Goal: Task Accomplishment & Management: Manage account settings

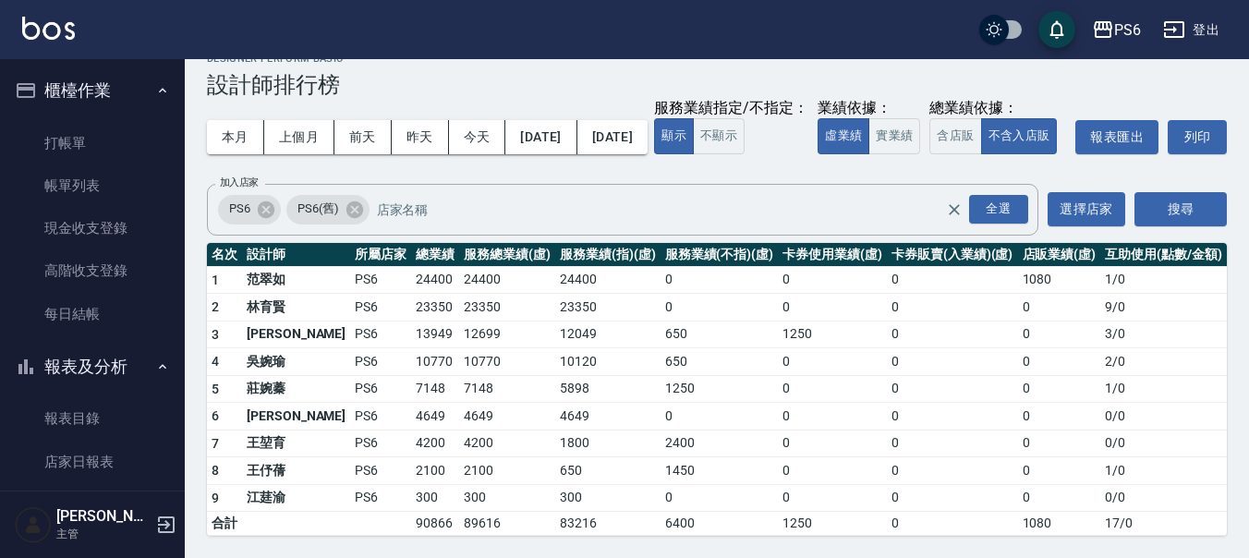
drag, startPoint x: 78, startPoint y: 127, endPoint x: 798, endPoint y: 1, distance: 731.5
click at [77, 129] on link "打帳單" at bounding box center [92, 143] width 170 height 42
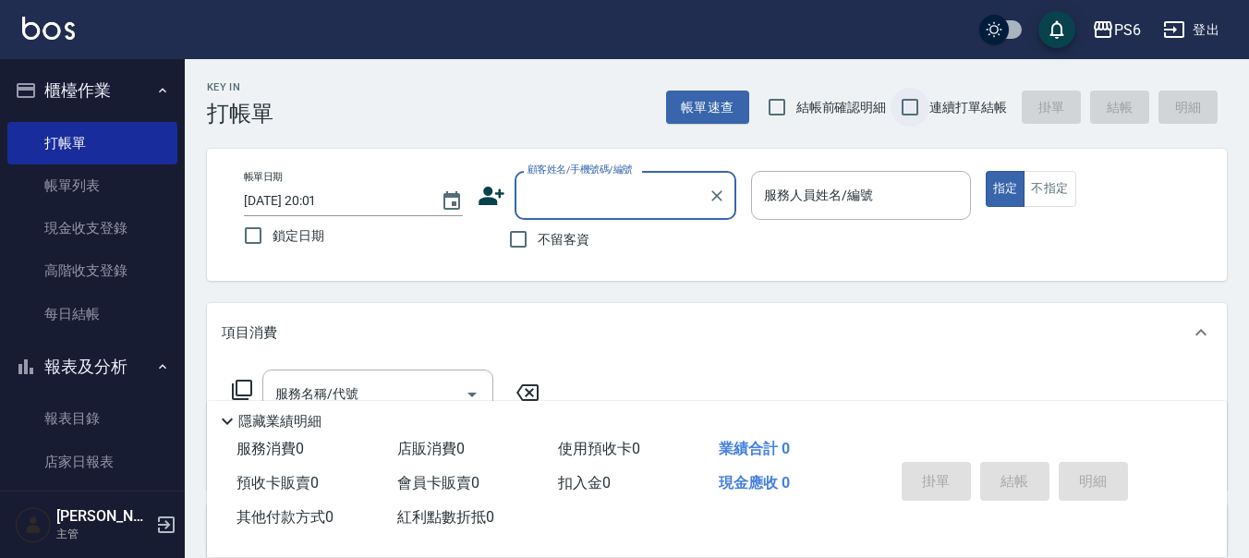
drag, startPoint x: 915, startPoint y: 107, endPoint x: 369, endPoint y: 216, distance: 556.8
click at [903, 111] on input "連續打單結帳" at bounding box center [910, 107] width 39 height 39
checkbox input "true"
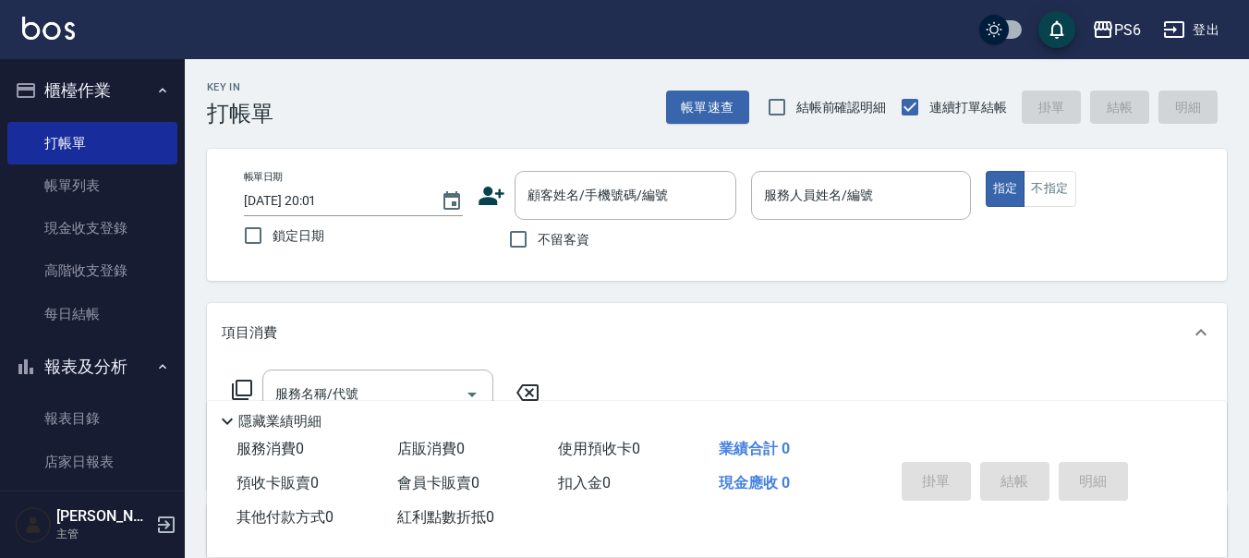
drag, startPoint x: 515, startPoint y: 248, endPoint x: 814, endPoint y: 222, distance: 300.4
click at [649, 230] on div "不留客資" at bounding box center [607, 239] width 259 height 39
drag, startPoint x: 526, startPoint y: 234, endPoint x: 782, endPoint y: 222, distance: 256.2
click at [528, 234] on input "不留客資" at bounding box center [518, 239] width 39 height 39
checkbox input "true"
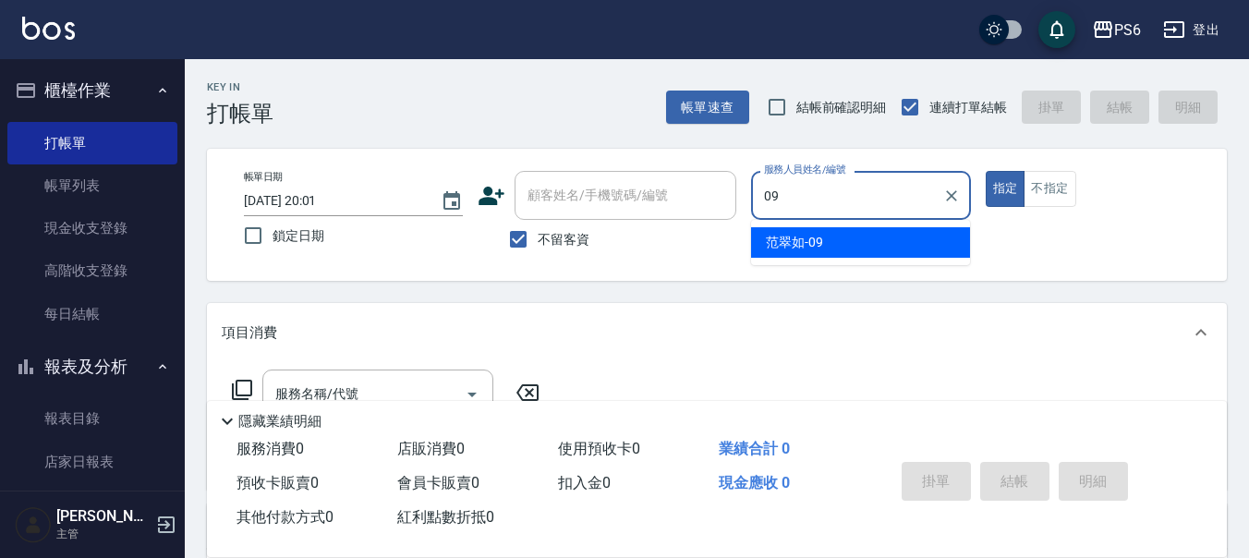
type input "范翠如-09"
type button "true"
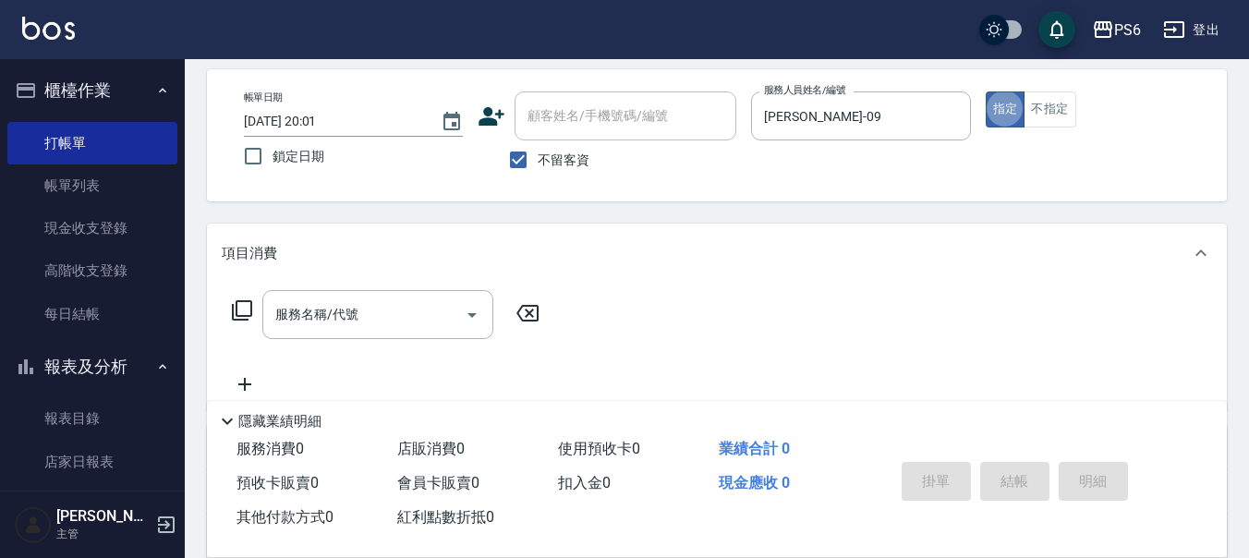
scroll to position [185, 0]
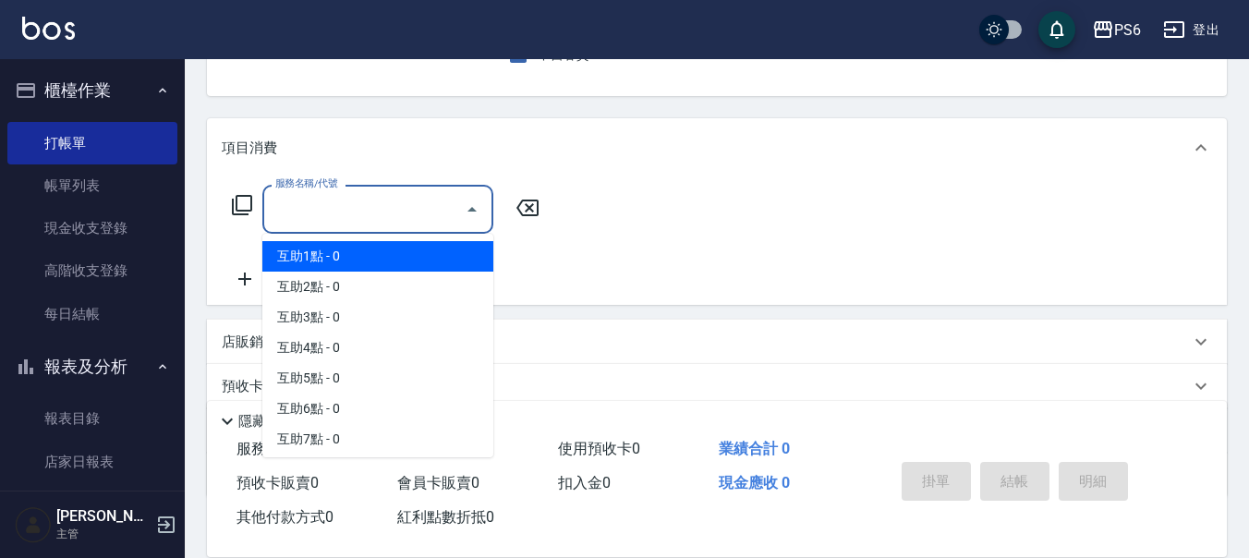
click at [329, 223] on input "服務名稱/代號" at bounding box center [364, 209] width 187 height 32
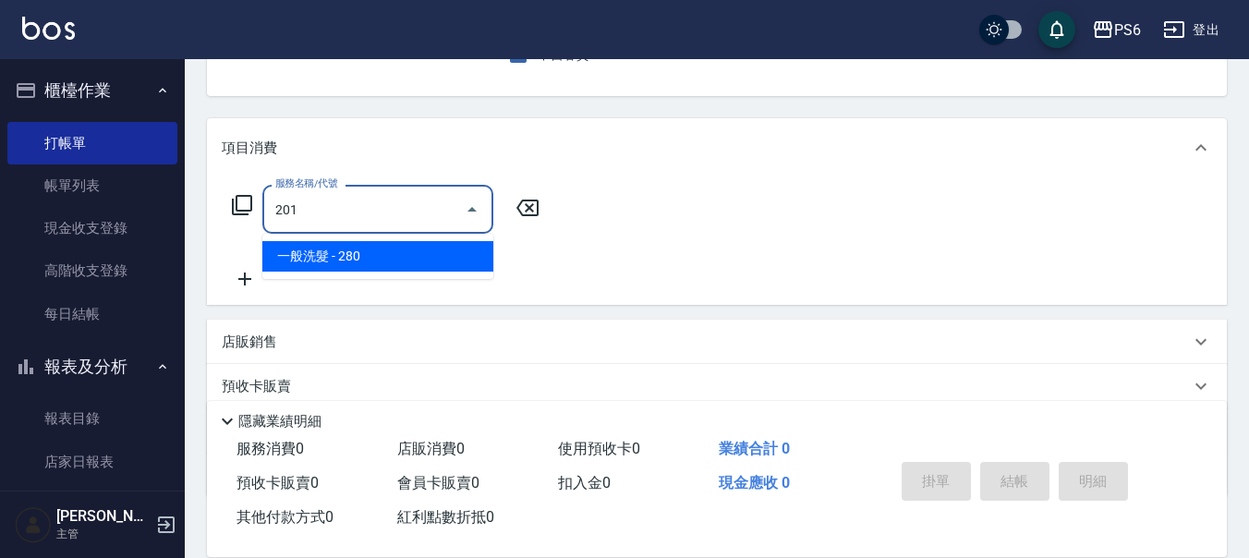
type input "一般洗髮(201)"
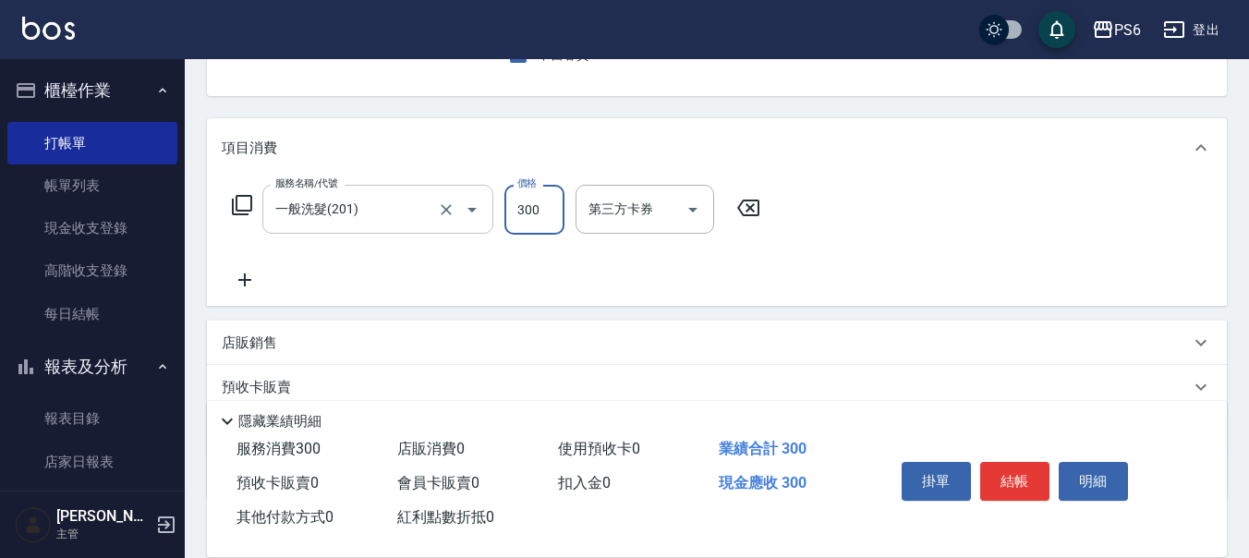
type input "300"
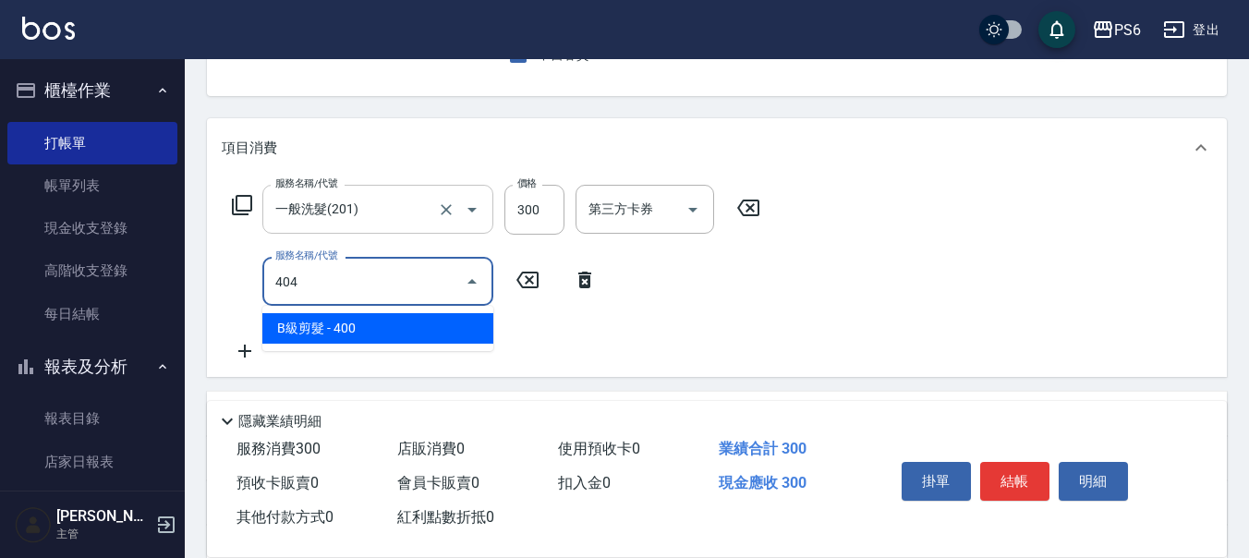
type input "B級剪髮(404)"
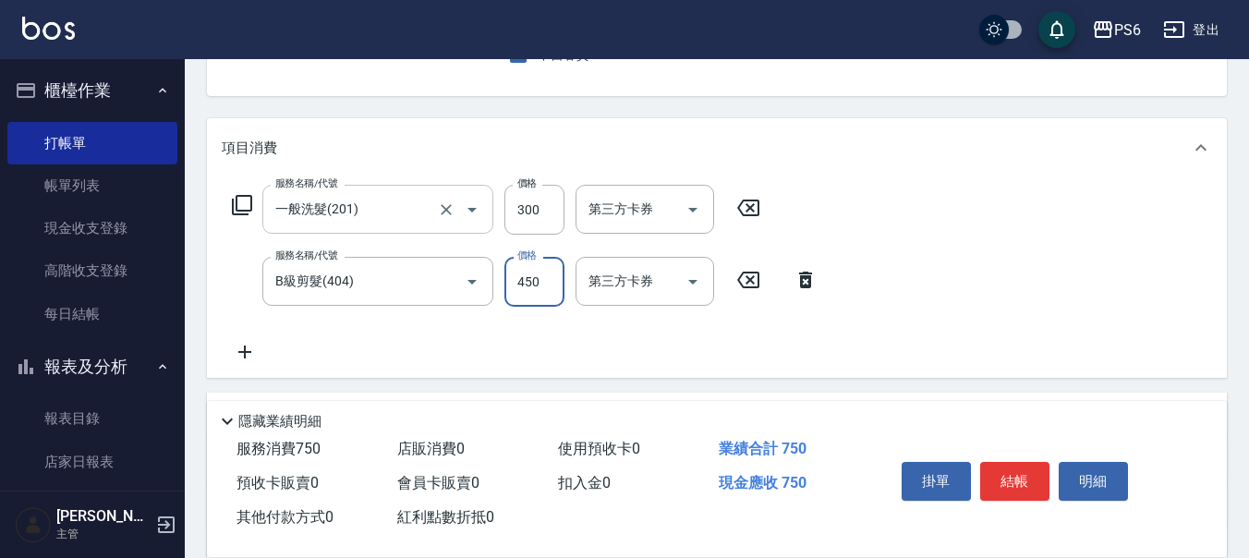
type input "450"
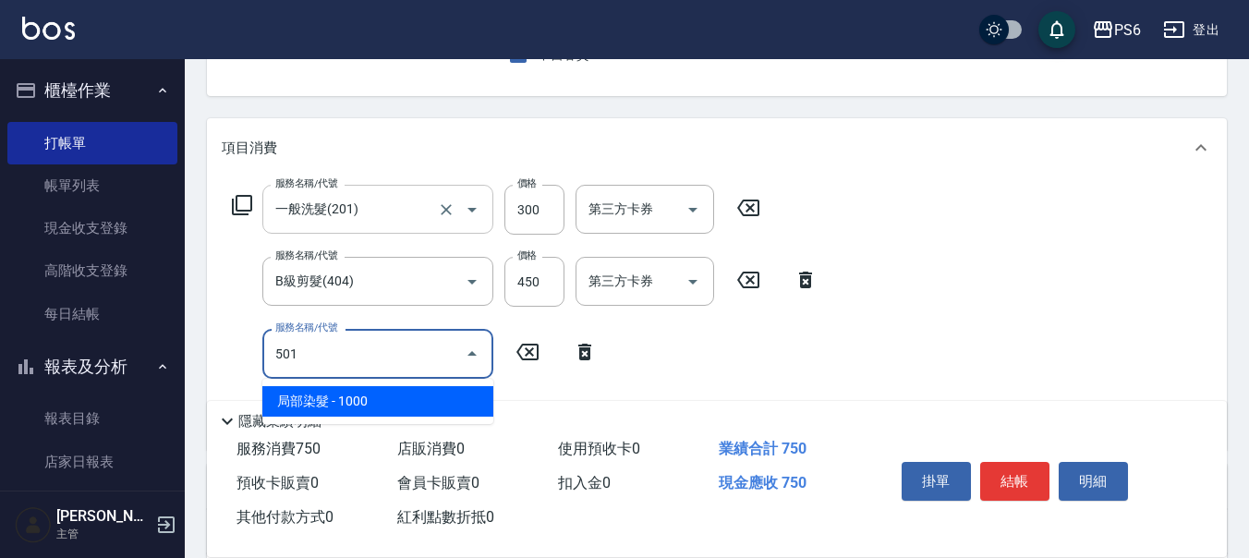
type input "局部染髮(501)"
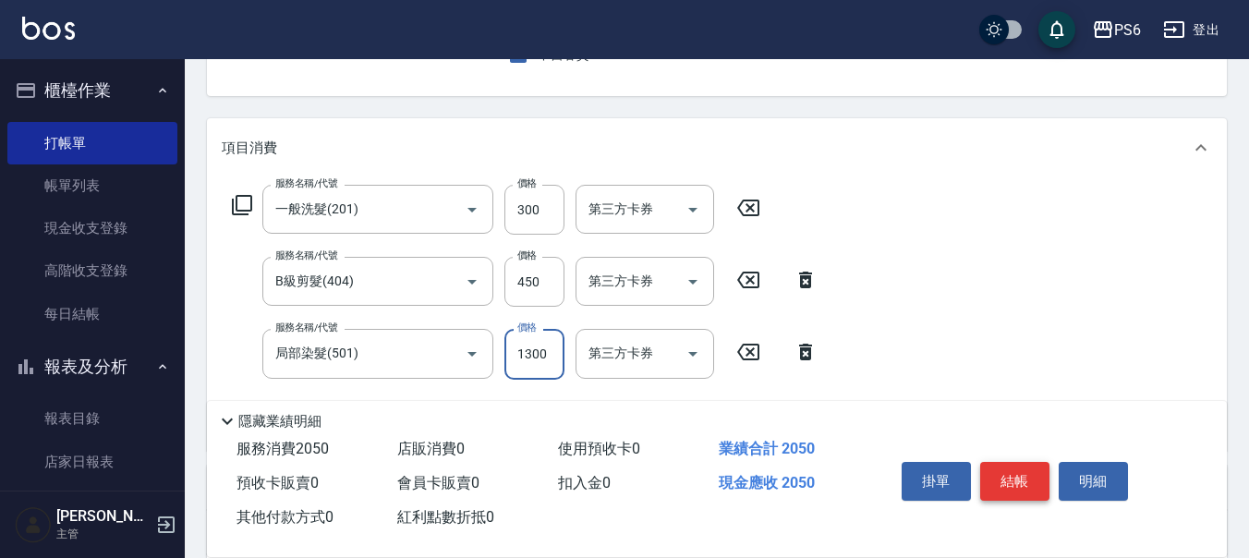
type input "1300"
click at [1006, 478] on button "結帳" at bounding box center [1014, 481] width 69 height 39
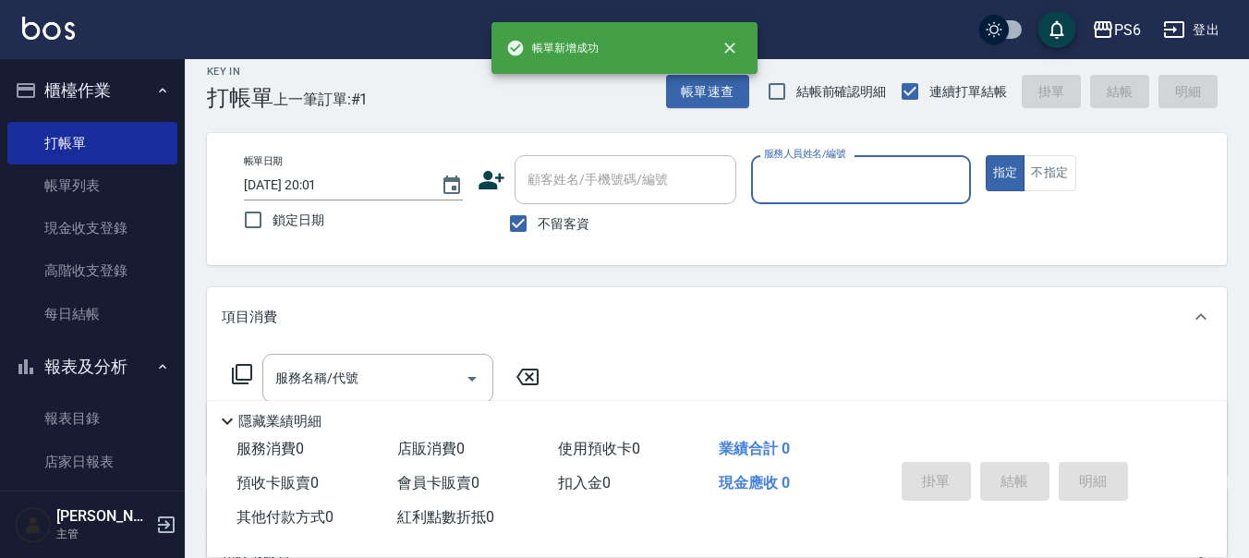
scroll to position [0, 0]
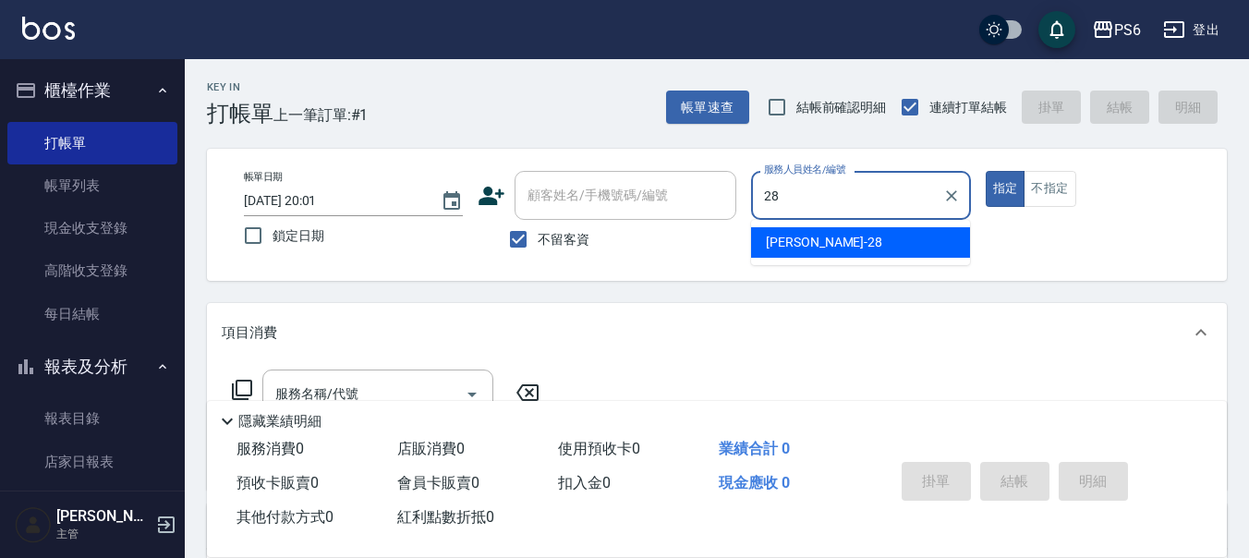
type input "康永偉-28"
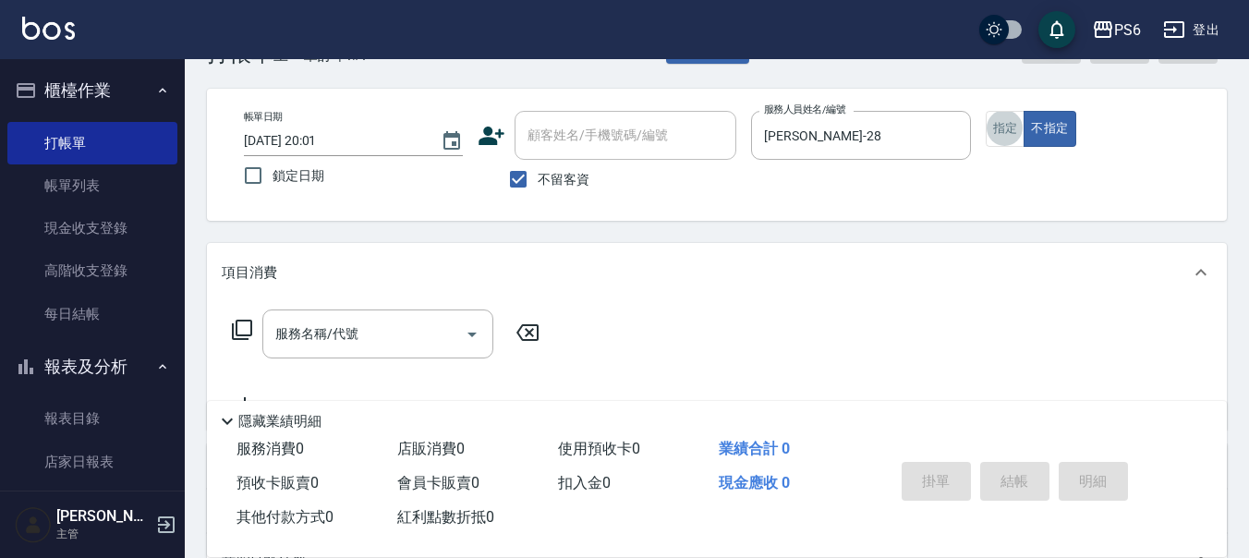
scroll to position [92, 0]
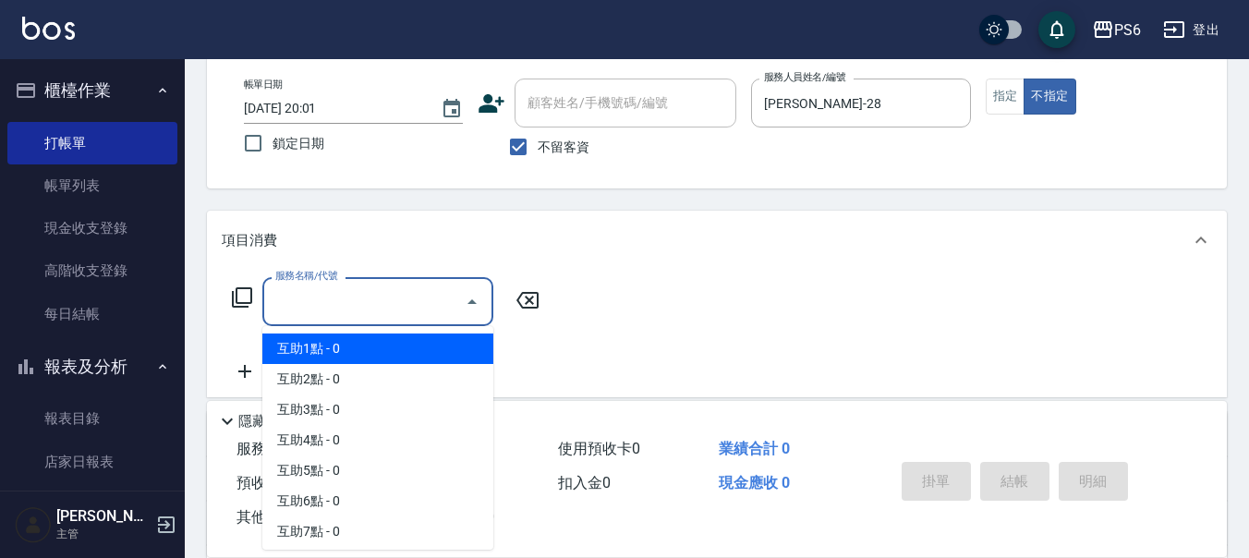
click at [340, 292] on div "服務名稱/代號 服務名稱/代號" at bounding box center [377, 301] width 231 height 49
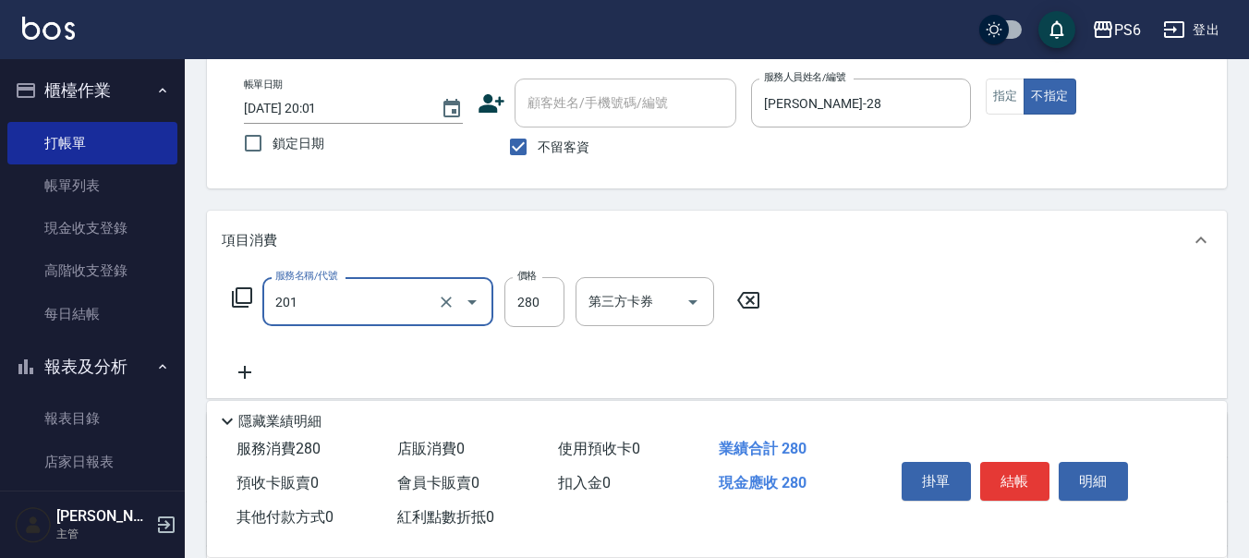
type input "一般洗髮(201)"
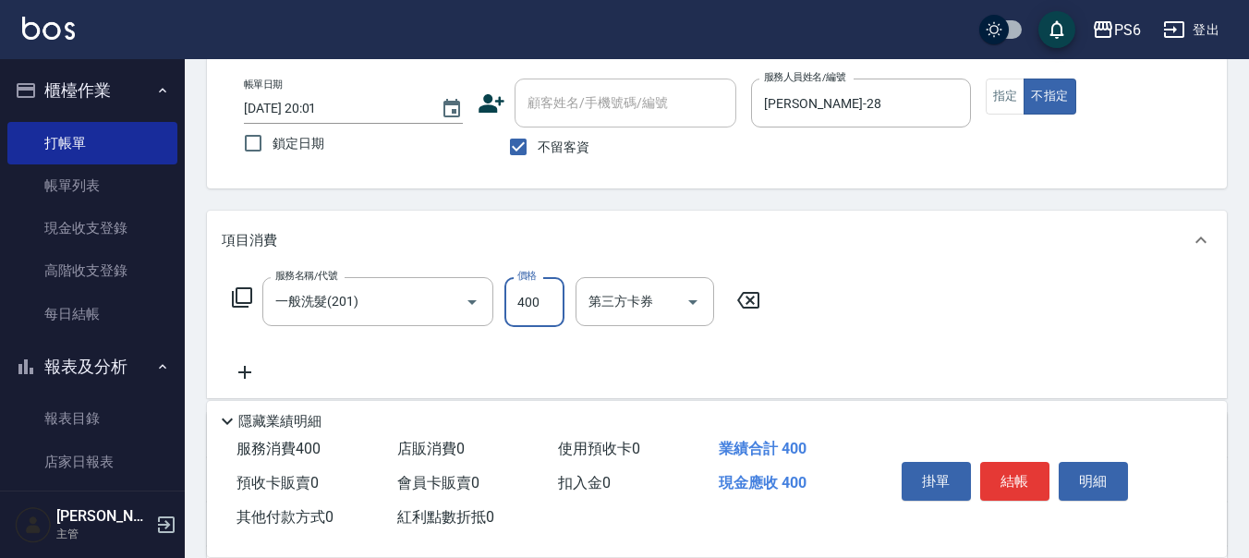
scroll to position [0, 0]
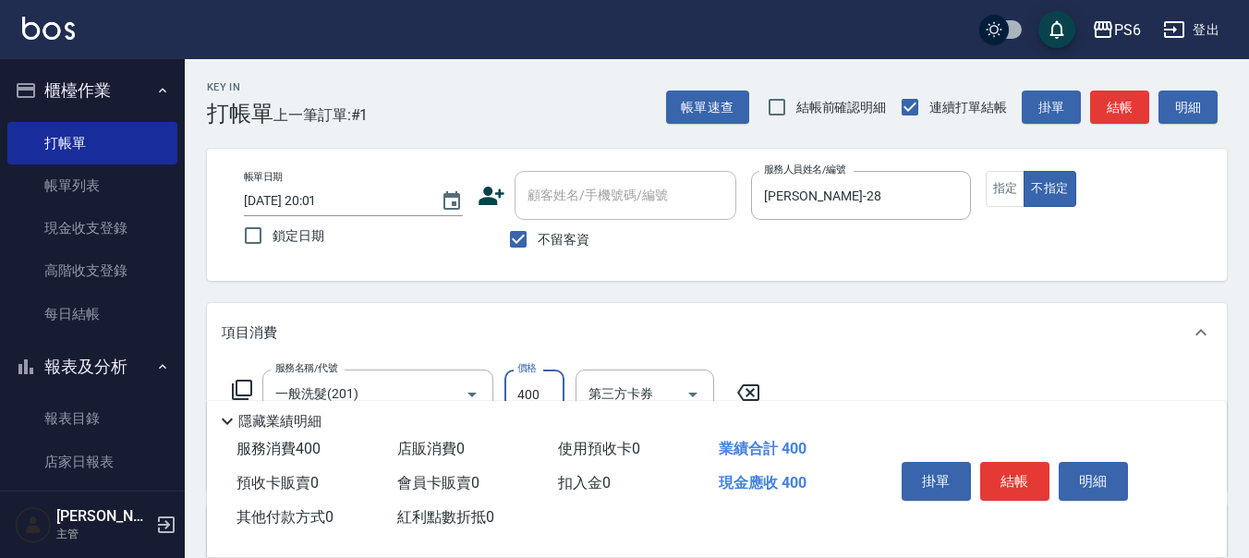
type input "400"
click at [1021, 477] on button "結帳" at bounding box center [1014, 481] width 69 height 39
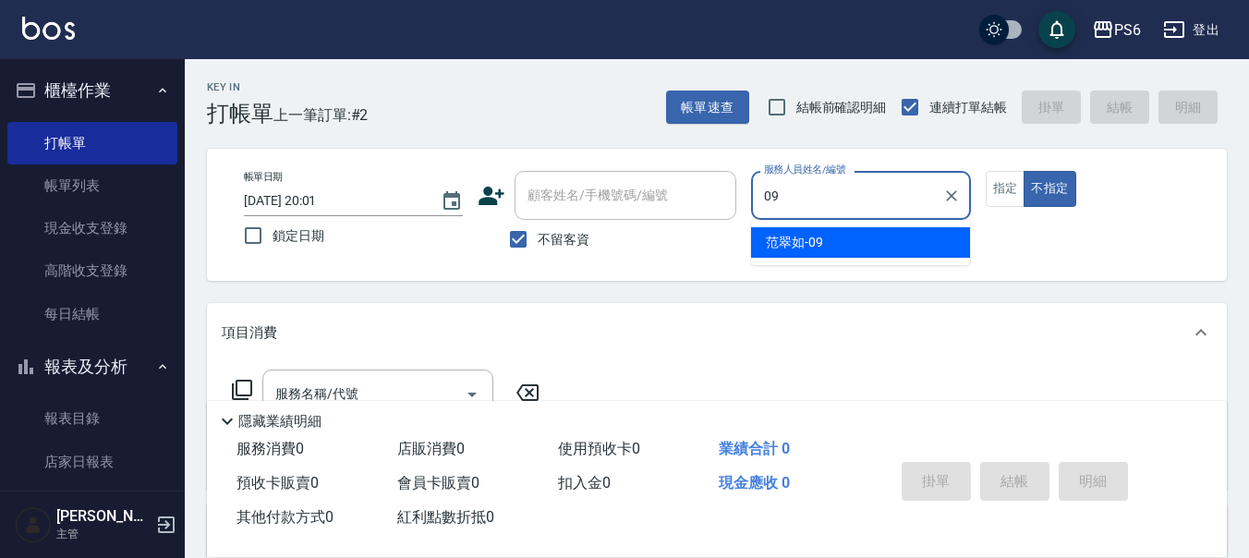
type input "范翠如-09"
type button "false"
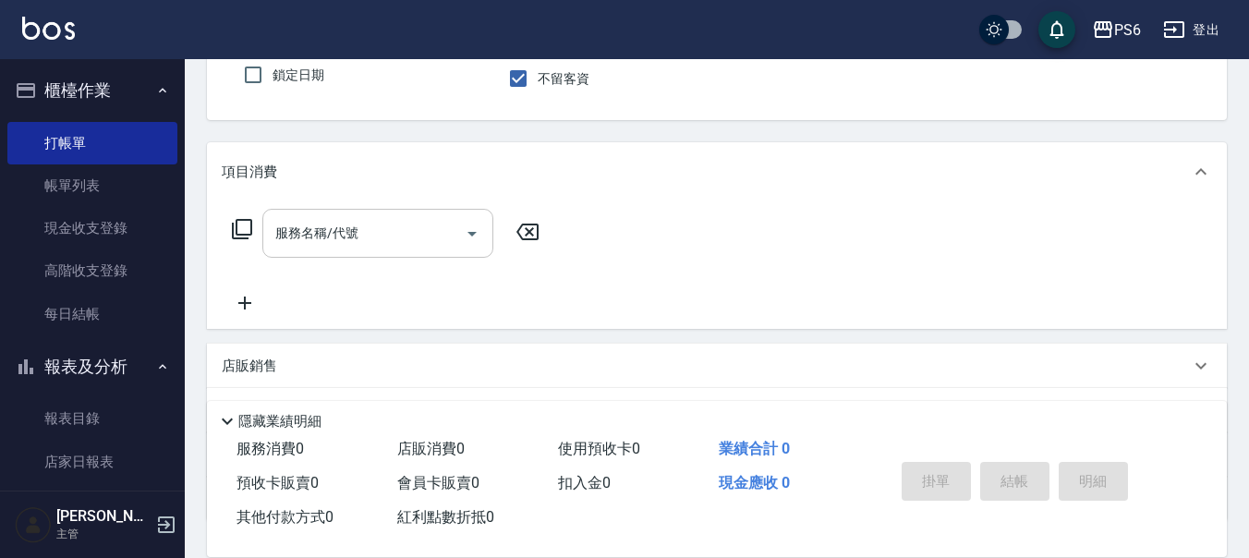
scroll to position [185, 0]
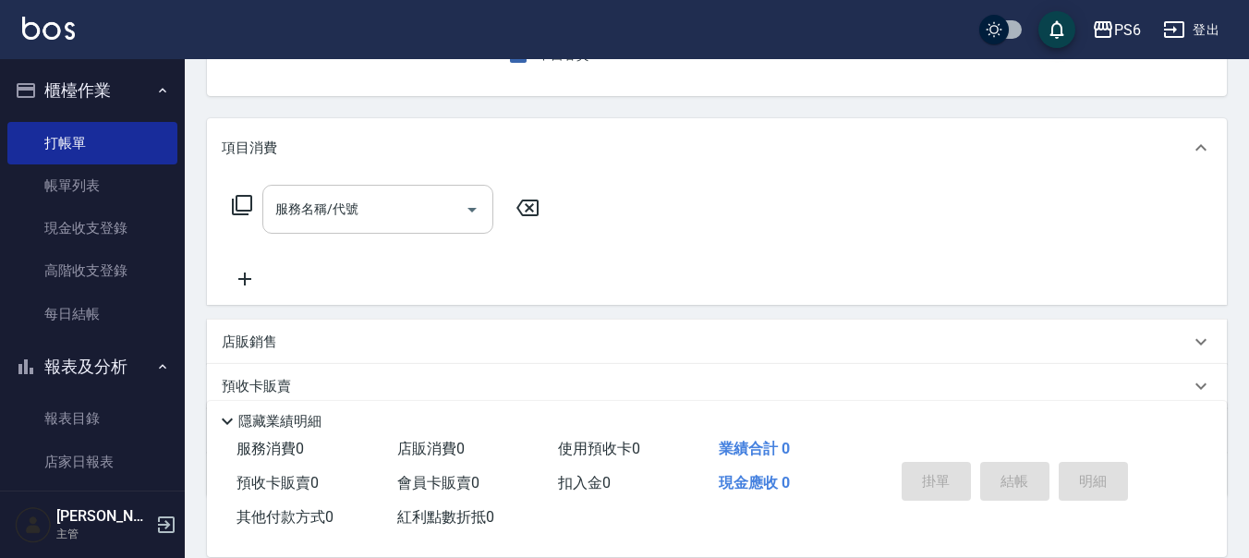
drag, startPoint x: 330, startPoint y: 181, endPoint x: 332, endPoint y: 196, distance: 14.9
click at [332, 196] on div "服務名稱/代號 服務名稱/代號" at bounding box center [717, 240] width 1020 height 127
click at [338, 211] on div "服務名稱/代號 服務名稱/代號" at bounding box center [377, 209] width 231 height 49
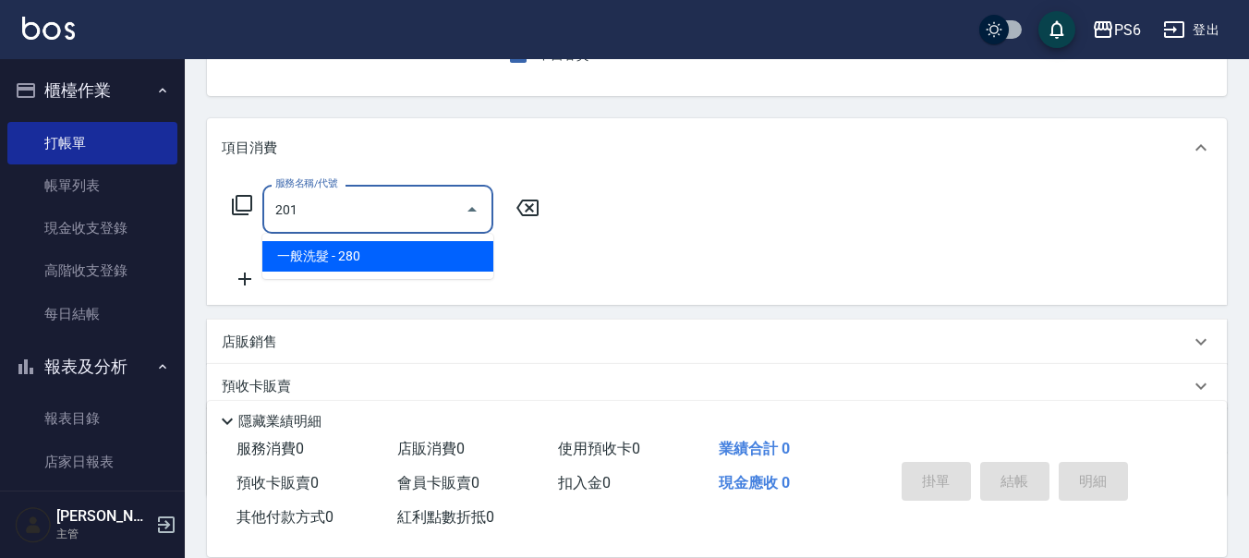
type input "一般洗髮(201)"
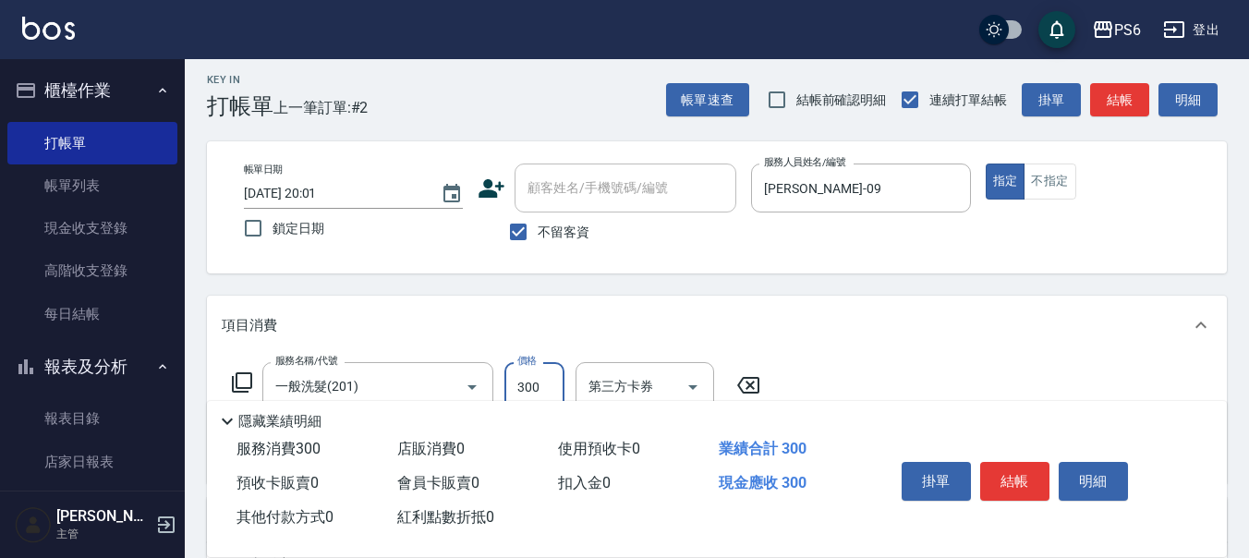
scroll to position [0, 0]
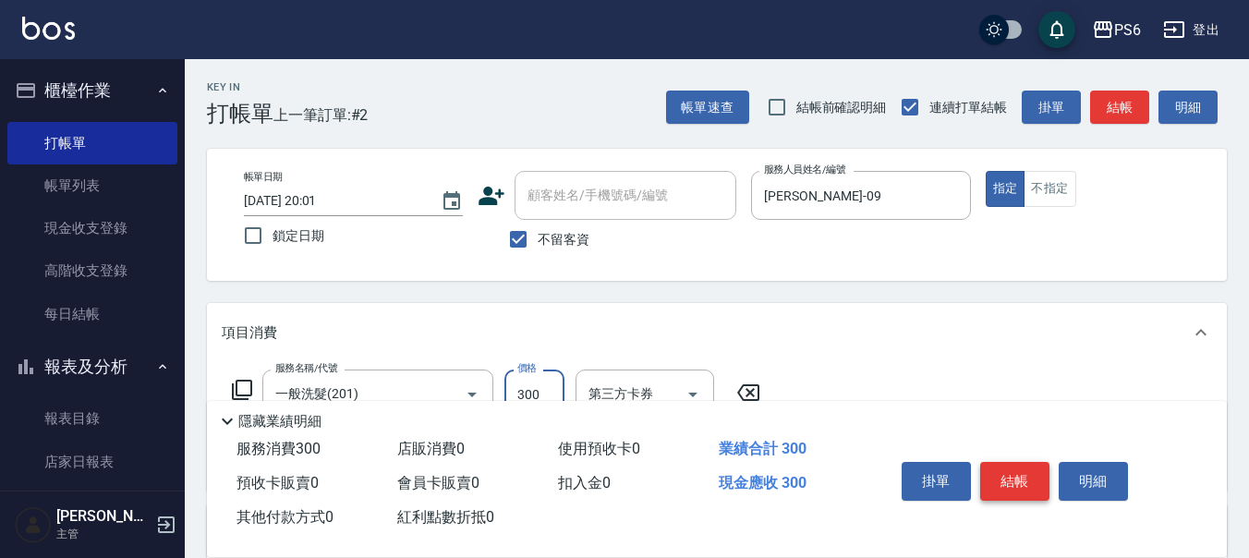
type input "300"
click at [998, 479] on button "結帳" at bounding box center [1014, 481] width 69 height 39
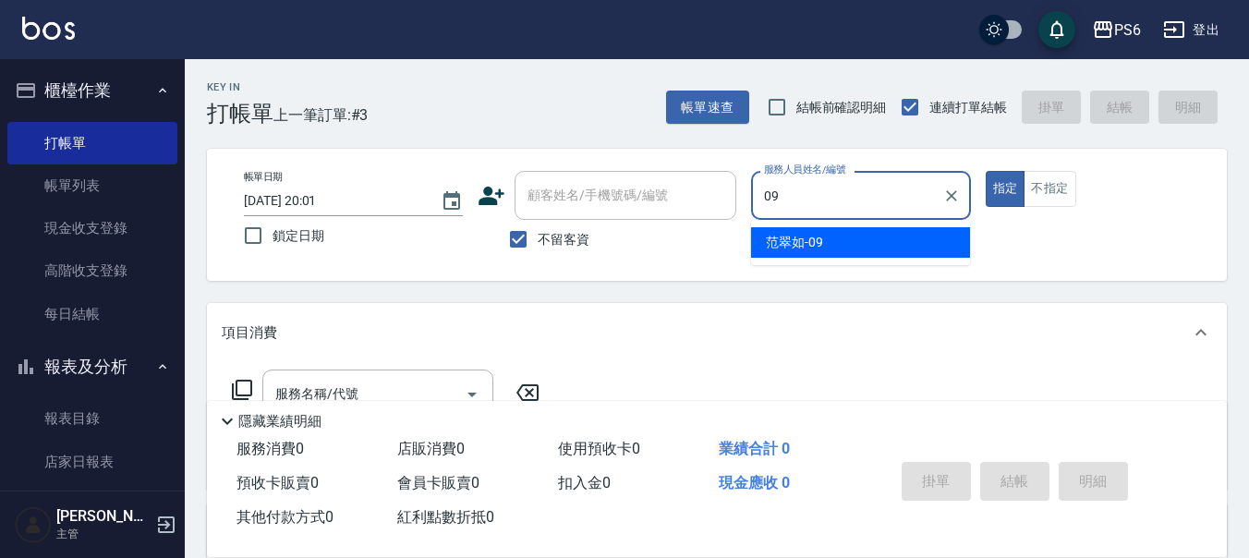
type input "范翠如-09"
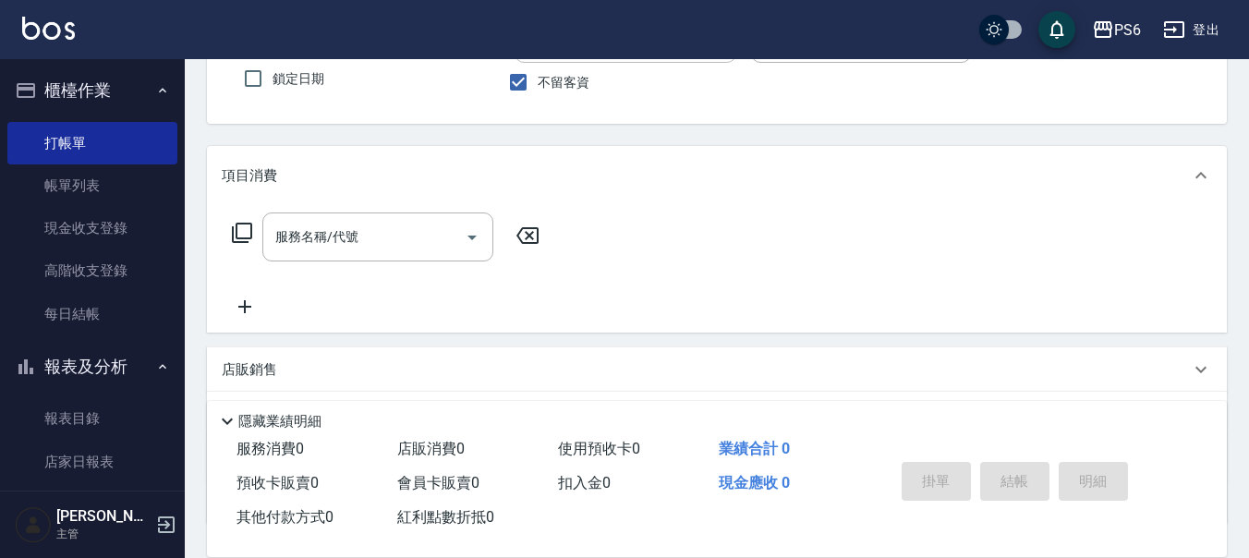
scroll to position [185, 0]
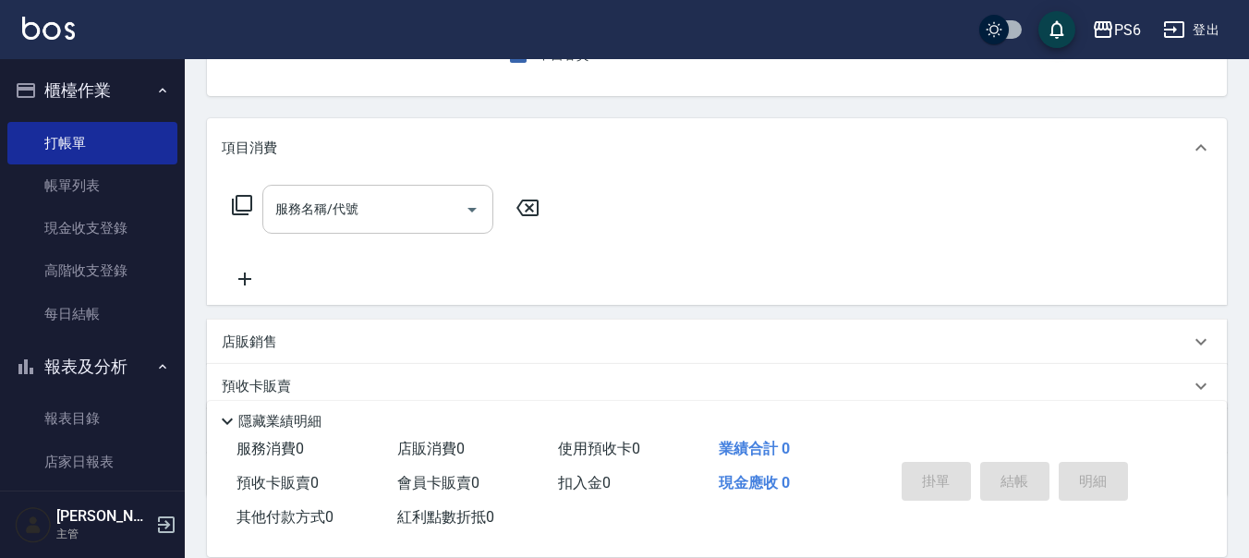
click at [411, 210] on input "服務名稱/代號" at bounding box center [364, 209] width 187 height 32
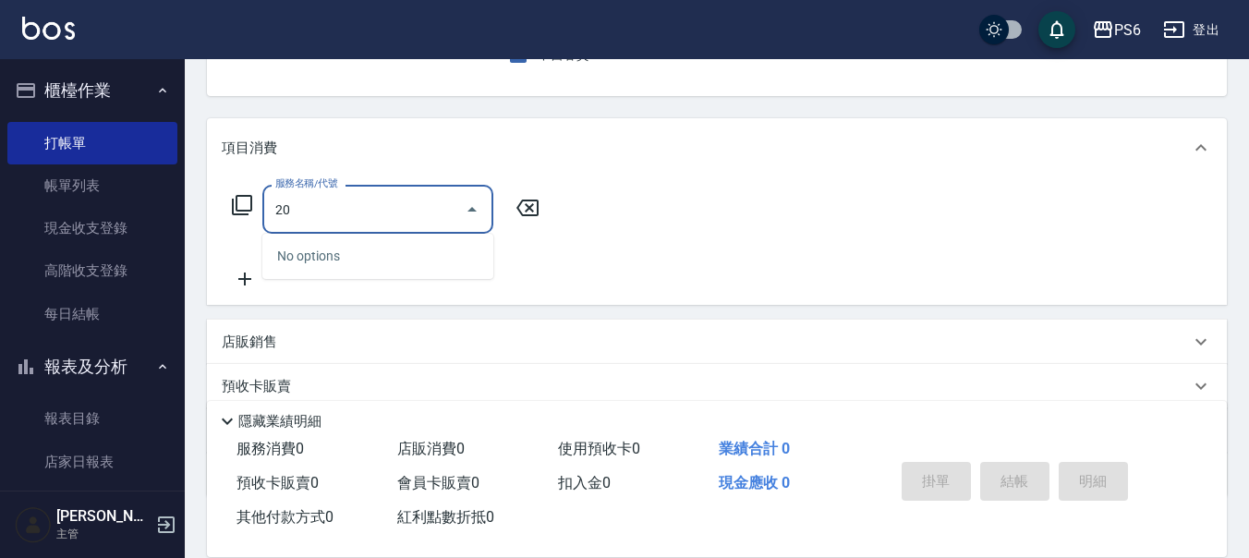
type input "2"
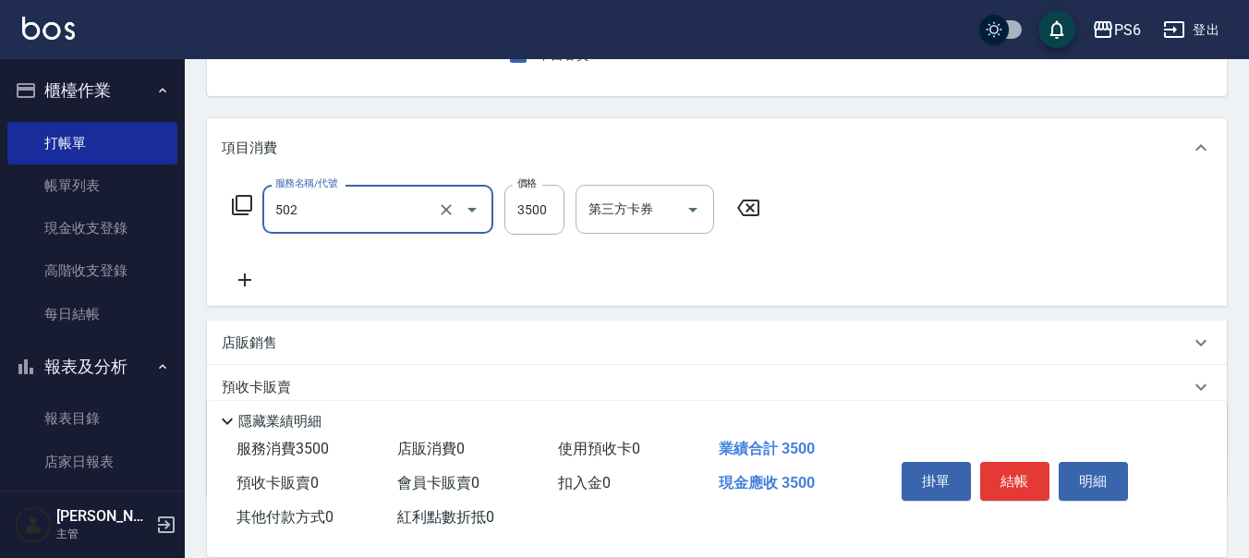
type input "水漾染髮(502)"
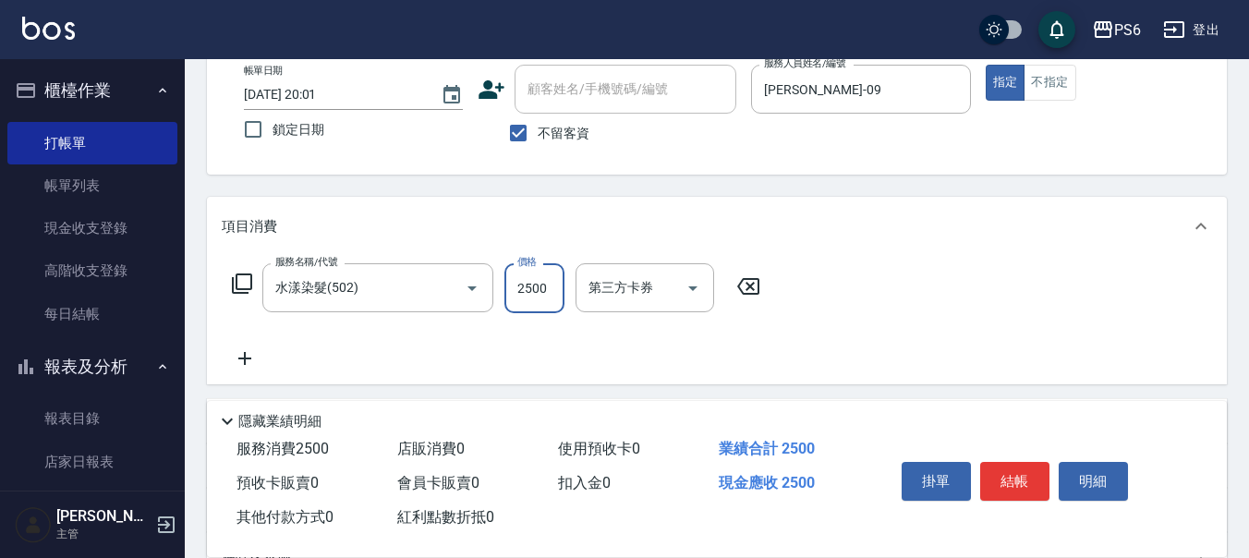
scroll to position [0, 0]
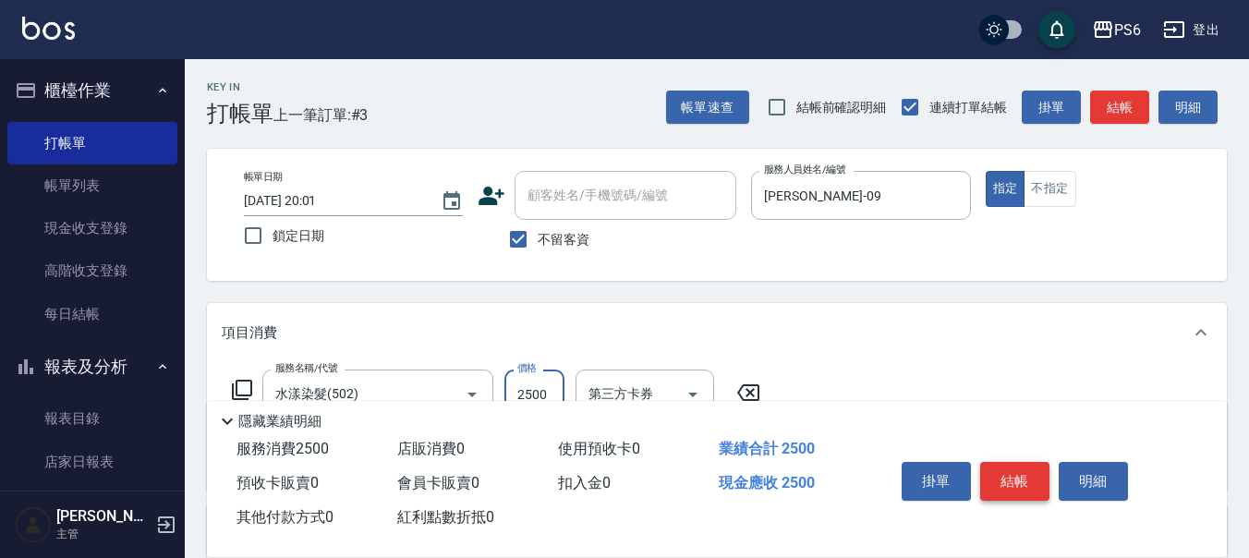
type input "2500"
click at [1005, 478] on button "結帳" at bounding box center [1014, 481] width 69 height 39
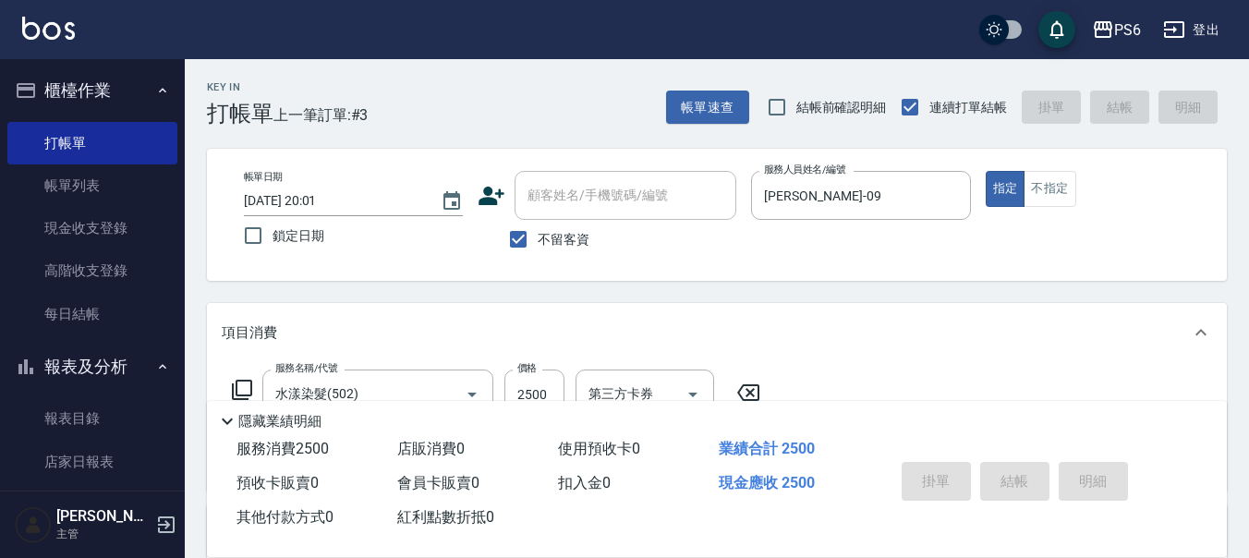
type input "2025/09/06 20:02"
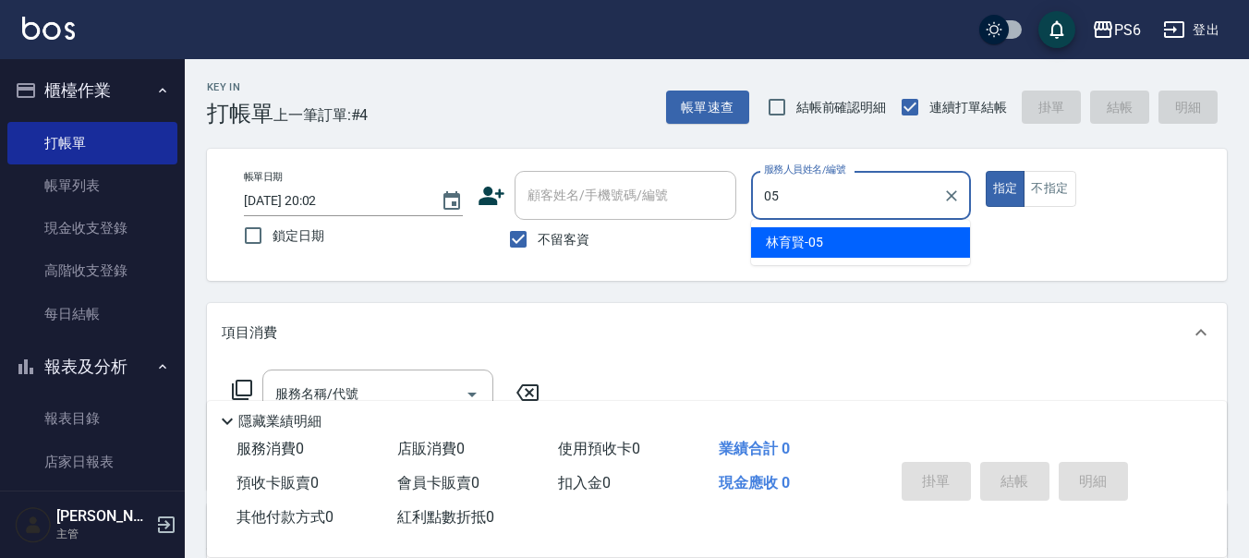
type input "林育賢-05"
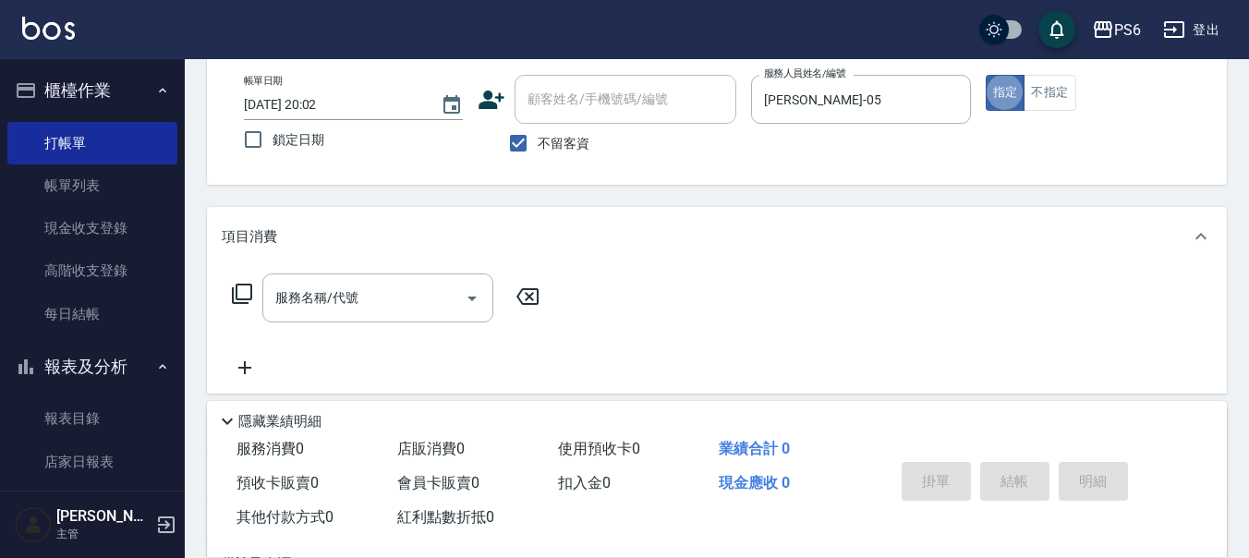
scroll to position [185, 0]
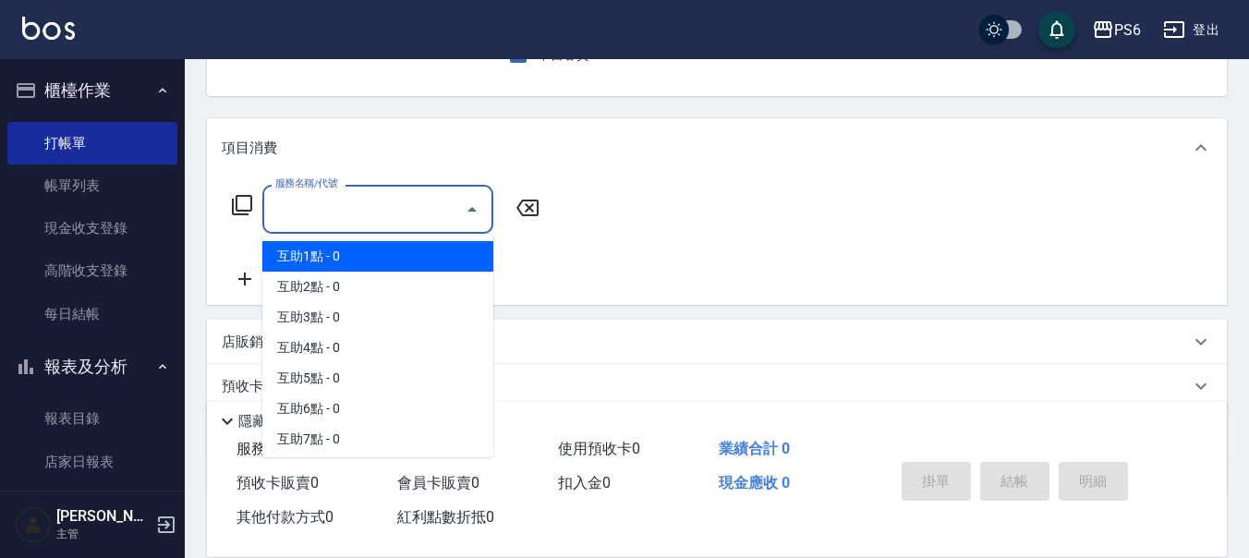
click at [370, 224] on input "服務名稱/代號" at bounding box center [364, 209] width 187 height 32
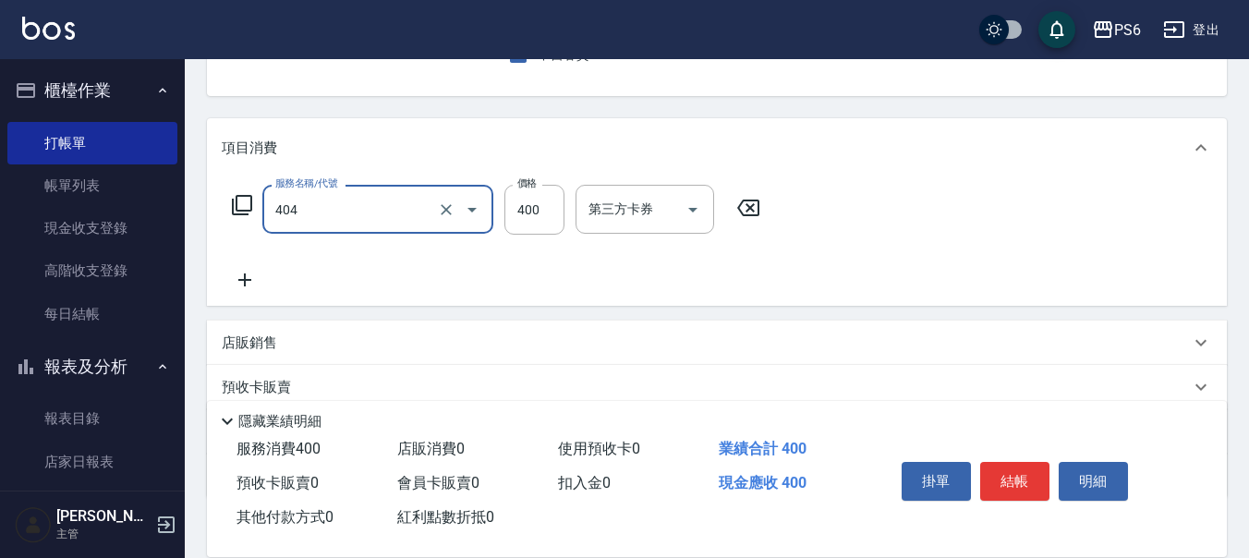
type input "B級剪髮(404)"
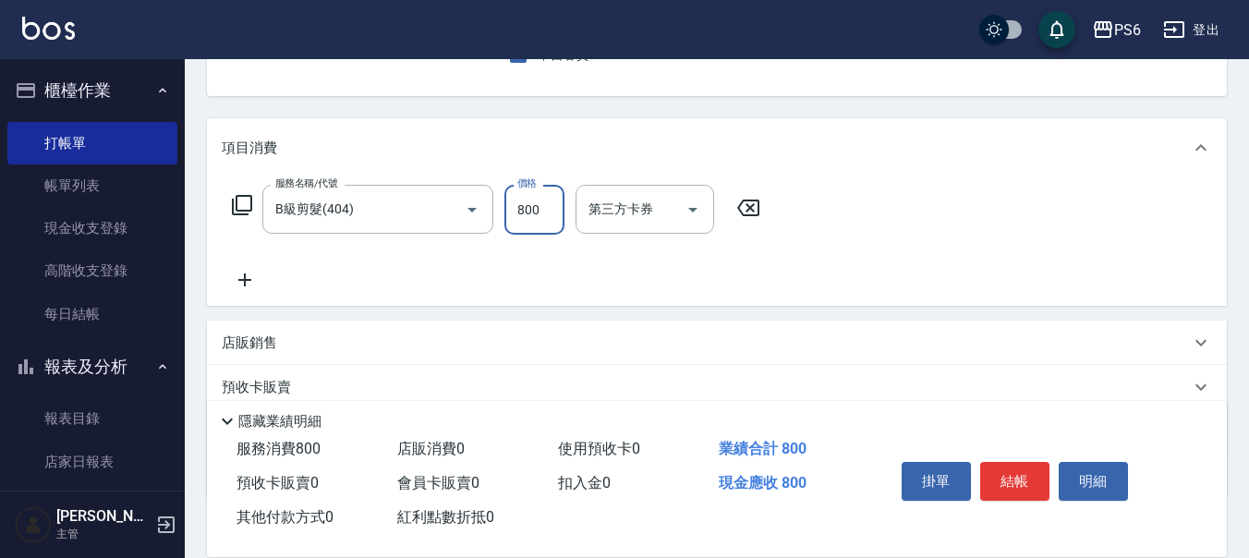
scroll to position [0, 0]
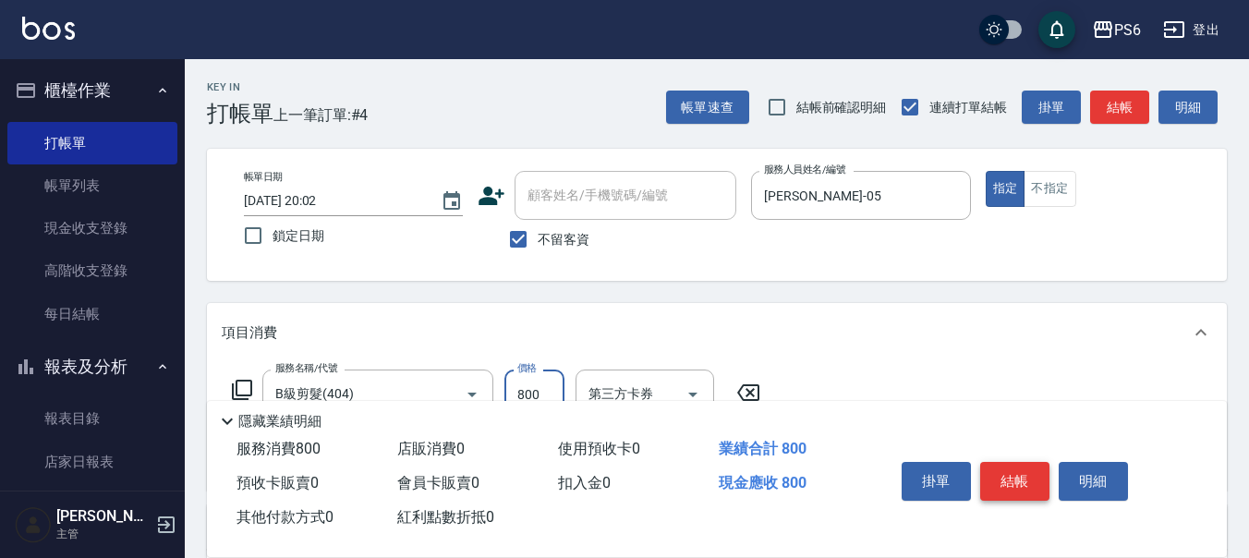
type input "800"
click at [1009, 473] on button "結帳" at bounding box center [1014, 481] width 69 height 39
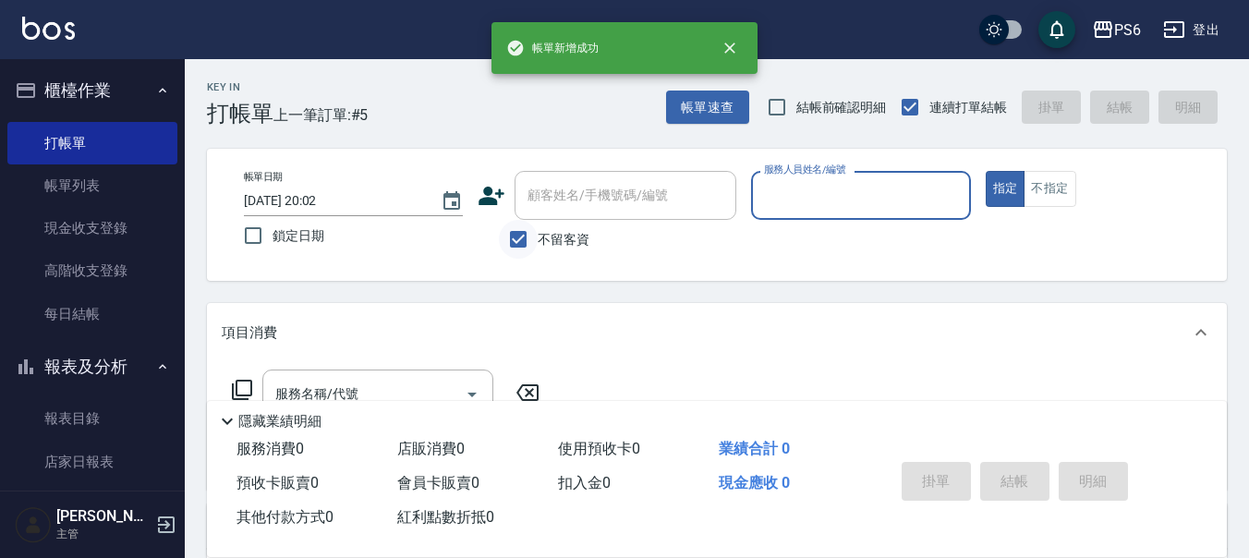
drag, startPoint x: 518, startPoint y: 256, endPoint x: 529, endPoint y: 226, distance: 31.6
click at [526, 238] on input "不留客資" at bounding box center [518, 239] width 39 height 39
checkbox input "false"
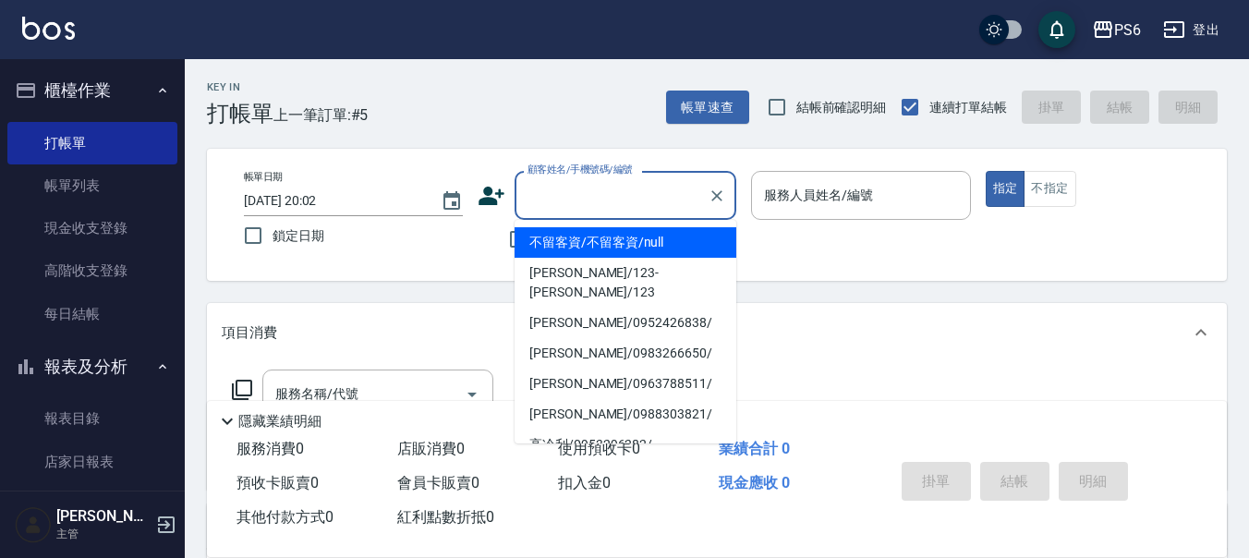
click at [565, 190] on div "顧客姓名/手機號碼/編號 顧客姓名/手機號碼/編號" at bounding box center [626, 195] width 222 height 49
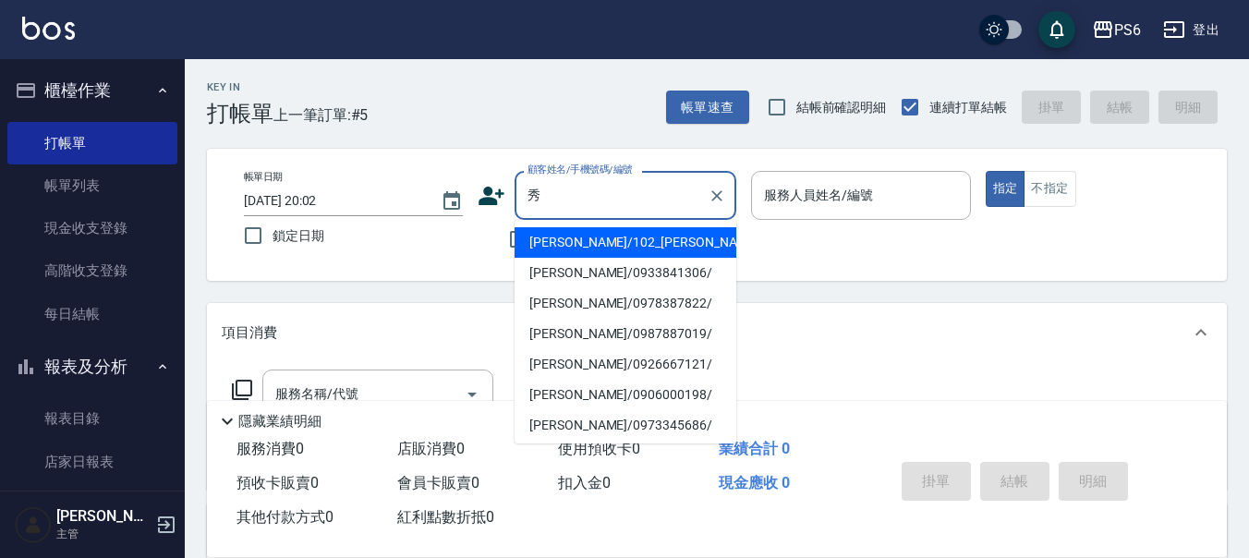
click at [614, 236] on li "范秀玉 /102_范秀玉 /102" at bounding box center [626, 242] width 222 height 30
type input "范秀玉 /102_范秀玉 /102"
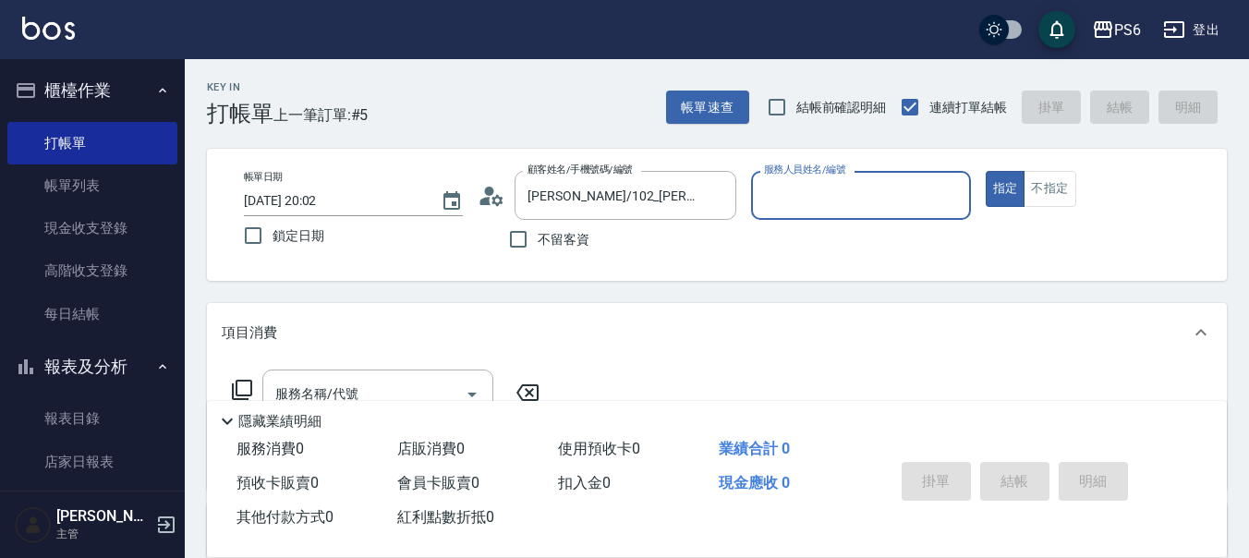
type input "李佳凌-06"
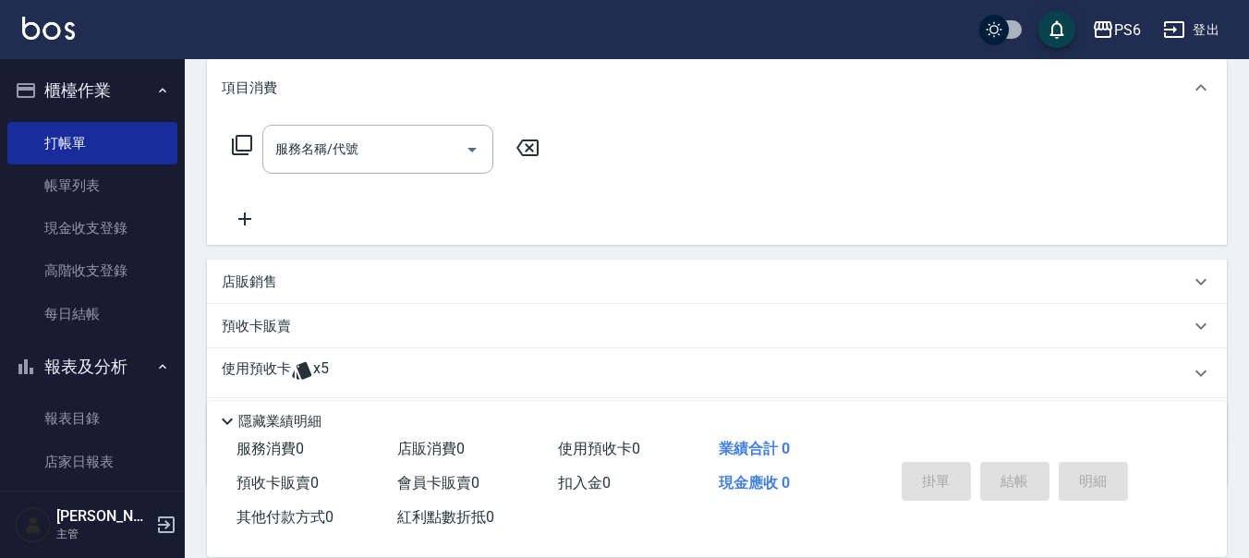
scroll to position [277, 0]
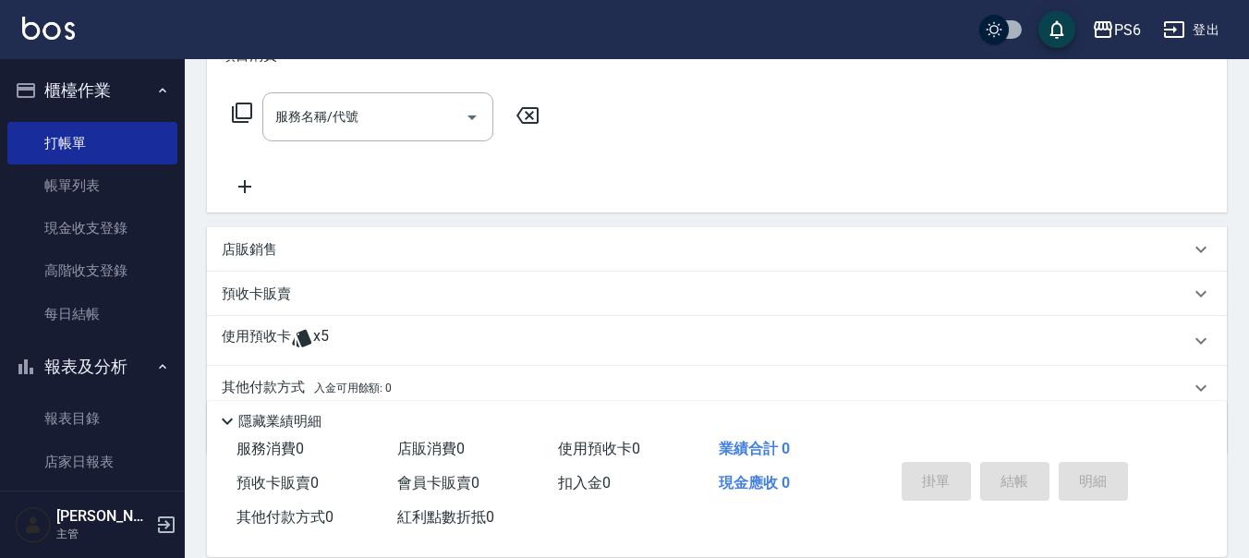
click at [318, 321] on div "使用預收卡 x5" at bounding box center [717, 341] width 1020 height 50
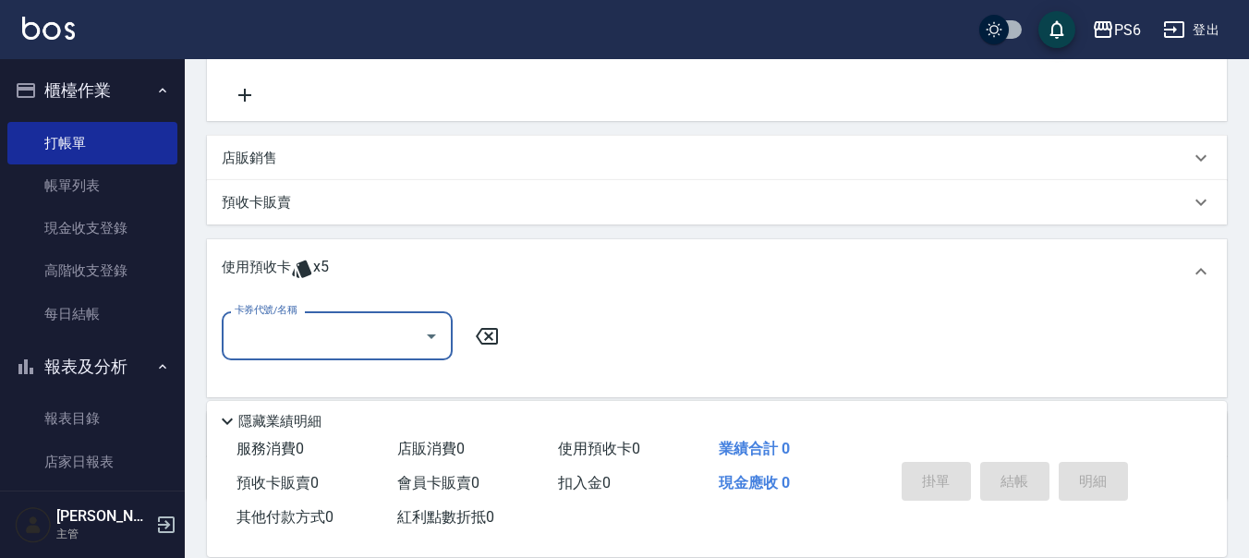
scroll to position [0, 0]
click at [333, 322] on input "卡券代號/名稱" at bounding box center [323, 335] width 187 height 32
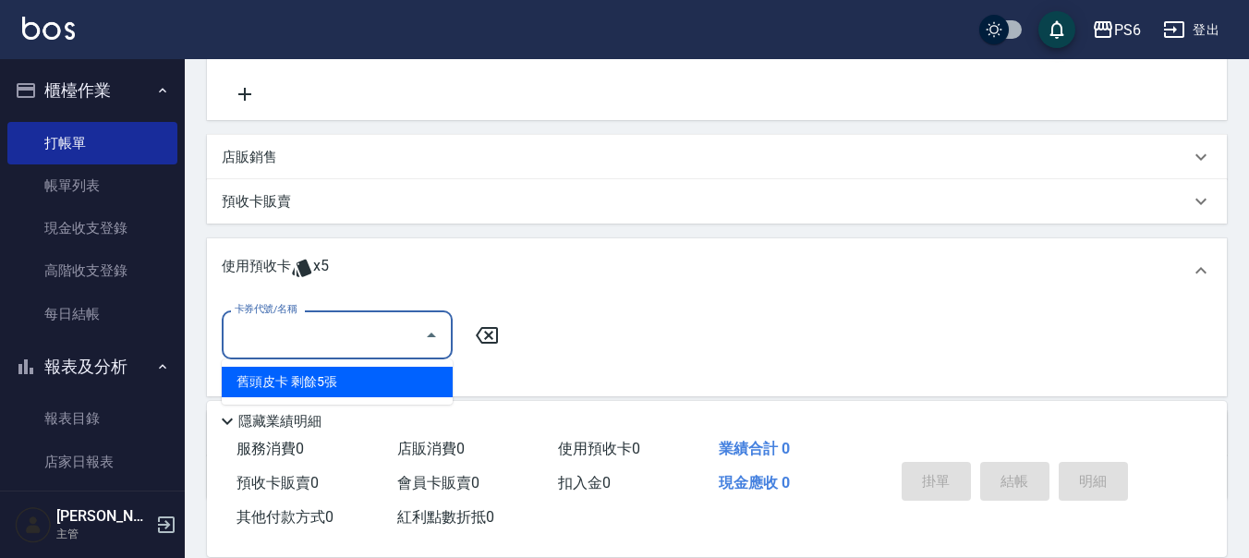
click at [339, 375] on div "舊頭皮卡 剩餘5張" at bounding box center [337, 382] width 231 height 30
type input "舊頭皮卡"
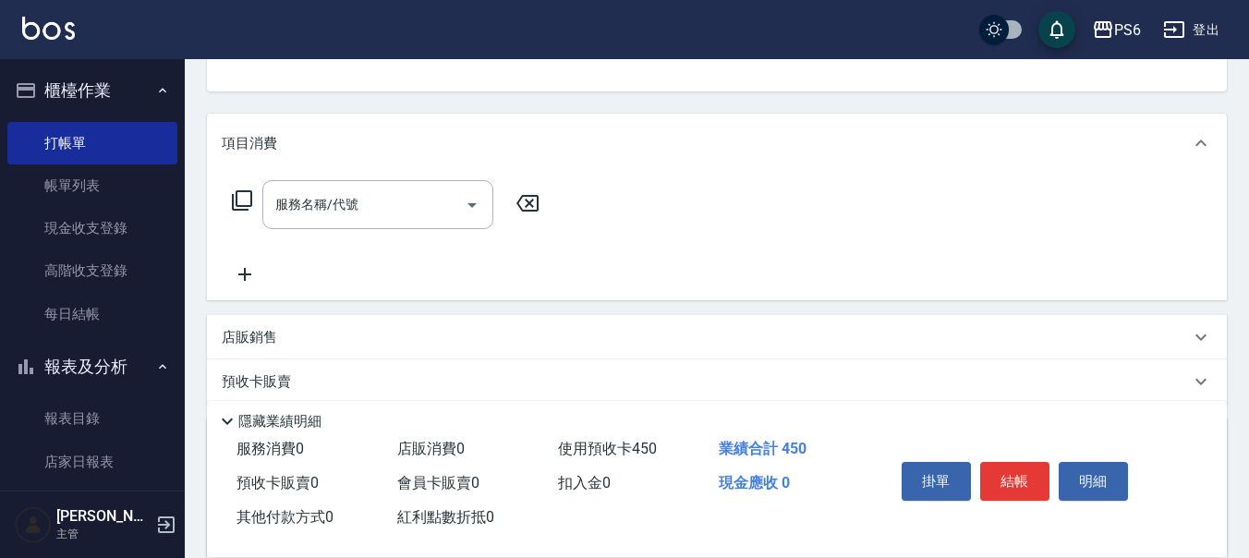
scroll to position [185, 0]
click at [435, 210] on input "服務名稱/代號" at bounding box center [364, 209] width 187 height 32
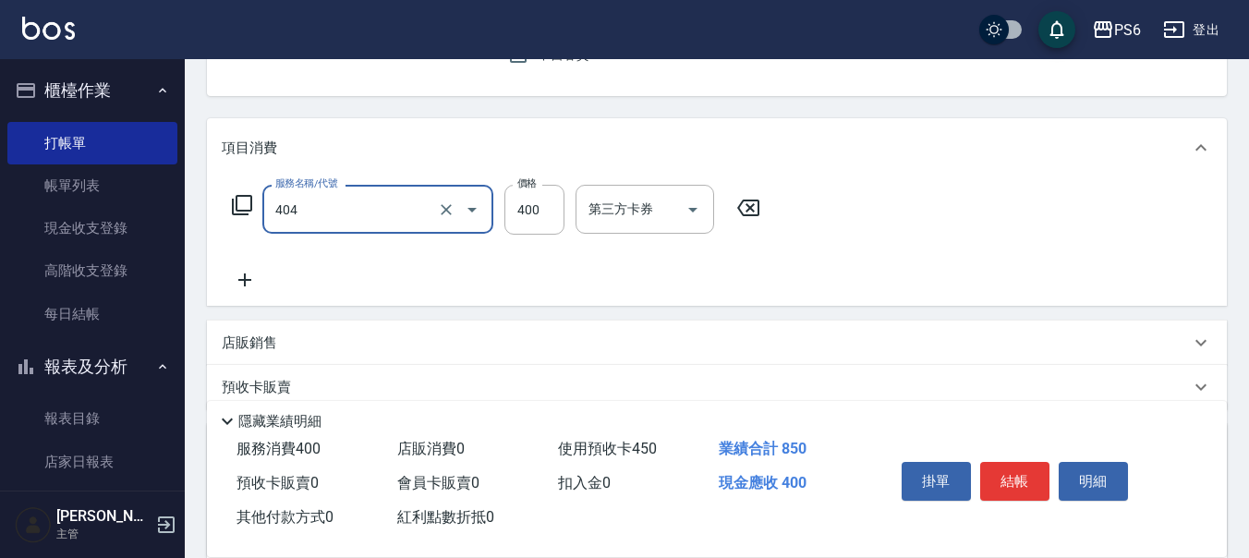
type input "B級剪髮(404)"
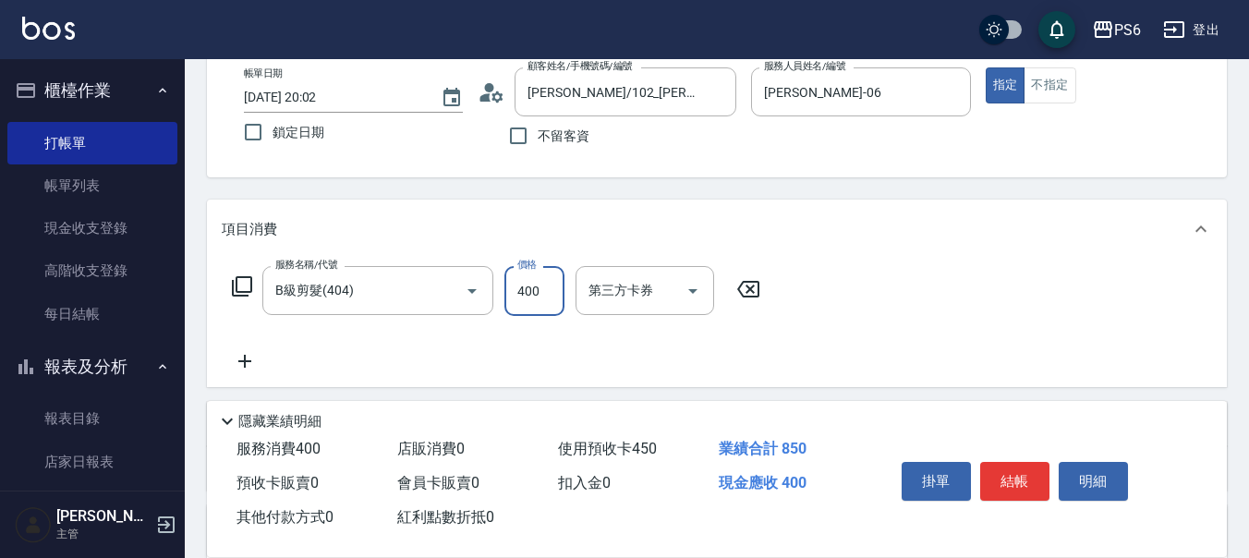
scroll to position [0, 0]
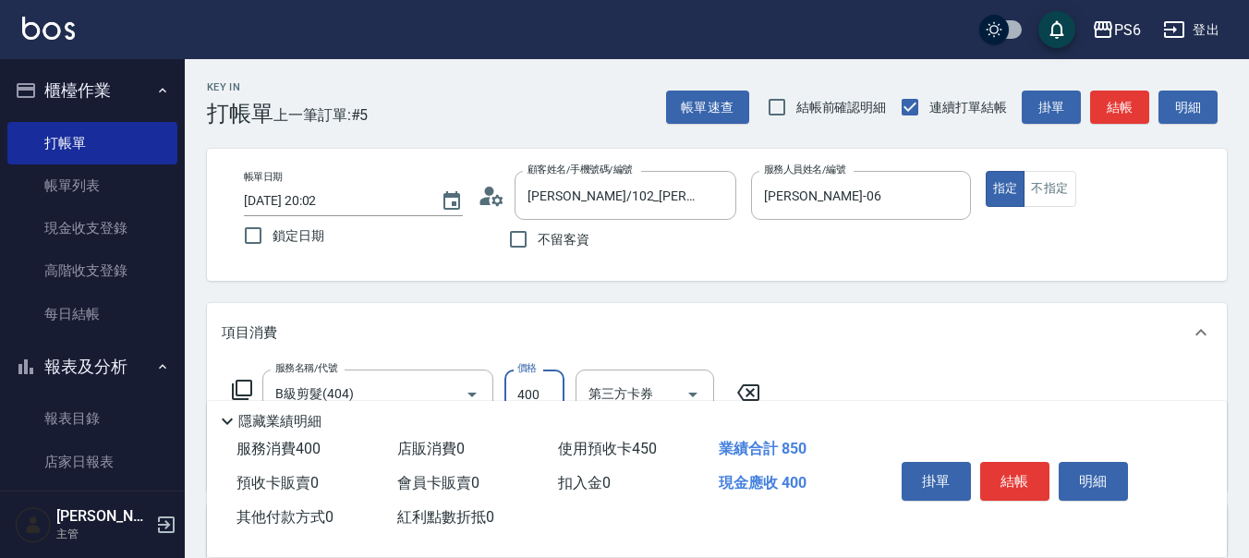
drag, startPoint x: 1013, startPoint y: 470, endPoint x: 958, endPoint y: 342, distance: 139.9
click at [1013, 471] on button "結帳" at bounding box center [1014, 481] width 69 height 39
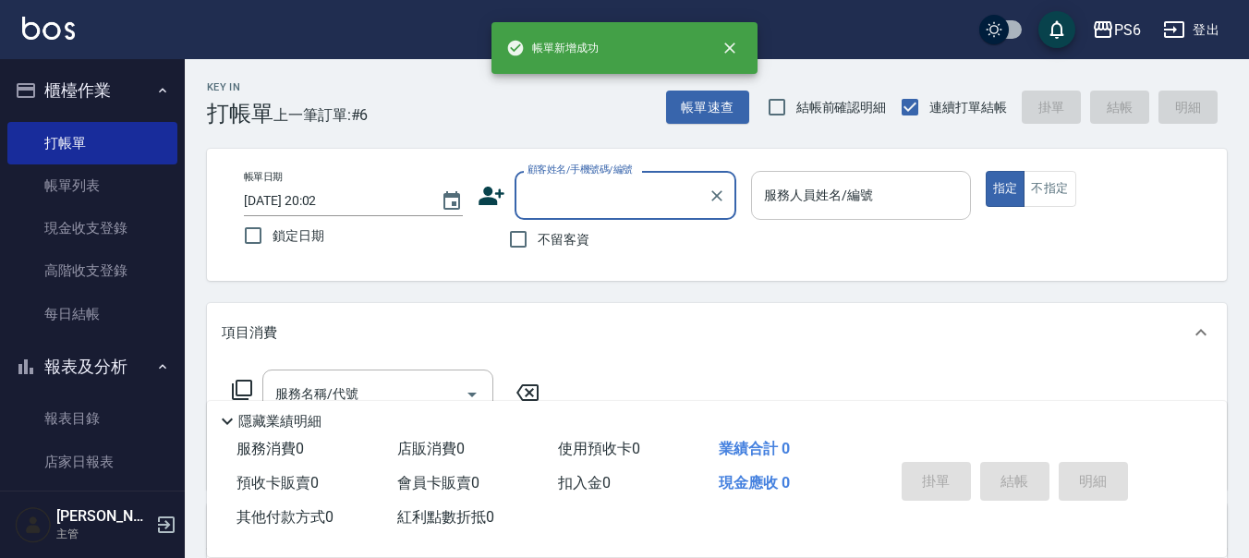
type input "0"
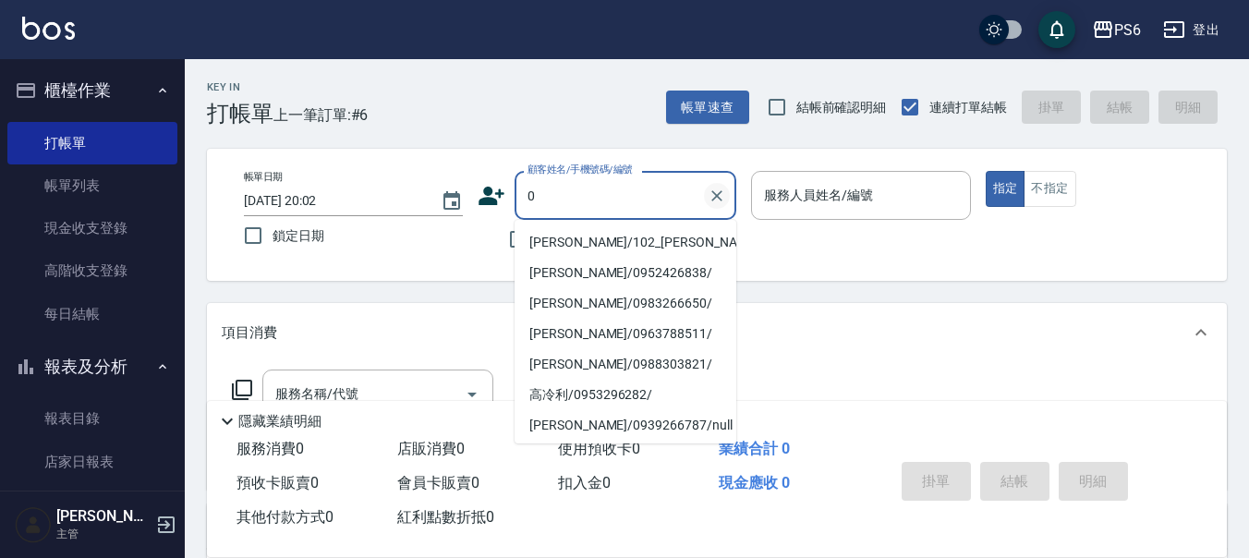
click at [722, 191] on icon "Clear" at bounding box center [717, 196] width 18 height 18
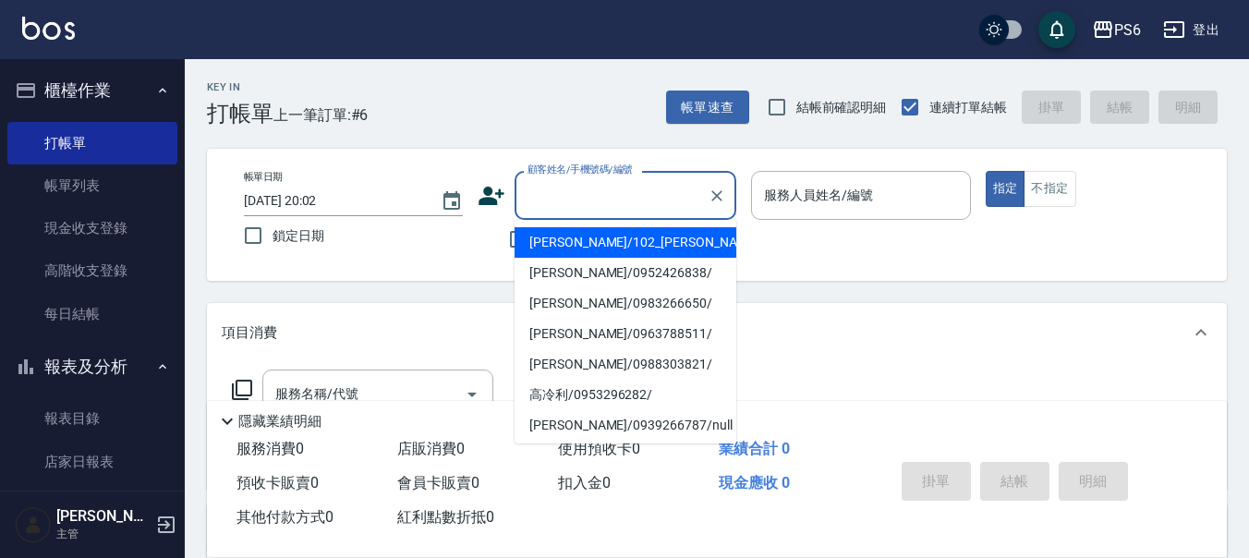
click at [573, 77] on div "Key In 打帳單 上一筆訂單:#6 帳單速查 結帳前確認明細 連續打單結帳 掛單 結帳 明細" at bounding box center [706, 92] width 1042 height 67
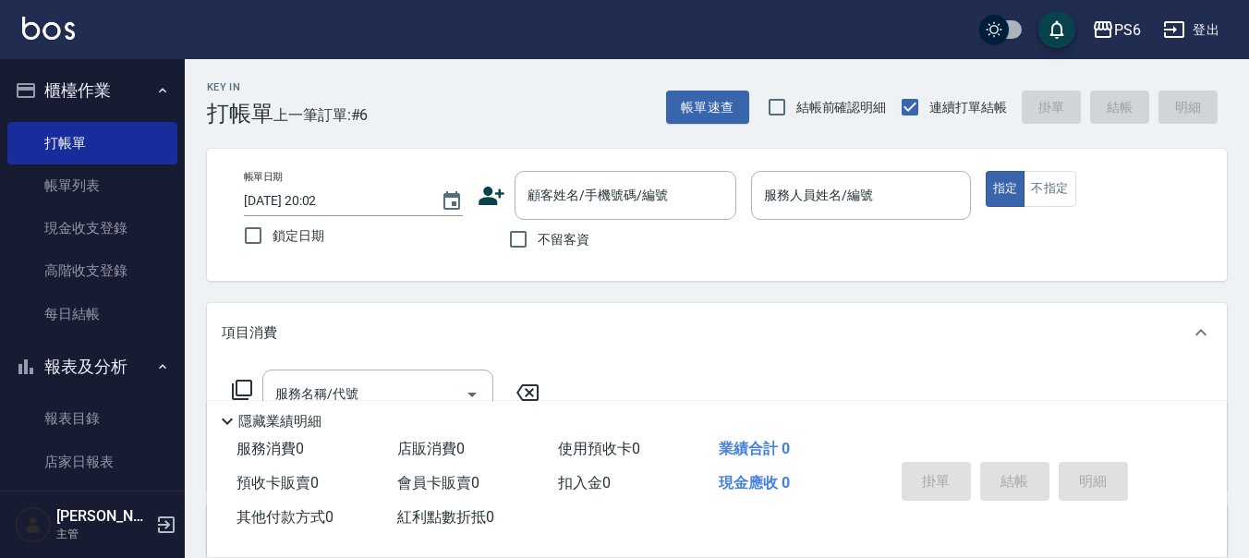
click at [540, 223] on label "不留客資" at bounding box center [544, 239] width 91 height 39
click at [538, 223] on input "不留客資" at bounding box center [518, 239] width 39 height 39
checkbox input "true"
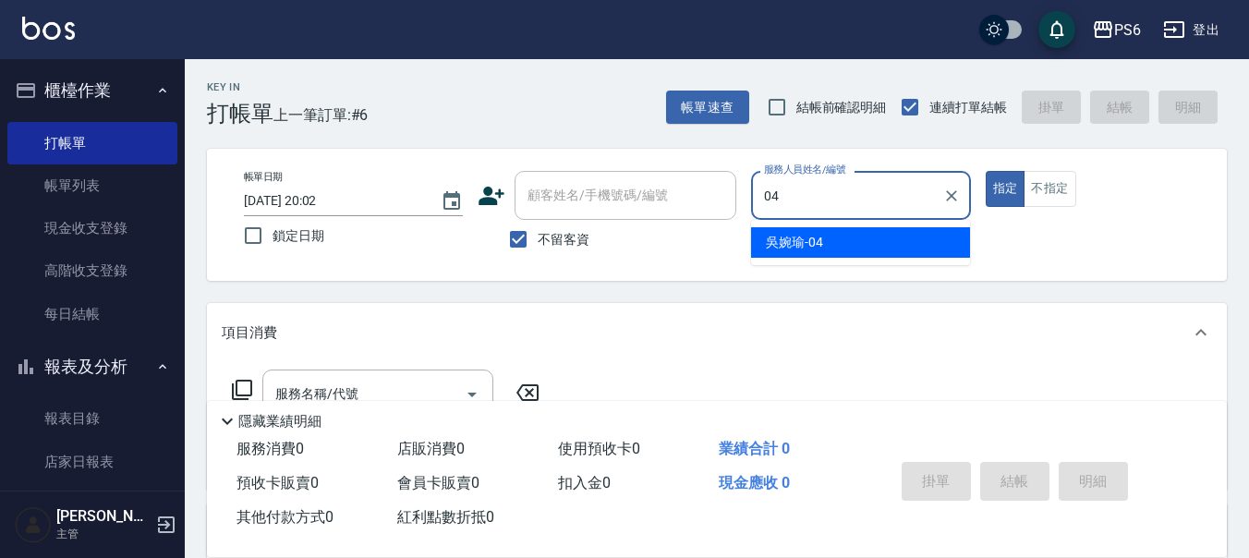
type input "吳婉瑜-04"
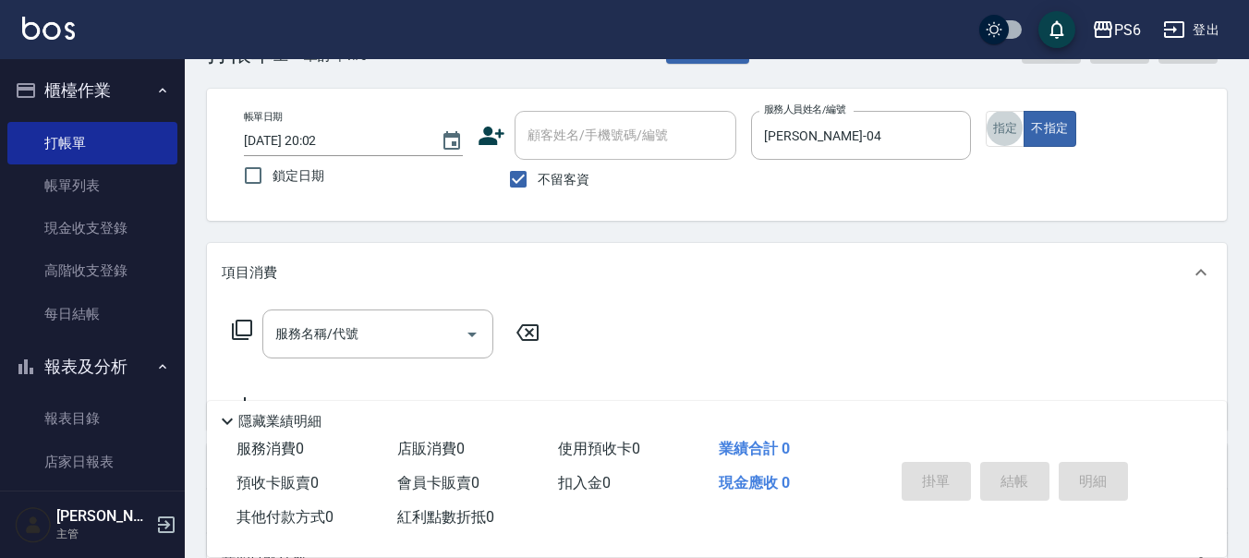
scroll to position [92, 0]
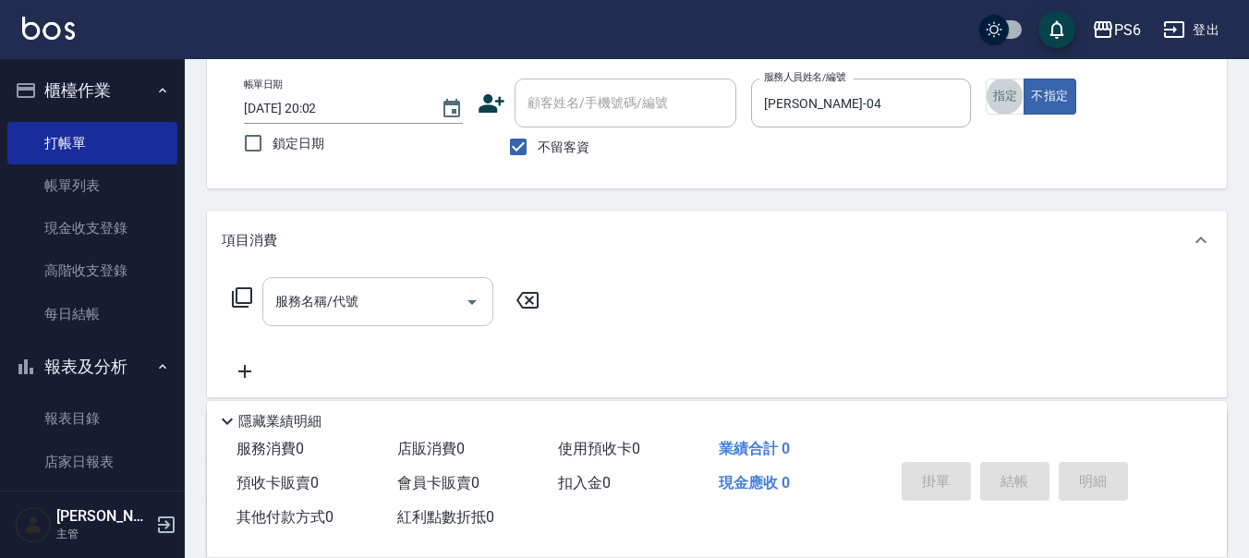
click at [453, 310] on input "服務名稱/代號" at bounding box center [364, 301] width 187 height 32
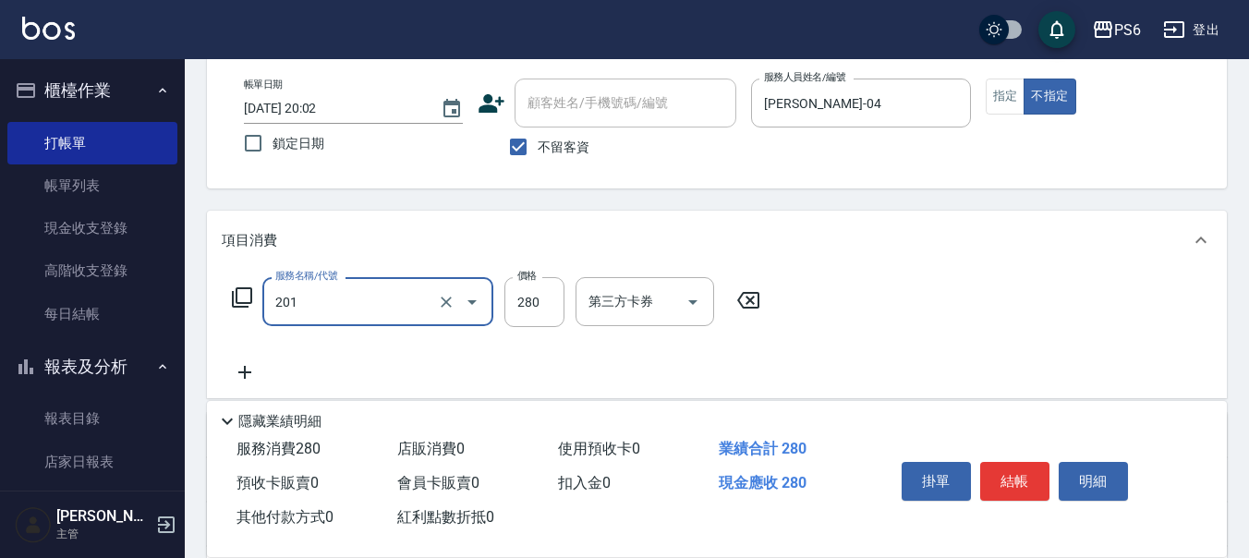
type input "一般洗髮(201)"
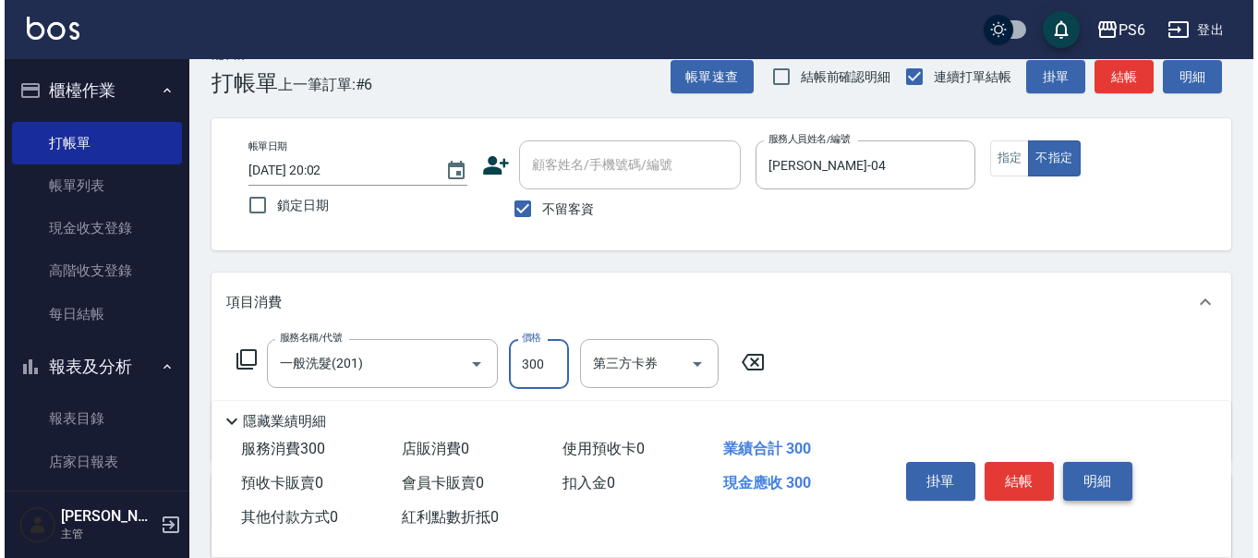
scroll to position [0, 0]
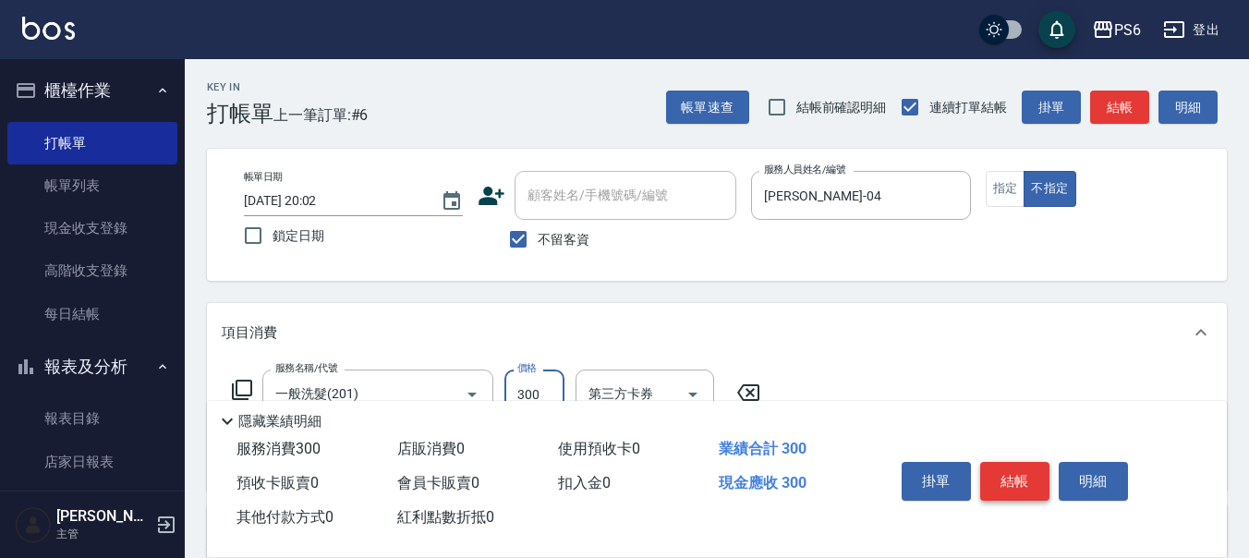
type input "300"
drag, startPoint x: 987, startPoint y: 479, endPoint x: 993, endPoint y: 464, distance: 16.1
click at [989, 470] on button "結帳" at bounding box center [1014, 481] width 69 height 39
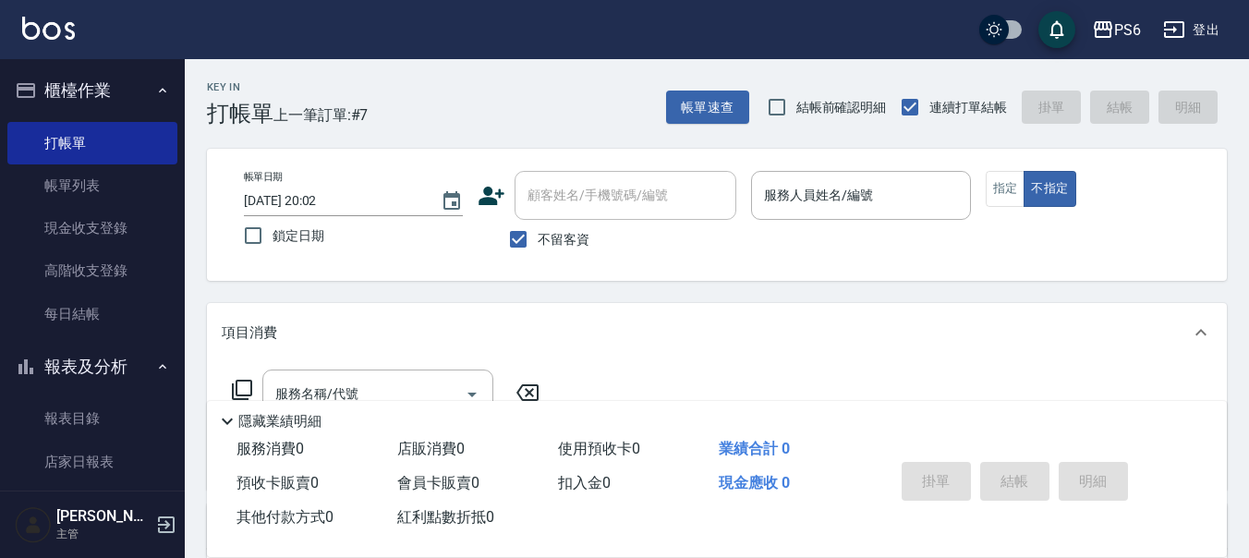
click at [497, 193] on icon at bounding box center [492, 196] width 26 height 18
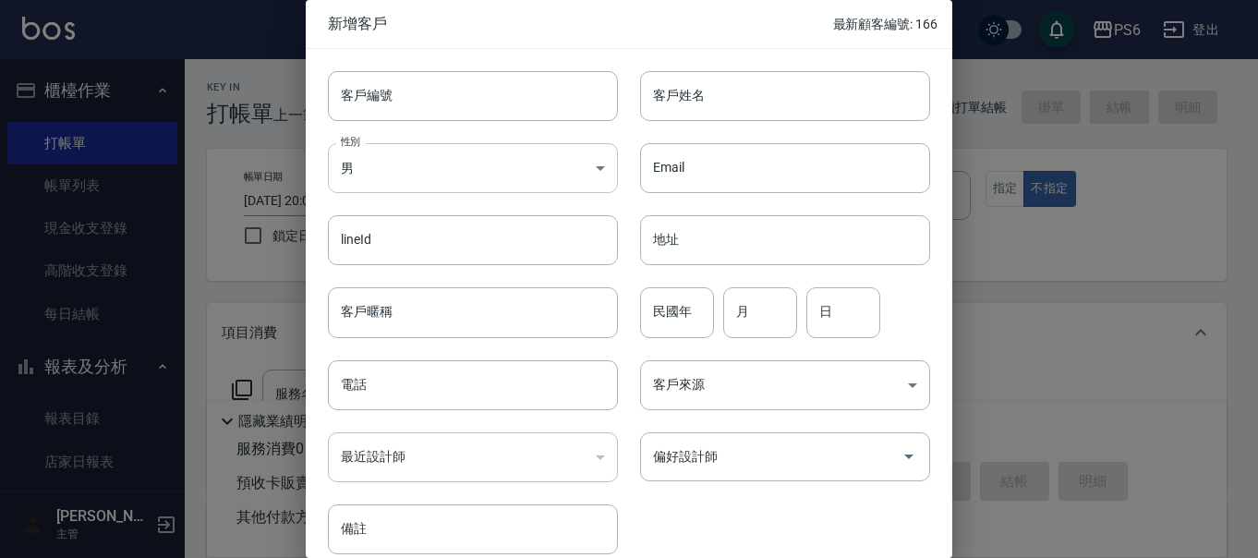
click at [453, 167] on body "PS6 登出 櫃檯作業 打帳單 帳單列表 現金收支登錄 高階收支登錄 每日結帳 報表及分析 報表目錄 店家日報表 互助日報表 互助排行榜 互助點數明細 設計師…" at bounding box center [629, 429] width 1258 height 859
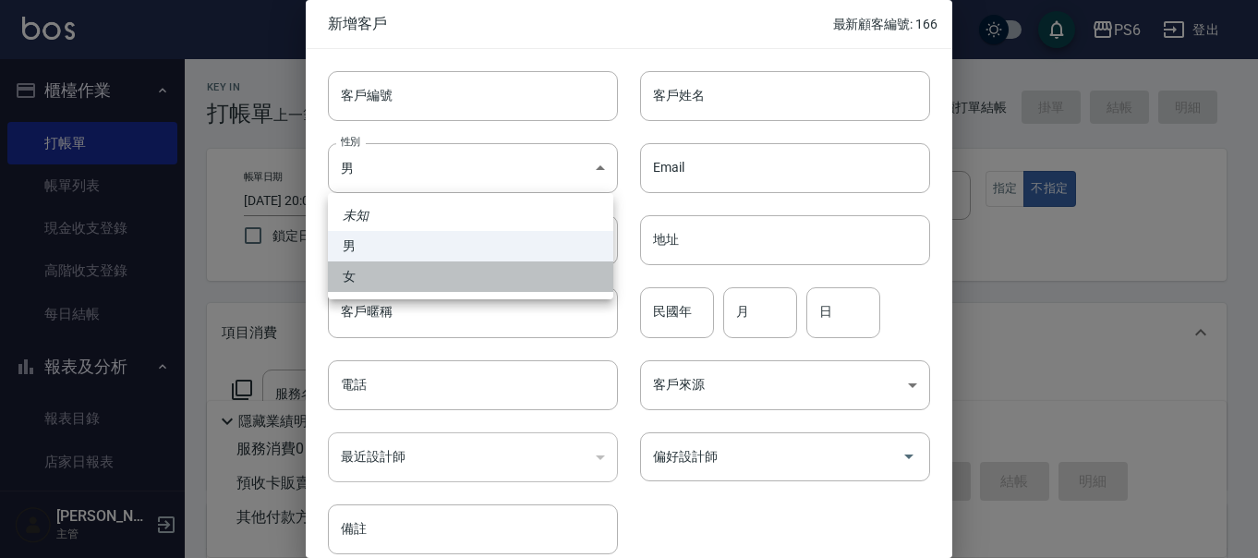
click at [417, 280] on li "女" at bounding box center [470, 276] width 285 height 30
type input "FEMALE"
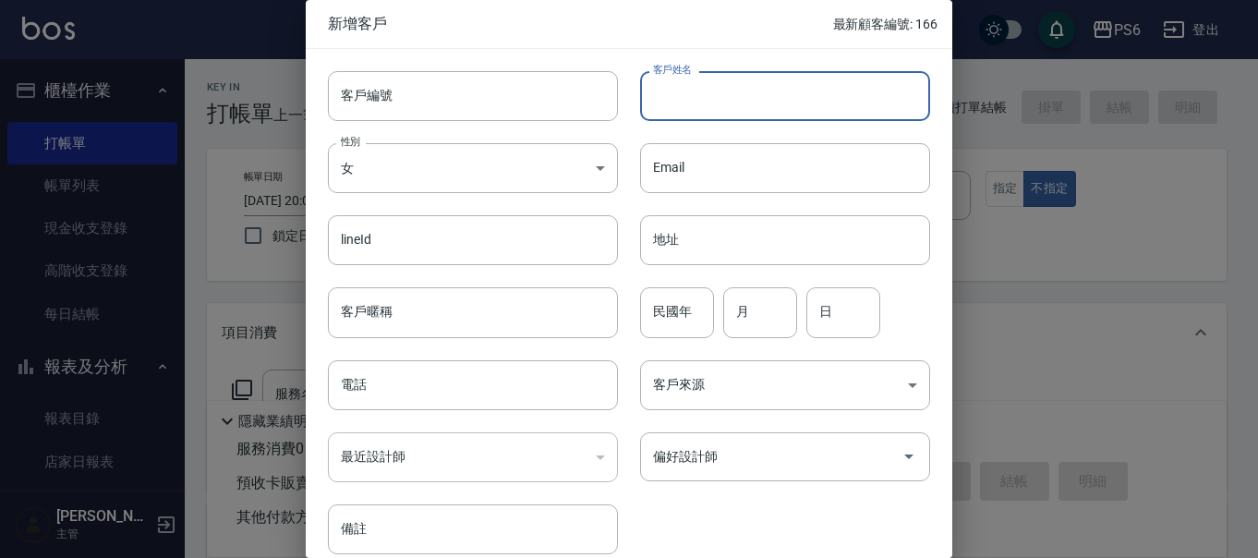
click at [718, 94] on input "客戶姓名" at bounding box center [785, 96] width 290 height 50
type input "陳"
click at [407, 399] on input "電話" at bounding box center [473, 385] width 290 height 50
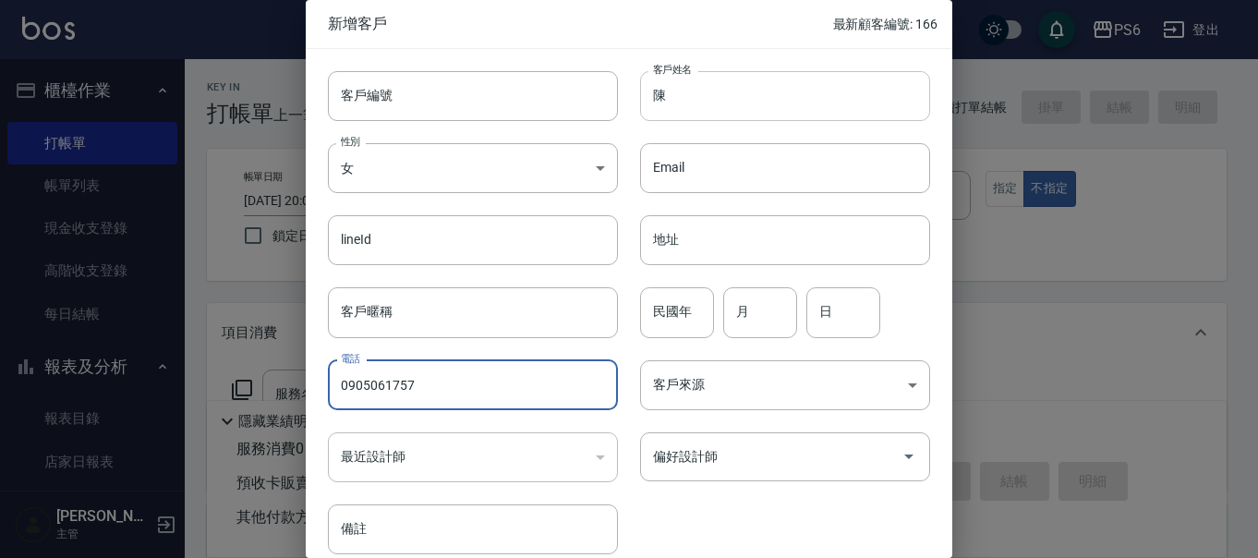
type input "0905061757"
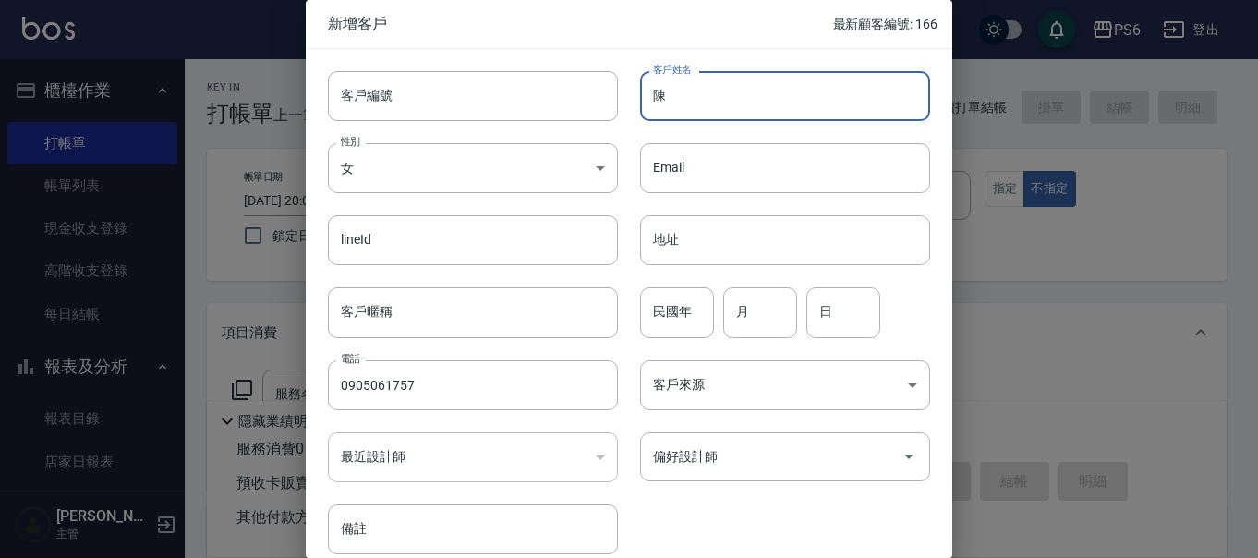
click at [700, 103] on input "陳" at bounding box center [785, 96] width 290 height 50
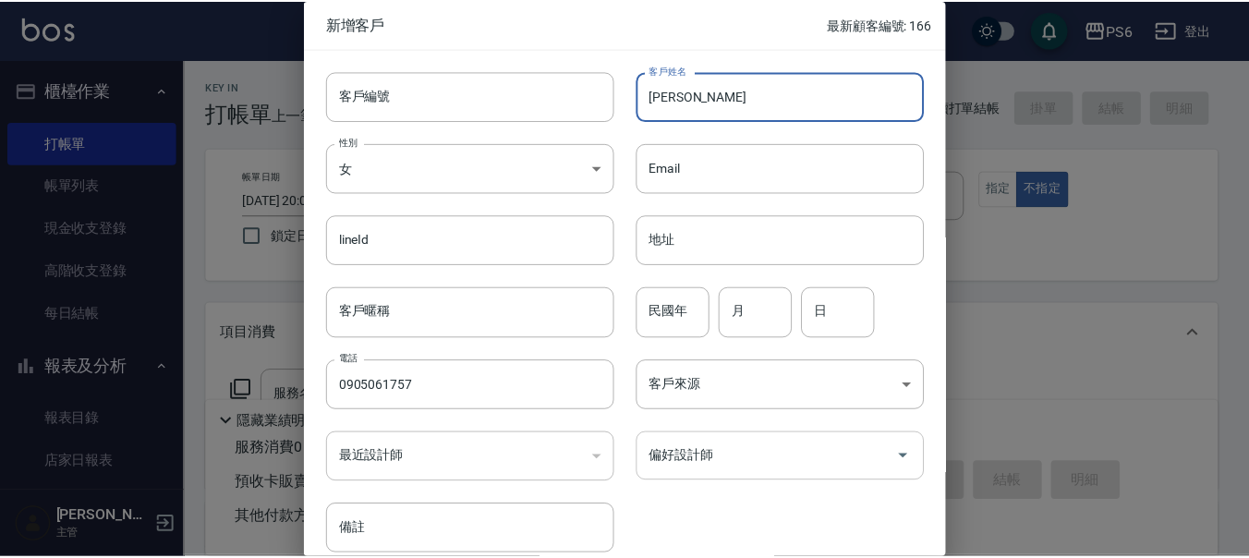
scroll to position [82, 0]
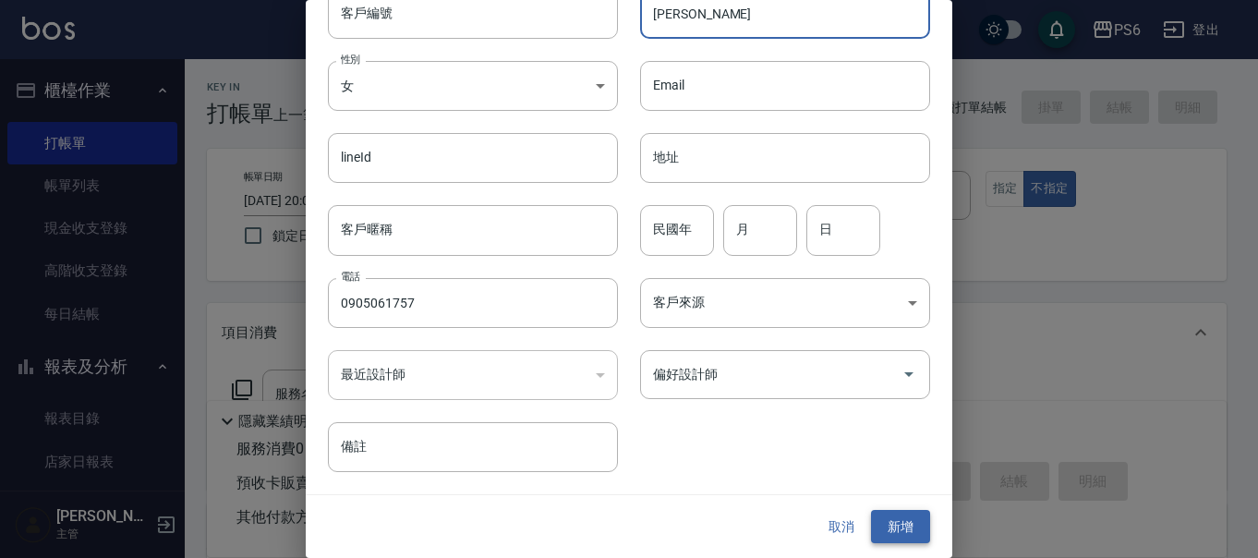
type input "陳婉婷"
click at [908, 527] on button "新增" at bounding box center [900, 527] width 59 height 34
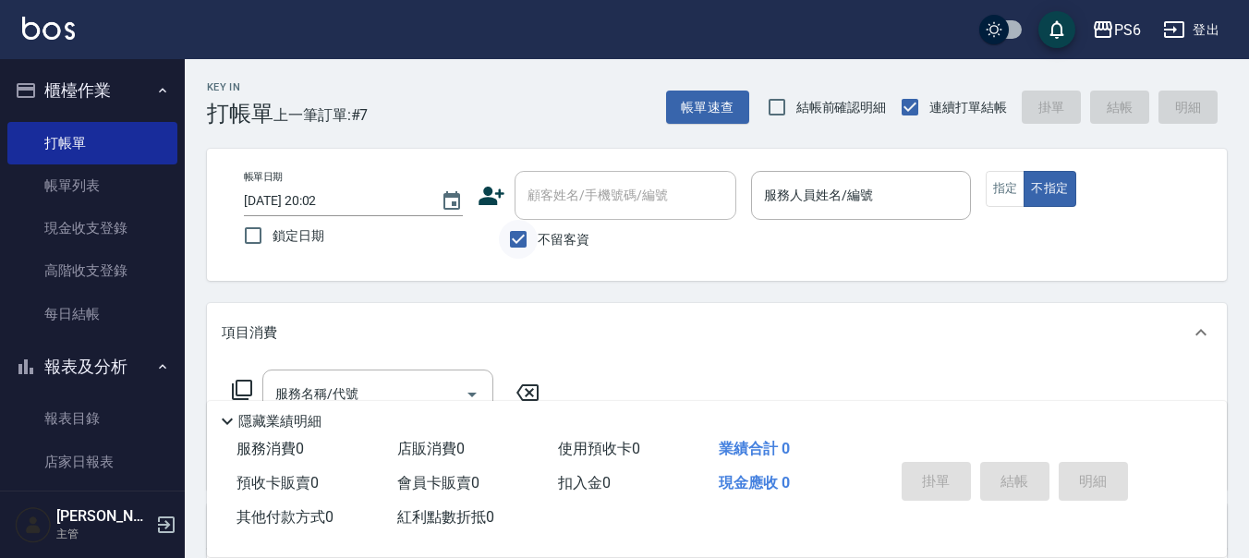
click at [519, 241] on input "不留客資" at bounding box center [518, 239] width 39 height 39
checkbox input "false"
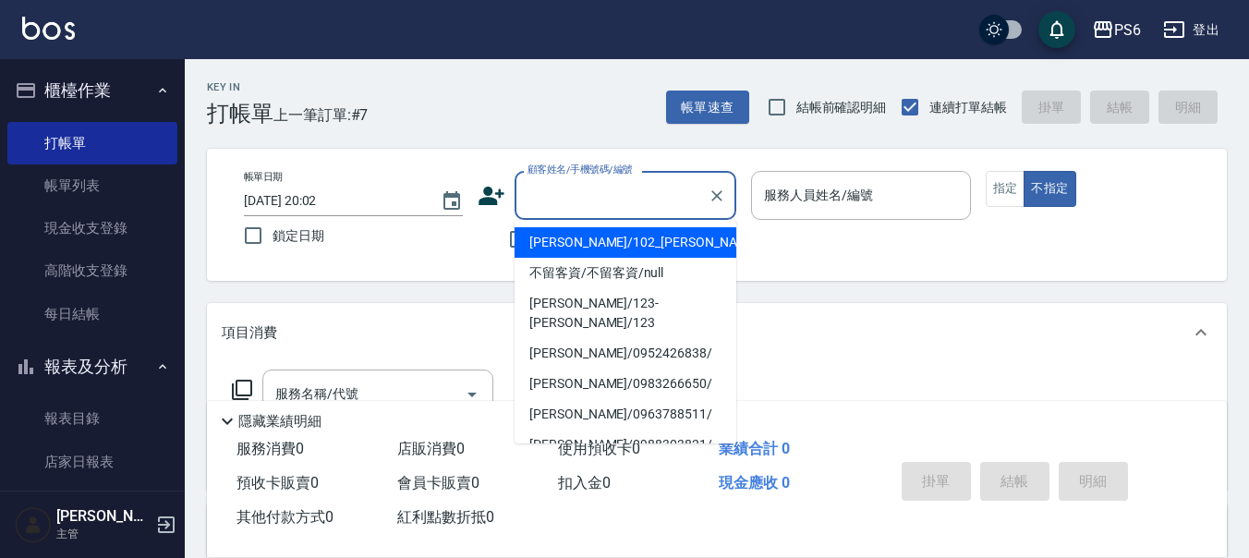
click at [581, 196] on input "顧客姓名/手機號碼/編號" at bounding box center [611, 195] width 177 height 32
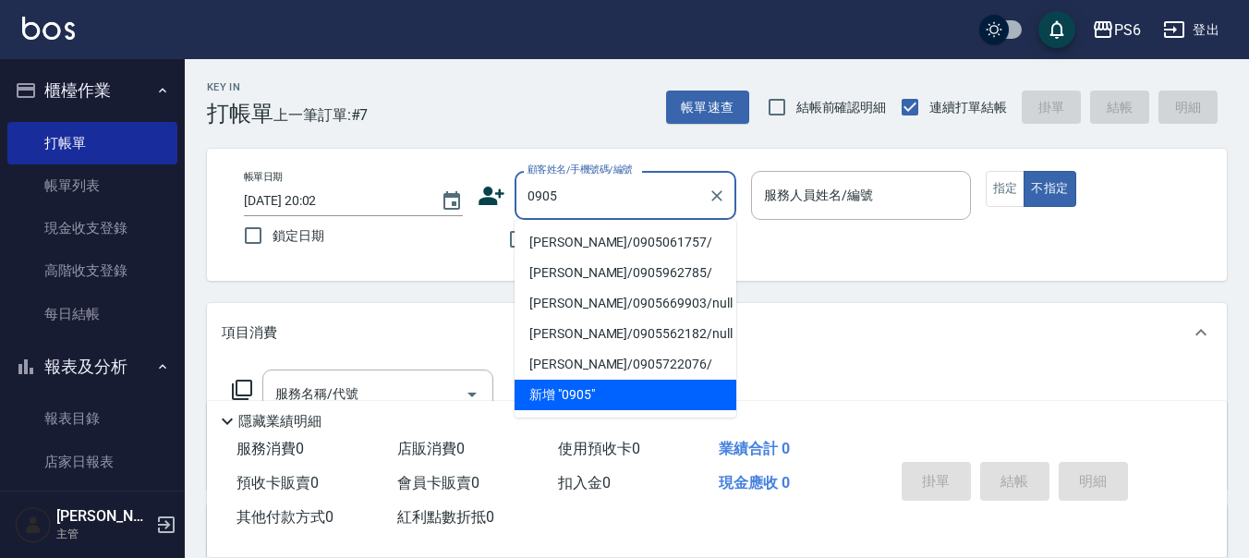
drag, startPoint x: 591, startPoint y: 234, endPoint x: 972, endPoint y: 247, distance: 380.8
click at [592, 234] on li "陳婉婷/0905061757/" at bounding box center [626, 242] width 222 height 30
type input "陳婉婷/0905061757/"
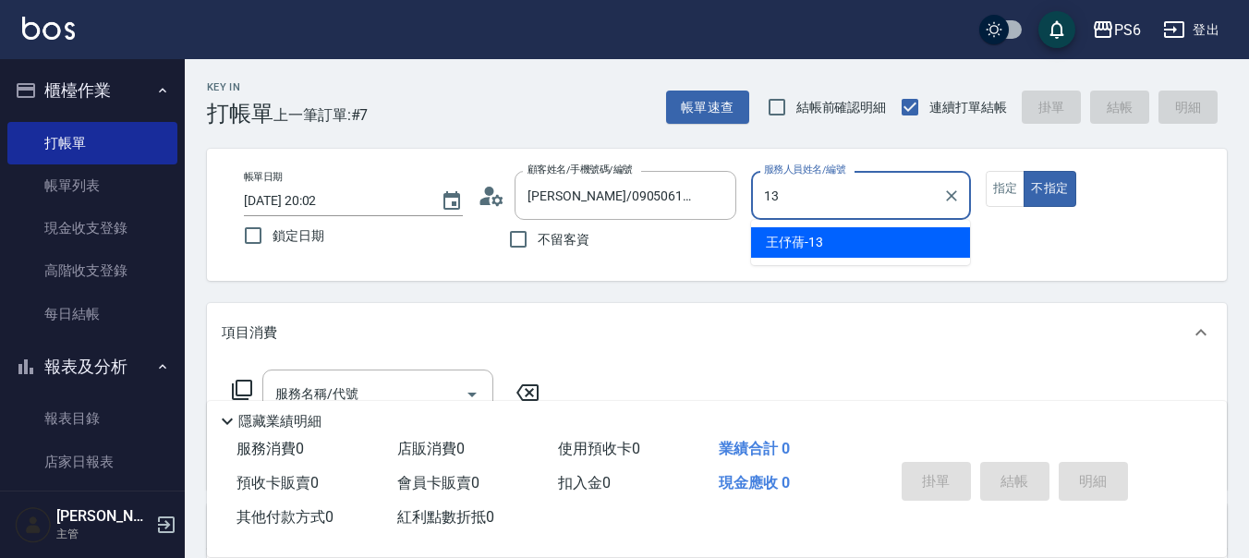
type input "王伃蒨-13"
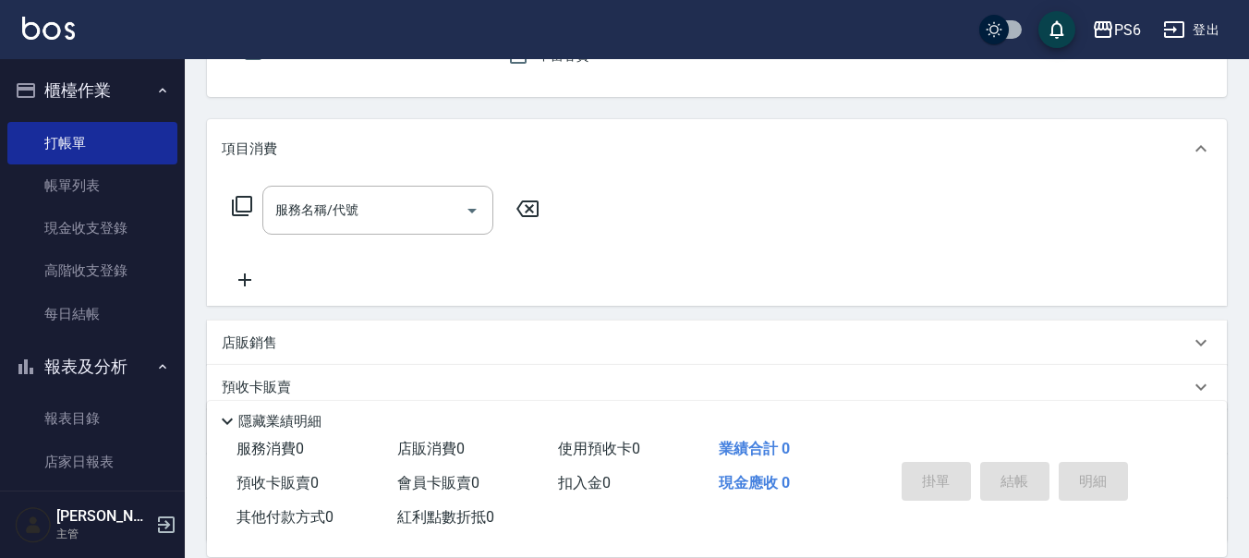
scroll to position [185, 0]
click at [242, 206] on icon at bounding box center [242, 205] width 22 height 22
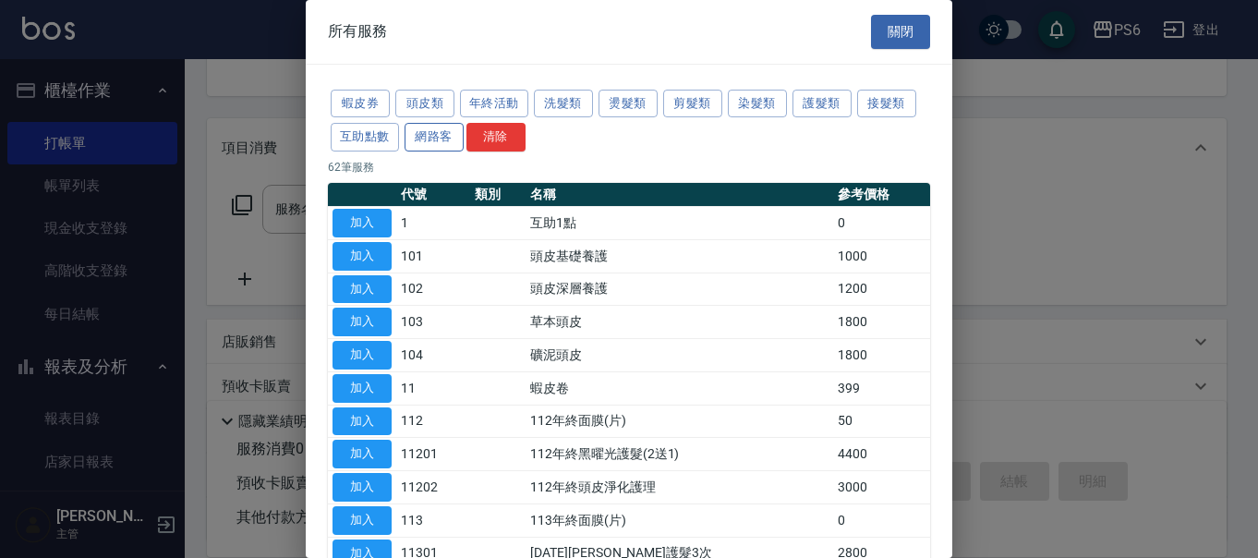
click at [425, 140] on button "網路客" at bounding box center [434, 137] width 59 height 29
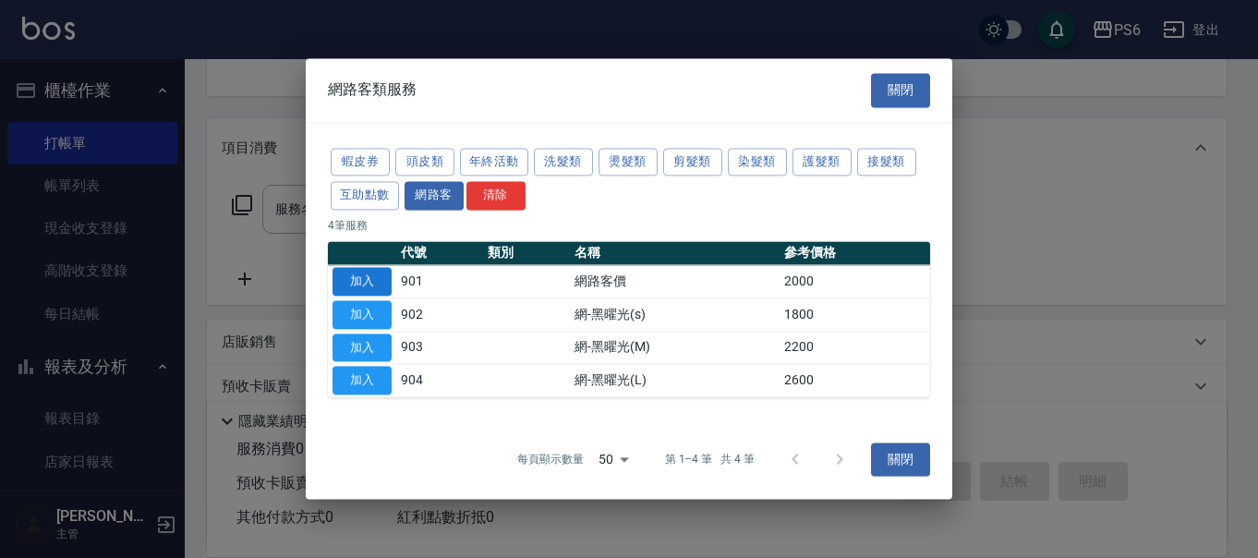
click at [351, 283] on button "加入" at bounding box center [362, 281] width 59 height 29
type input "網路客價(901)"
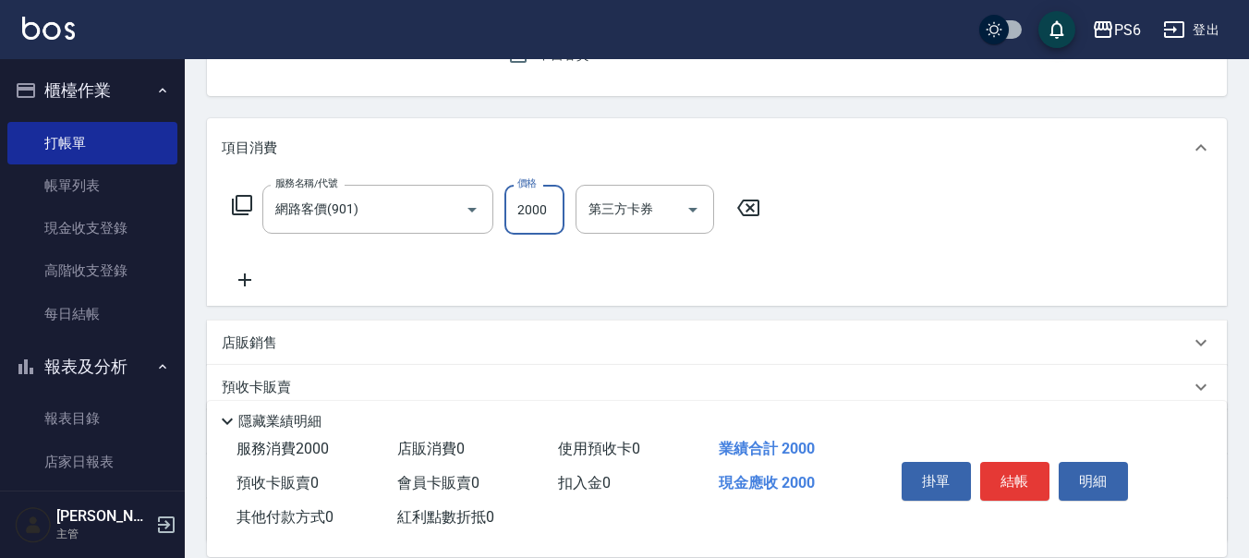
click at [506, 214] on input "2000" at bounding box center [534, 210] width 60 height 50
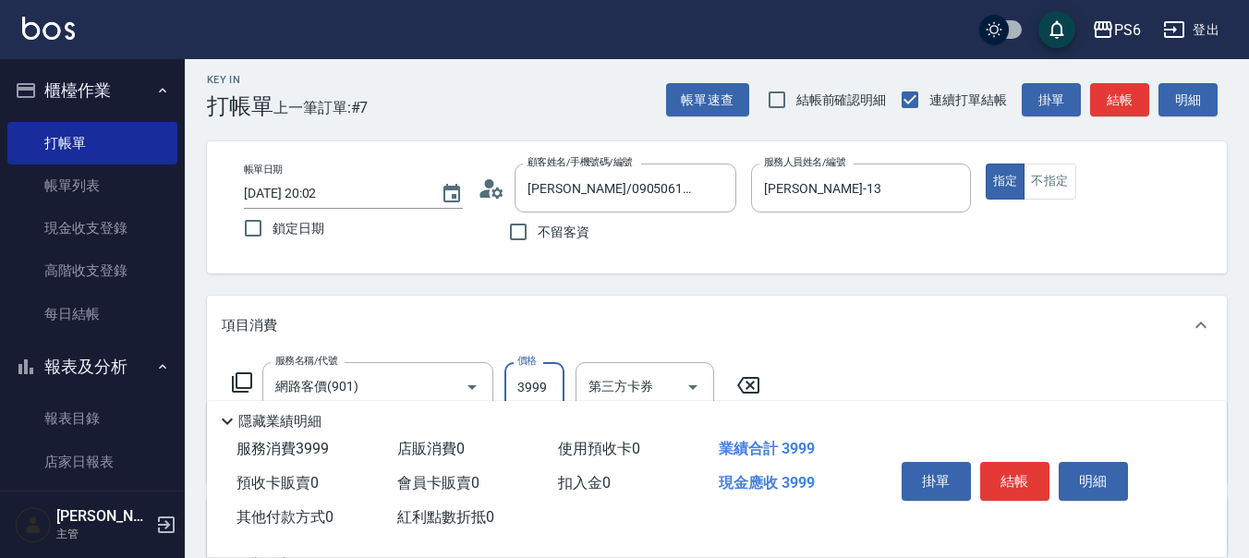
scroll to position [0, 0]
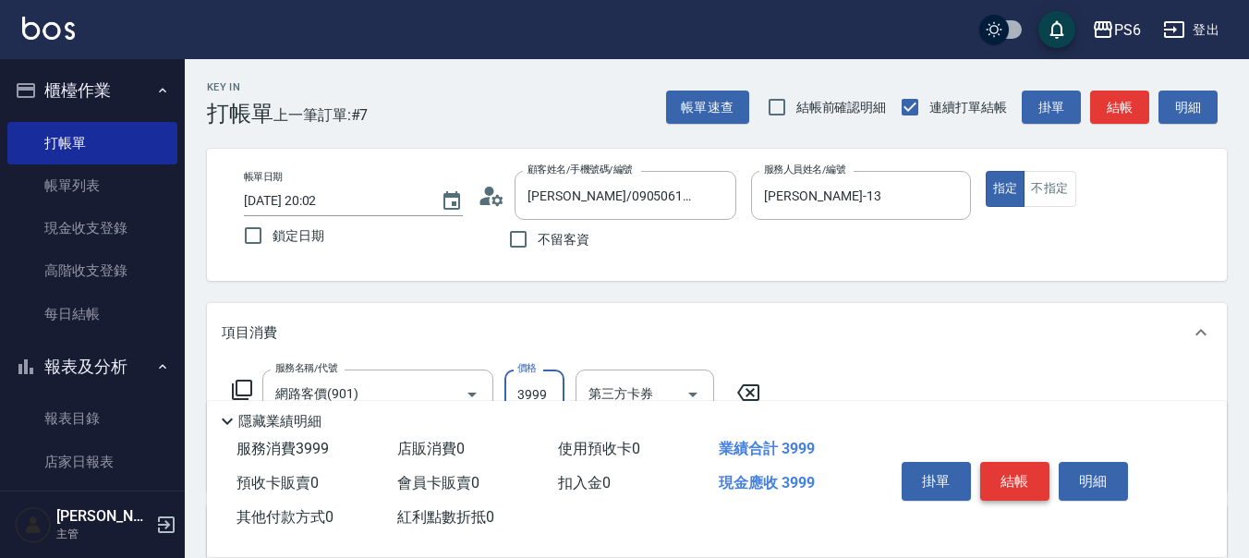
type input "3999"
click at [1028, 475] on button "結帳" at bounding box center [1014, 481] width 69 height 39
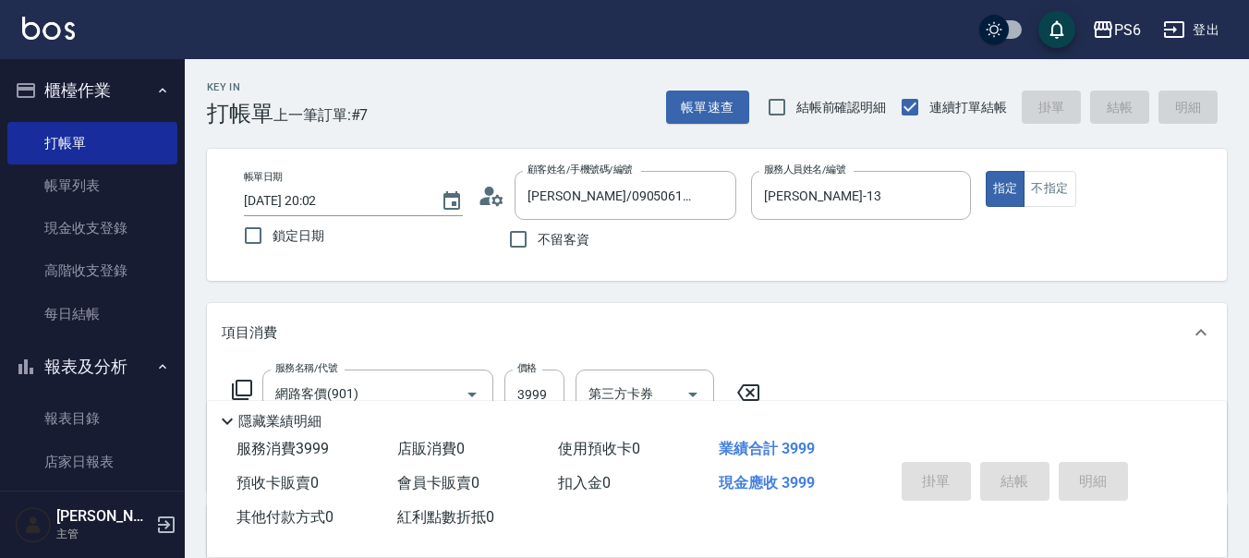
type input "2025/09/06 20:04"
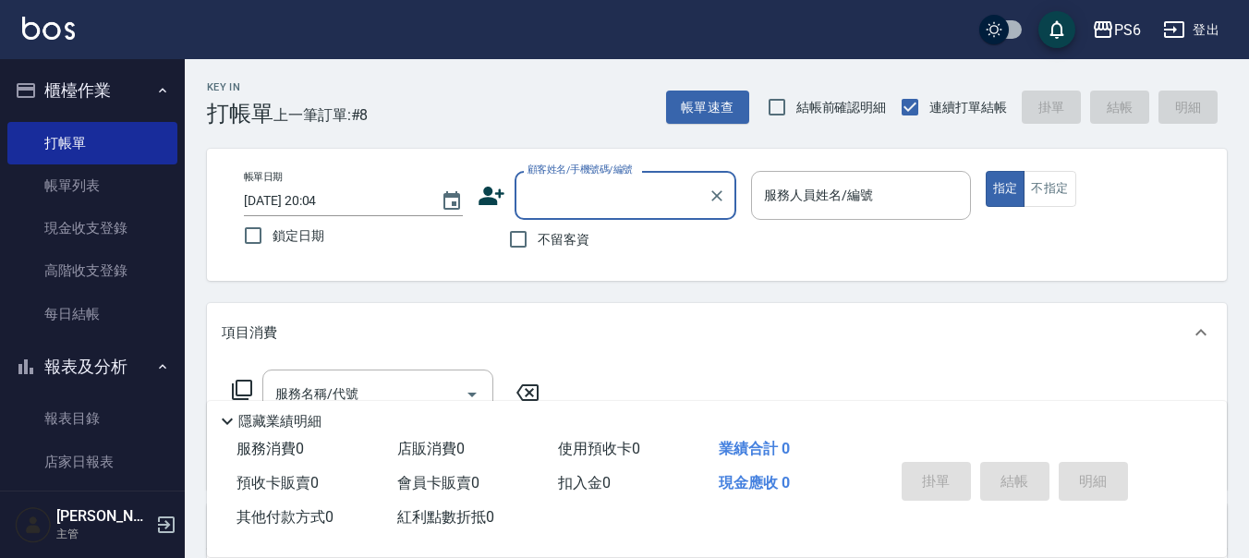
click at [574, 200] on input "顧客姓名/手機號碼/編號" at bounding box center [611, 195] width 177 height 32
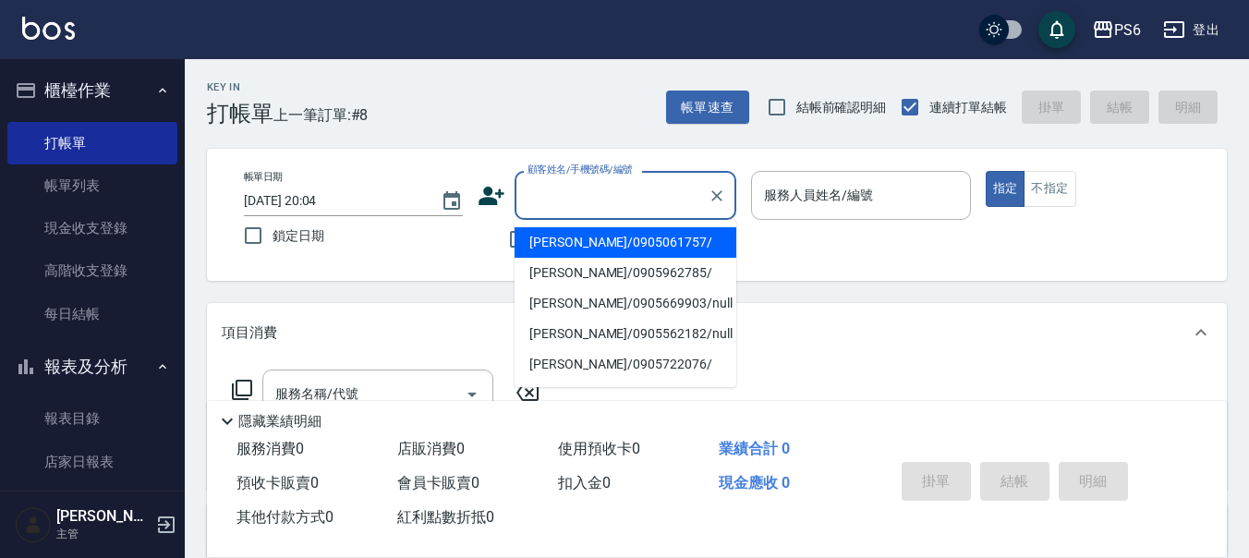
click at [592, 230] on li "陳婉婷/0905061757/" at bounding box center [626, 242] width 222 height 30
type input "陳婉婷/0905061757/"
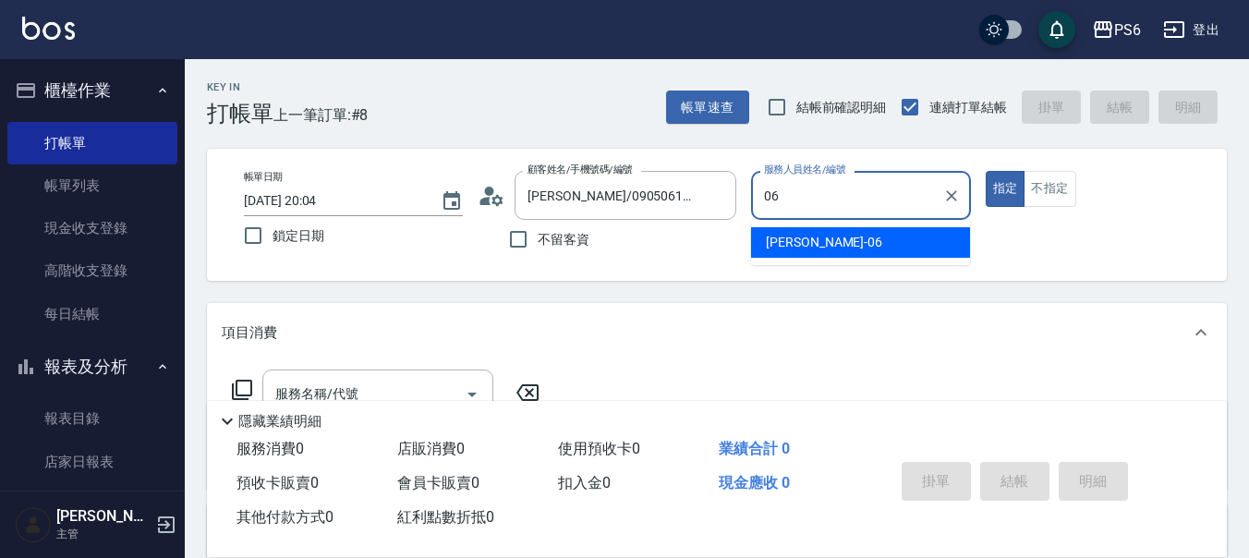
type input "李佳凌-06"
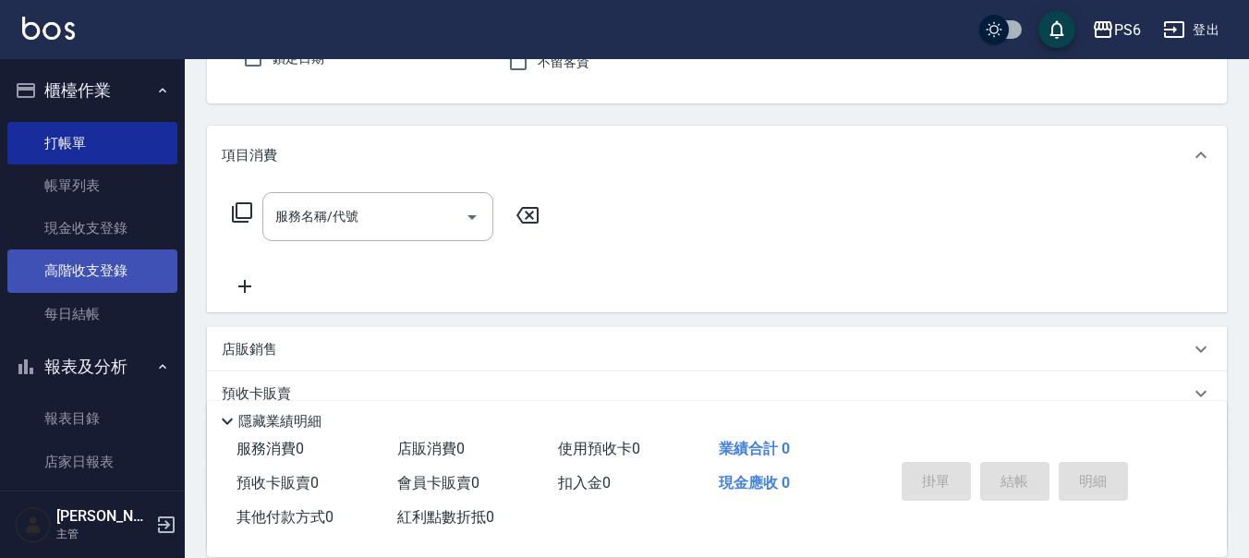
scroll to position [185, 0]
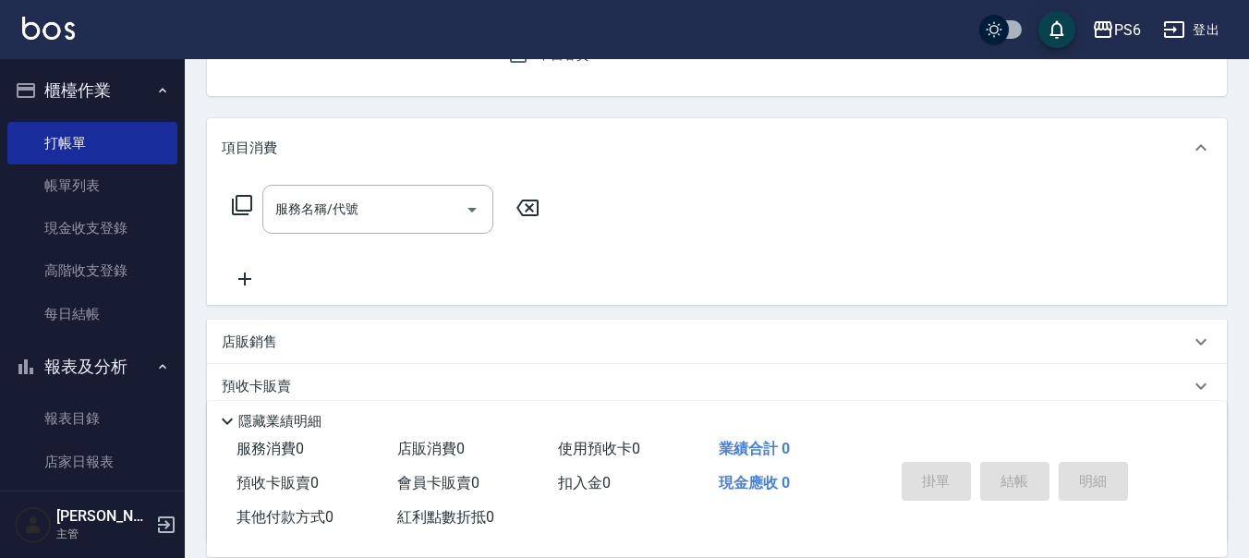
click at [252, 211] on icon at bounding box center [242, 205] width 22 height 22
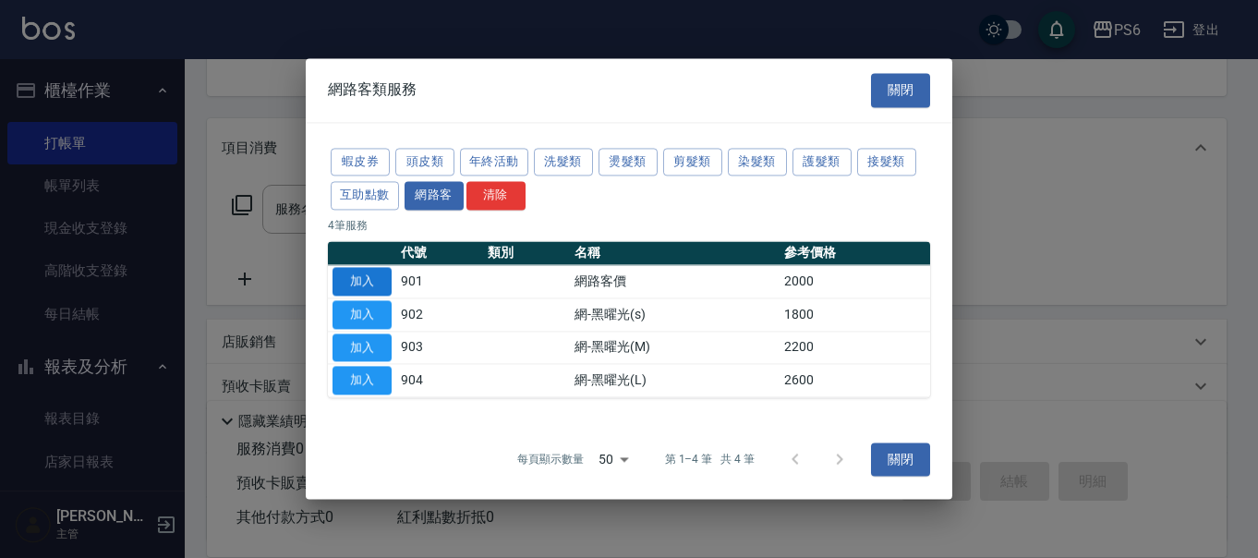
click at [373, 287] on button "加入" at bounding box center [362, 281] width 59 height 29
type input "網路客價(901)"
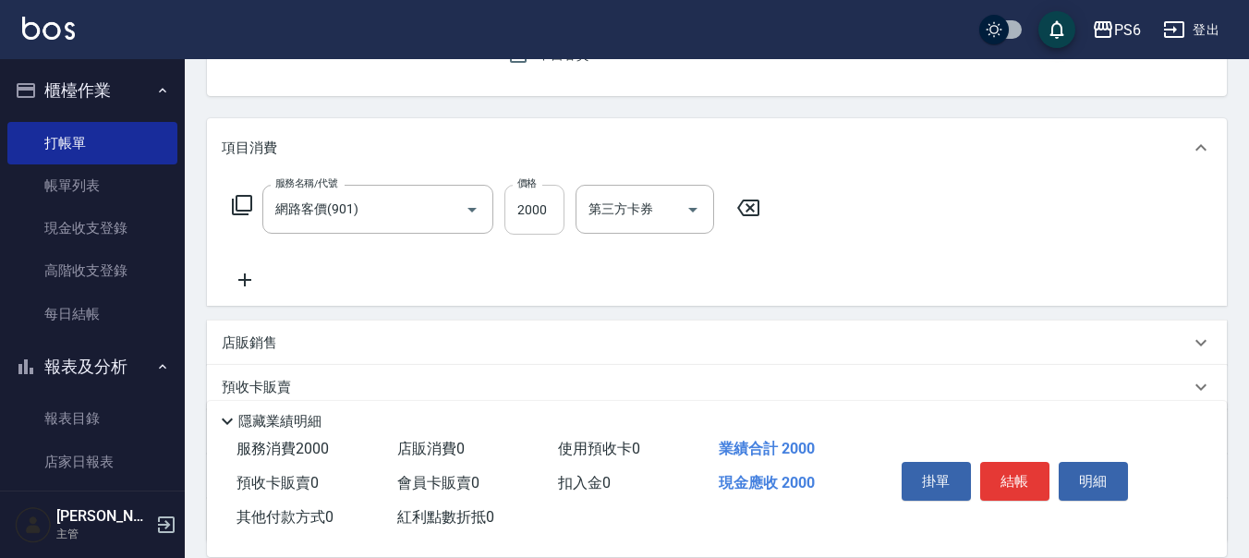
click at [510, 210] on input "2000" at bounding box center [534, 210] width 60 height 50
type input "999"
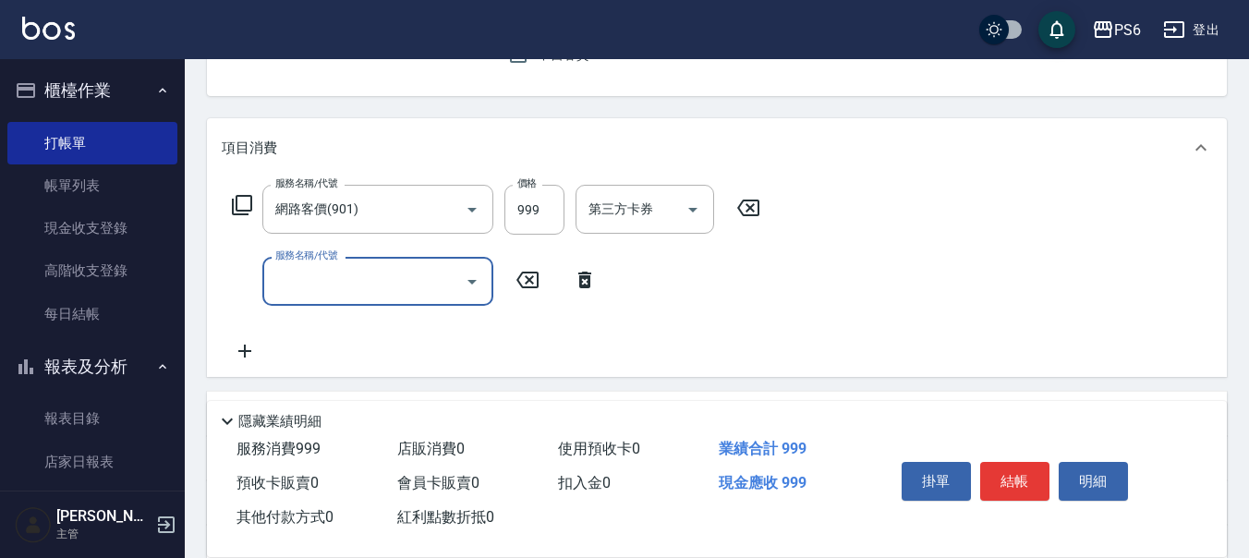
click at [382, 280] on input "服務名稱/代號" at bounding box center [364, 281] width 187 height 32
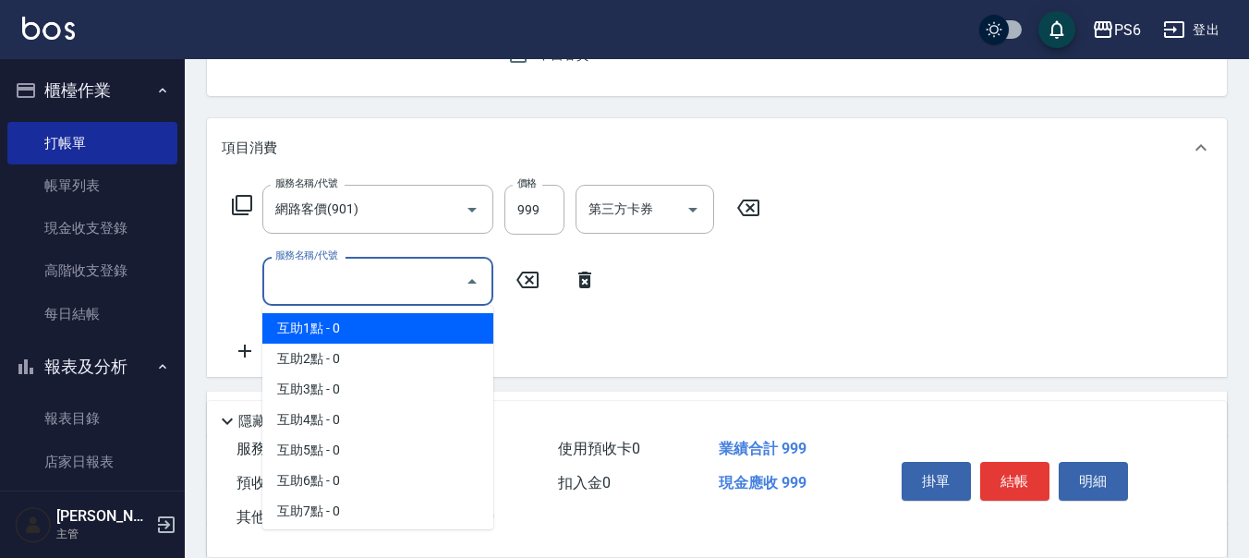
click at [363, 337] on span "互助1點 - 0" at bounding box center [377, 328] width 231 height 30
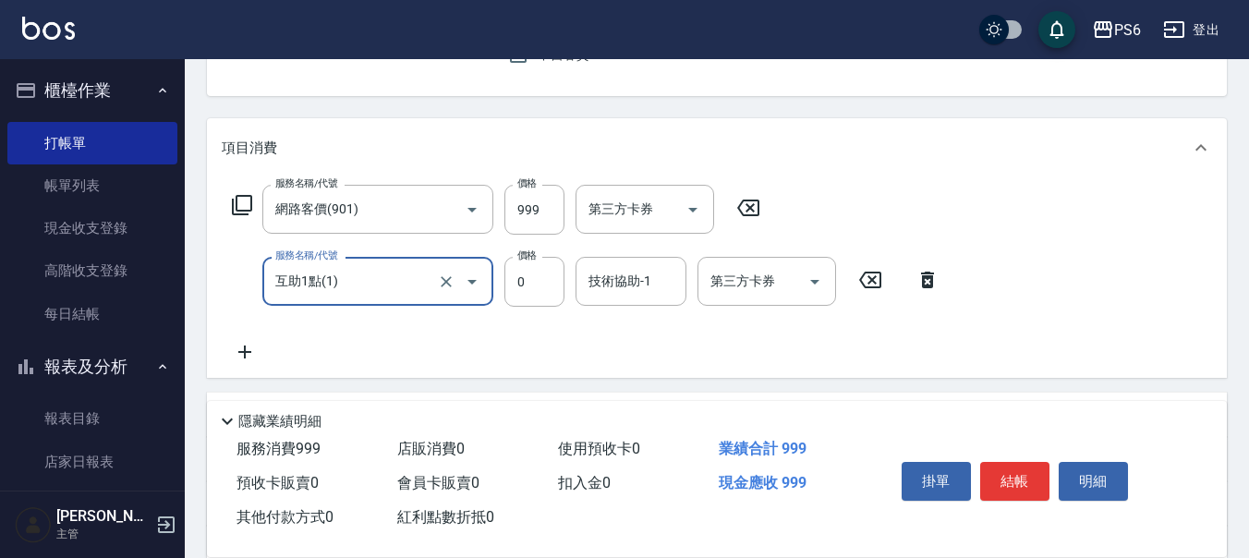
click at [393, 290] on input "互助1點(1)" at bounding box center [352, 281] width 163 height 32
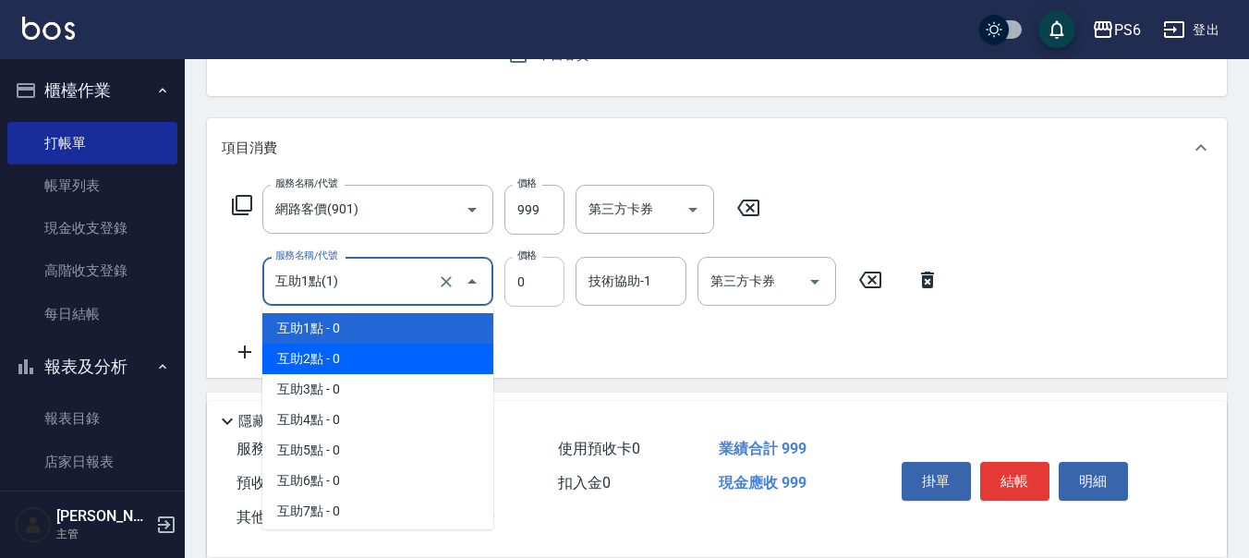
drag, startPoint x: 357, startPoint y: 370, endPoint x: 537, endPoint y: 289, distance: 197.6
click at [365, 361] on span "互助2點 - 0" at bounding box center [377, 359] width 231 height 30
type input "互助2點(2)"
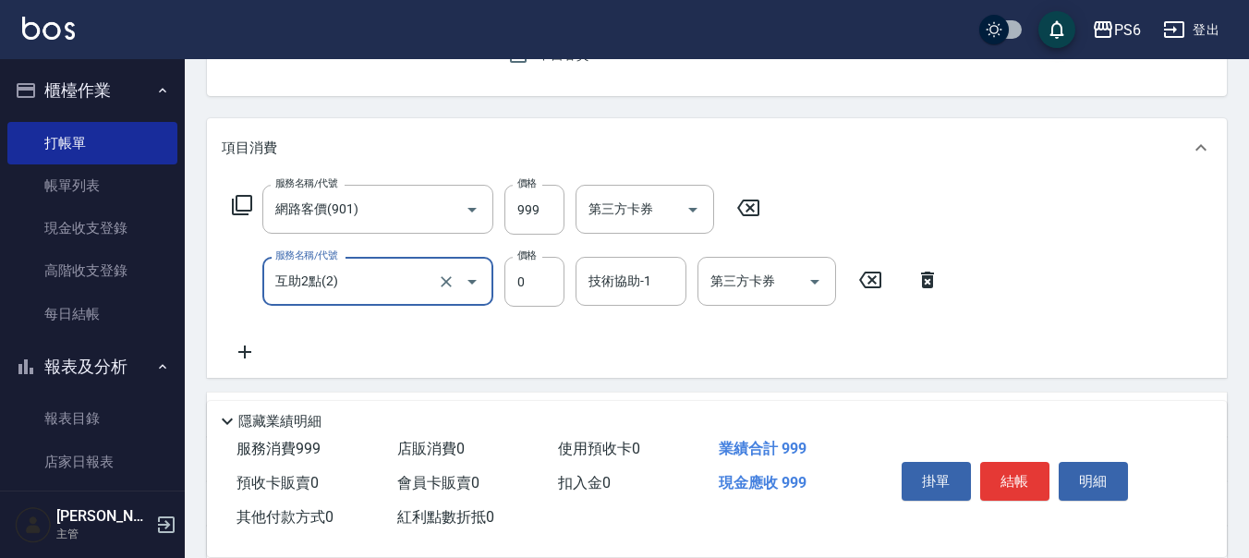
click at [625, 281] on input "技術協助-1" at bounding box center [631, 281] width 94 height 32
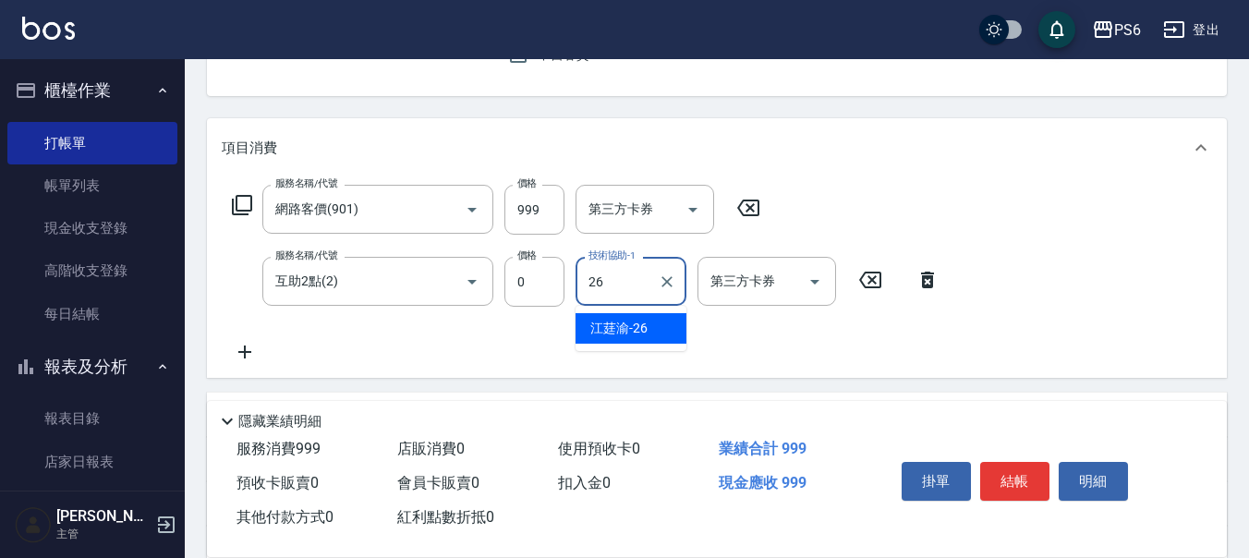
type input "江莛渝-26"
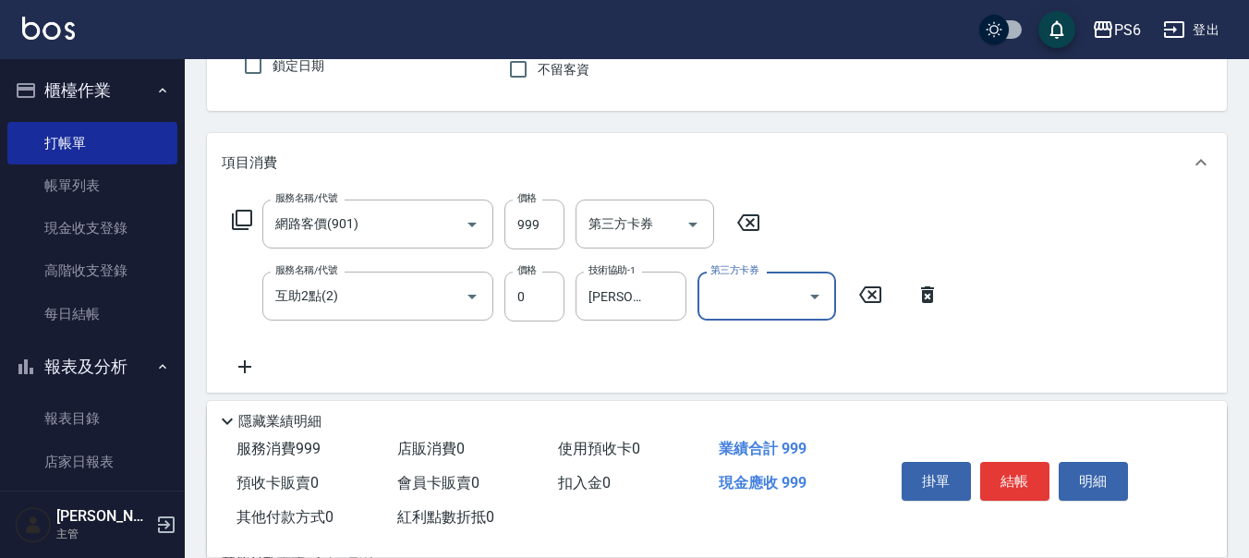
scroll to position [0, 0]
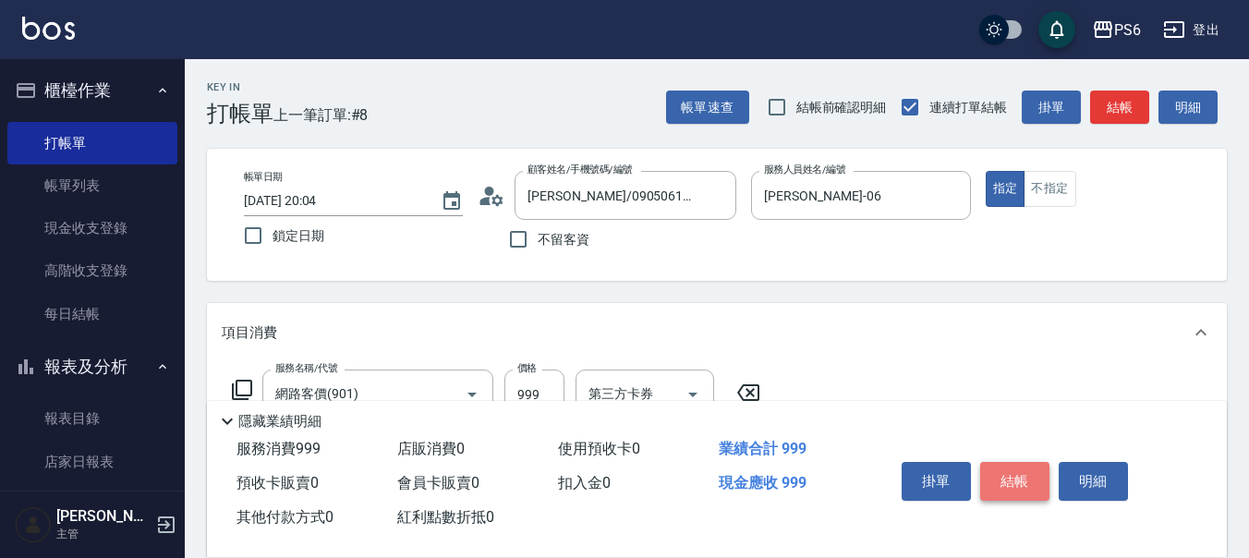
click at [995, 462] on button "結帳" at bounding box center [1014, 481] width 69 height 39
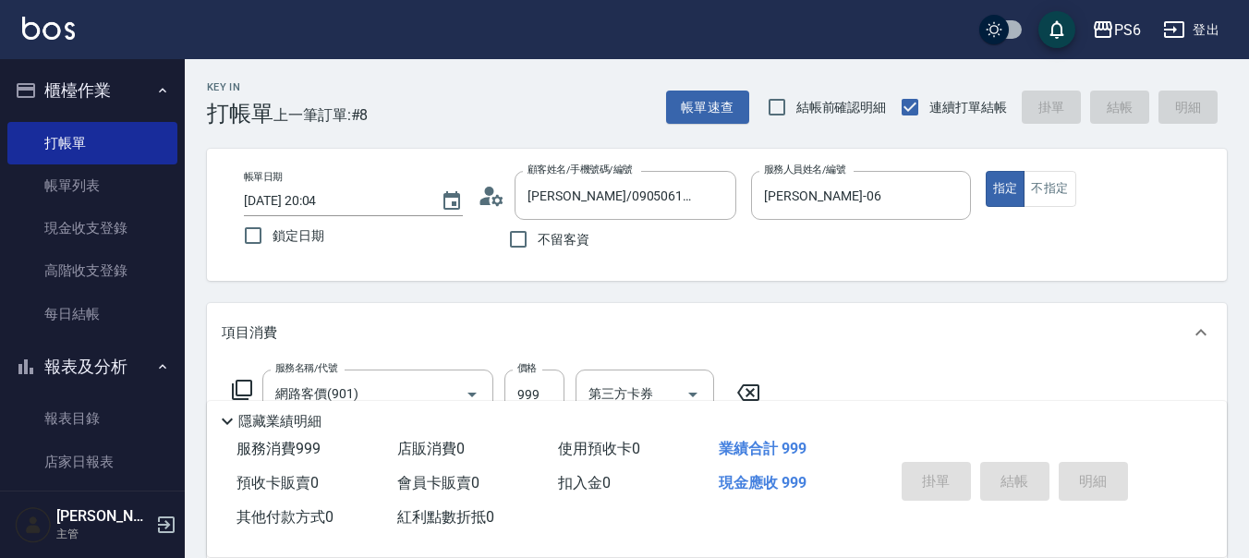
type input "2025/09/06 20:05"
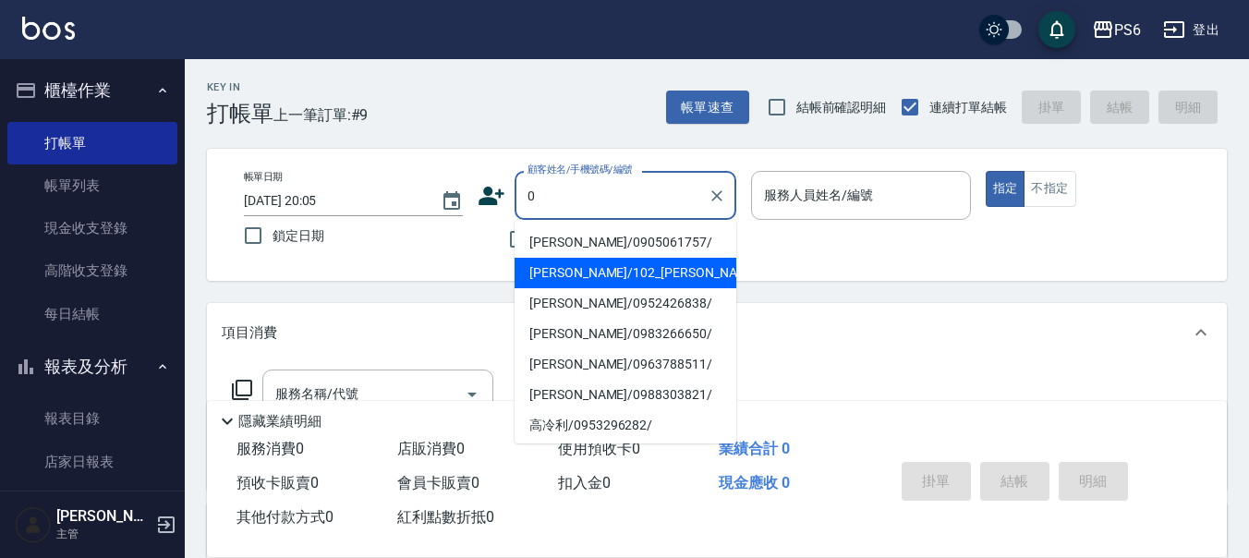
type input "0"
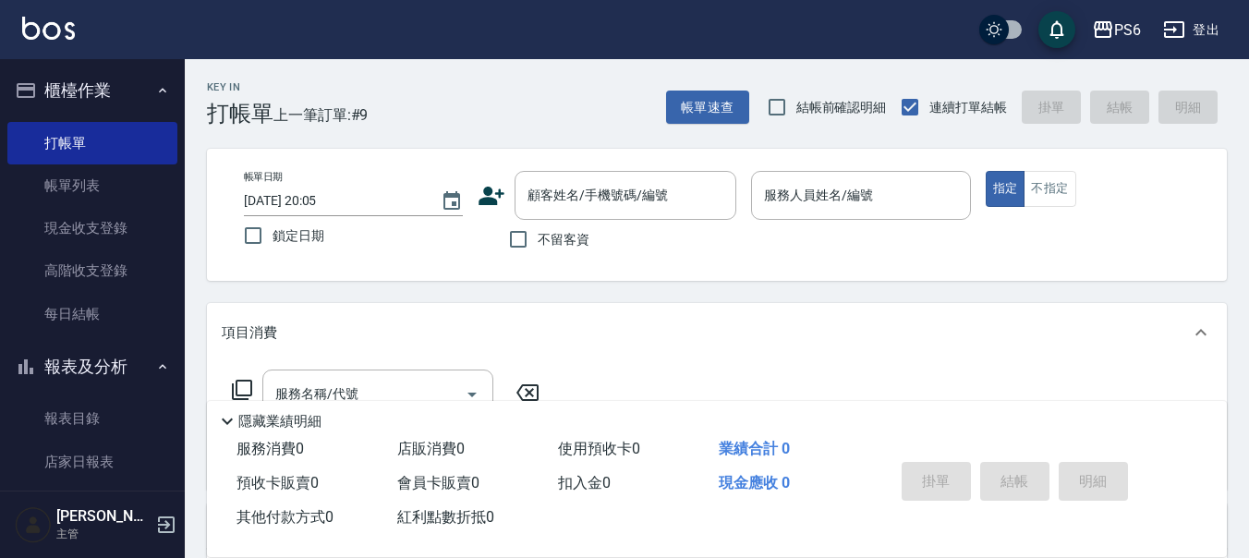
drag, startPoint x: 623, startPoint y: 109, endPoint x: 592, endPoint y: 139, distance: 43.1
click at [620, 109] on div "Key In 打帳單 上一筆訂單:#9 帳單速查 結帳前確認明細 連續打單結帳 掛單 結帳 明細" at bounding box center [706, 92] width 1042 height 67
drag, startPoint x: 512, startPoint y: 254, endPoint x: 745, endPoint y: 189, distance: 241.6
click at [549, 231] on label "不留客資" at bounding box center [544, 239] width 91 height 39
click at [538, 231] on input "不留客資" at bounding box center [518, 239] width 39 height 39
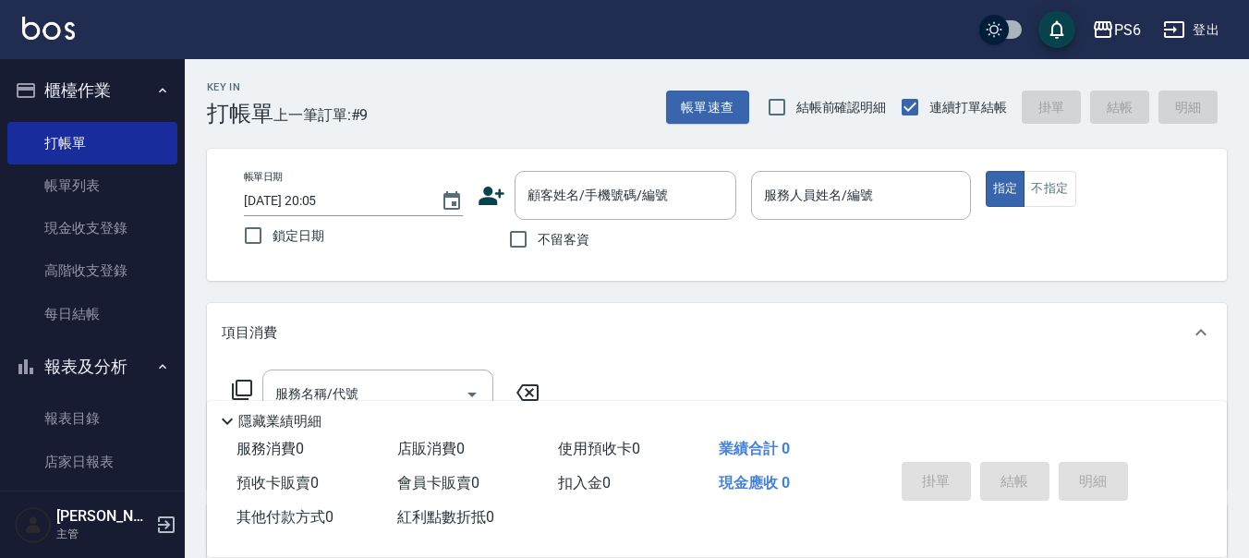
checkbox input "true"
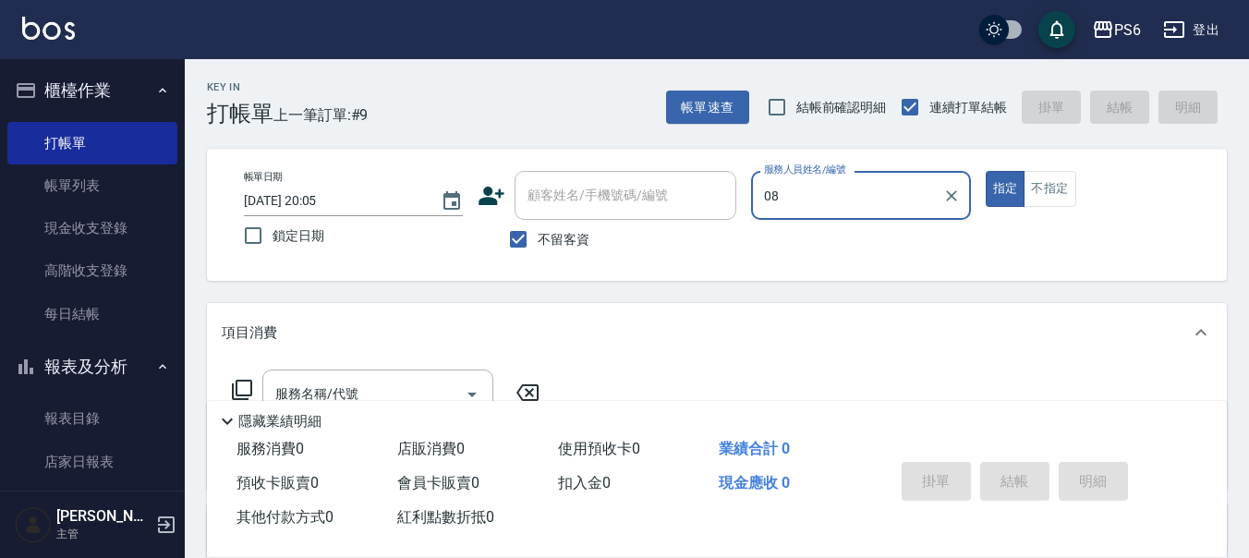
type input "王堃育-08"
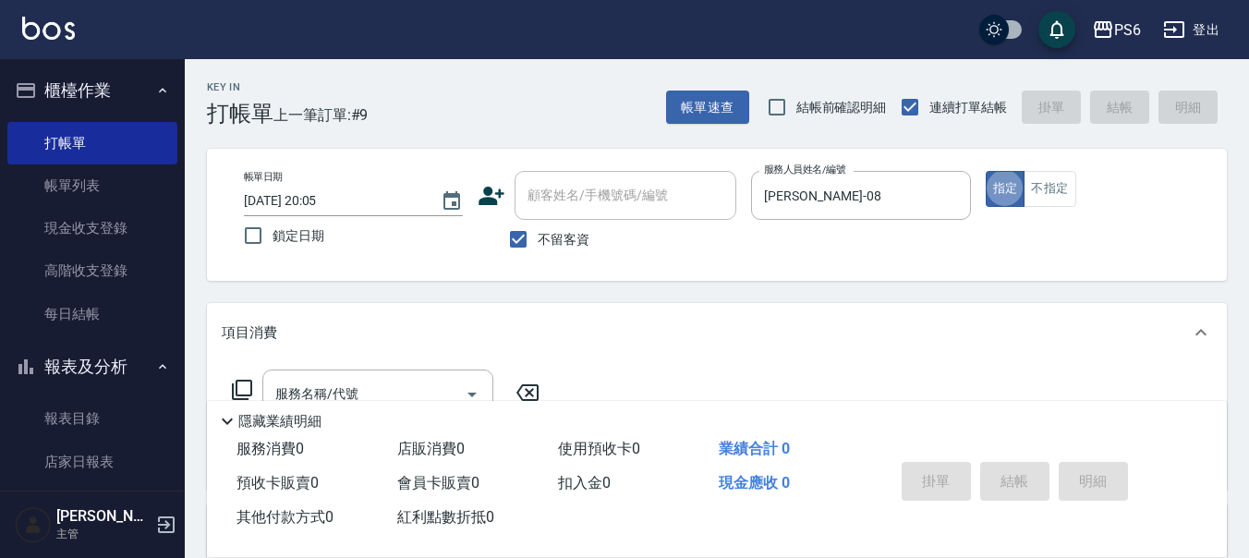
scroll to position [185, 0]
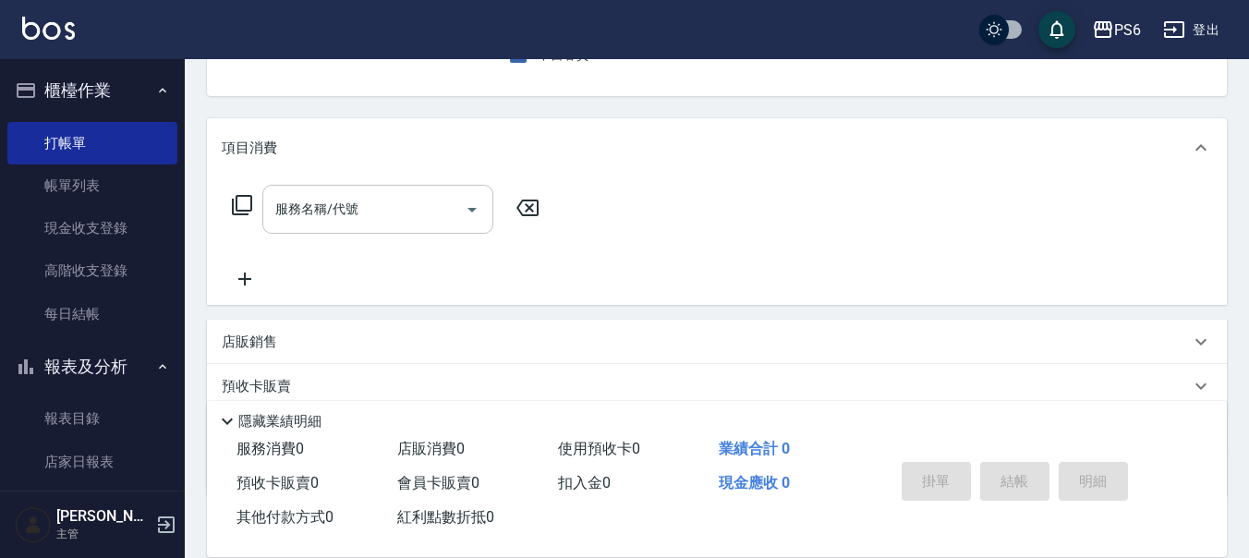
click at [432, 202] on input "服務名稱/代號" at bounding box center [364, 209] width 187 height 32
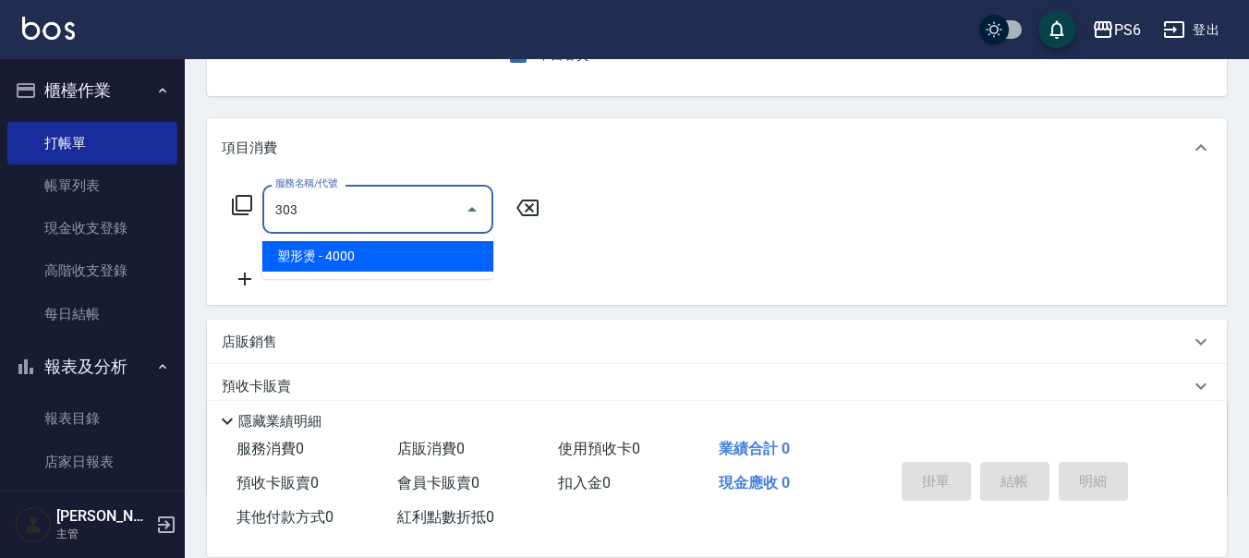
type input "塑形燙(303)"
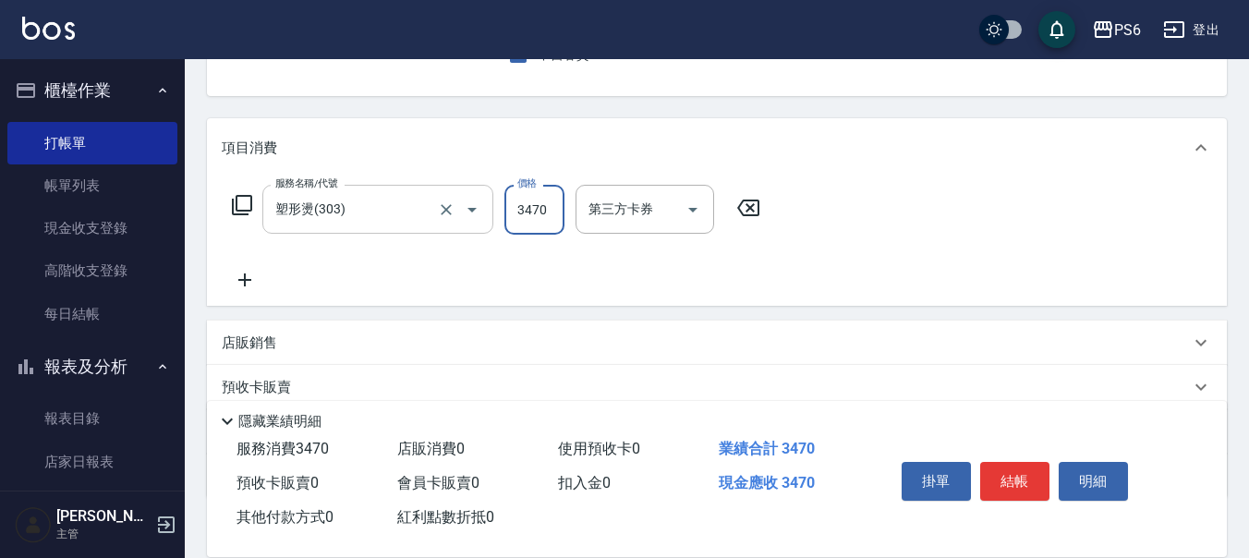
scroll to position [0, 0]
type input "3400"
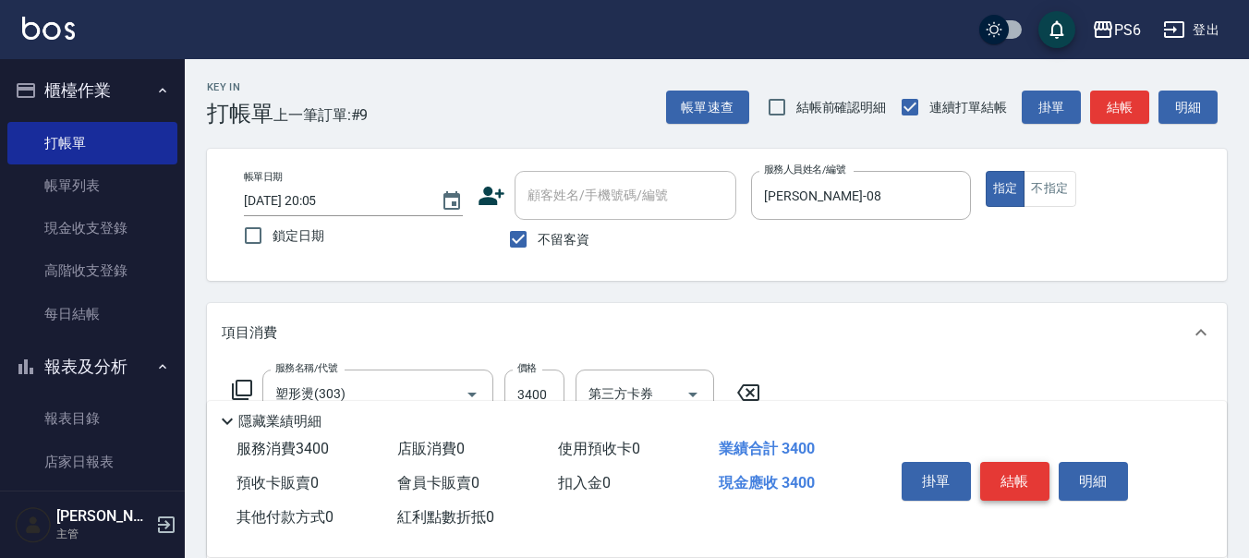
click at [1010, 469] on button "結帳" at bounding box center [1014, 481] width 69 height 39
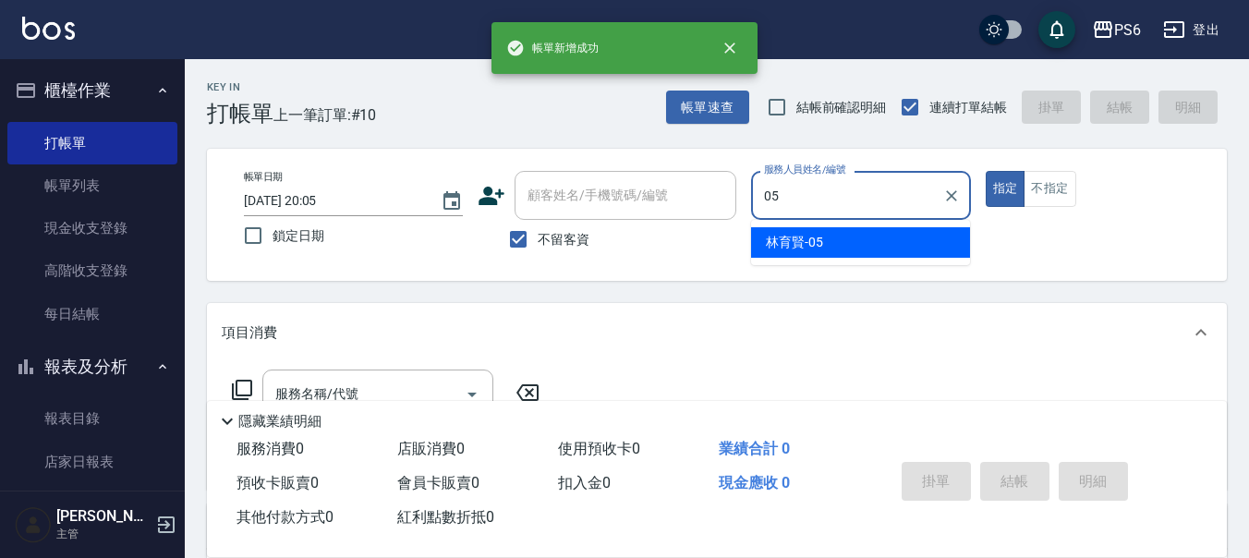
type input "林育賢-05"
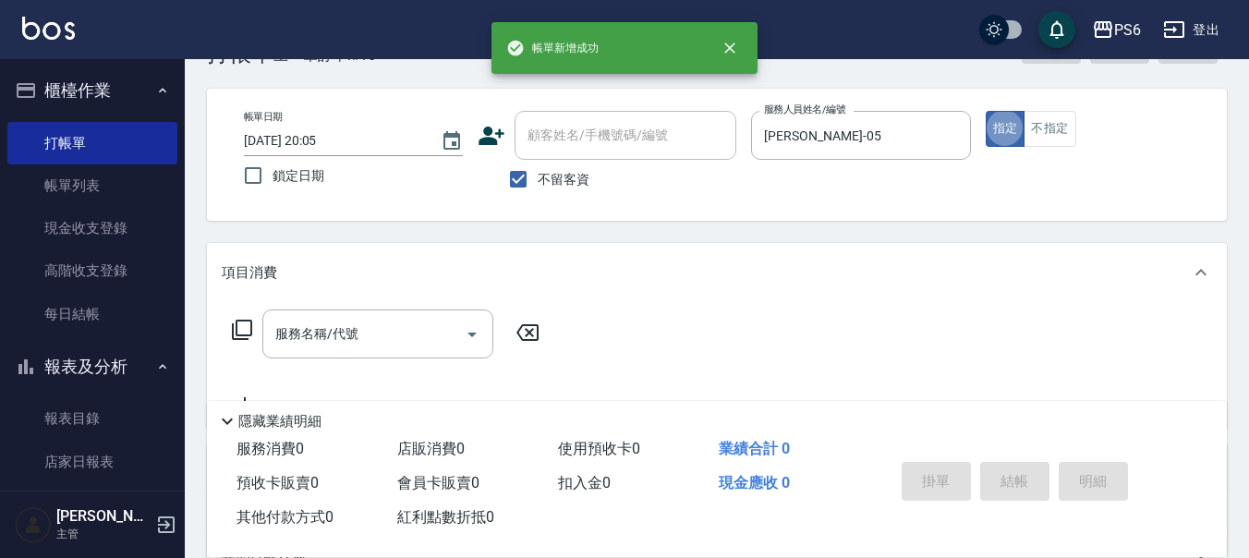
scroll to position [92, 0]
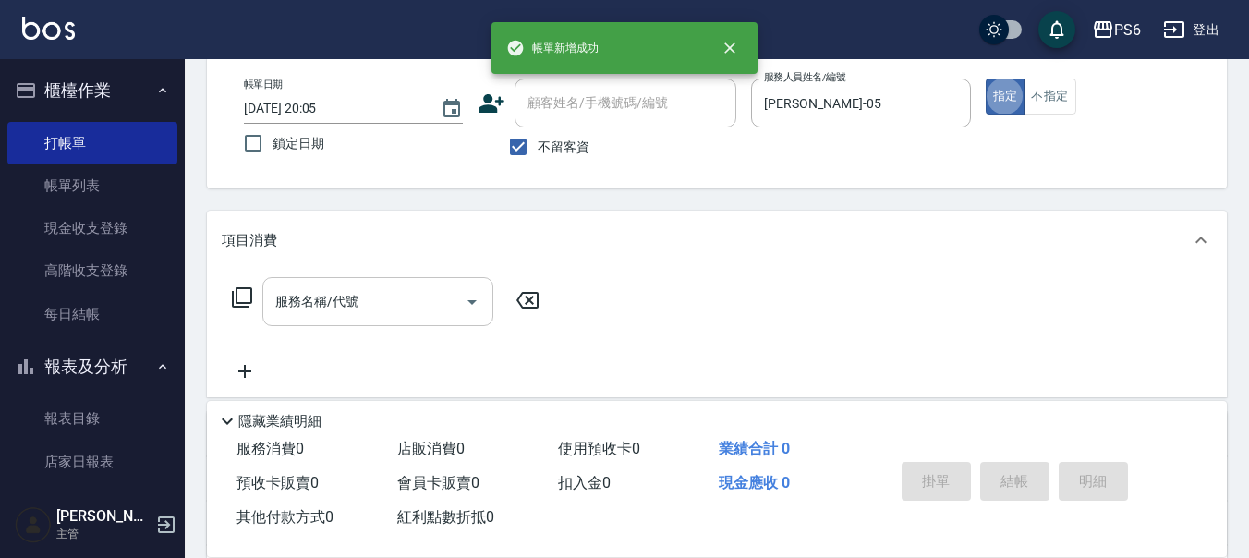
click at [377, 314] on input "服務名稱/代號" at bounding box center [364, 301] width 187 height 32
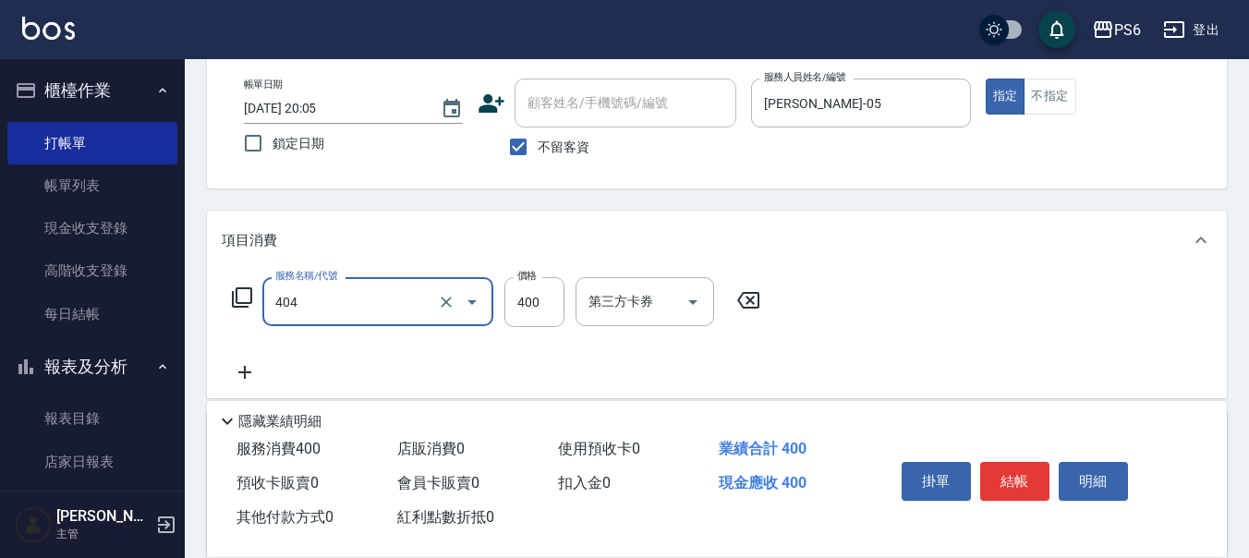
type input "B級剪髮(404)"
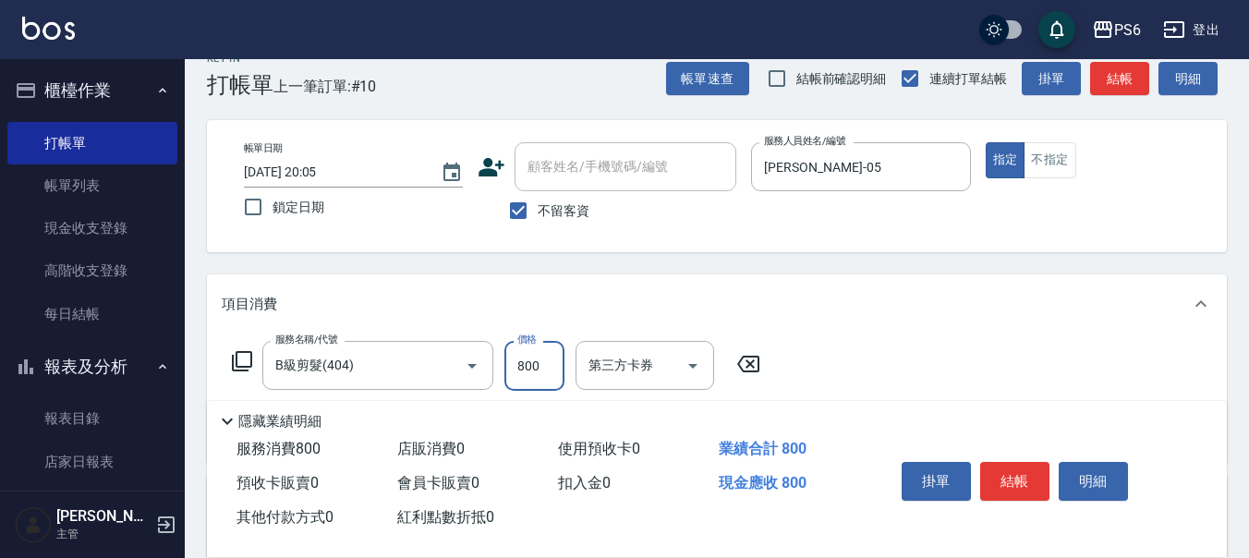
scroll to position [0, 0]
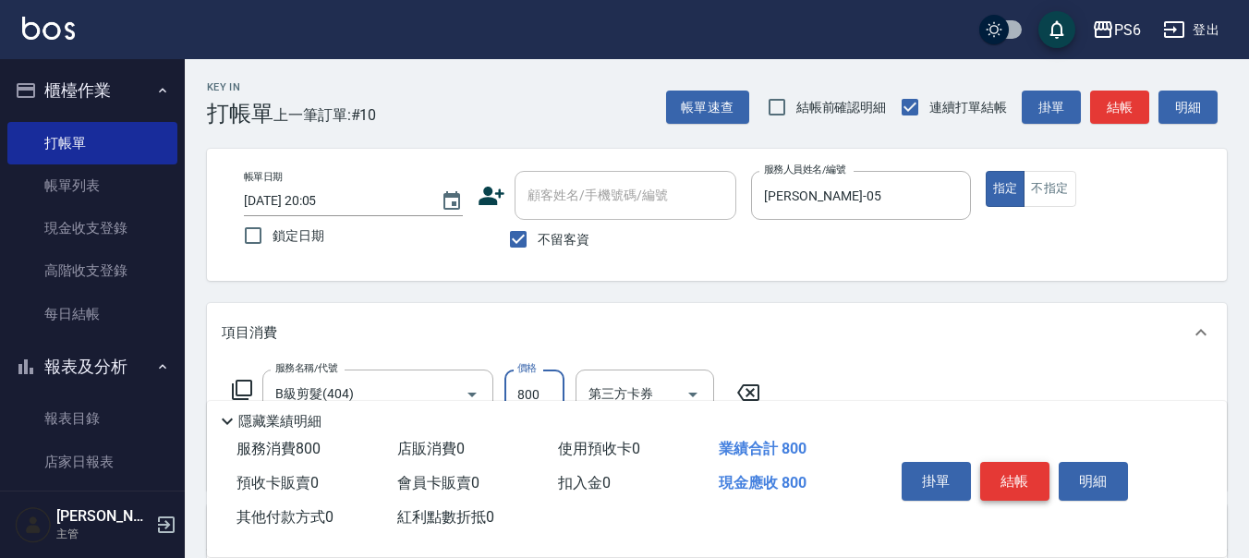
type input "800"
click at [1024, 473] on button "結帳" at bounding box center [1014, 481] width 69 height 39
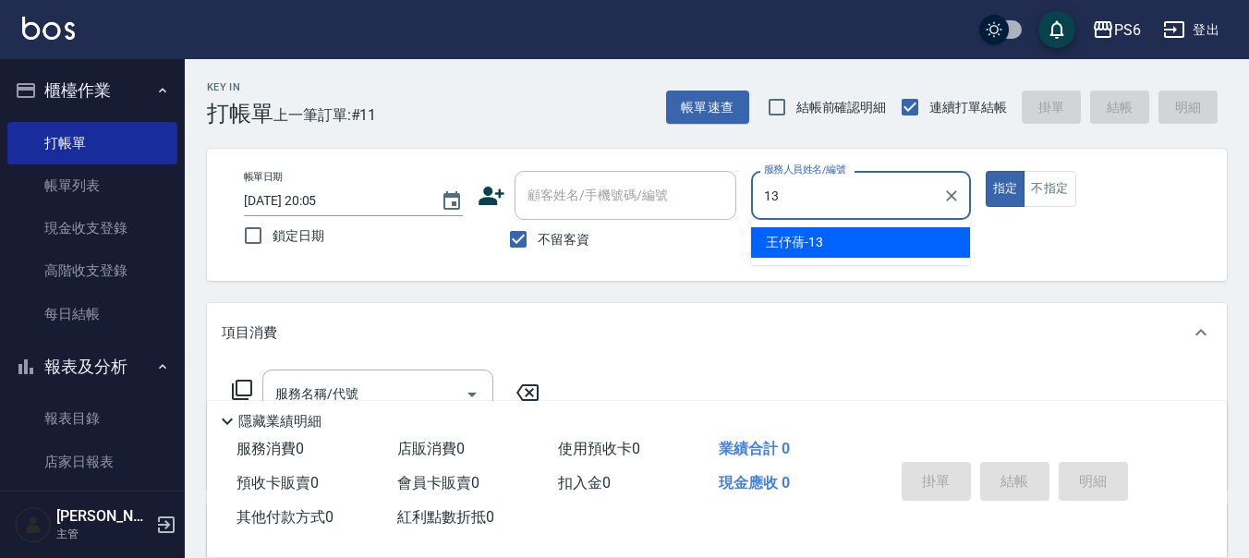
type input "王伃蒨-13"
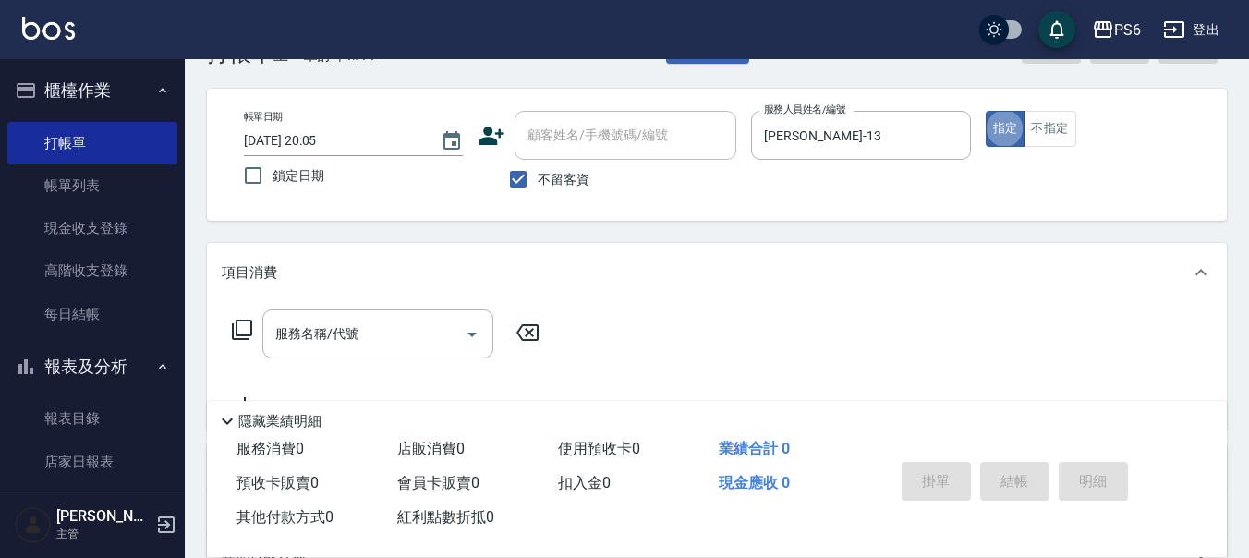
scroll to position [92, 0]
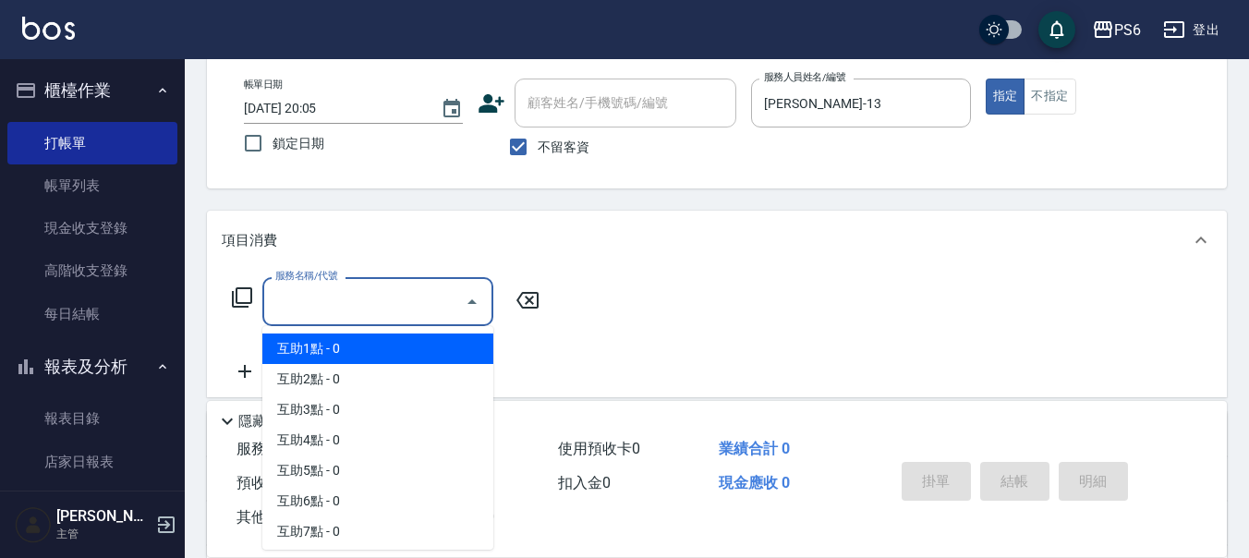
click at [367, 292] on input "服務名稱/代號" at bounding box center [364, 301] width 187 height 32
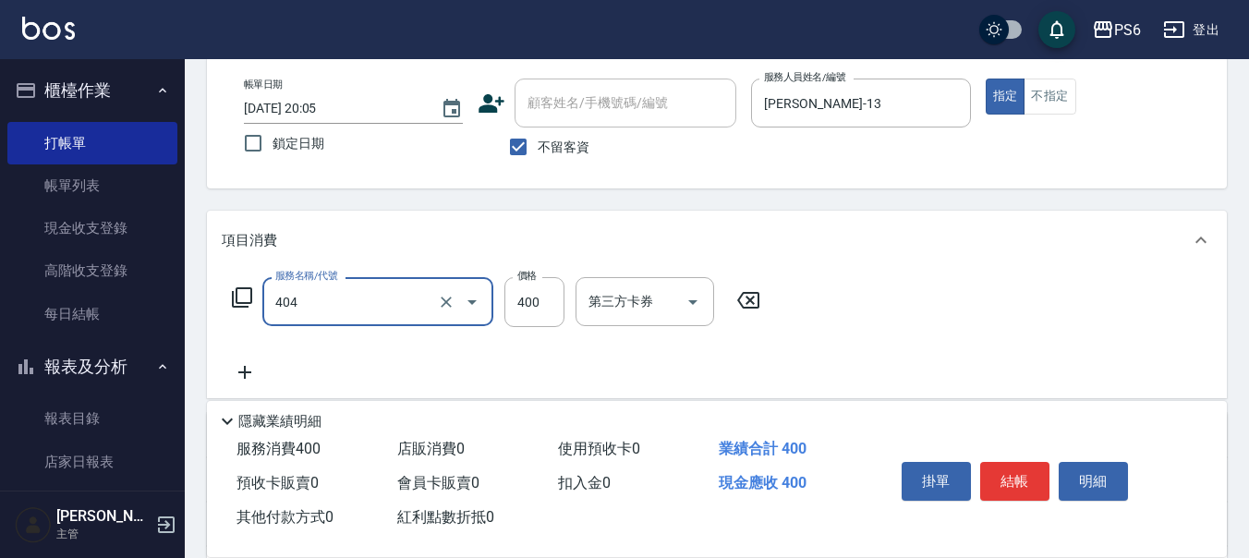
type input "B級剪髮(404)"
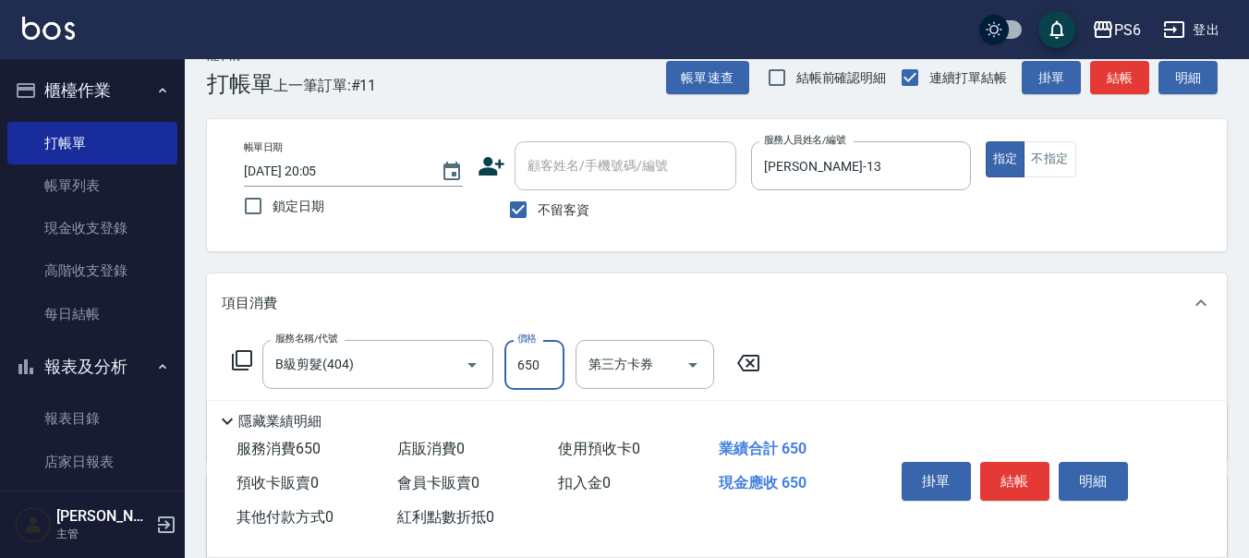
scroll to position [0, 0]
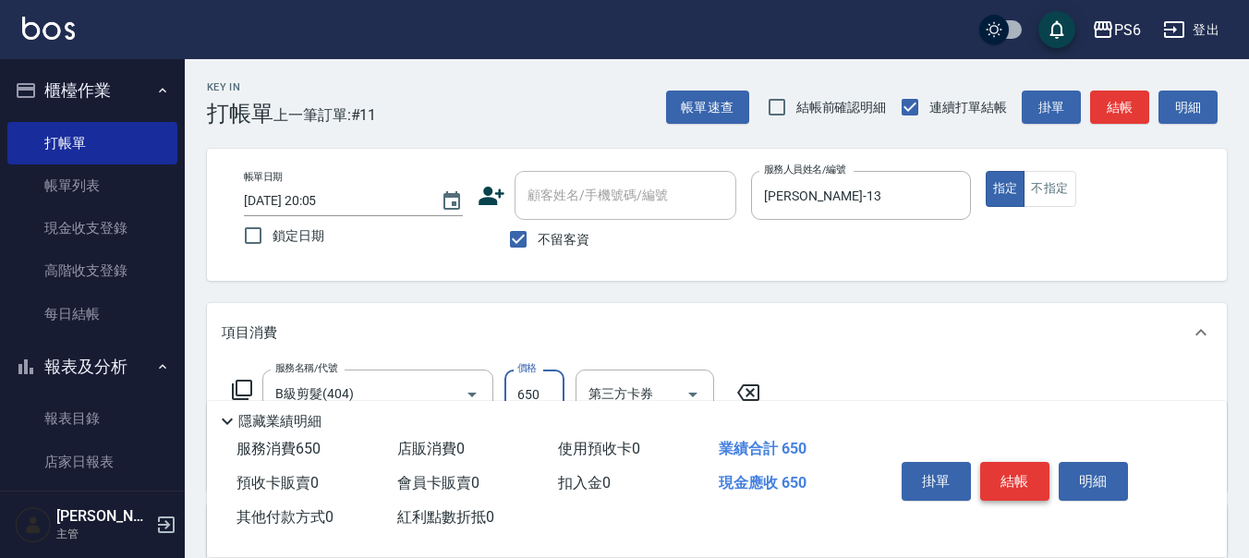
type input "650"
click at [1017, 477] on button "結帳" at bounding box center [1014, 481] width 69 height 39
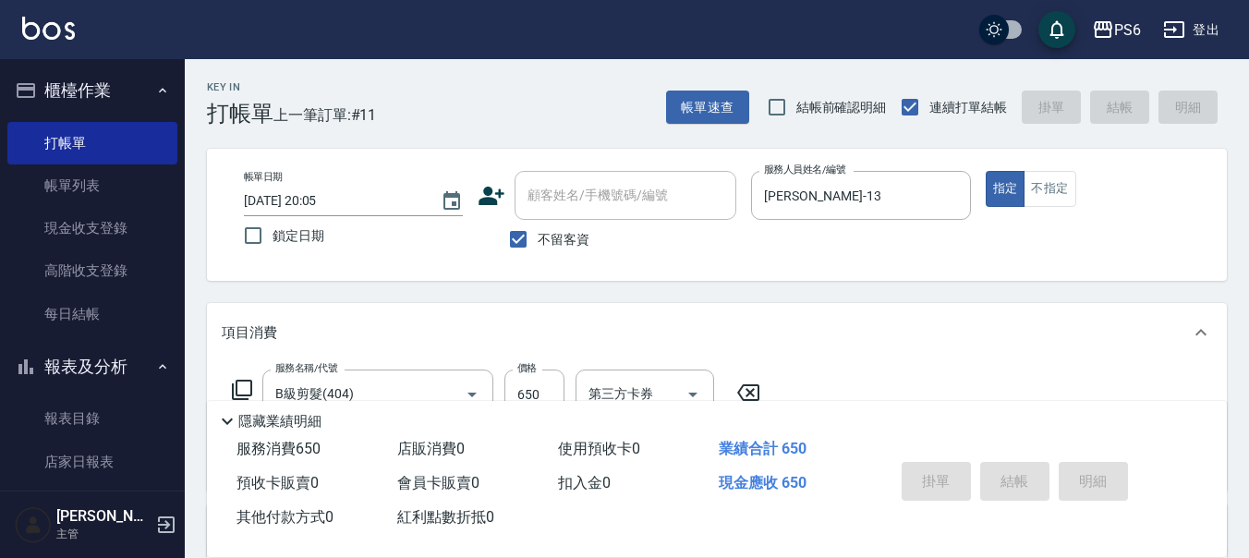
type input "2025/09/06 20:19"
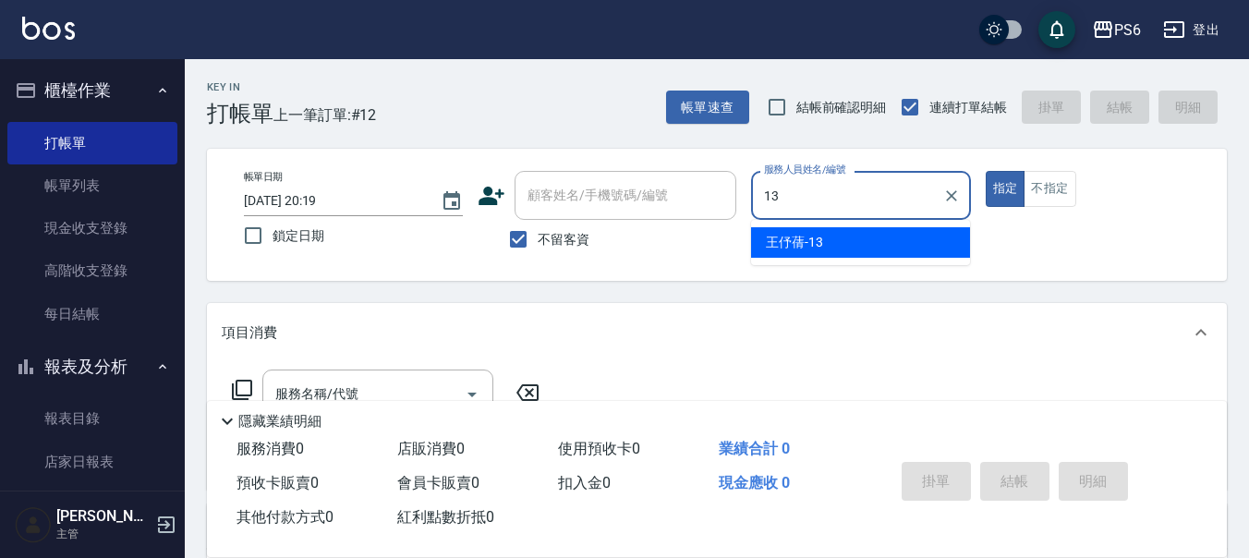
type input "王伃蒨-13"
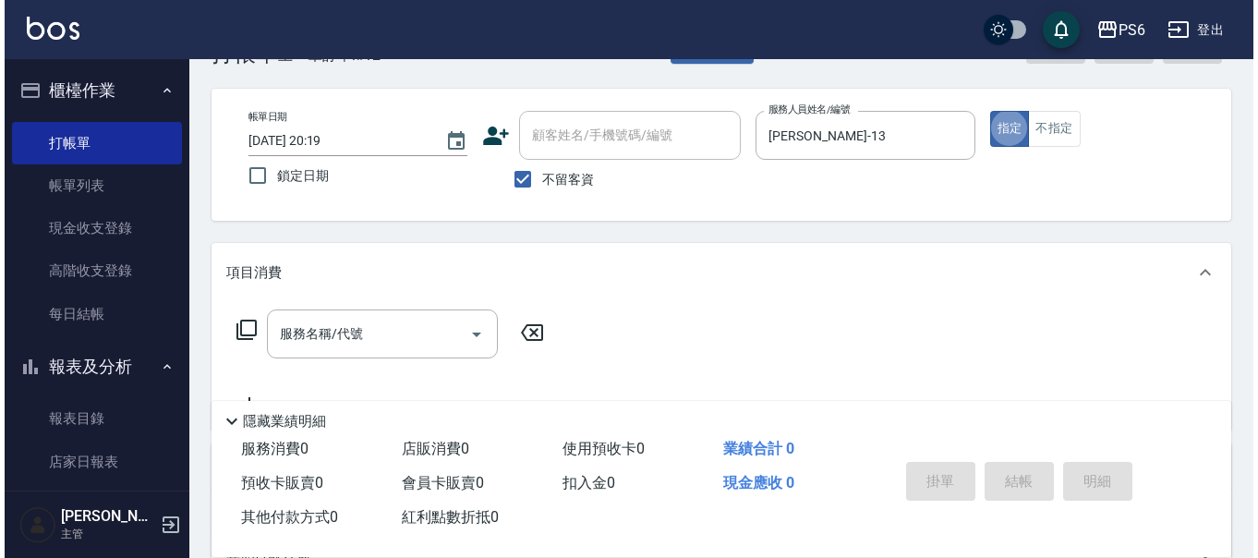
scroll to position [92, 0]
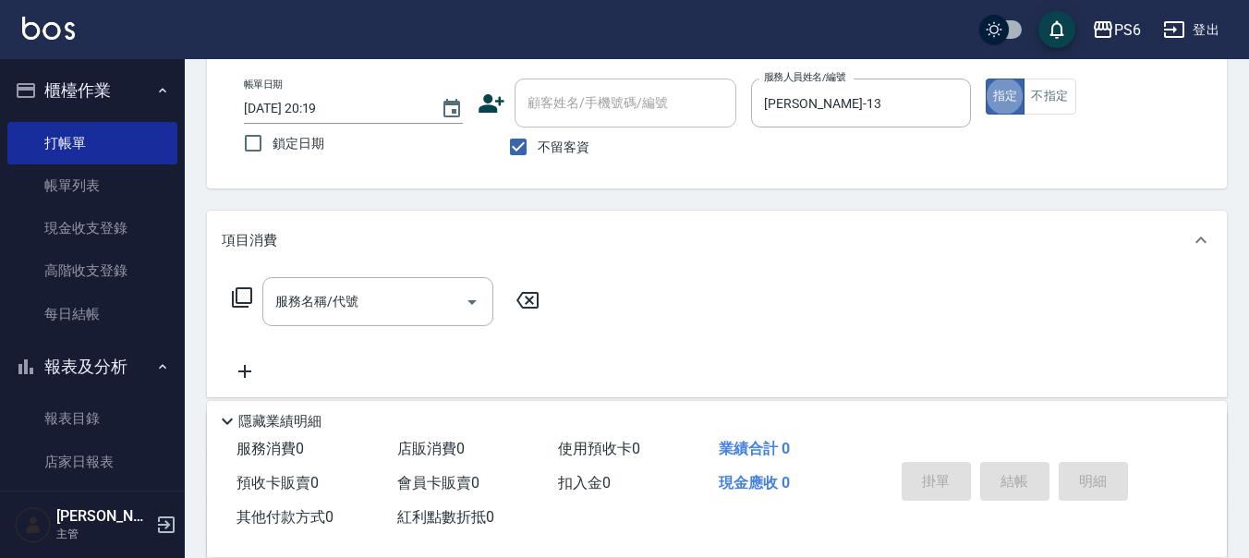
click at [251, 295] on icon at bounding box center [242, 297] width 20 height 20
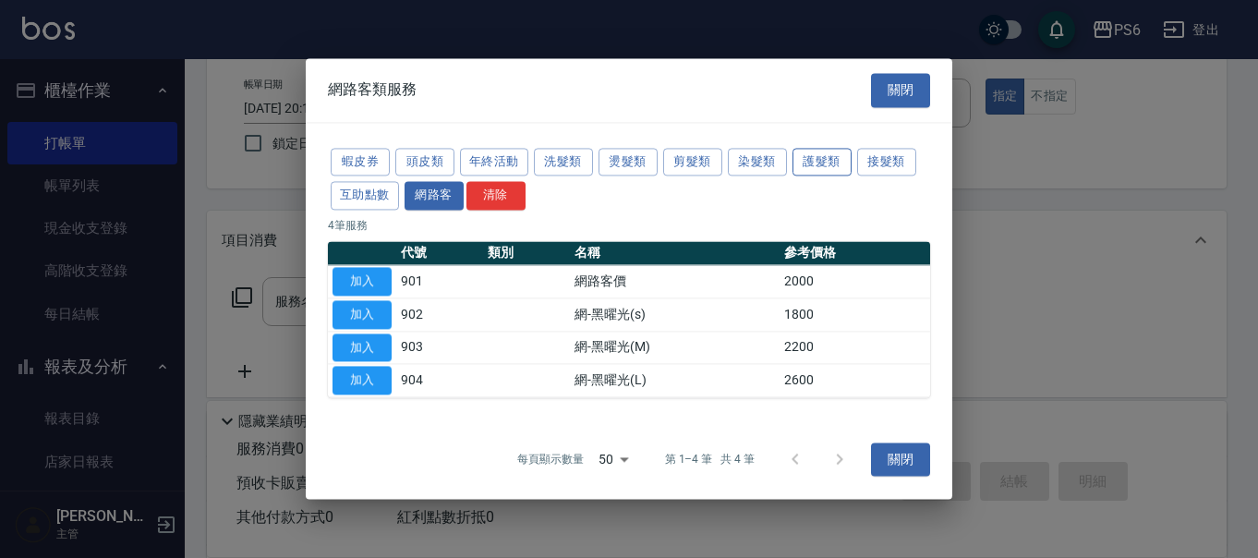
drag, startPoint x: 837, startPoint y: 167, endPoint x: 804, endPoint y: 164, distance: 33.4
click at [834, 165] on button "護髮類" at bounding box center [822, 162] width 59 height 29
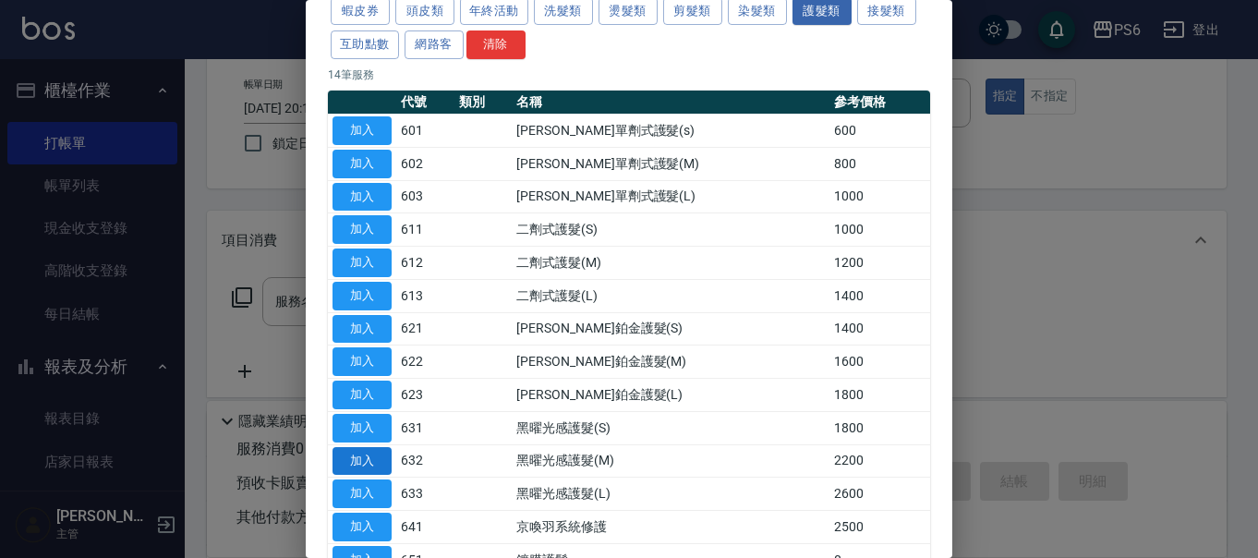
click at [384, 464] on button "加入" at bounding box center [362, 461] width 59 height 29
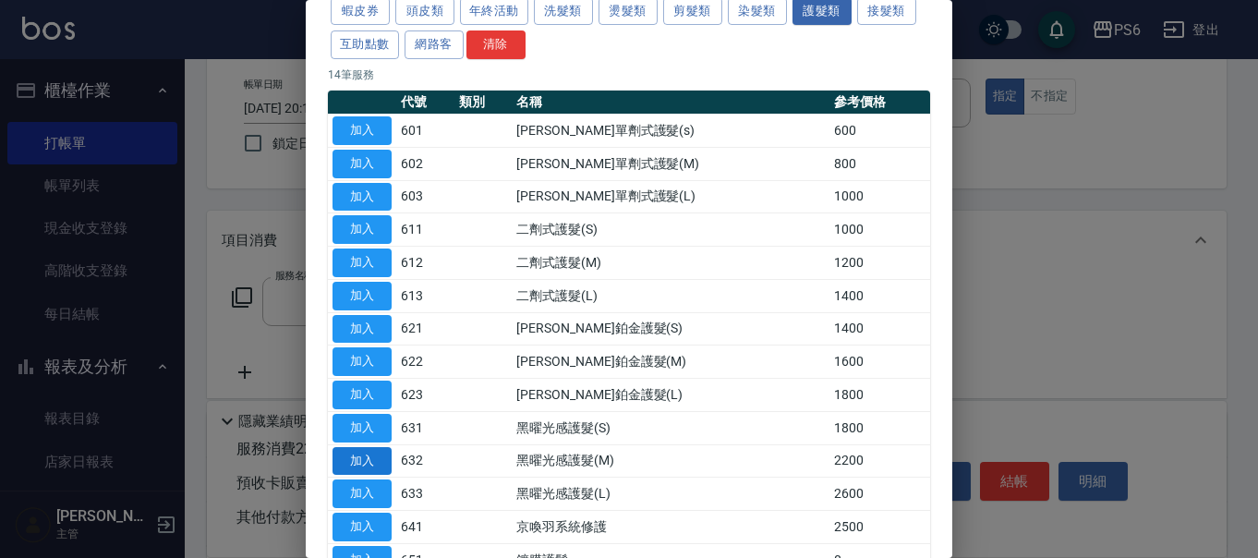
type input "黑曜光感護髮(M)(632)"
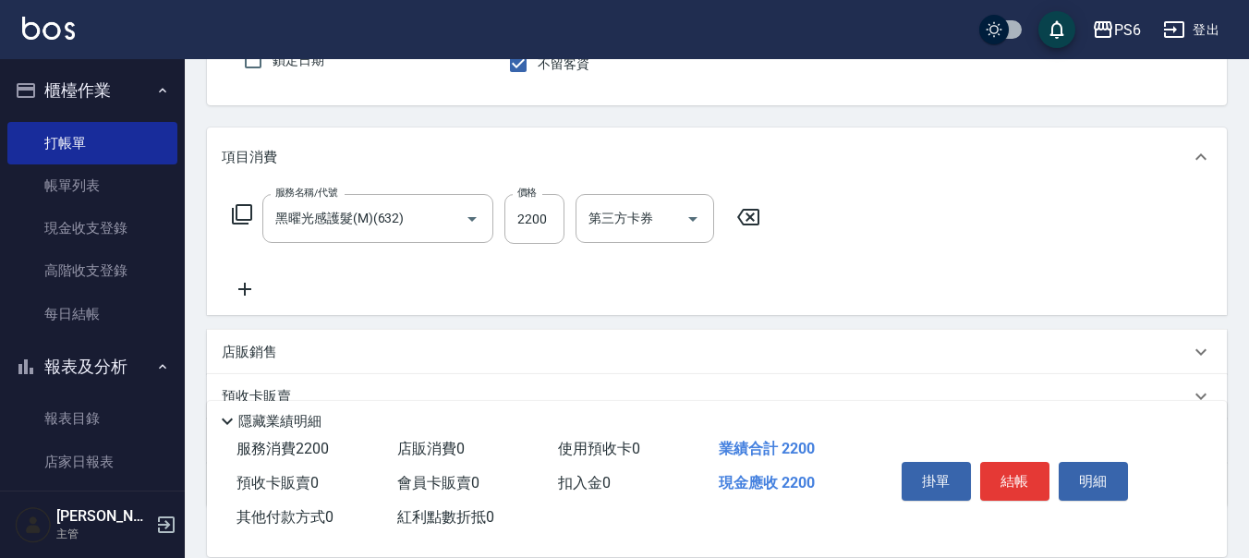
scroll to position [185, 0]
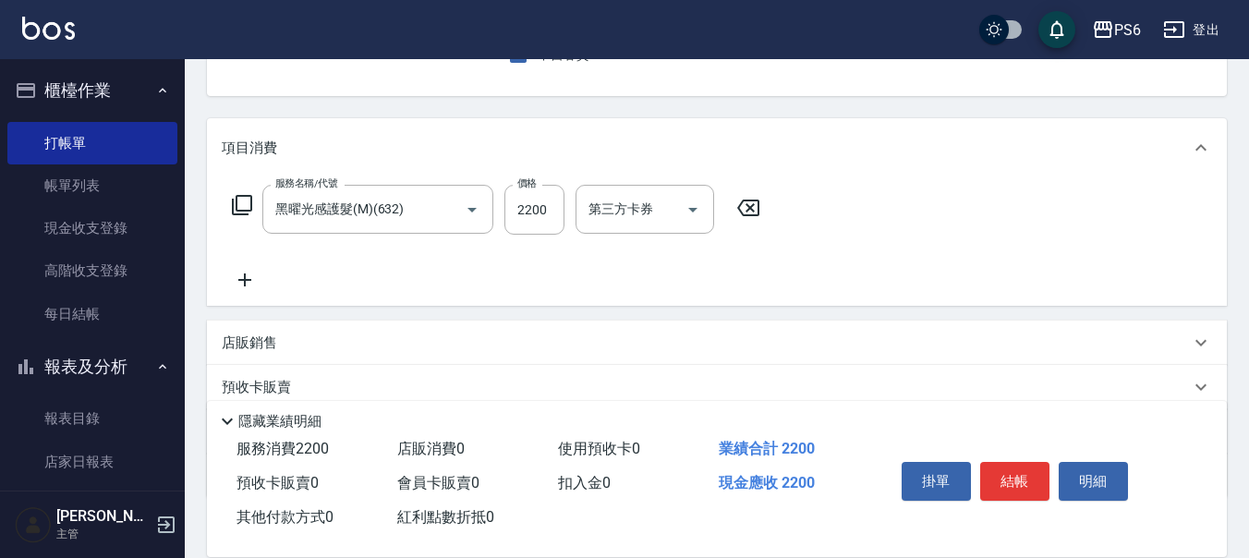
click at [239, 283] on icon at bounding box center [245, 280] width 46 height 22
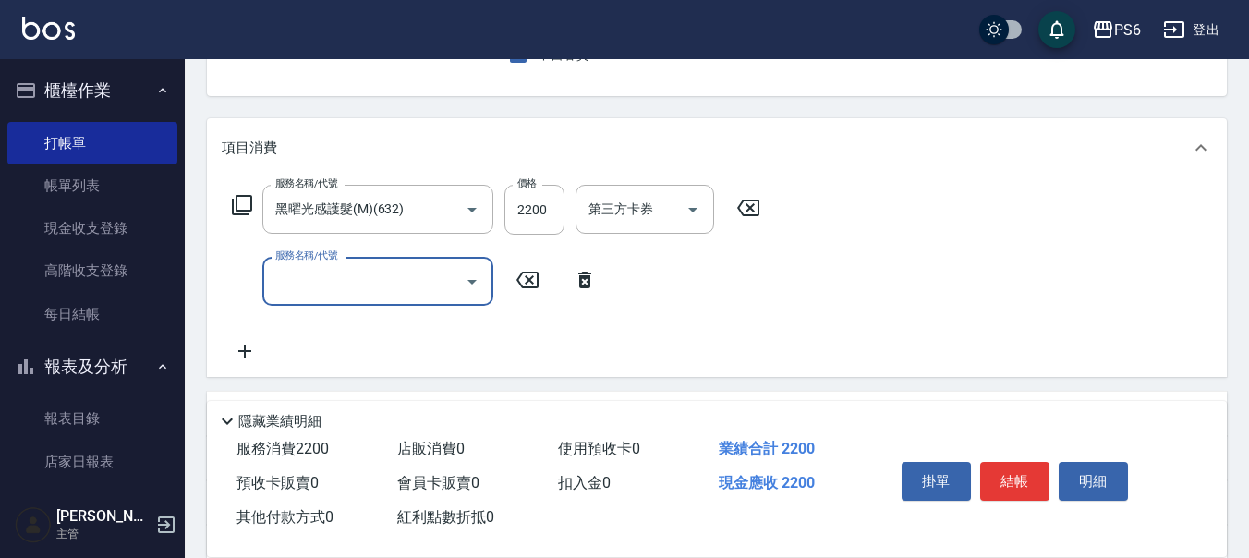
click at [338, 280] on input "服務名稱/代號" at bounding box center [364, 281] width 187 height 32
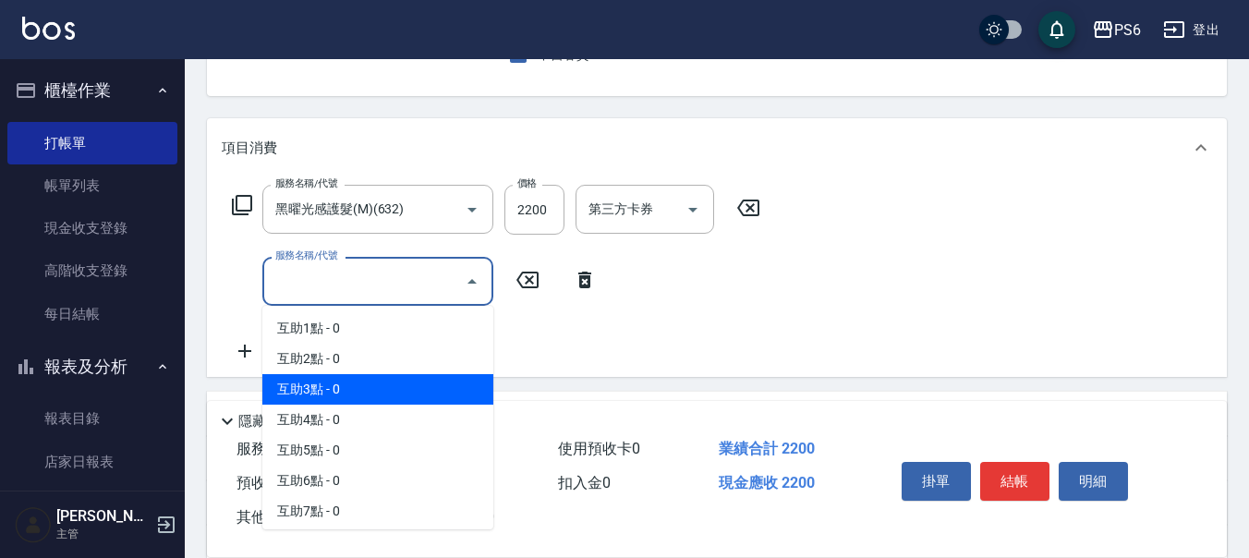
drag, startPoint x: 346, startPoint y: 387, endPoint x: 570, endPoint y: 292, distance: 243.0
click at [347, 387] on span "互助3點 - 0" at bounding box center [377, 389] width 231 height 30
type input "互助3點(3)"
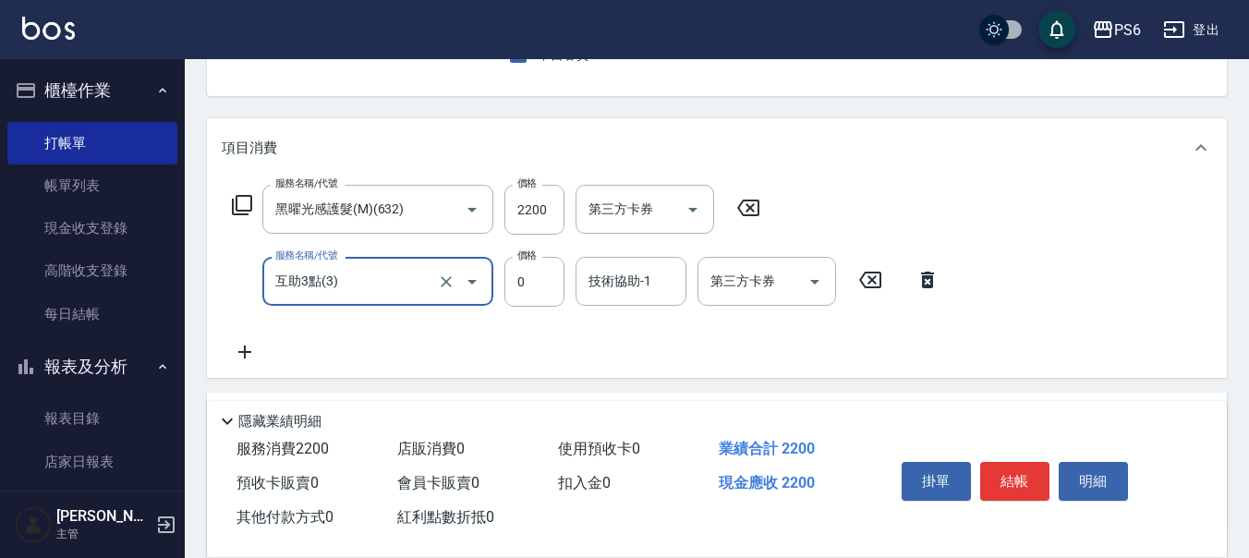
drag, startPoint x: 607, startPoint y: 275, endPoint x: 620, endPoint y: 271, distance: 13.7
click at [612, 276] on div "技術協助-1 技術協助-1" at bounding box center [631, 281] width 111 height 49
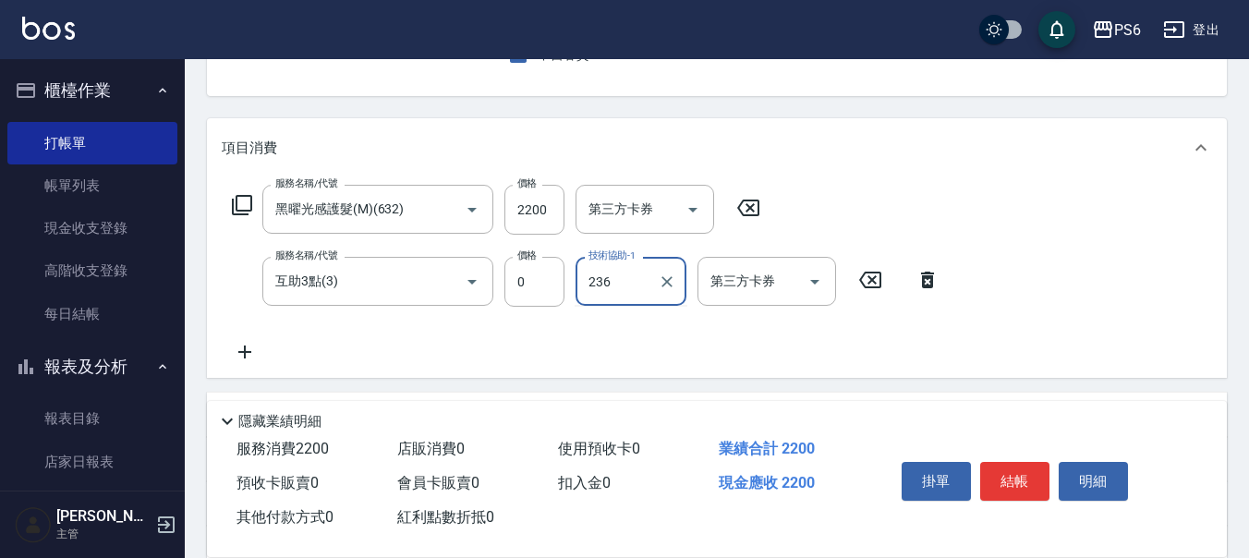
type input "236"
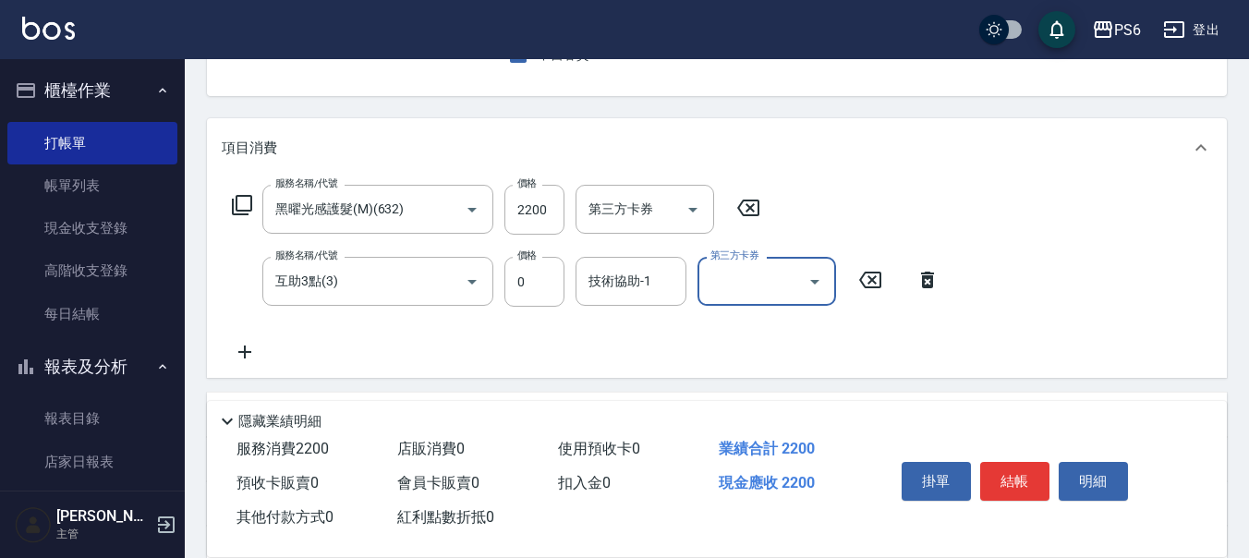
click at [628, 267] on div "技術協助-1 技術協助-1" at bounding box center [631, 281] width 111 height 49
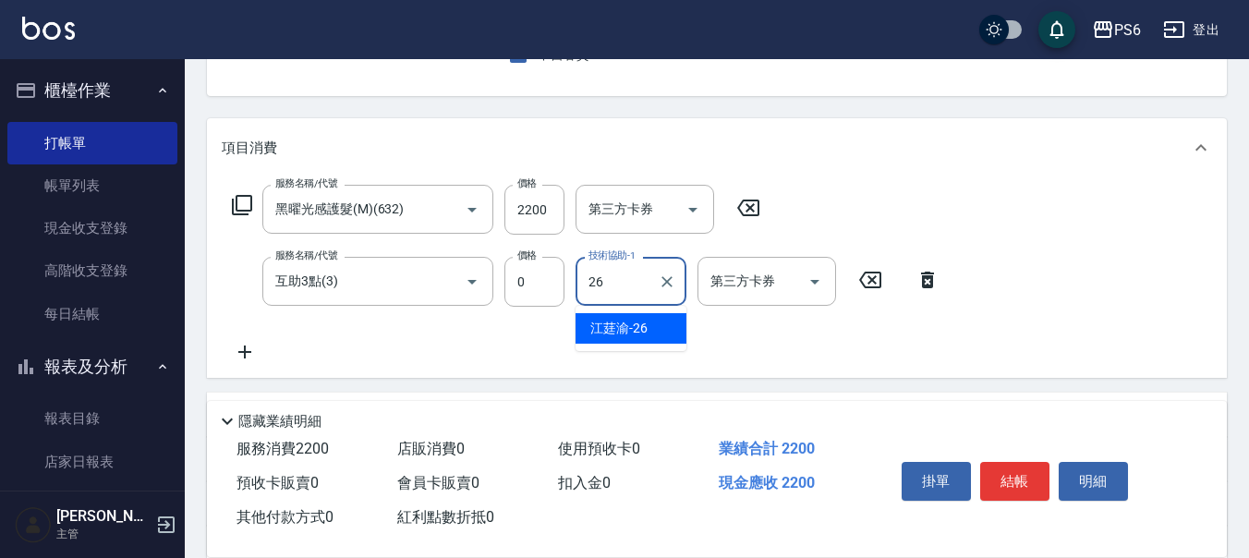
type input "江莛渝-26"
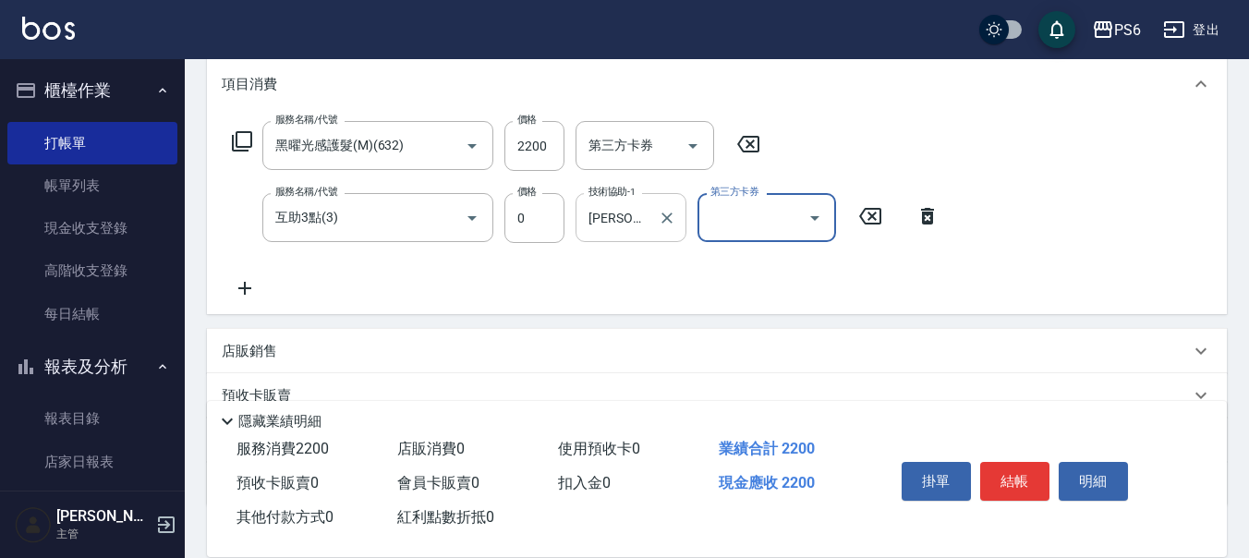
scroll to position [277, 0]
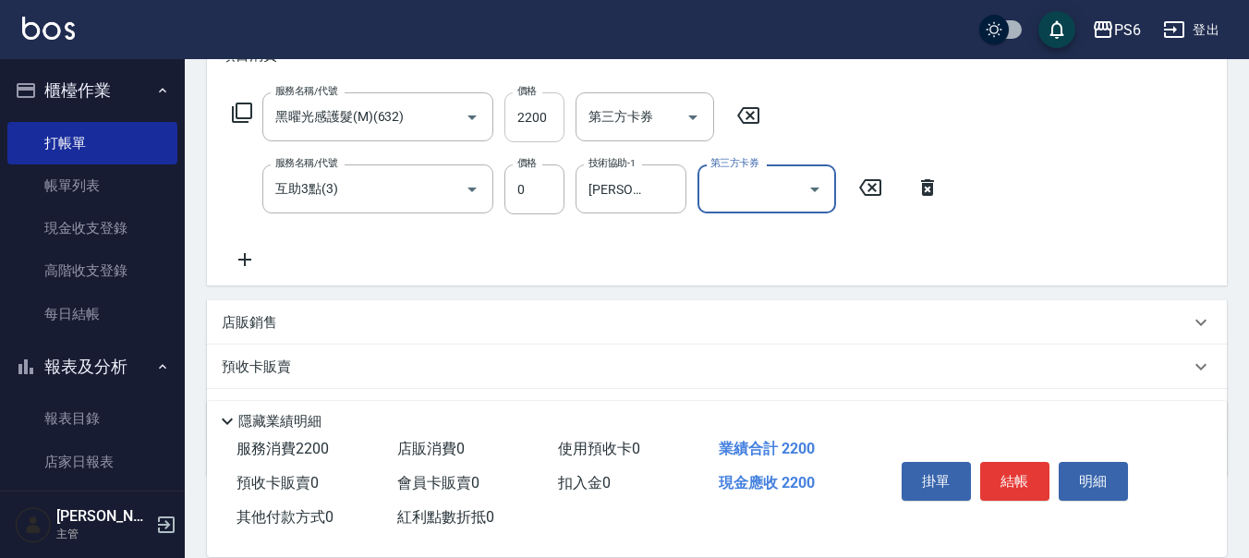
click at [532, 128] on input "2200" at bounding box center [534, 117] width 60 height 50
type input "0"
click at [514, 112] on input "2200" at bounding box center [534, 117] width 60 height 50
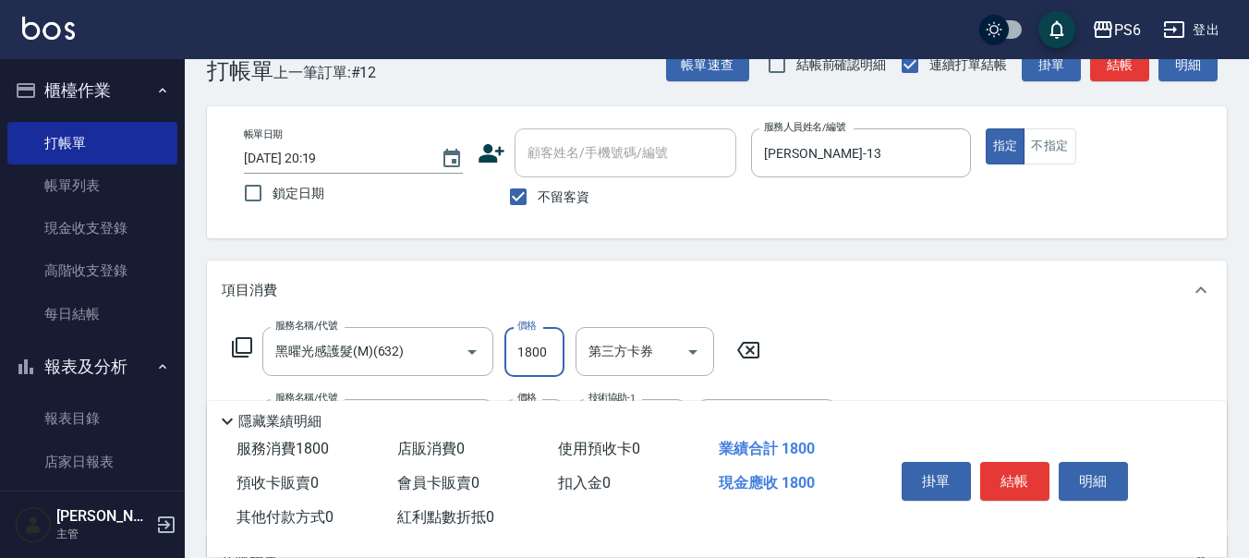
scroll to position [0, 0]
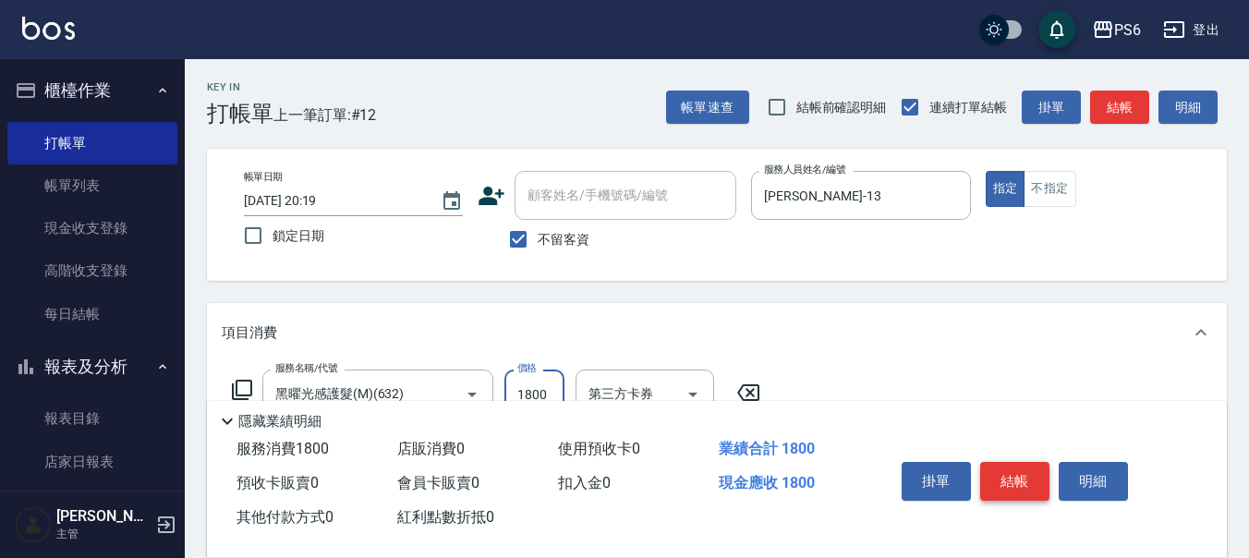
type input "1800"
click at [1006, 466] on button "結帳" at bounding box center [1014, 481] width 69 height 39
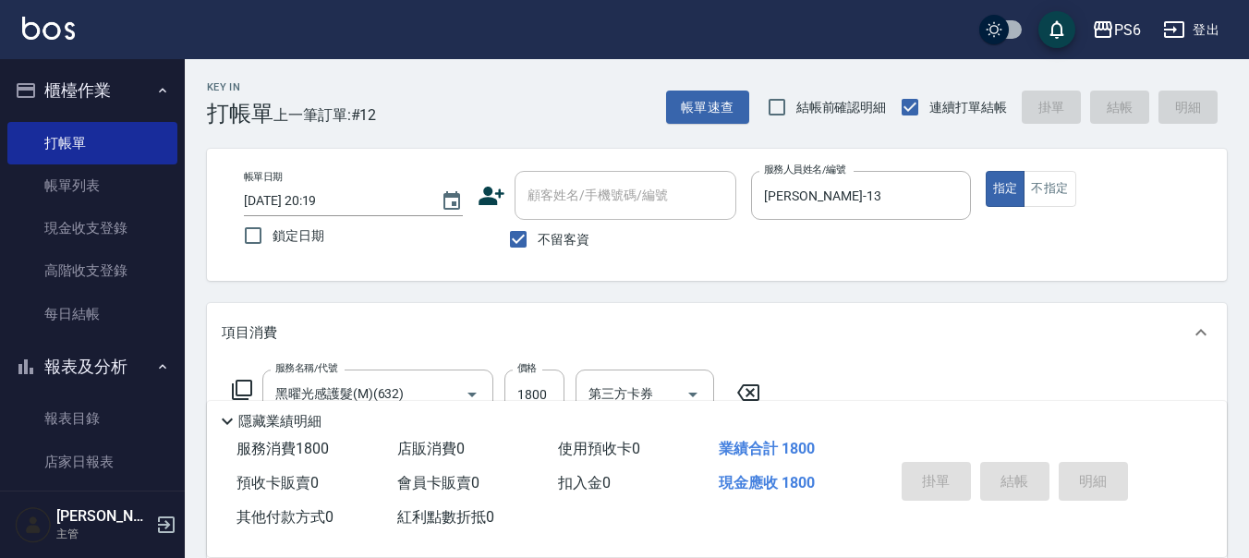
type input "2025/09/06 20:20"
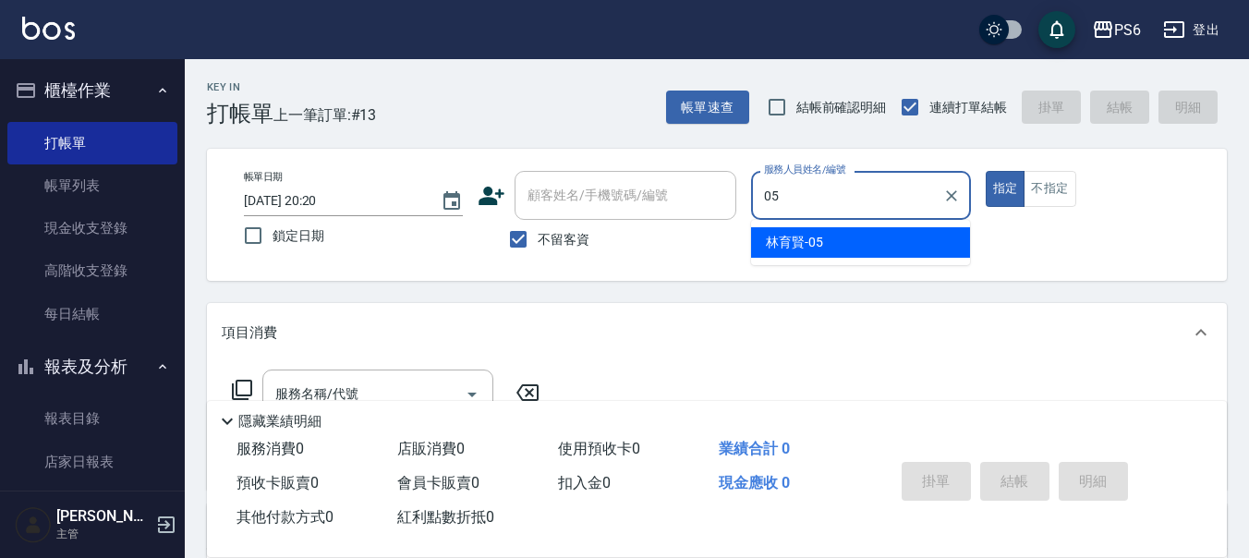
type input "林育賢-05"
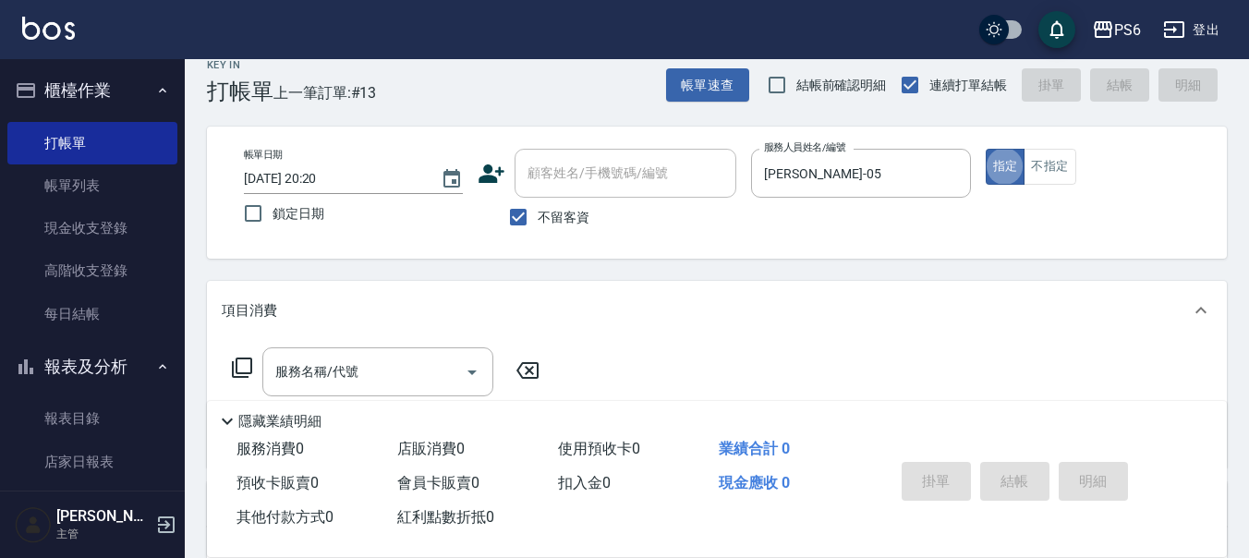
scroll to position [92, 0]
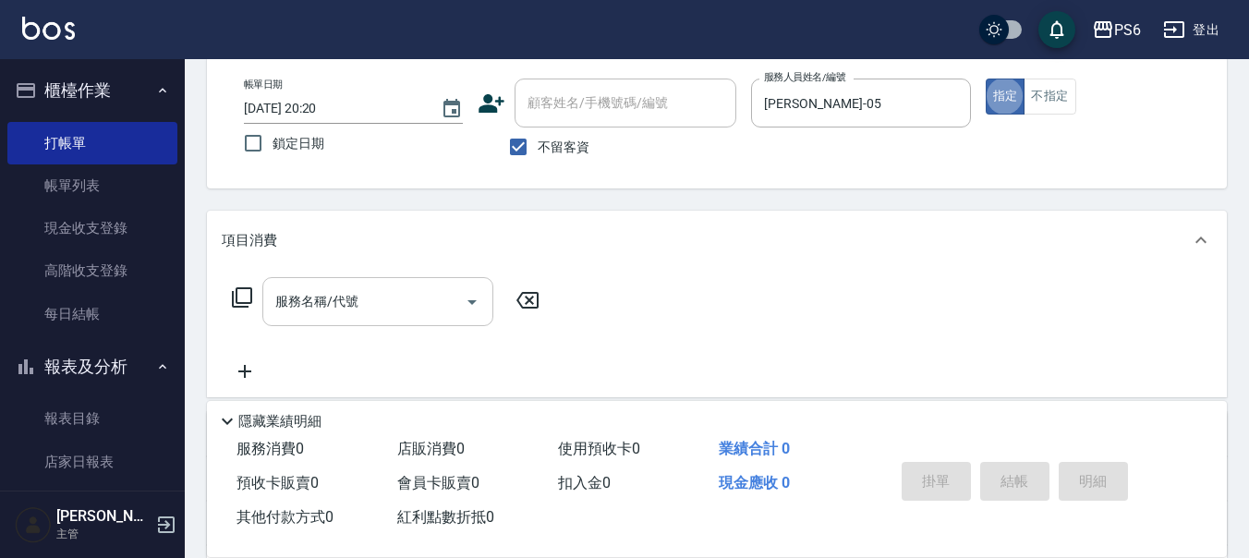
click at [442, 311] on input "服務名稱/代號" at bounding box center [364, 301] width 187 height 32
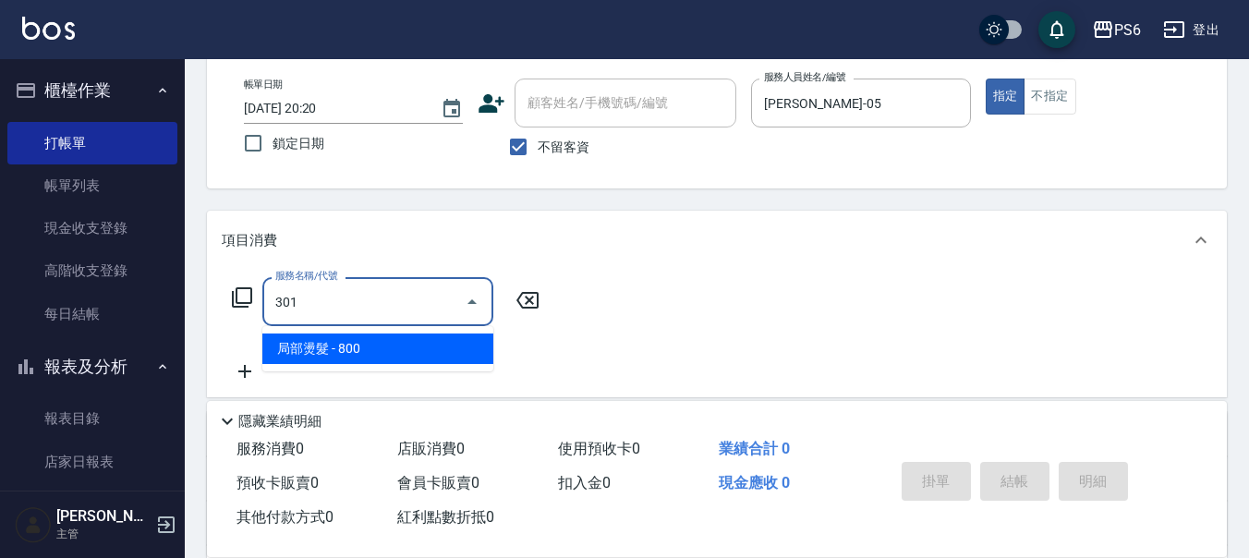
type input "局部燙髮(301)"
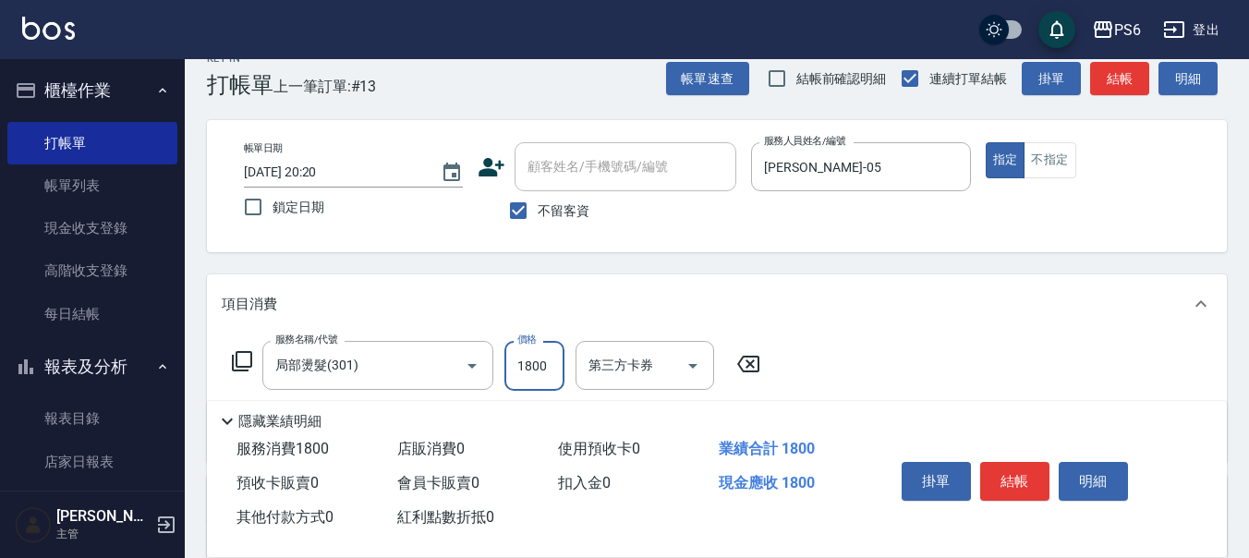
scroll to position [0, 0]
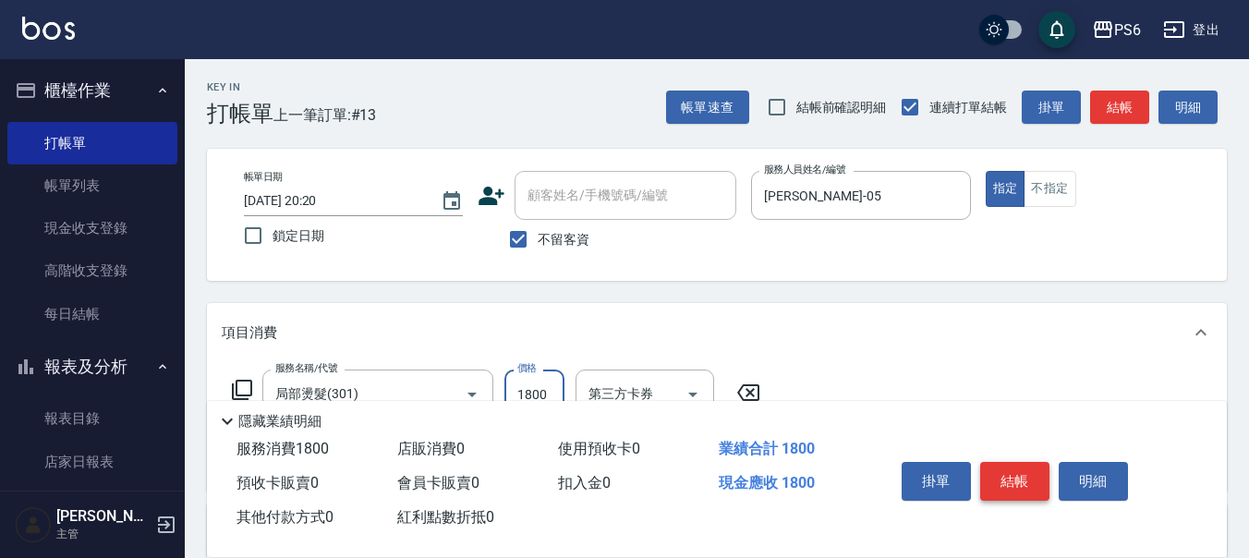
type input "1800"
click at [1030, 476] on button "結帳" at bounding box center [1014, 481] width 69 height 39
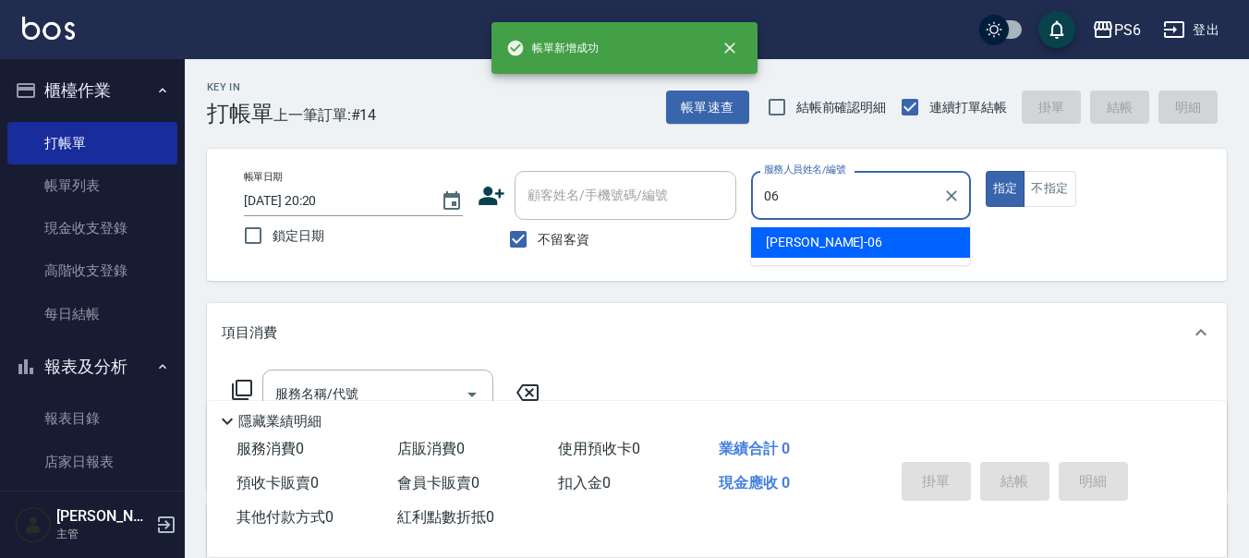
type input "李佳凌-06"
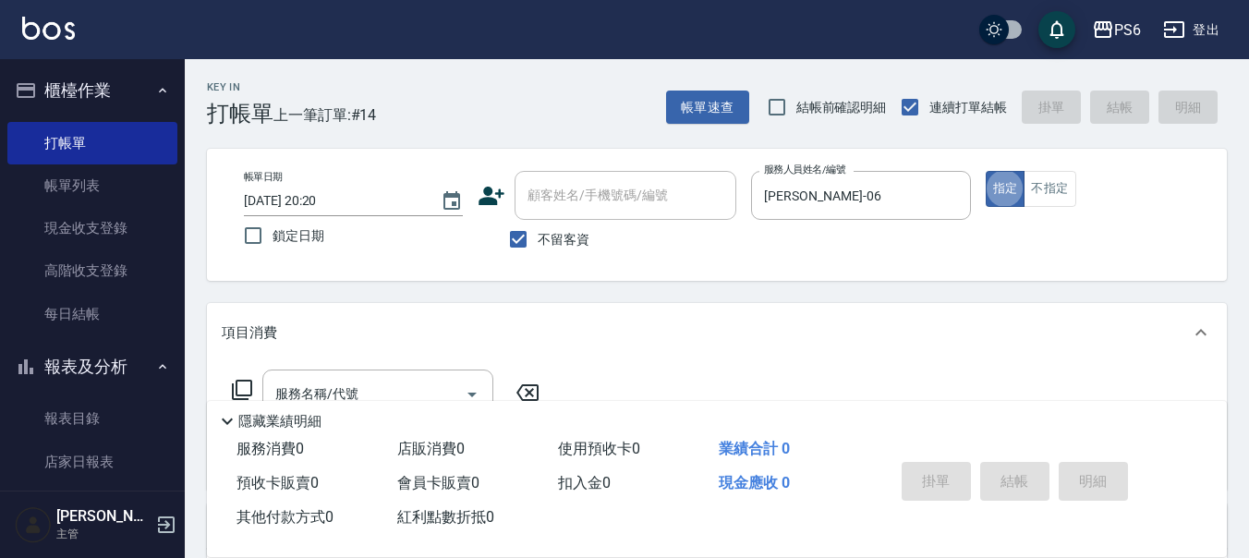
drag, startPoint x: 517, startPoint y: 243, endPoint x: 565, endPoint y: 191, distance: 70.6
click at [518, 240] on input "不留客資" at bounding box center [518, 239] width 39 height 39
checkbox input "false"
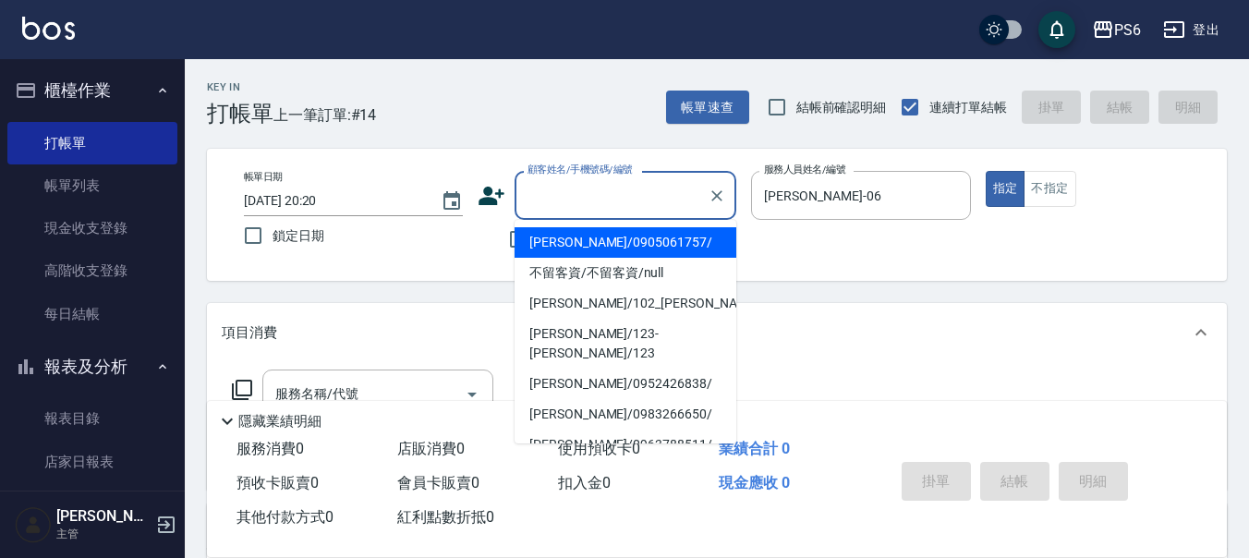
click at [565, 191] on input "顧客姓名/手機號碼/編號" at bounding box center [611, 195] width 177 height 32
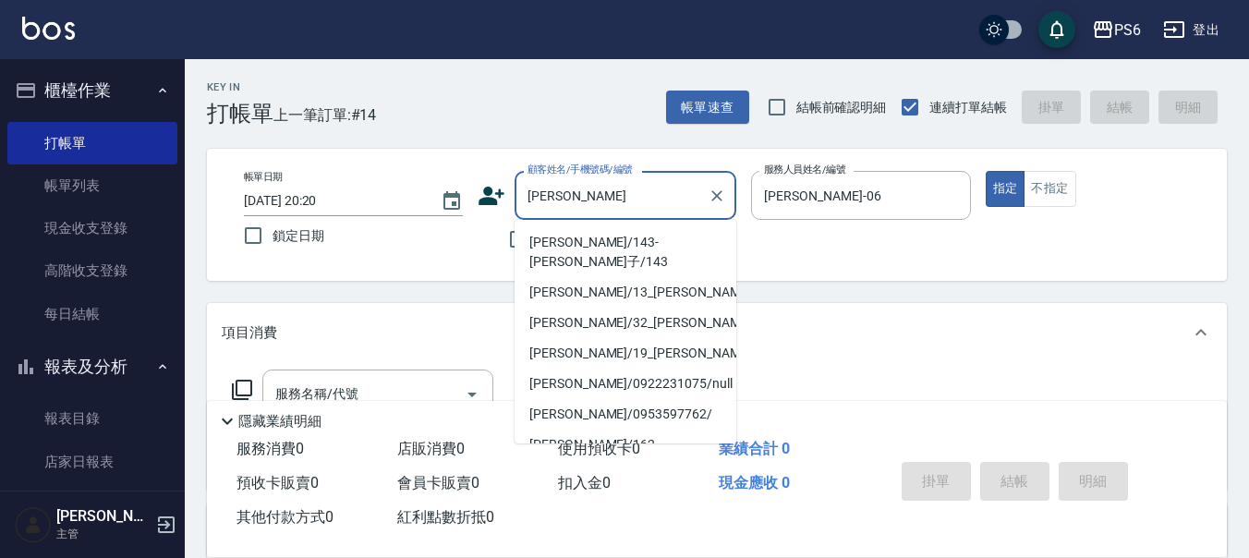
click at [598, 249] on li "瓊子/143-瓊子/143" at bounding box center [626, 252] width 222 height 50
type input "瓊子/143-瓊子/143"
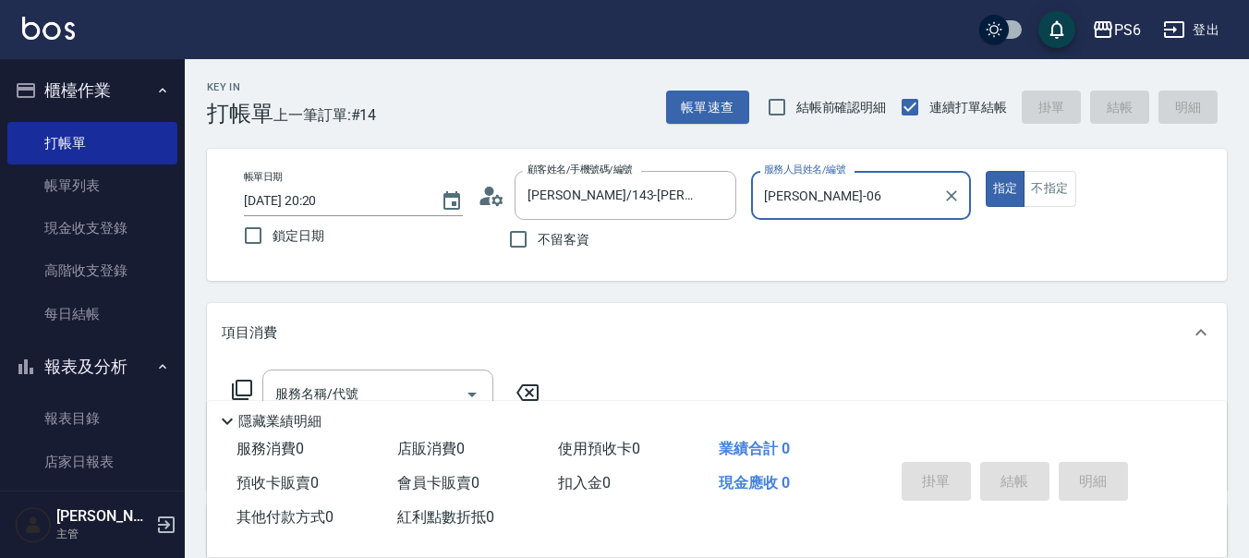
scroll to position [92, 0]
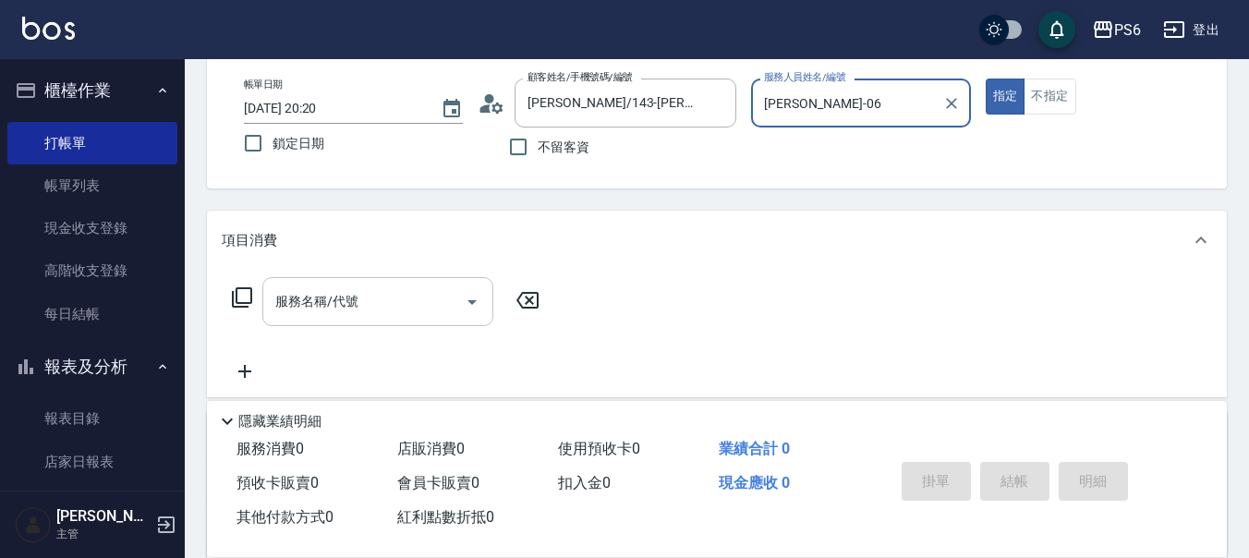
click at [413, 297] on input "服務名稱/代號" at bounding box center [364, 301] width 187 height 32
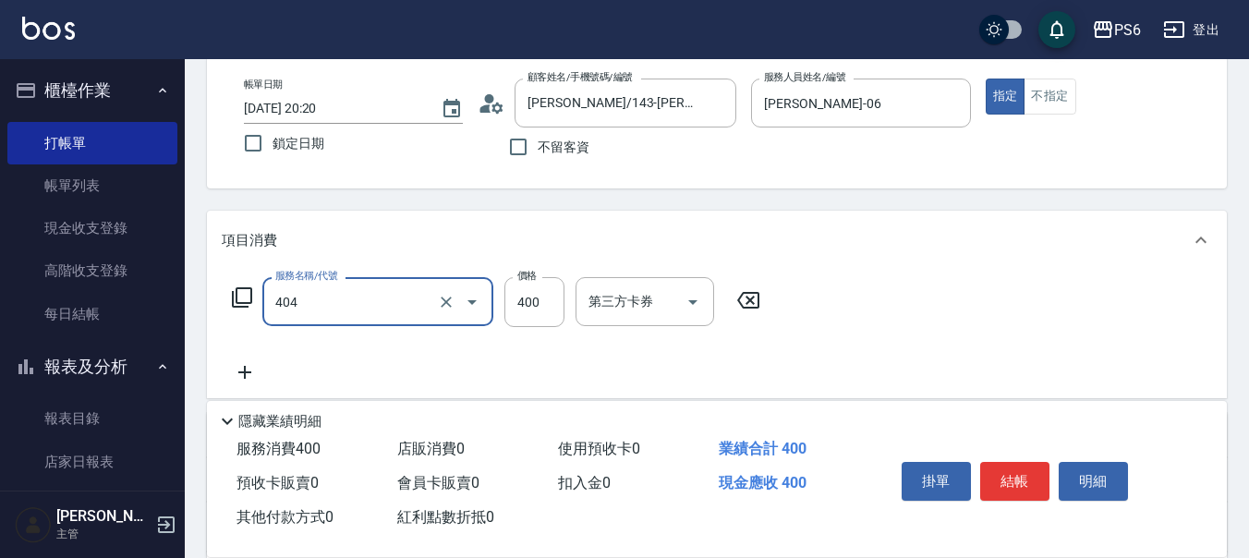
type input "B級剪髮(404)"
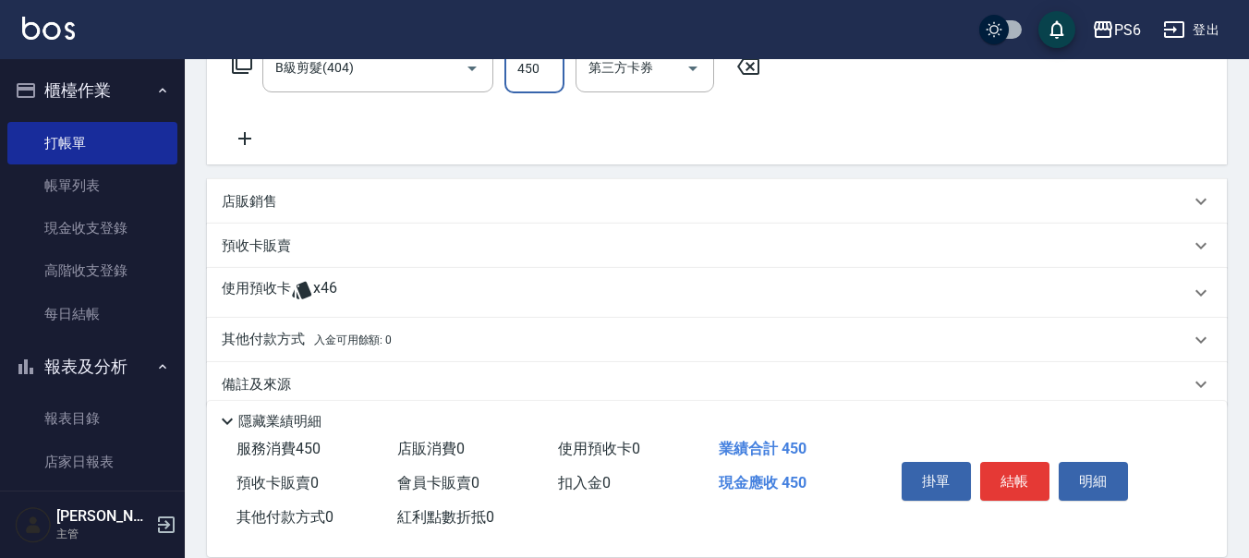
scroll to position [352, 0]
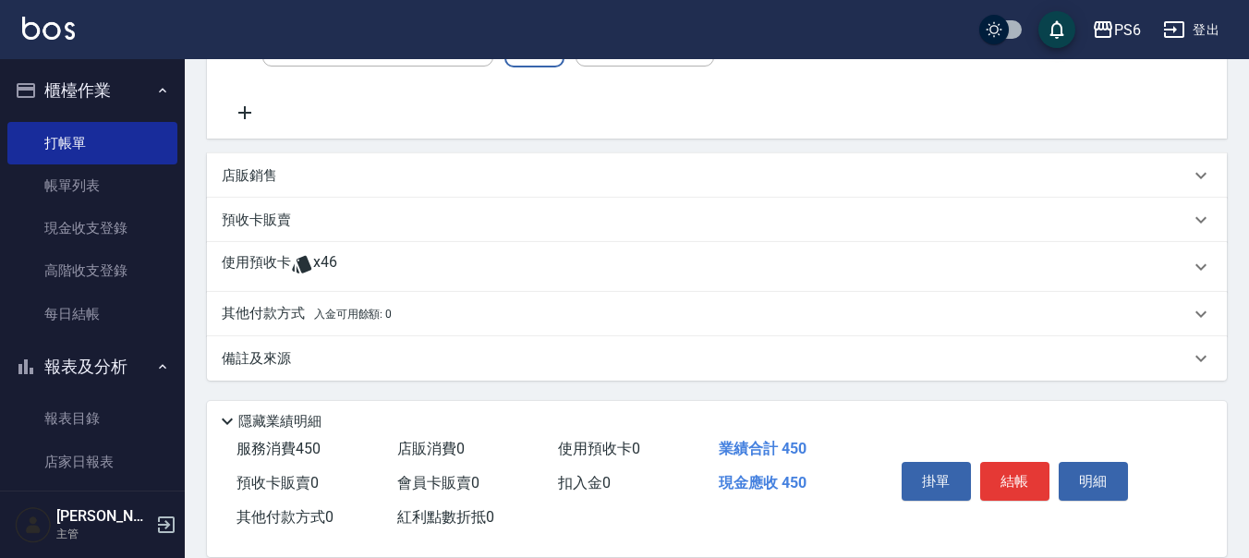
type input "450"
click at [271, 260] on p "使用預收卡" at bounding box center [256, 267] width 69 height 28
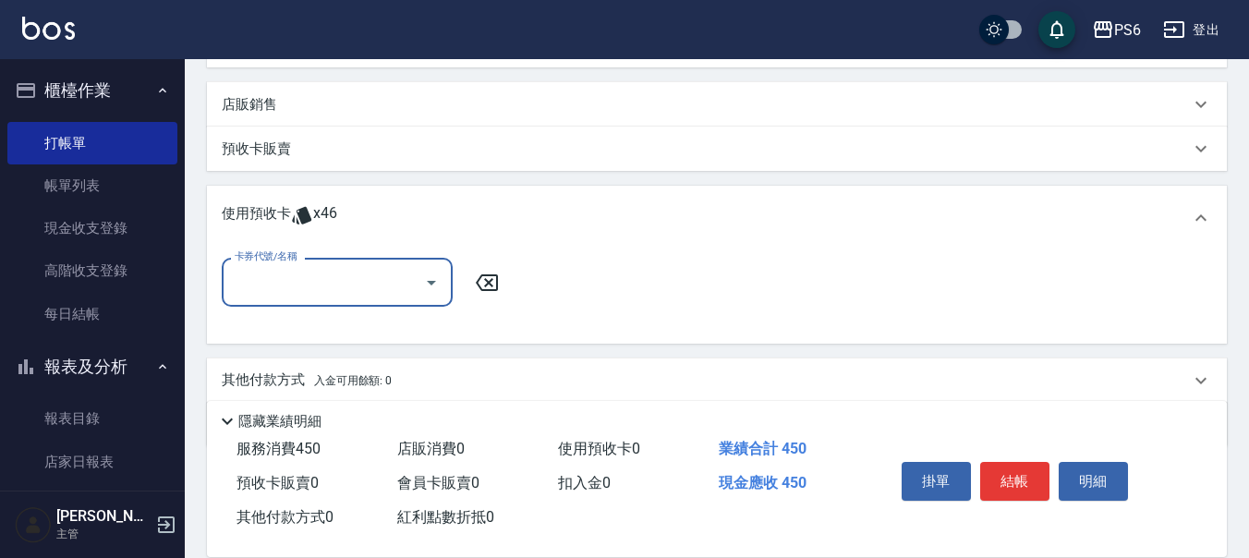
scroll to position [444, 0]
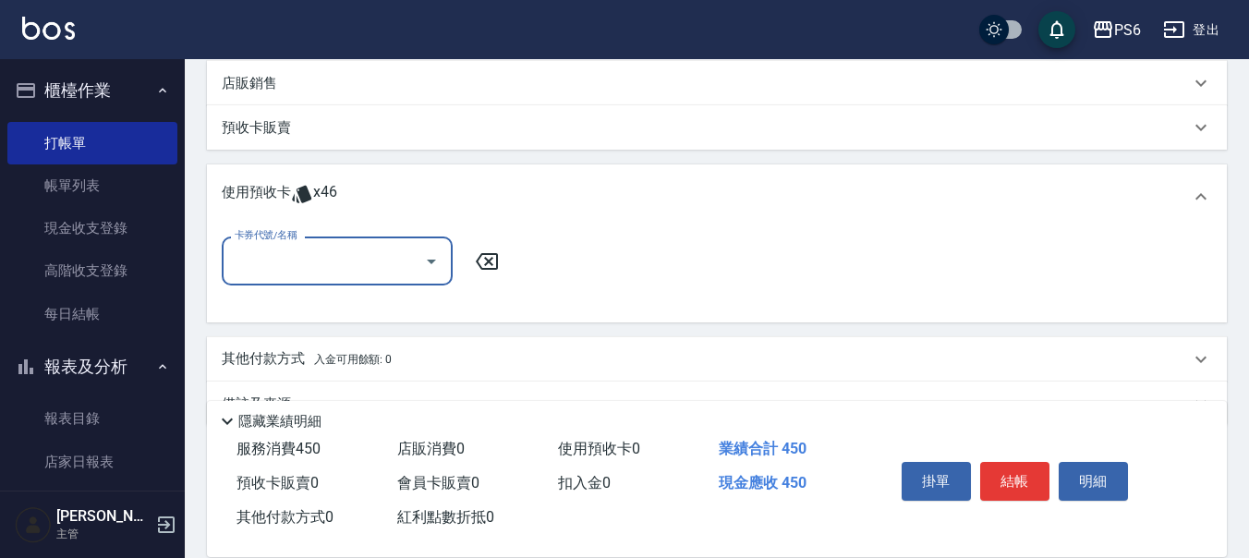
click at [276, 254] on input "卡券代號/名稱" at bounding box center [323, 261] width 187 height 32
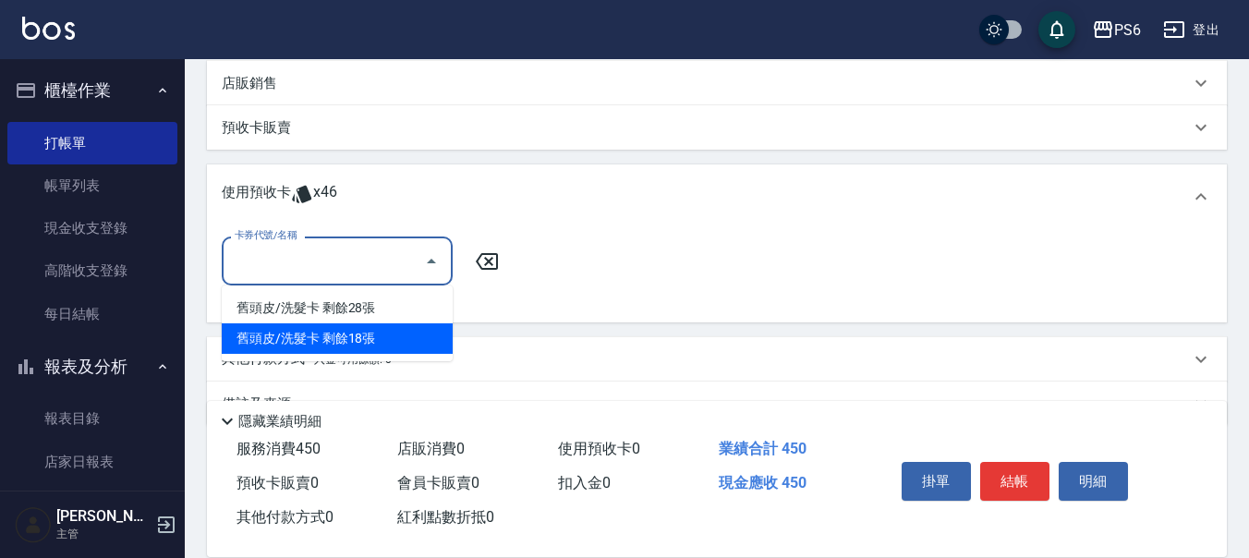
click at [377, 330] on div "舊頭皮/洗髮卡 剩餘18張" at bounding box center [337, 338] width 231 height 30
type input "舊頭皮/洗髮卡"
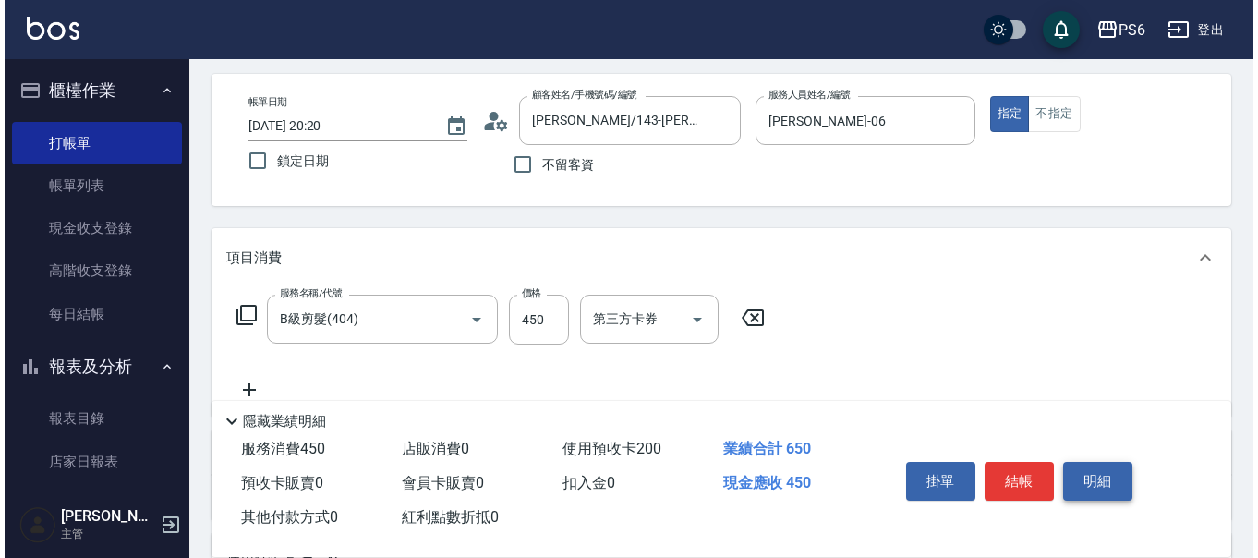
scroll to position [0, 0]
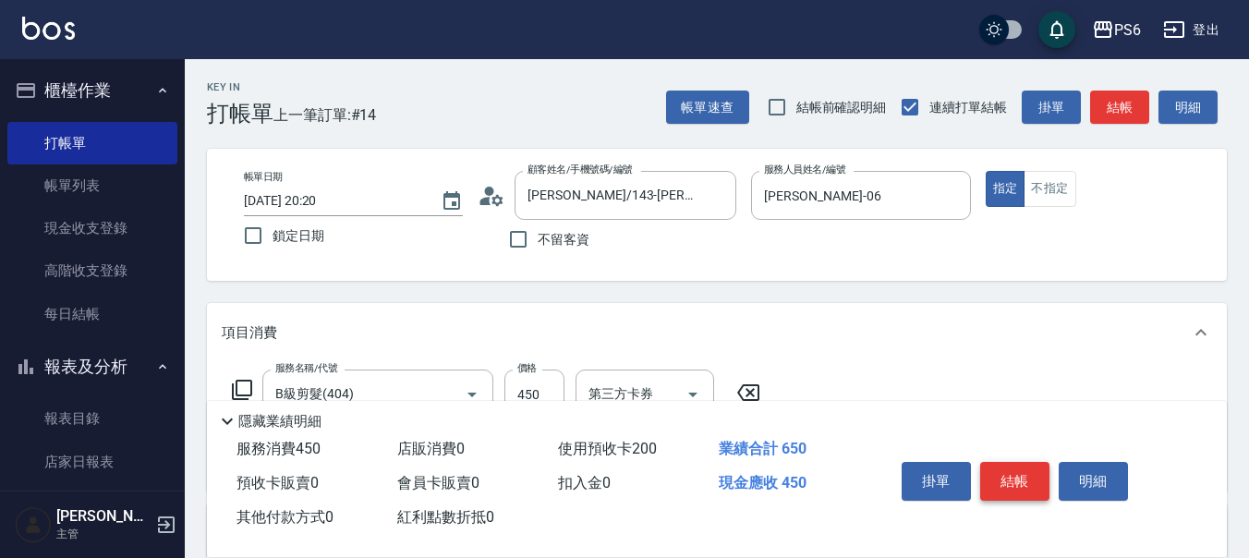
click at [1020, 482] on button "結帳" at bounding box center [1014, 481] width 69 height 39
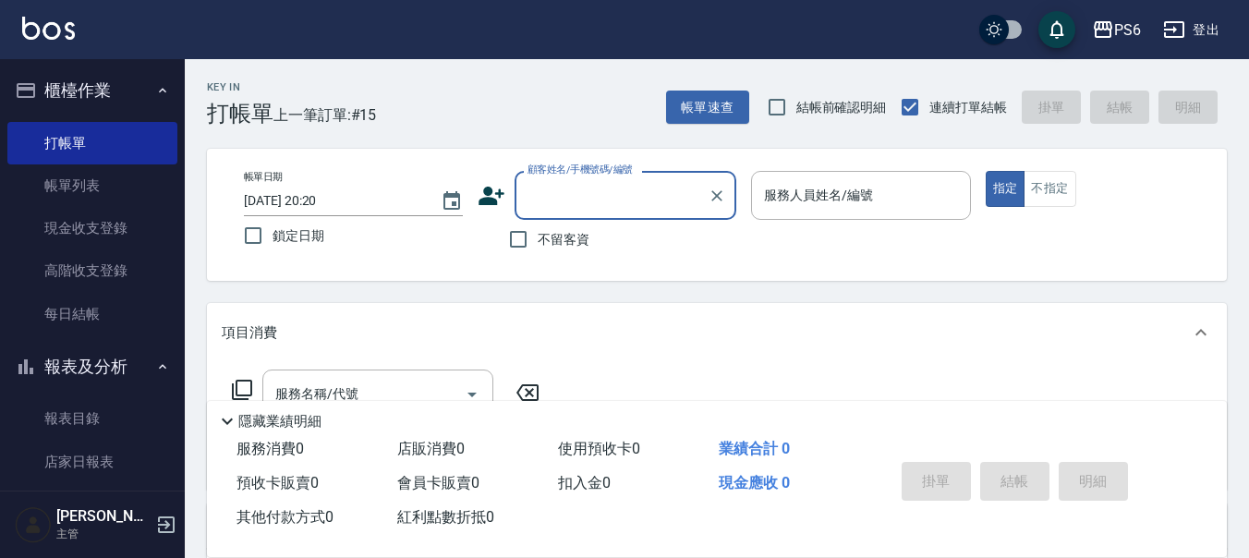
click at [498, 187] on icon at bounding box center [492, 196] width 28 height 28
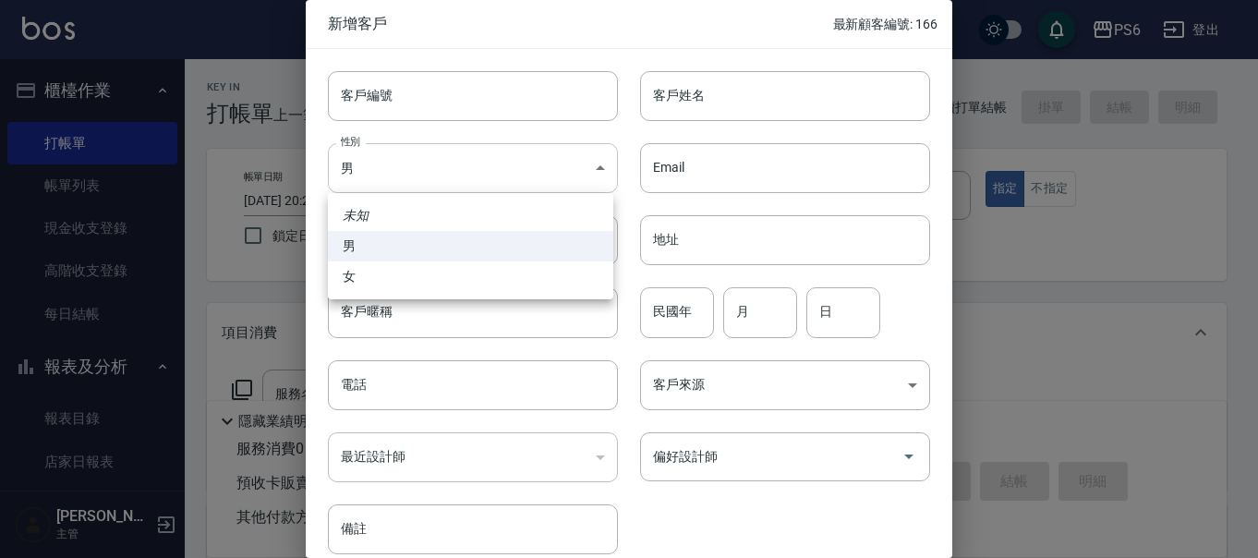
click at [507, 189] on body "PS6 登出 櫃檯作業 打帳單 帳單列表 現金收支登錄 高階收支登錄 每日結帳 報表及分析 報表目錄 店家日報表 互助日報表 互助排行榜 互助點數明細 設計師…" at bounding box center [629, 452] width 1258 height 904
drag, startPoint x: 454, startPoint y: 283, endPoint x: 607, endPoint y: 156, distance: 198.8
click at [455, 282] on li "女" at bounding box center [470, 276] width 285 height 30
type input "FEMALE"
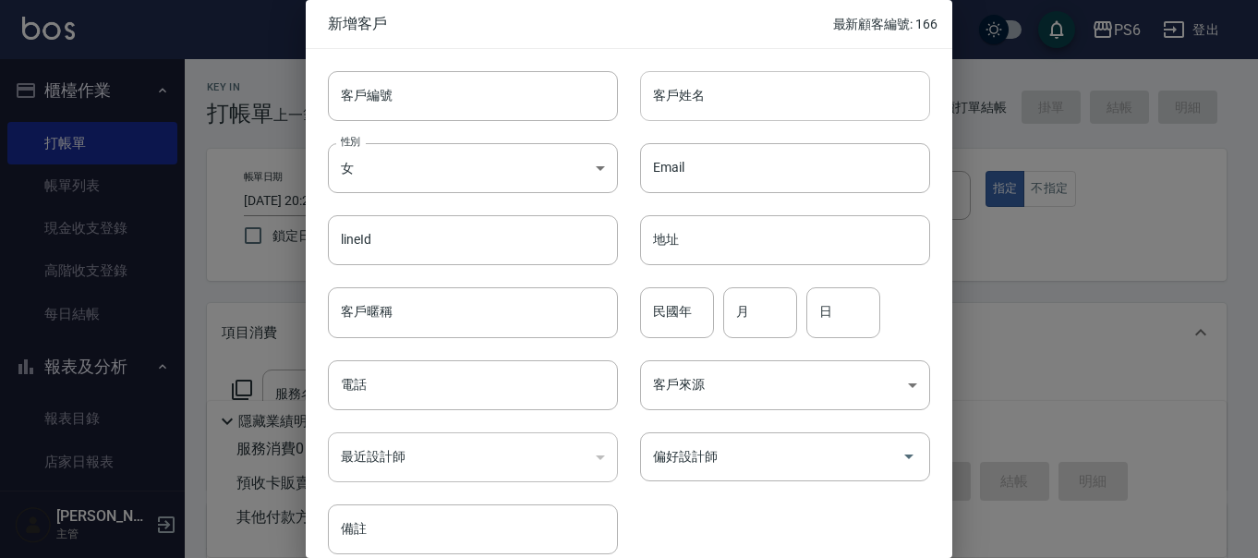
click at [680, 110] on input "客戶姓名" at bounding box center [785, 96] width 290 height 50
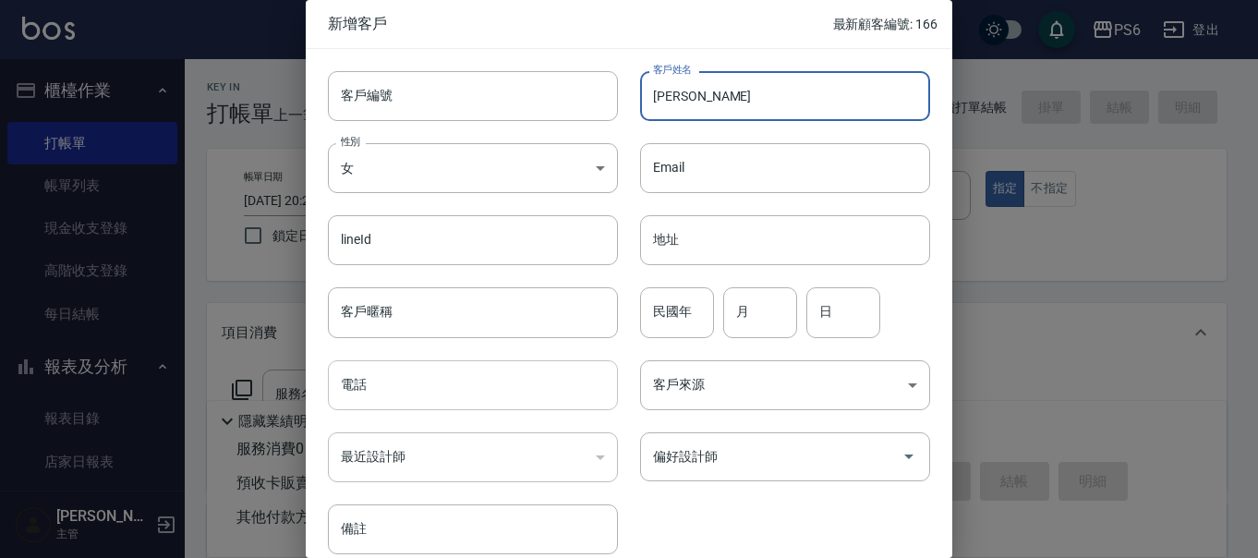
type input "王婷玉"
click at [430, 383] on input "電話" at bounding box center [473, 385] width 290 height 50
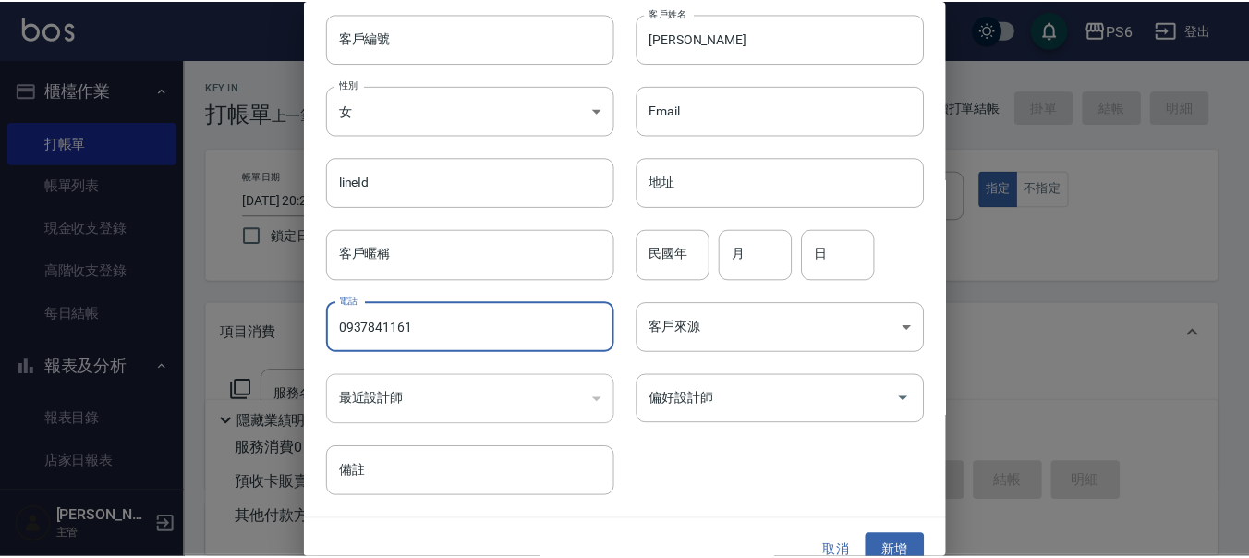
scroll to position [82, 0]
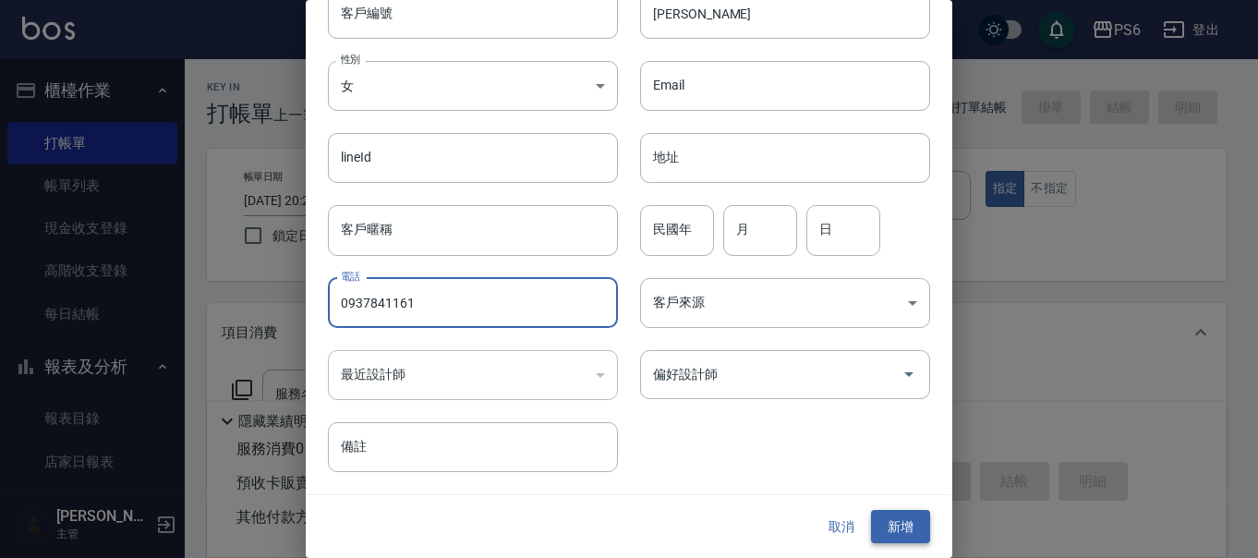
type input "0937841161"
click at [879, 541] on button "新增" at bounding box center [900, 527] width 59 height 34
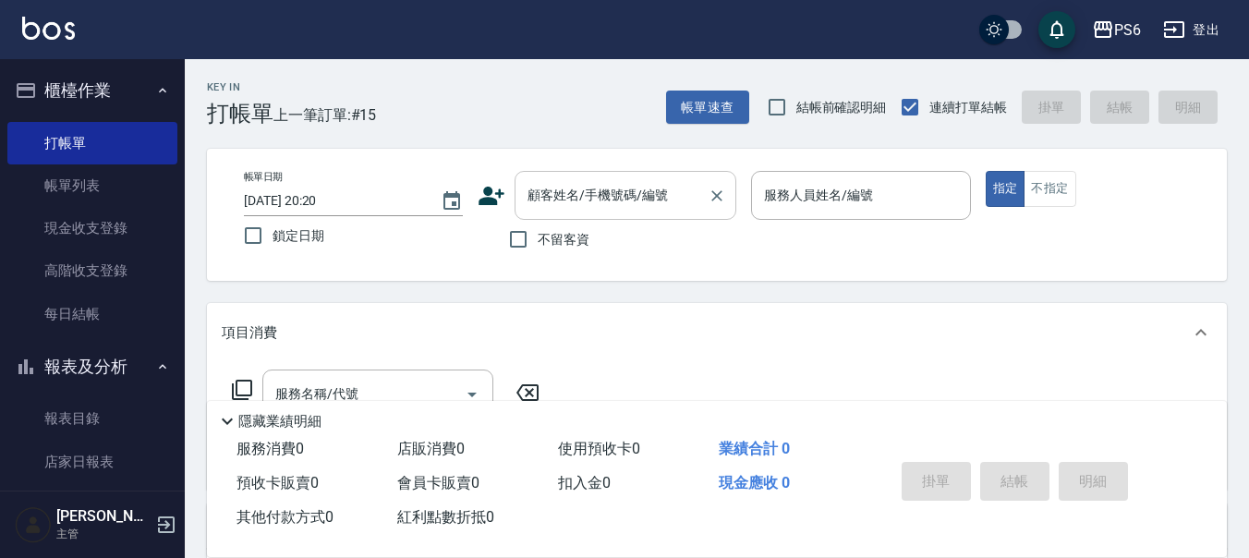
click at [575, 205] on input "顧客姓名/手機號碼/編號" at bounding box center [611, 195] width 177 height 32
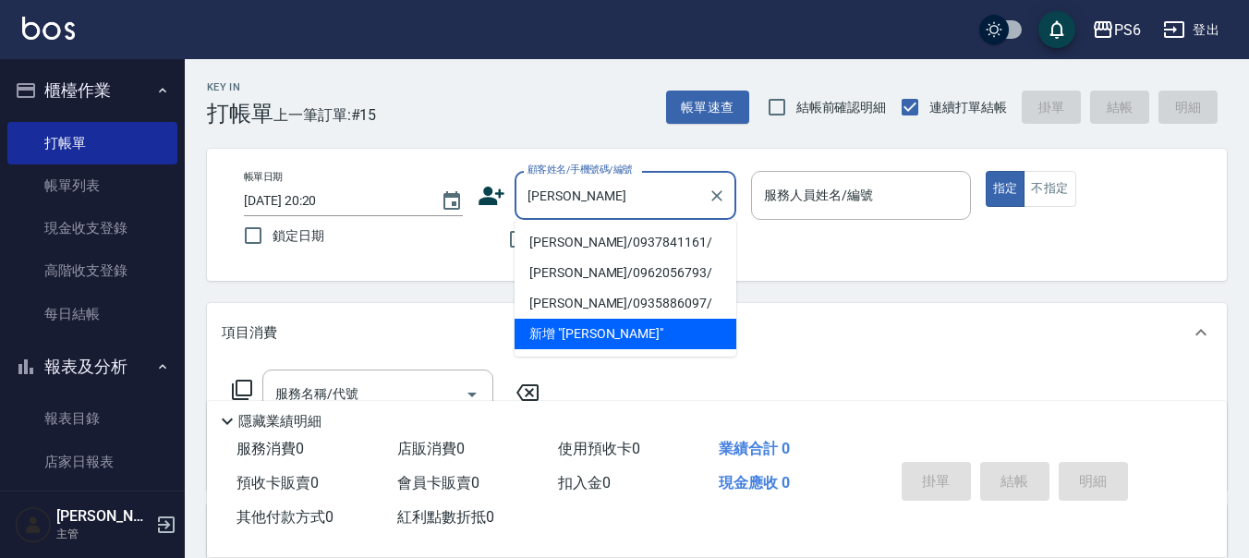
click at [679, 245] on li "王婷玉/0937841161/" at bounding box center [626, 242] width 222 height 30
type input "王婷玉/0937841161/"
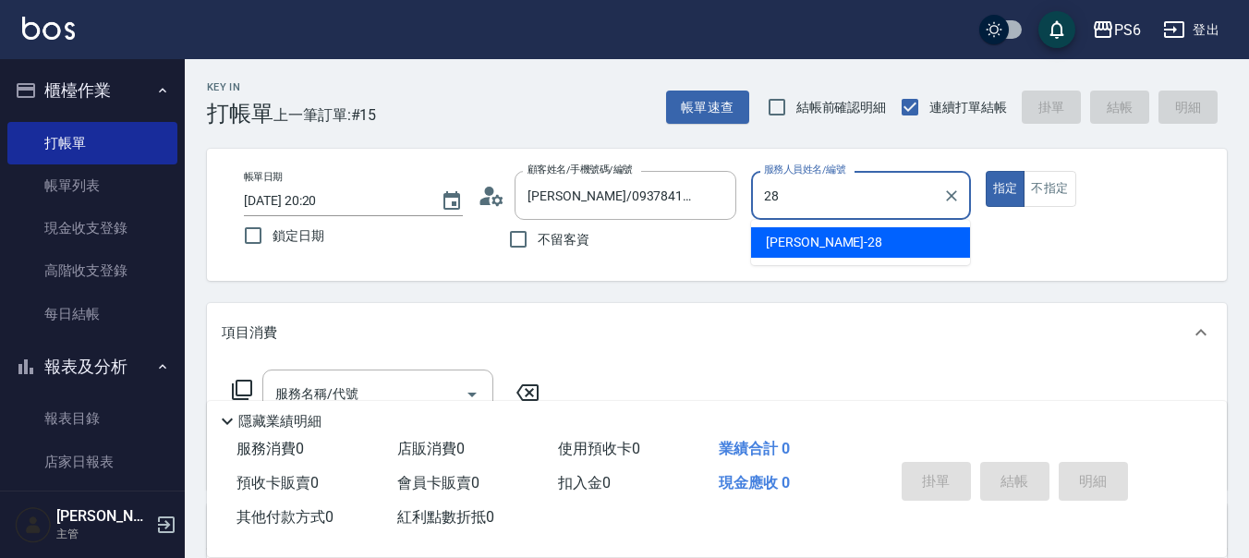
type input "康永偉-28"
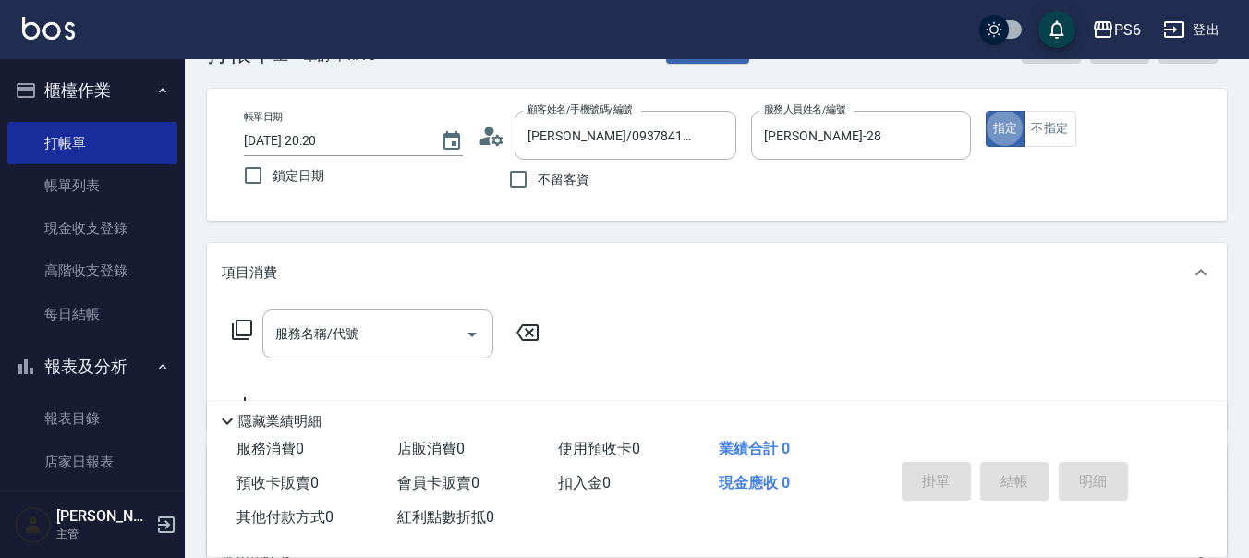
scroll to position [92, 0]
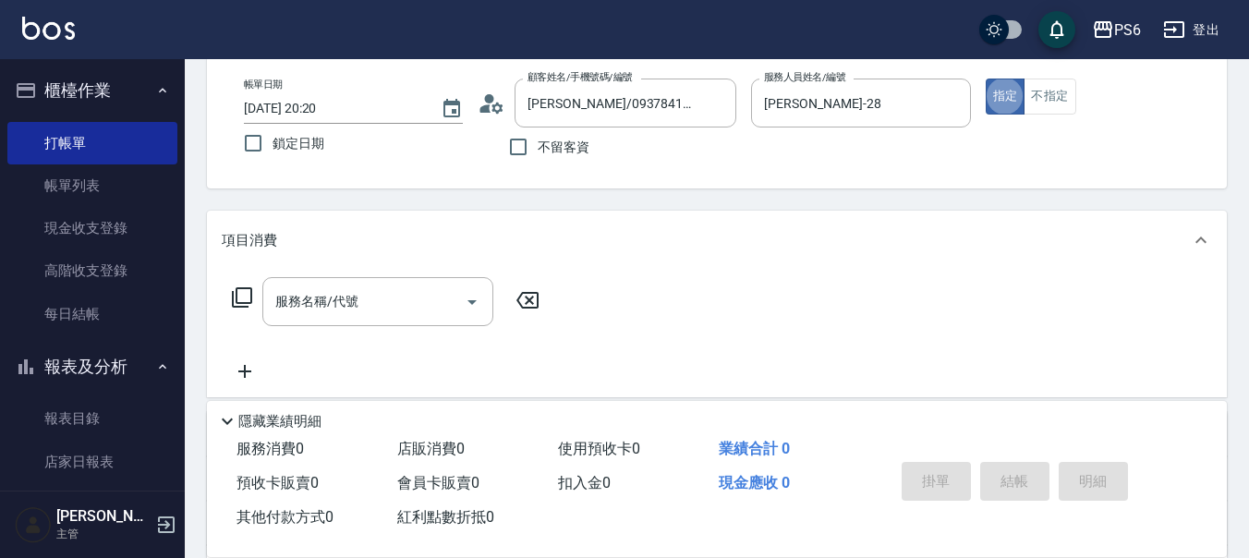
click at [244, 298] on icon at bounding box center [242, 297] width 22 height 22
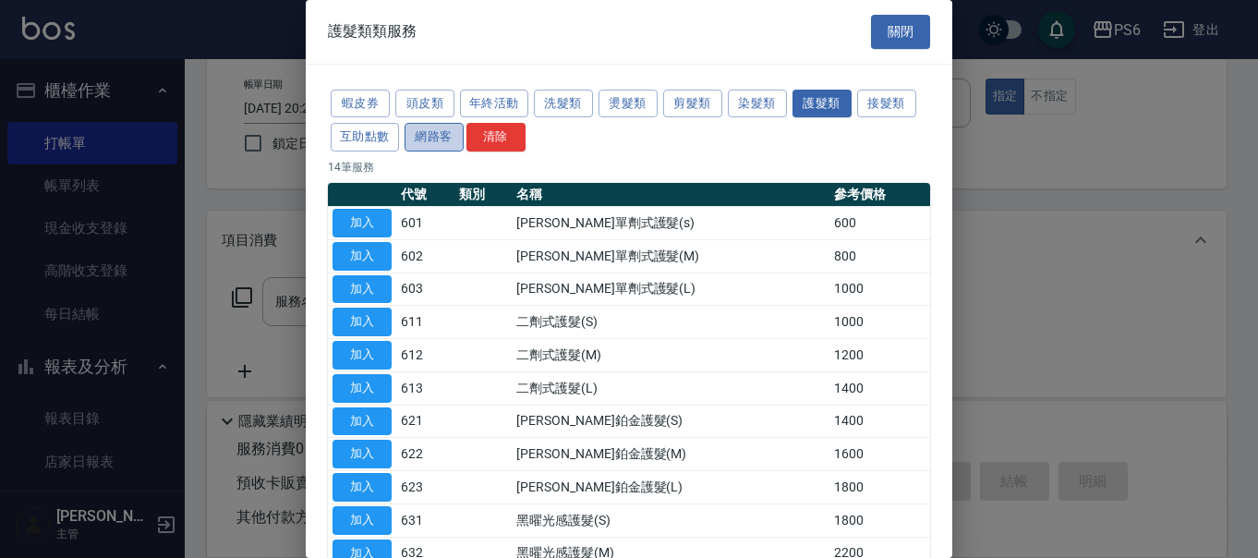
click at [446, 143] on button "網路客" at bounding box center [434, 137] width 59 height 29
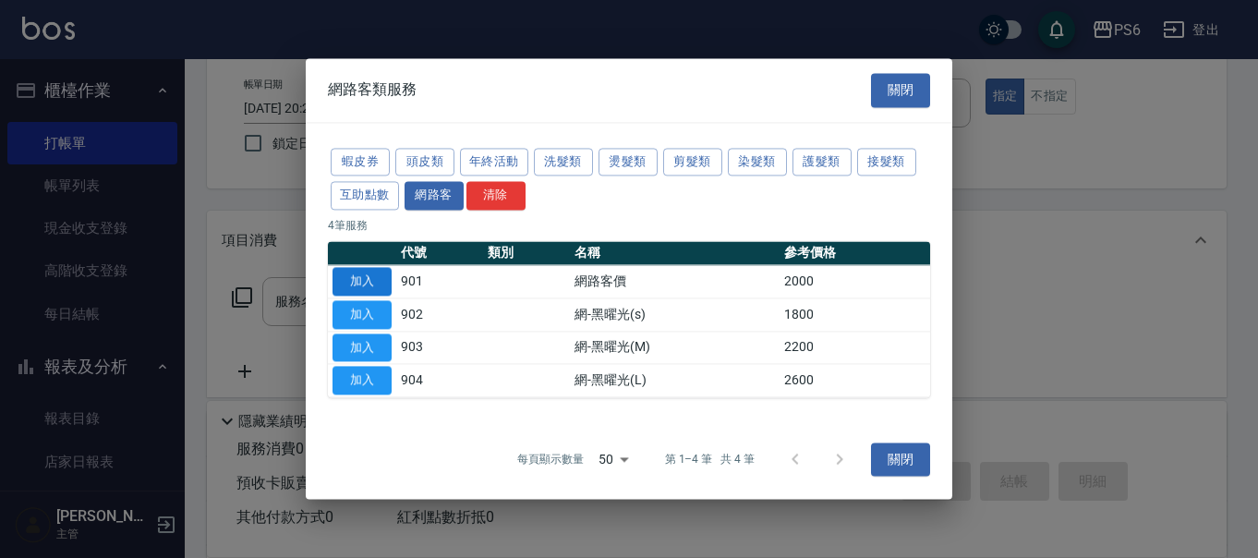
click at [365, 285] on button "加入" at bounding box center [362, 281] width 59 height 29
type input "網路客價(901)"
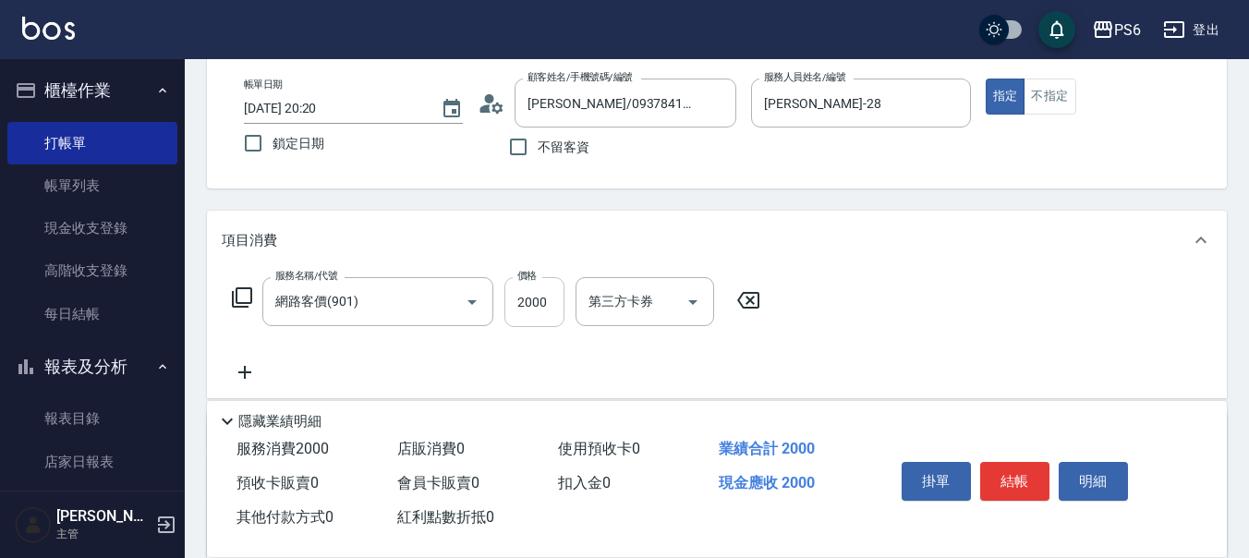
click at [522, 289] on input "2000" at bounding box center [534, 302] width 60 height 50
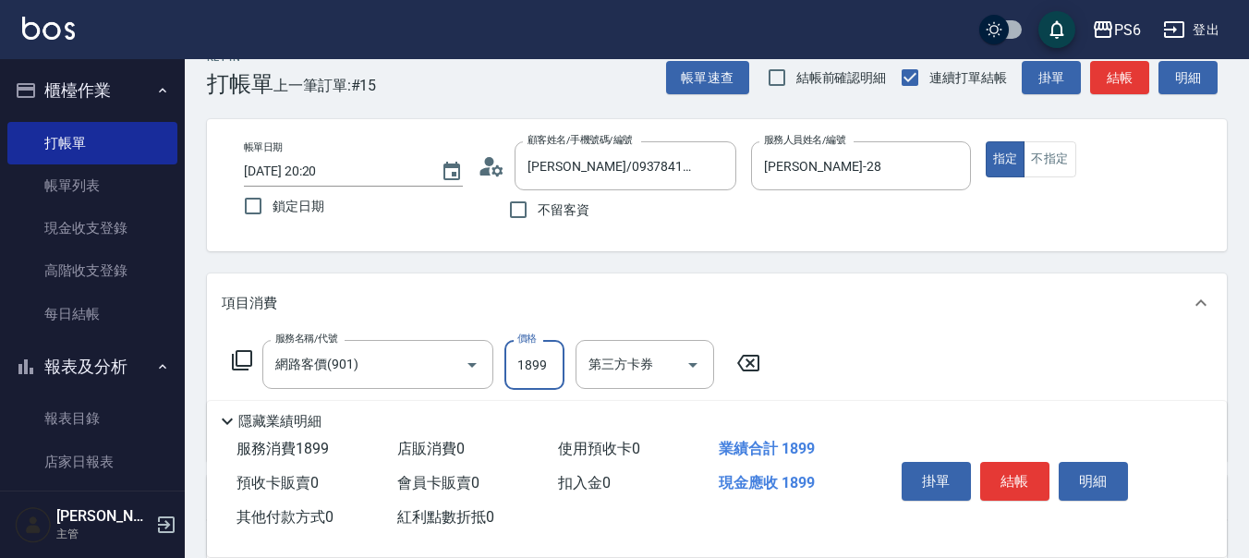
scroll to position [0, 0]
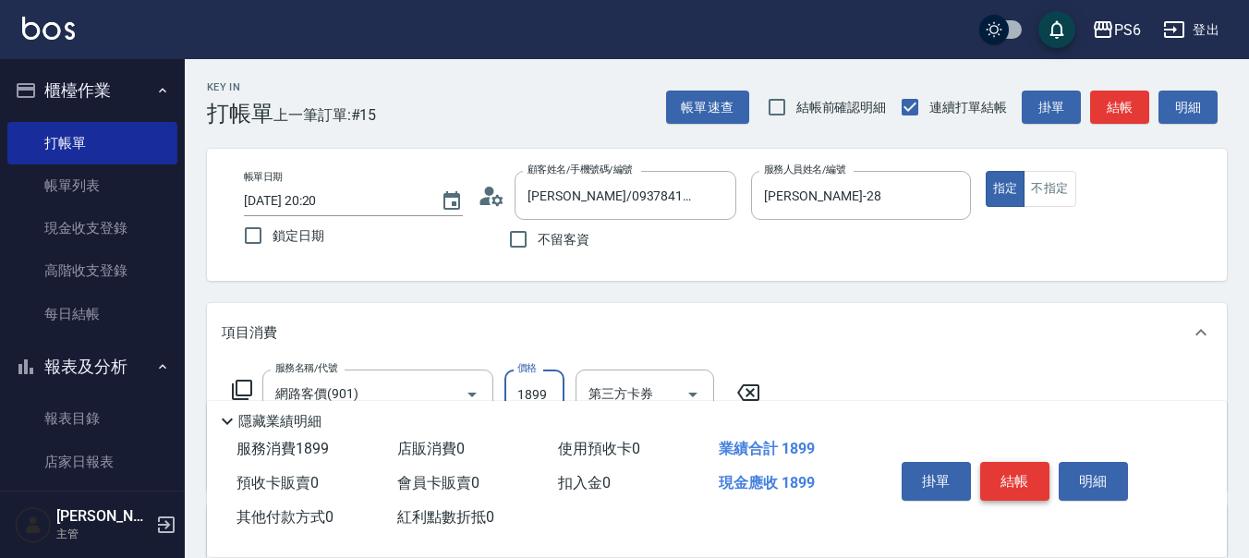
type input "1899"
click at [1006, 467] on button "結帳" at bounding box center [1014, 481] width 69 height 39
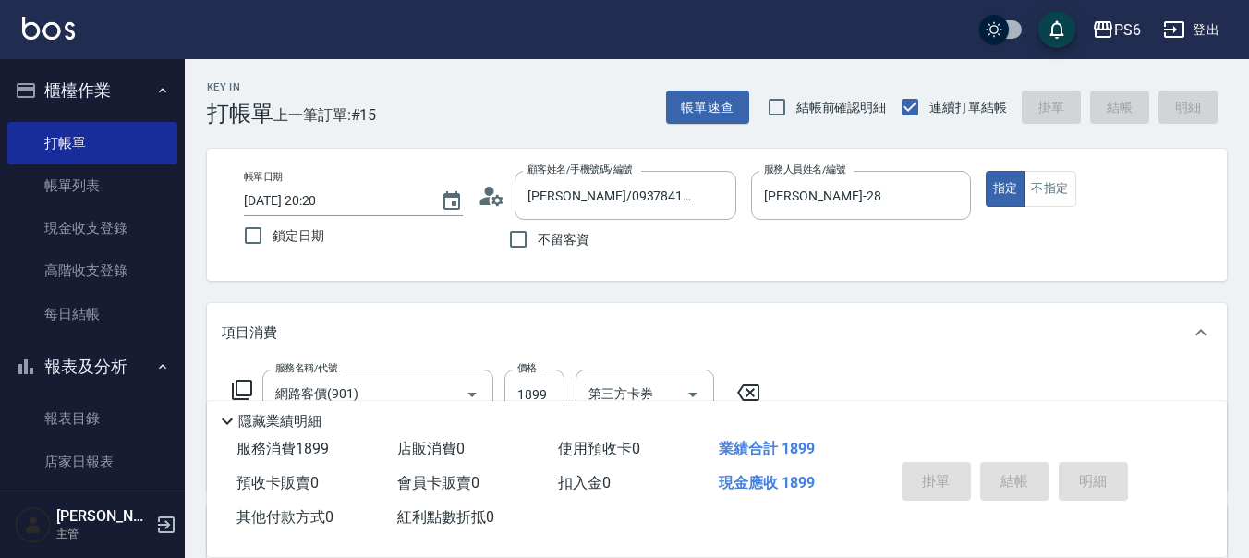
type input "2025/09/06 20:22"
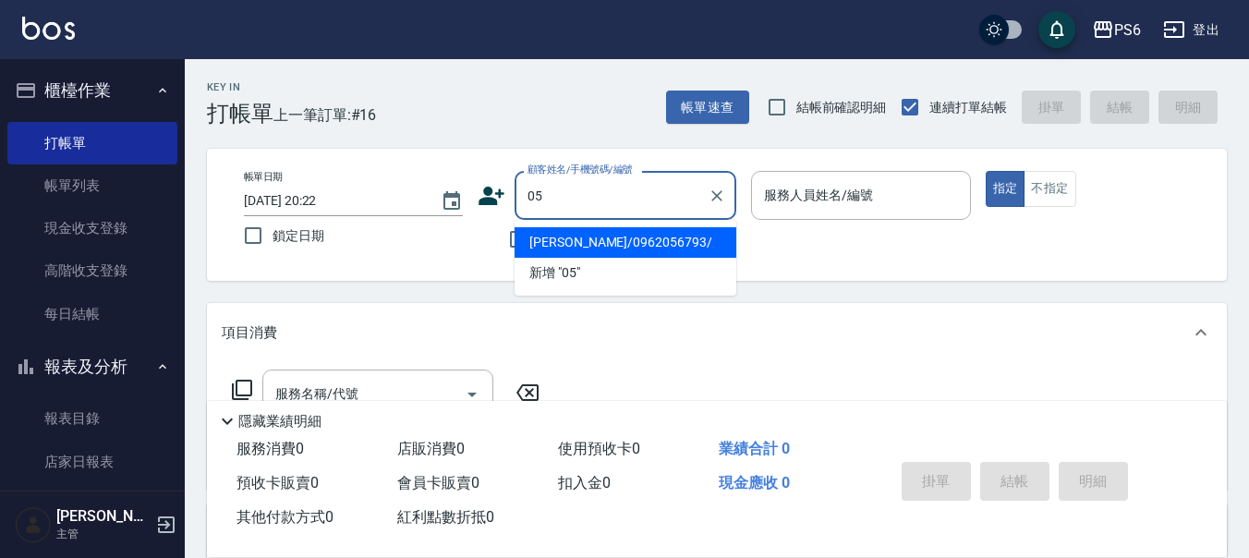
type input "0"
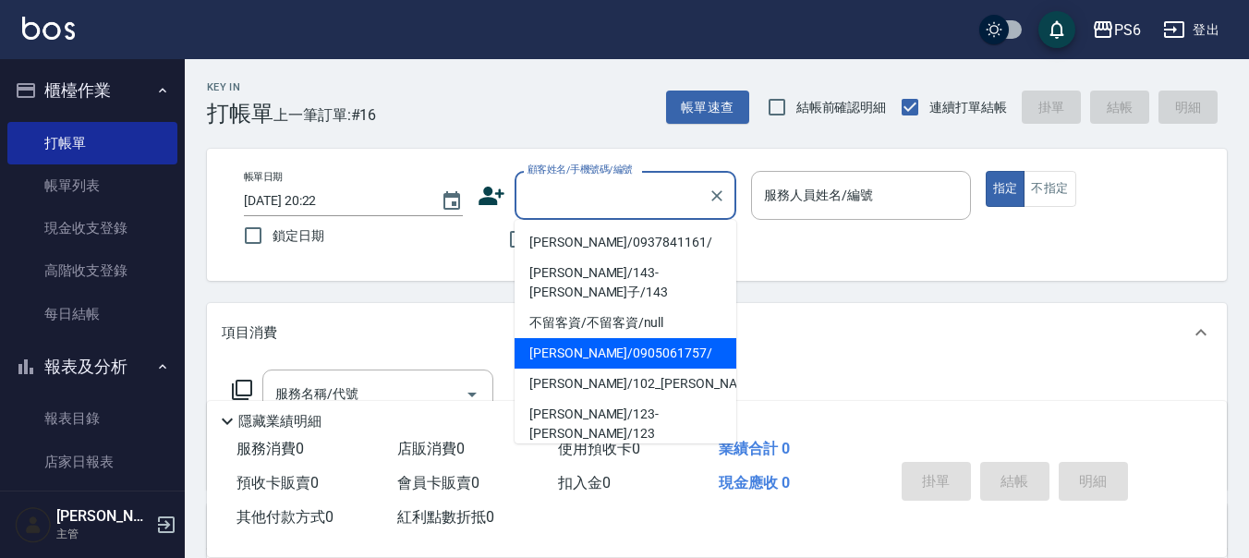
drag, startPoint x: 576, startPoint y: 98, endPoint x: 541, endPoint y: 274, distance: 179.9
click at [576, 103] on div "Key In 打帳單 上一筆訂單:#16 帳單速查 結帳前確認明細 連續打單結帳 掛單 結帳 明細" at bounding box center [706, 92] width 1042 height 67
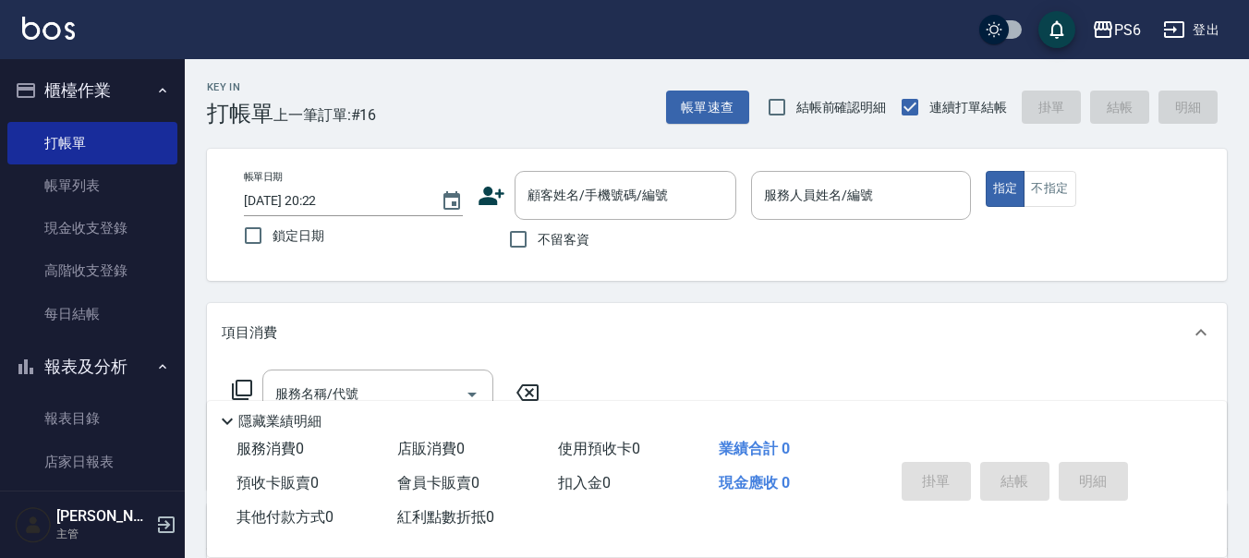
click at [530, 237] on input "不留客資" at bounding box center [518, 239] width 39 height 39
checkbox input "true"
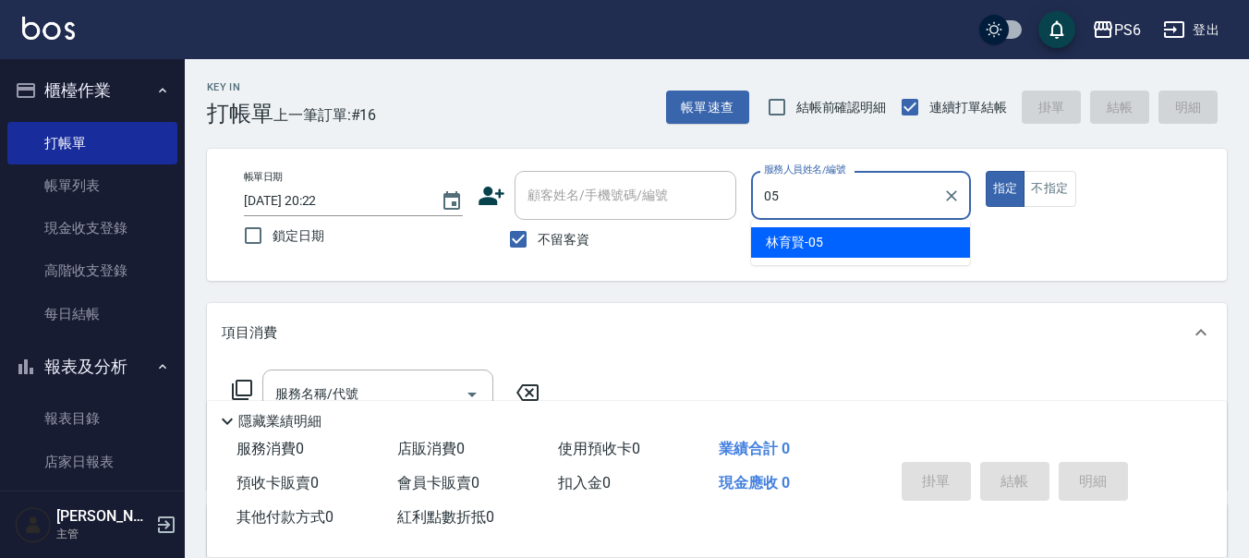
type input "林育賢-05"
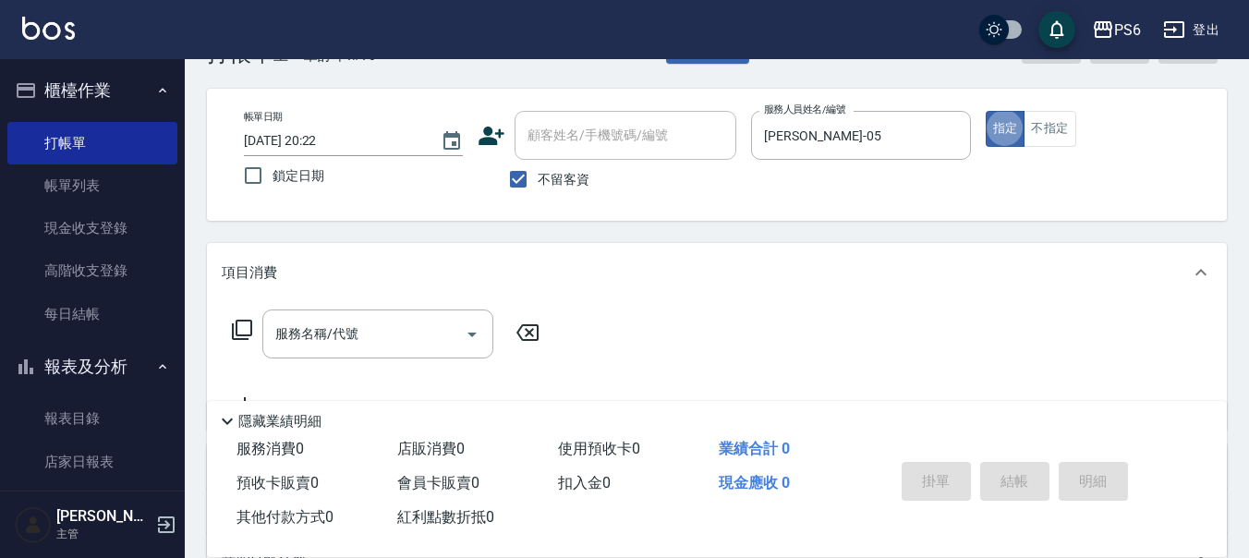
scroll to position [92, 0]
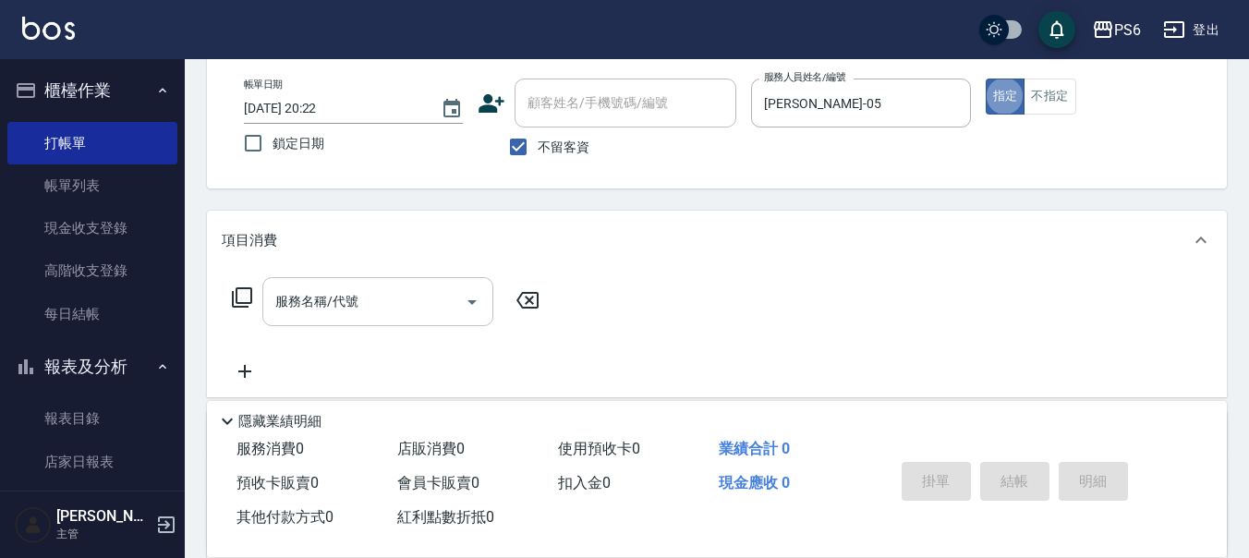
click at [310, 299] on div "服務名稱/代號 服務名稱/代號" at bounding box center [377, 301] width 231 height 49
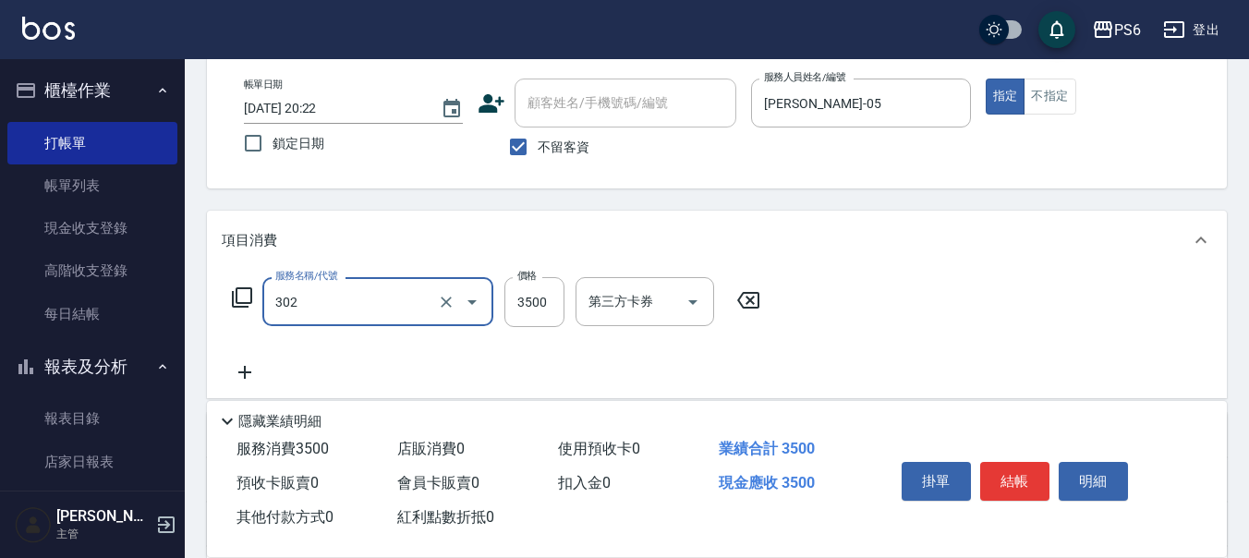
type input "造型冷燙(302)"
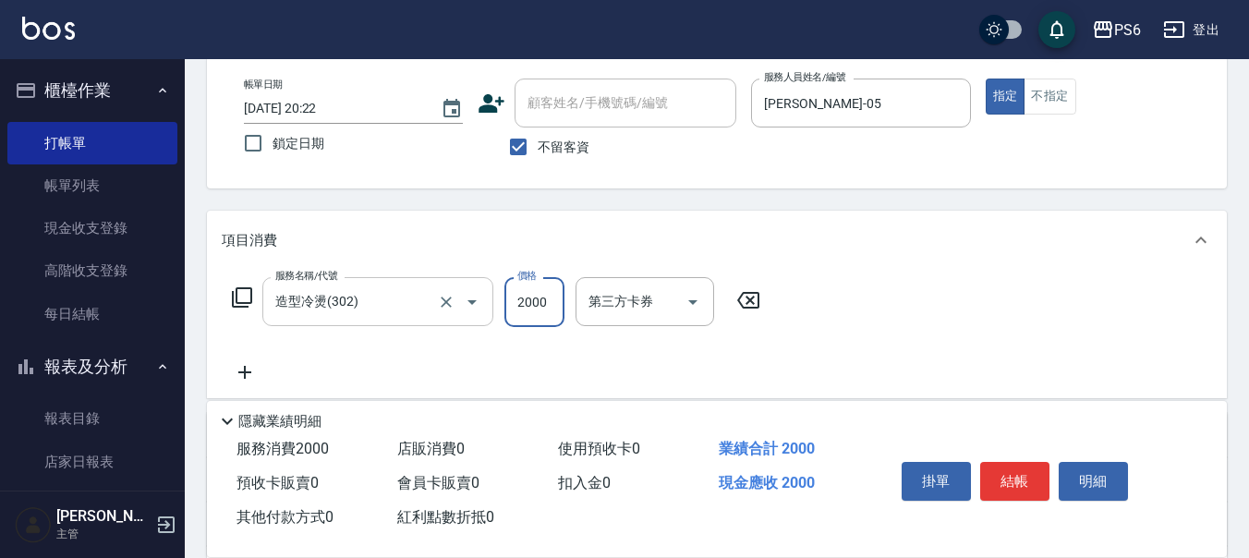
type input "2000"
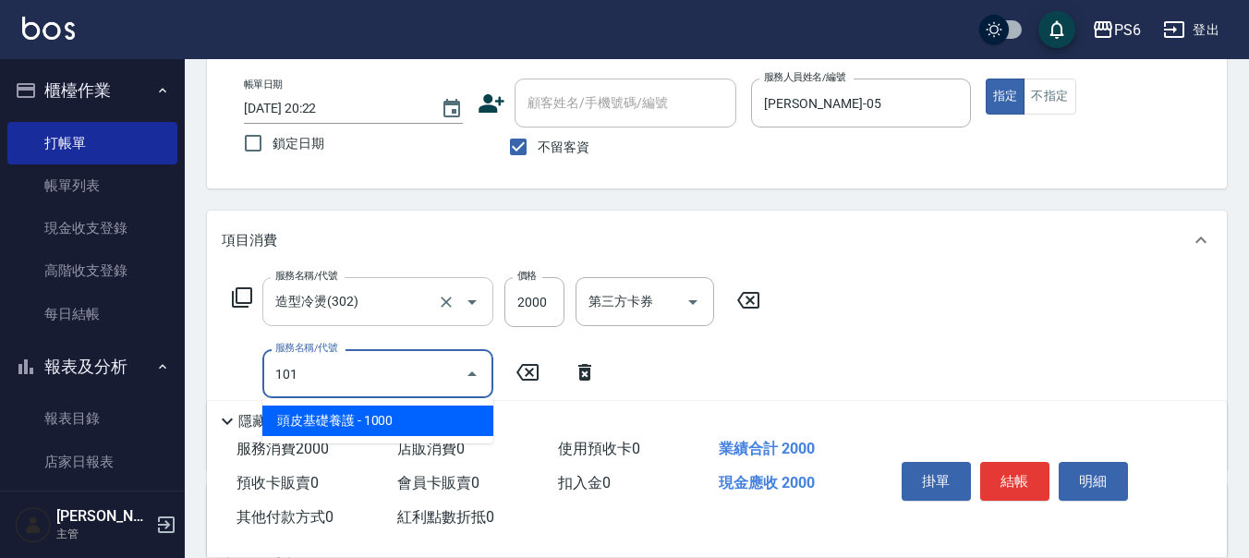
type input "頭皮基礎養護(101)"
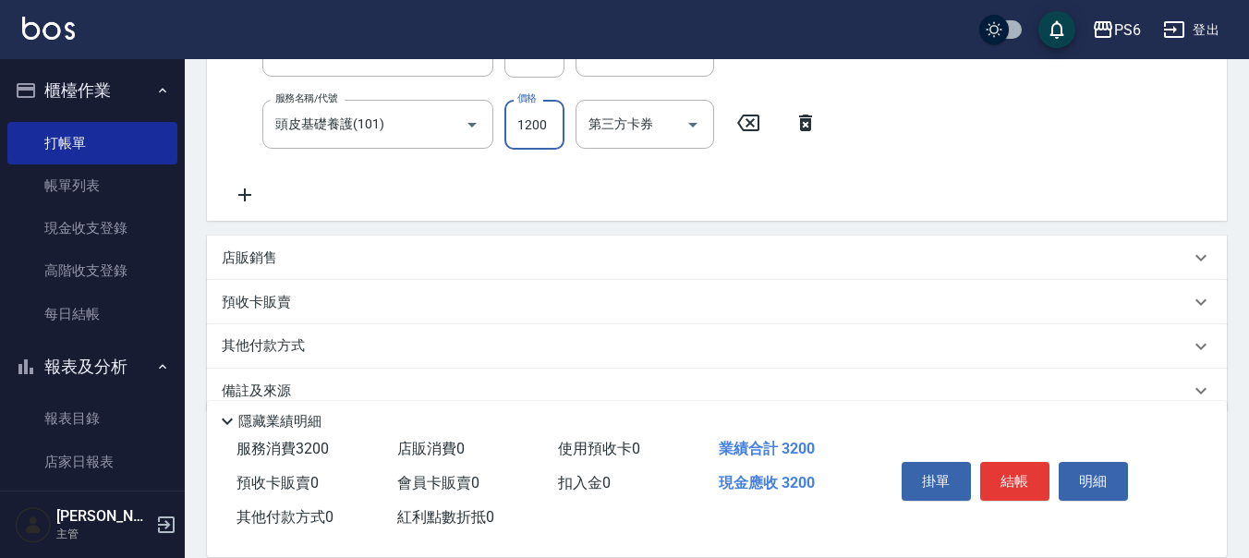
scroll to position [370, 0]
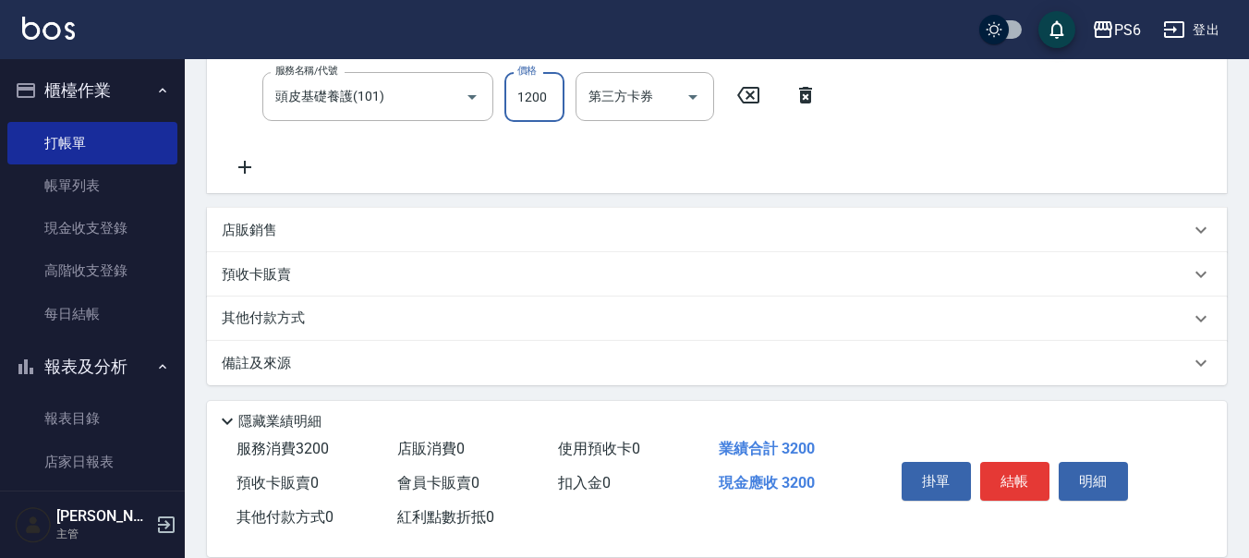
type input "1200"
click at [247, 175] on icon at bounding box center [245, 167] width 46 height 22
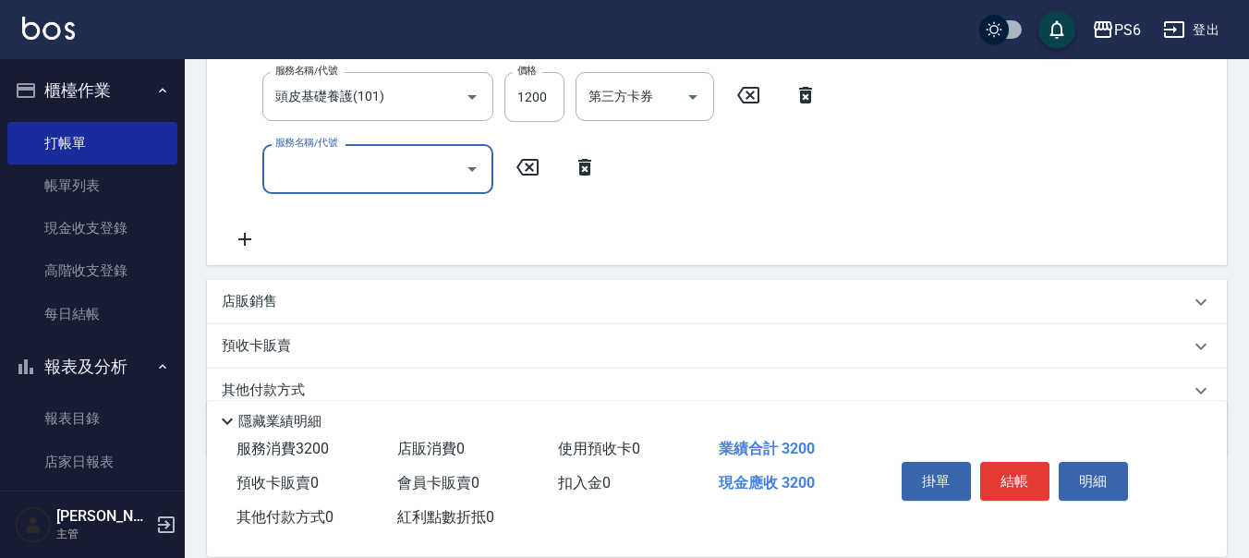
click at [398, 176] on input "服務名稱/代號" at bounding box center [364, 168] width 187 height 32
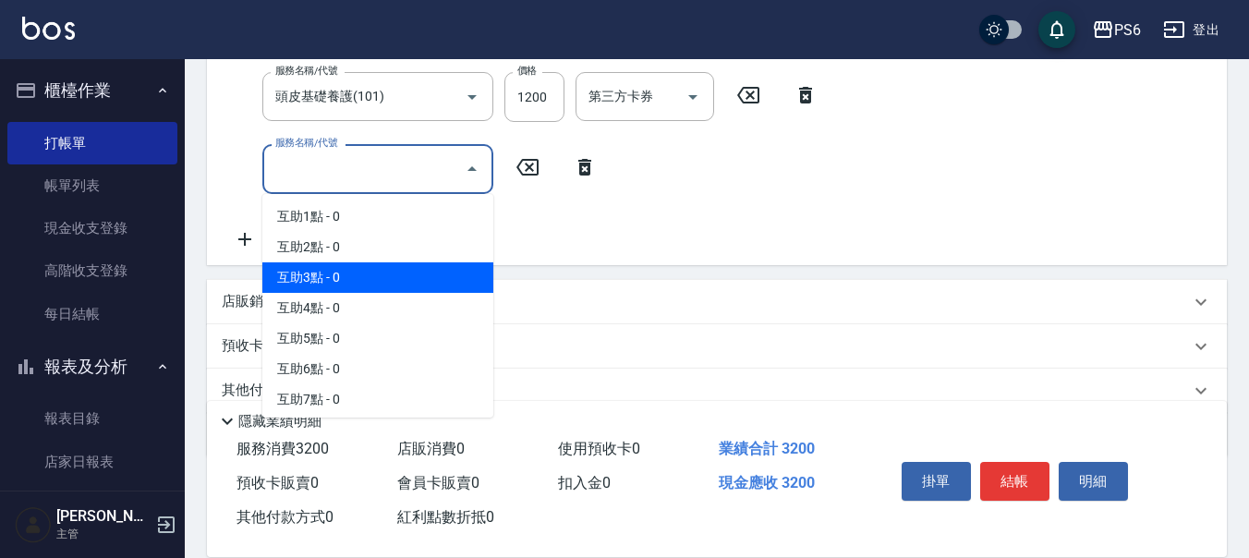
click at [377, 268] on span "互助3點 - 0" at bounding box center [377, 277] width 231 height 30
type input "互助3點(3)"
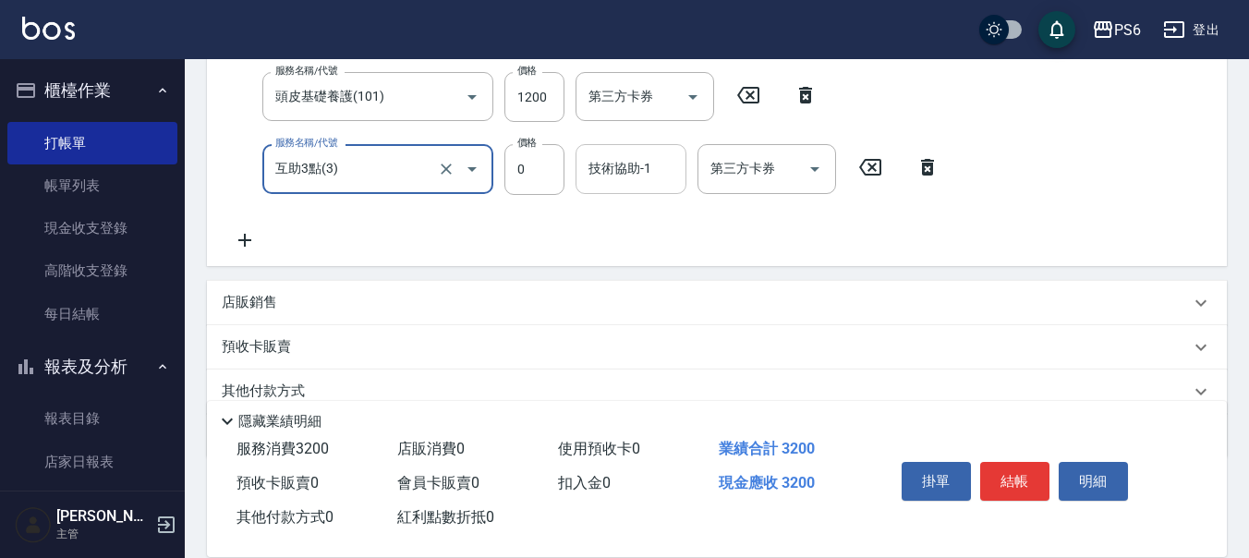
click at [627, 184] on input "技術協助-1" at bounding box center [631, 168] width 94 height 32
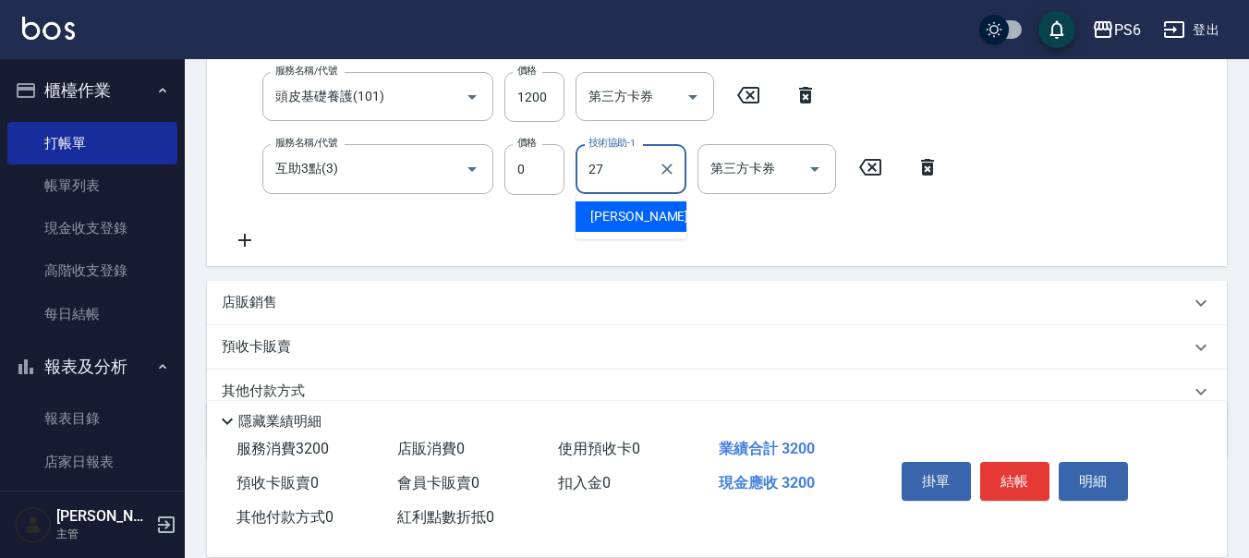
type input "莊志玲-27"
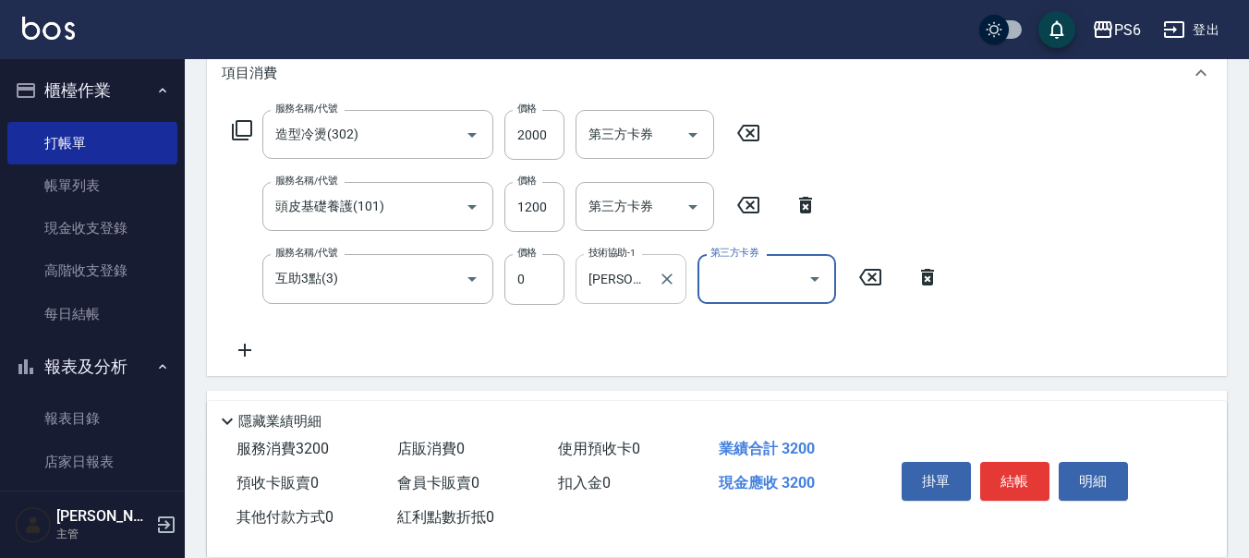
scroll to position [277, 0]
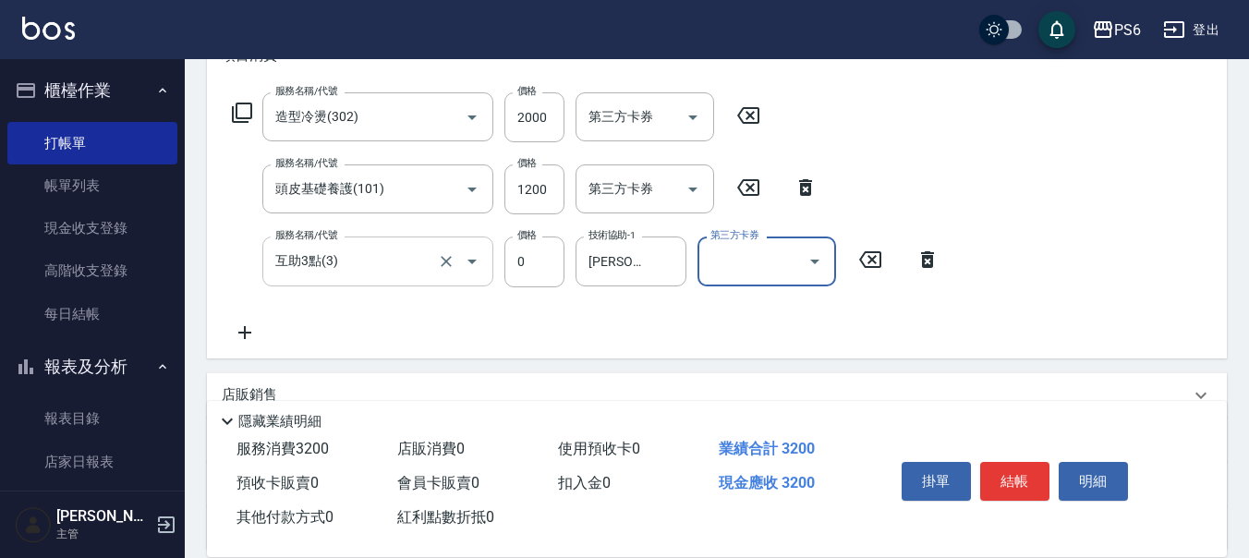
click at [403, 262] on input "互助3點(3)" at bounding box center [352, 261] width 163 height 32
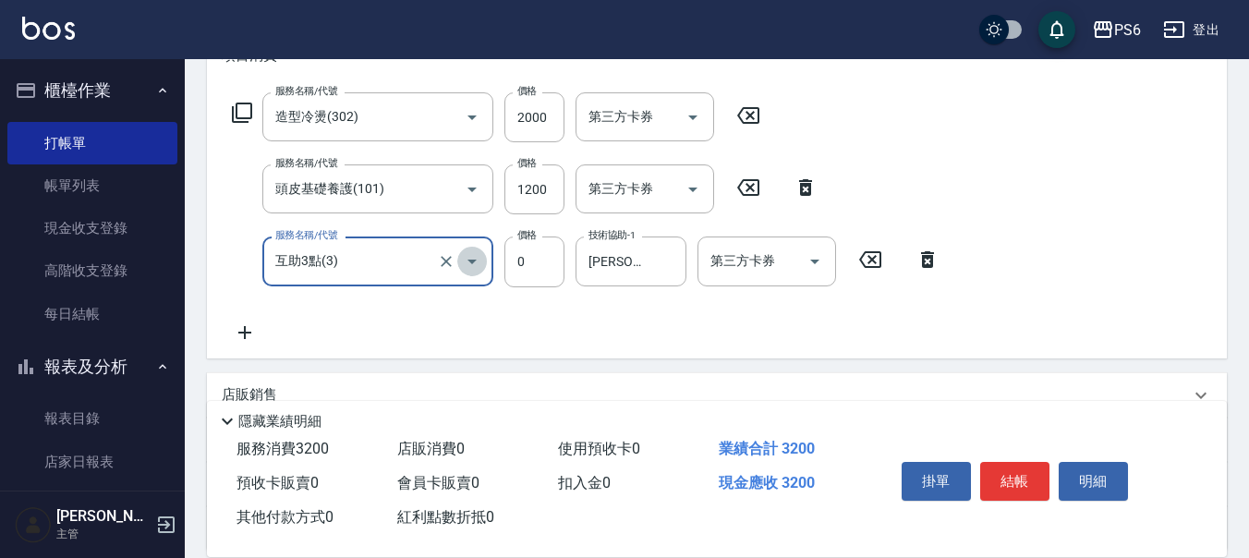
click at [476, 263] on icon "Open" at bounding box center [472, 261] width 22 height 22
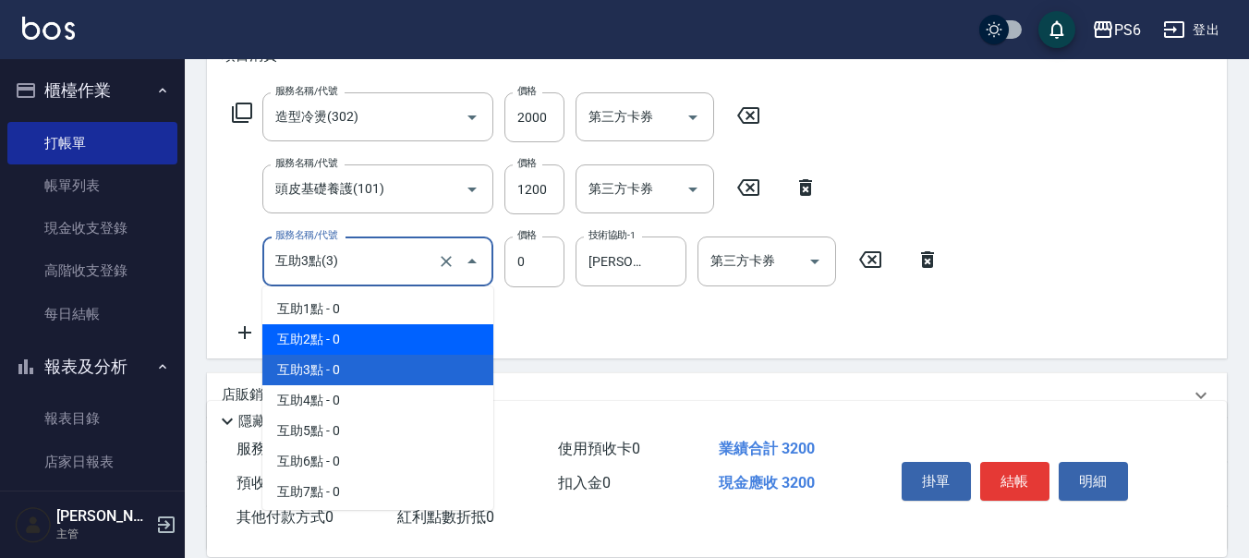
click at [381, 327] on span "互助2點 - 0" at bounding box center [377, 339] width 231 height 30
type input "互助2點(2)"
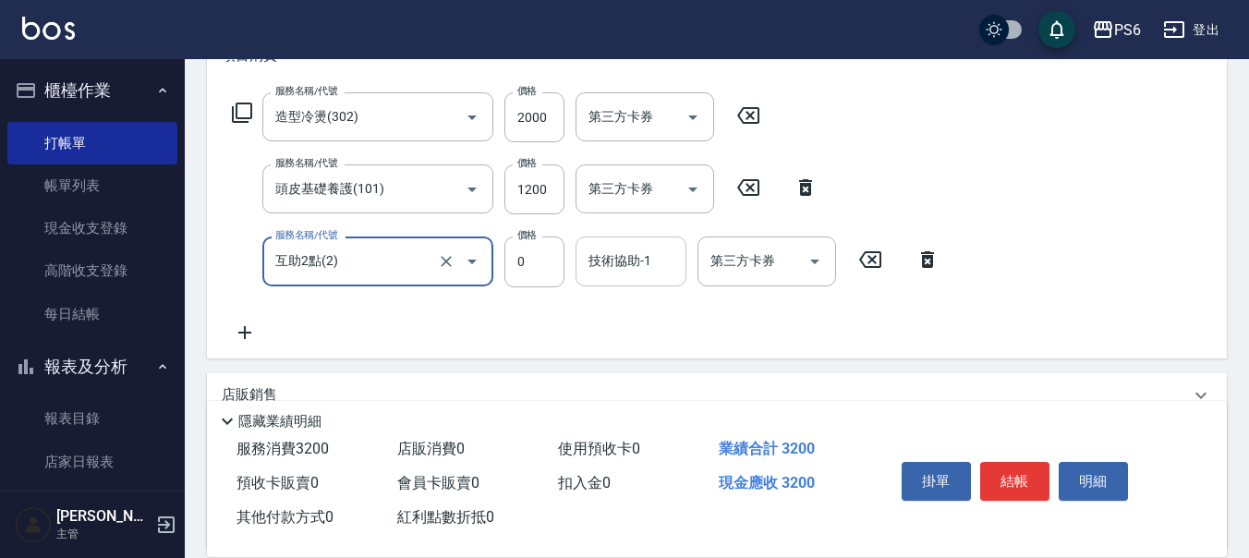
click at [611, 258] on input "技術協助-1" at bounding box center [631, 261] width 94 height 32
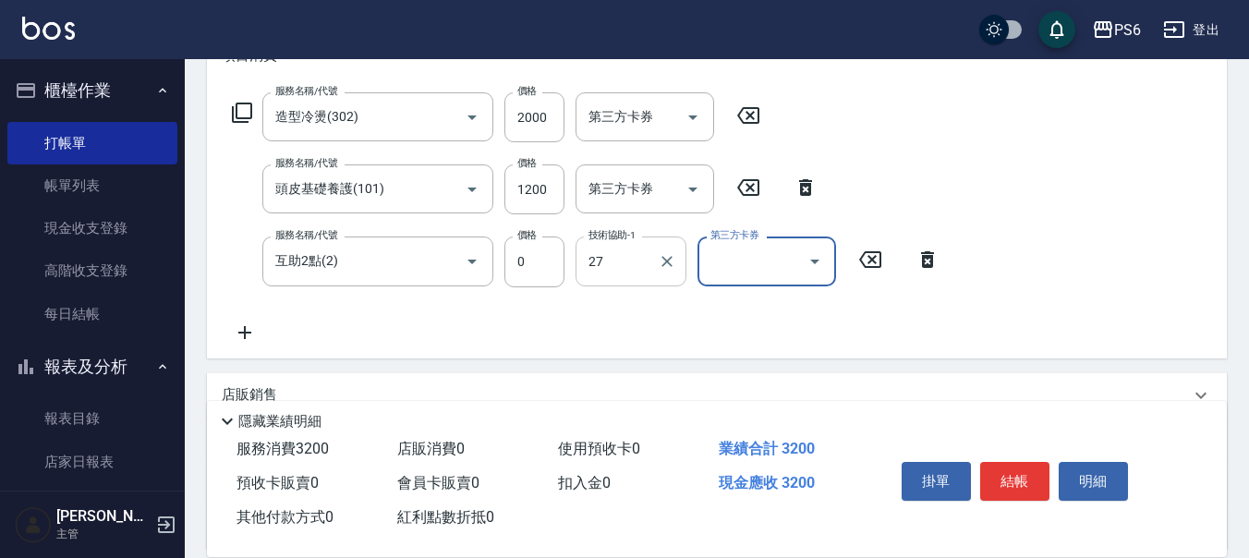
type input "莊志玲-27"
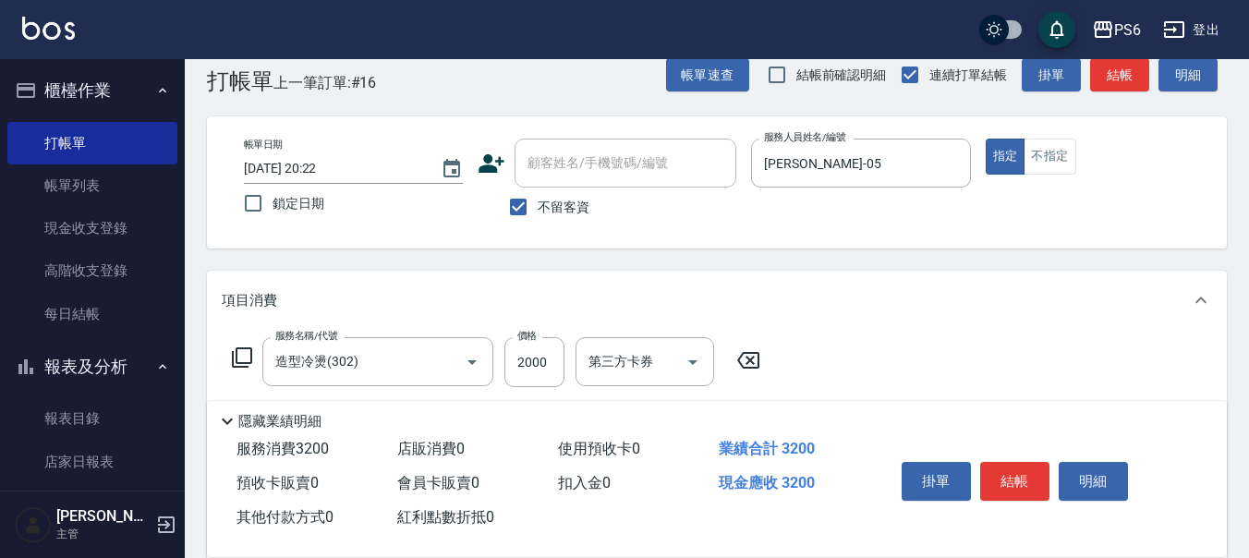
scroll to position [0, 0]
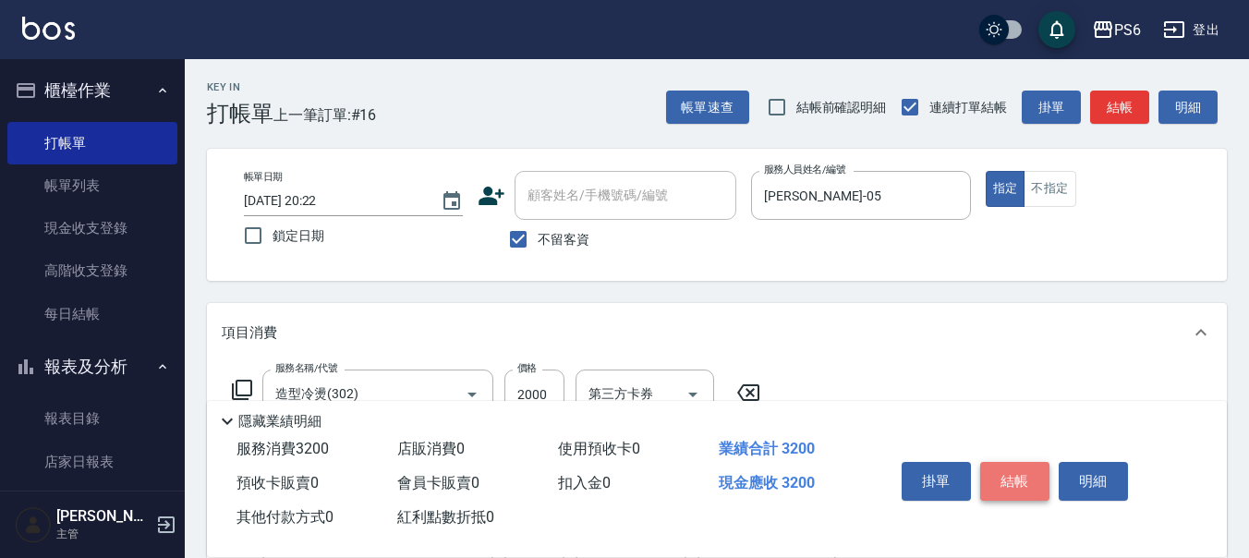
click at [1012, 483] on button "結帳" at bounding box center [1014, 481] width 69 height 39
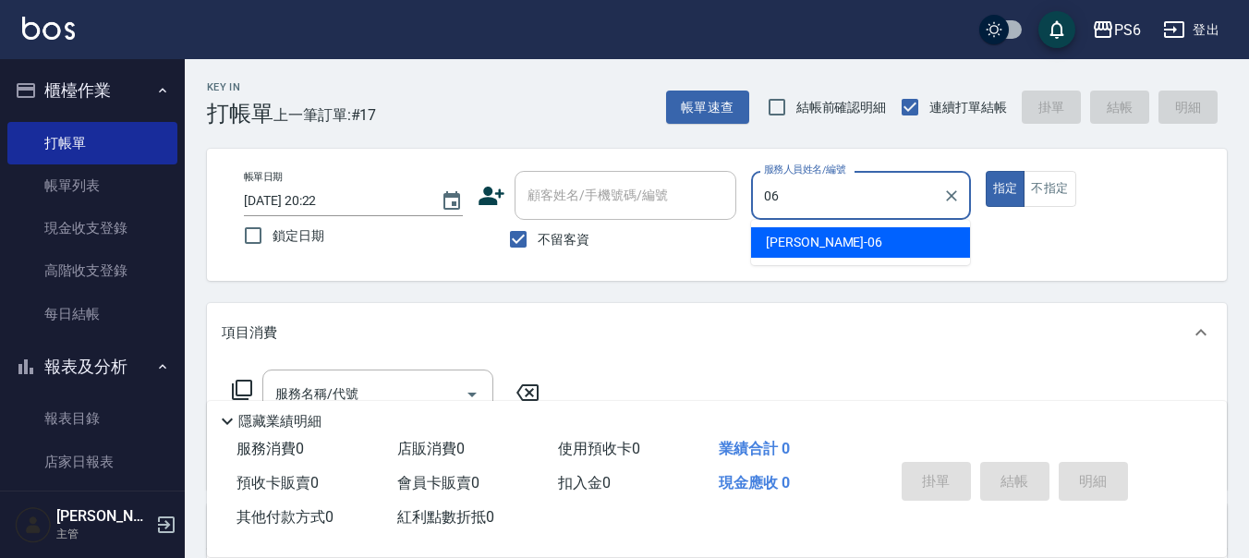
type input "李佳凌-06"
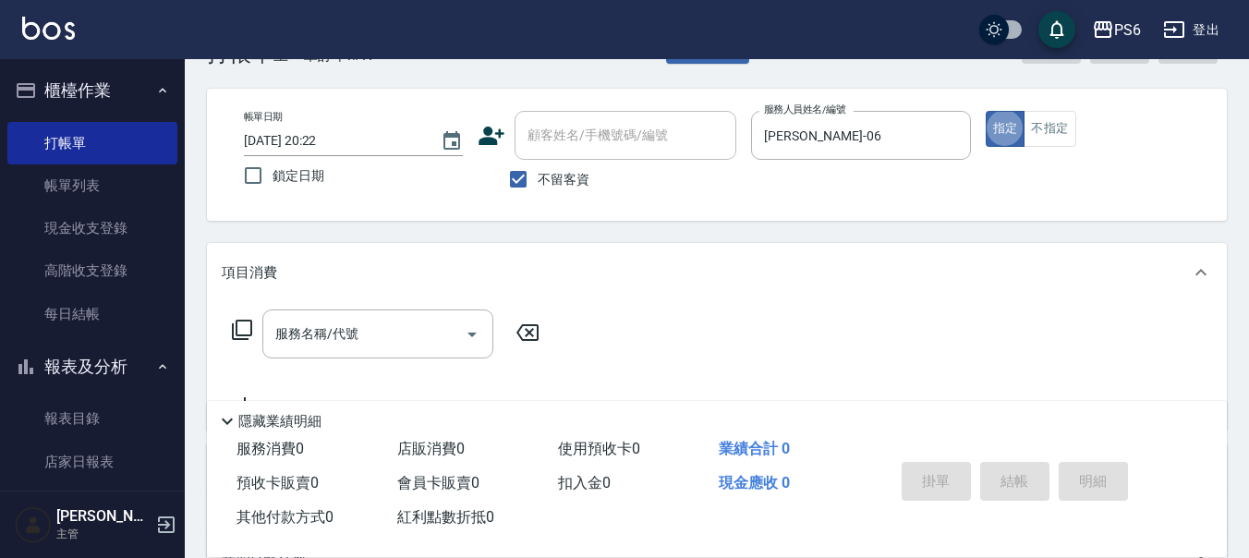
scroll to position [92, 0]
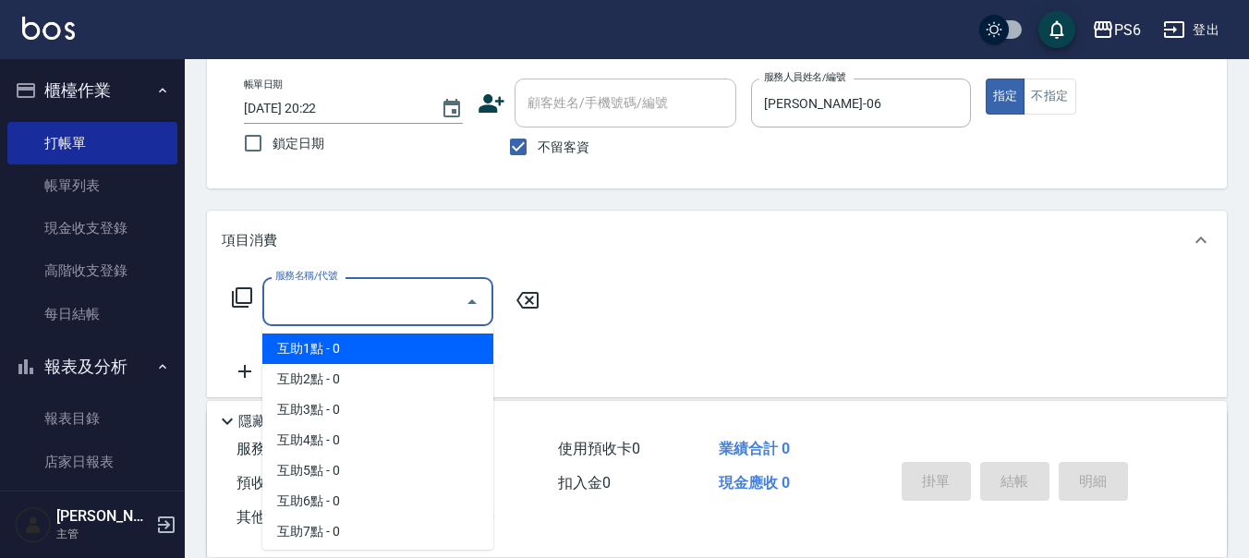
click at [340, 295] on input "服務名稱/代號" at bounding box center [364, 301] width 187 height 32
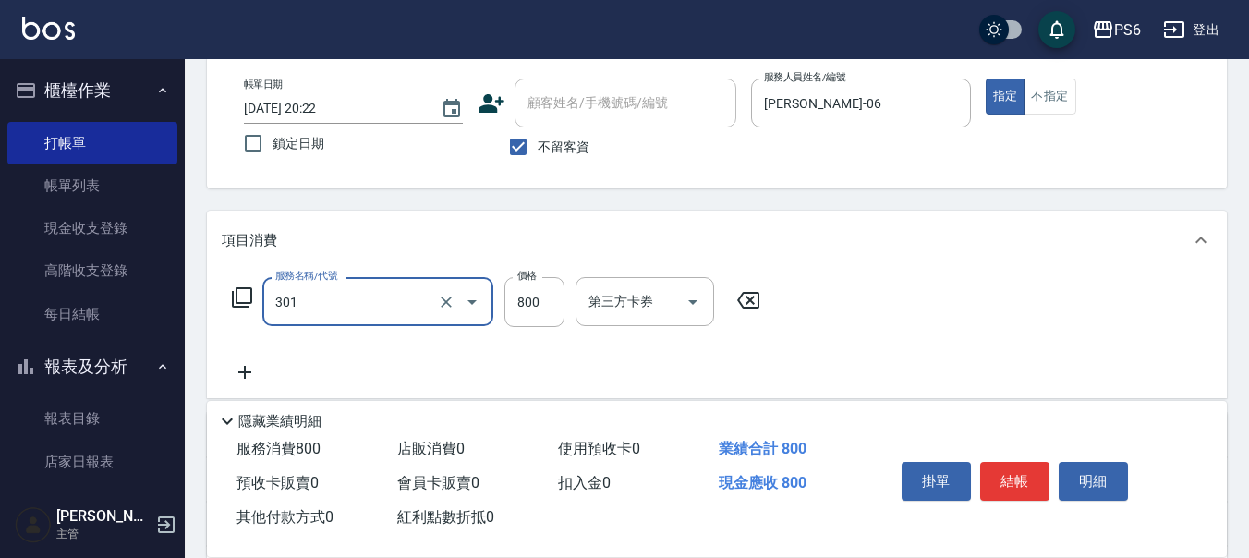
type input "局部燙髮(301)"
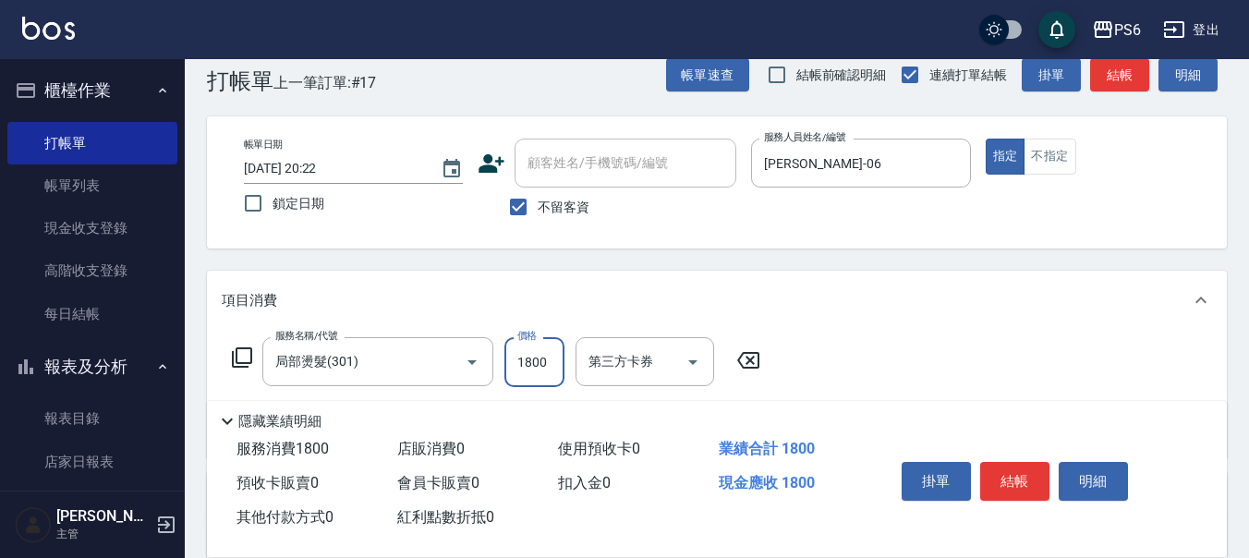
scroll to position [0, 0]
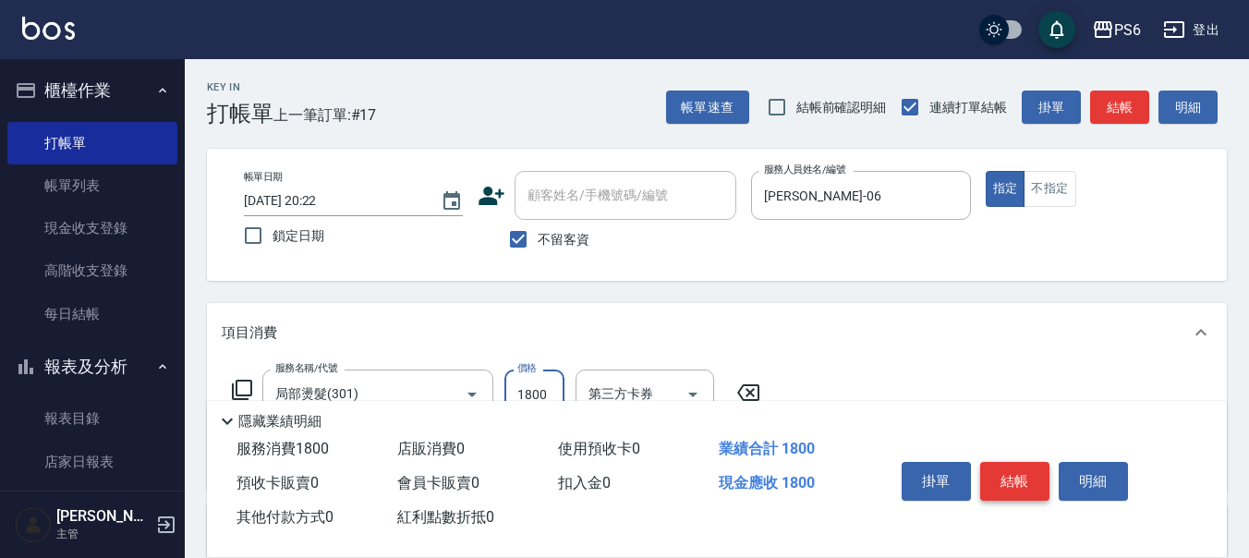
type input "1800"
click at [1004, 474] on button "結帳" at bounding box center [1014, 481] width 69 height 39
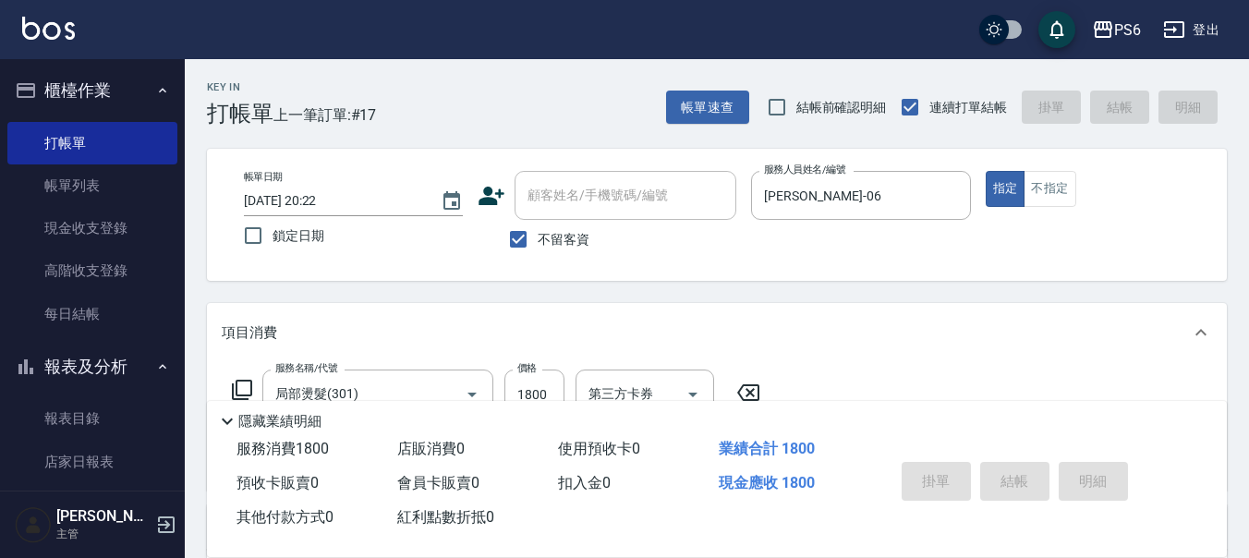
type input "2025/09/06 20:23"
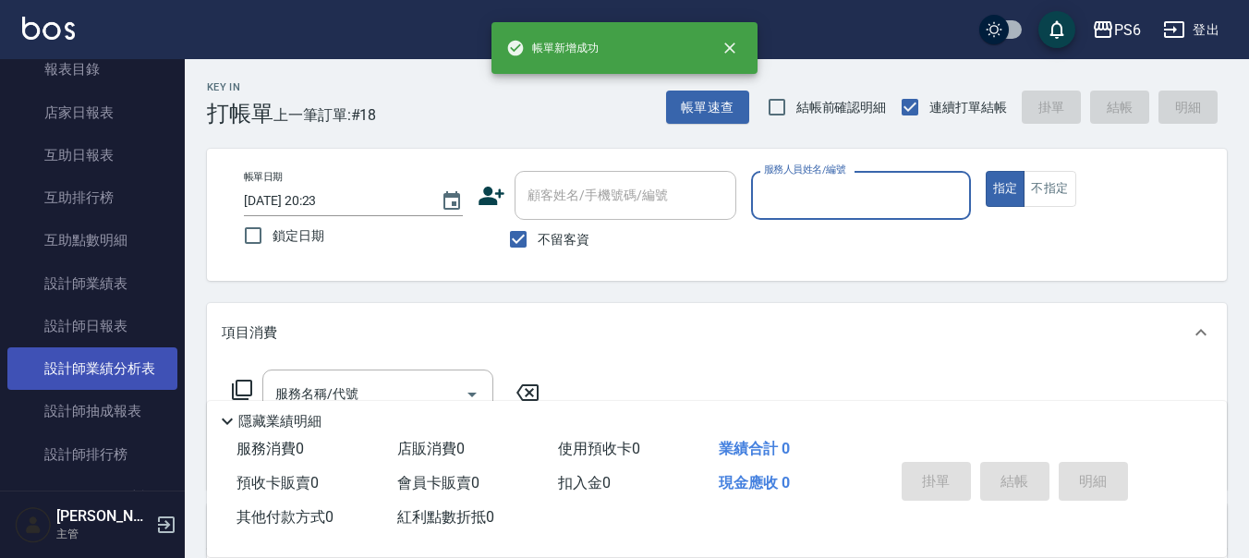
scroll to position [370, 0]
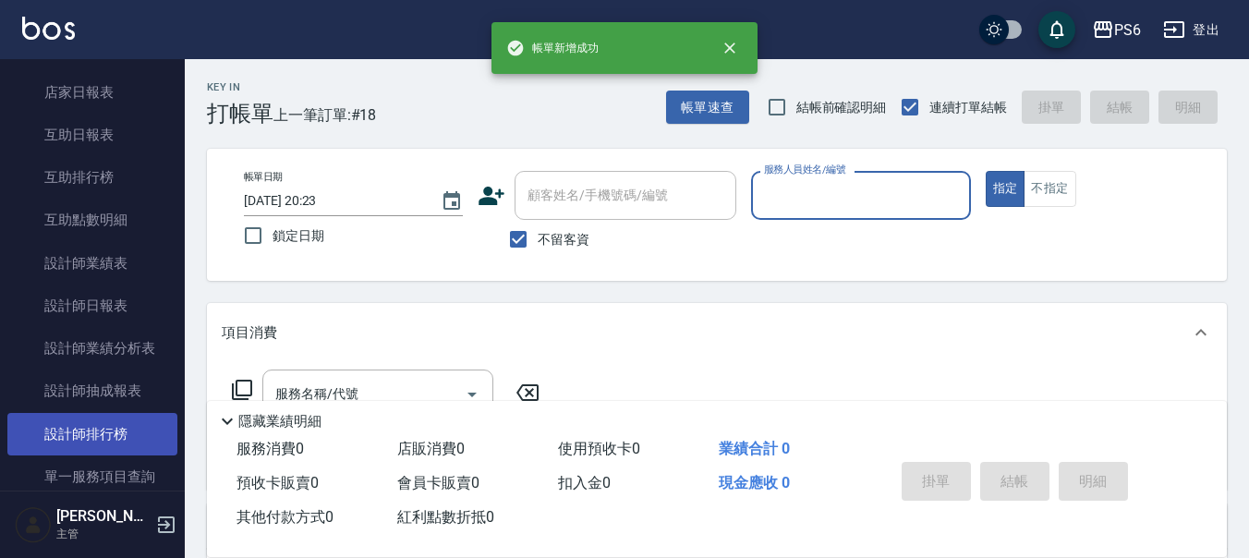
click at [125, 421] on link "設計師排行榜" at bounding box center [92, 434] width 170 height 42
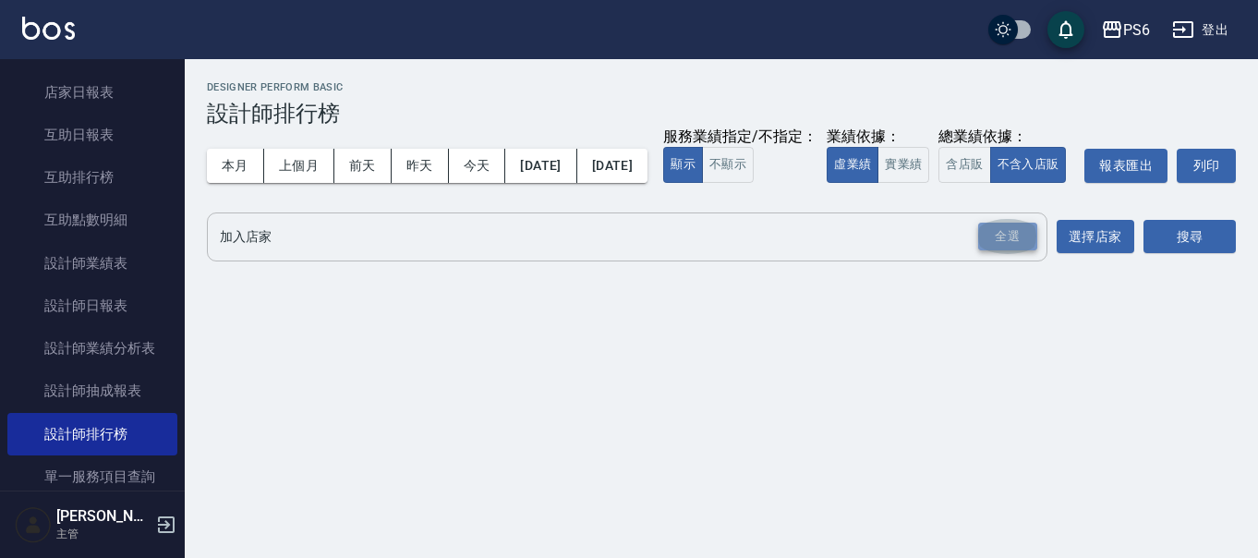
click at [1005, 251] on div "全選" at bounding box center [1007, 237] width 59 height 29
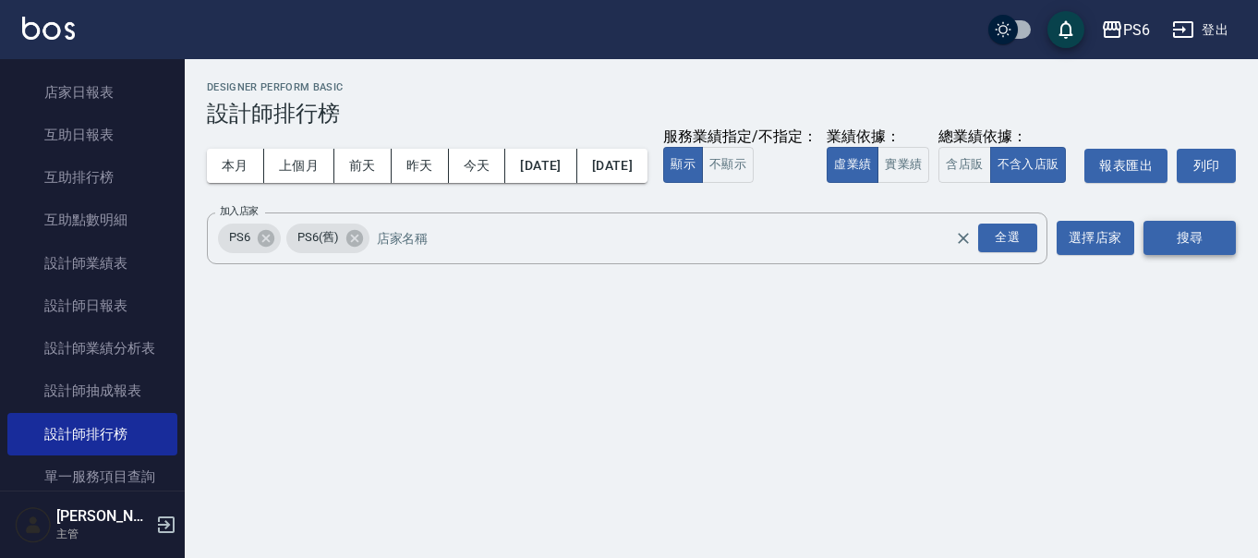
click at [1207, 255] on button "搜尋" at bounding box center [1190, 238] width 92 height 34
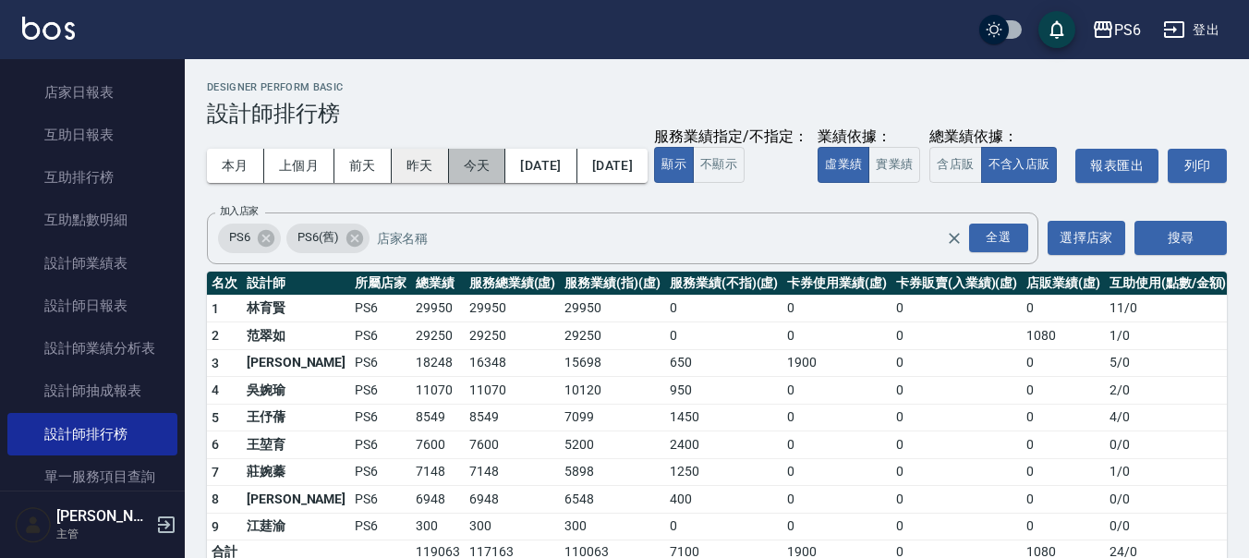
drag, startPoint x: 475, startPoint y: 162, endPoint x: 435, endPoint y: 164, distance: 39.8
click at [475, 163] on button "今天" at bounding box center [477, 166] width 57 height 34
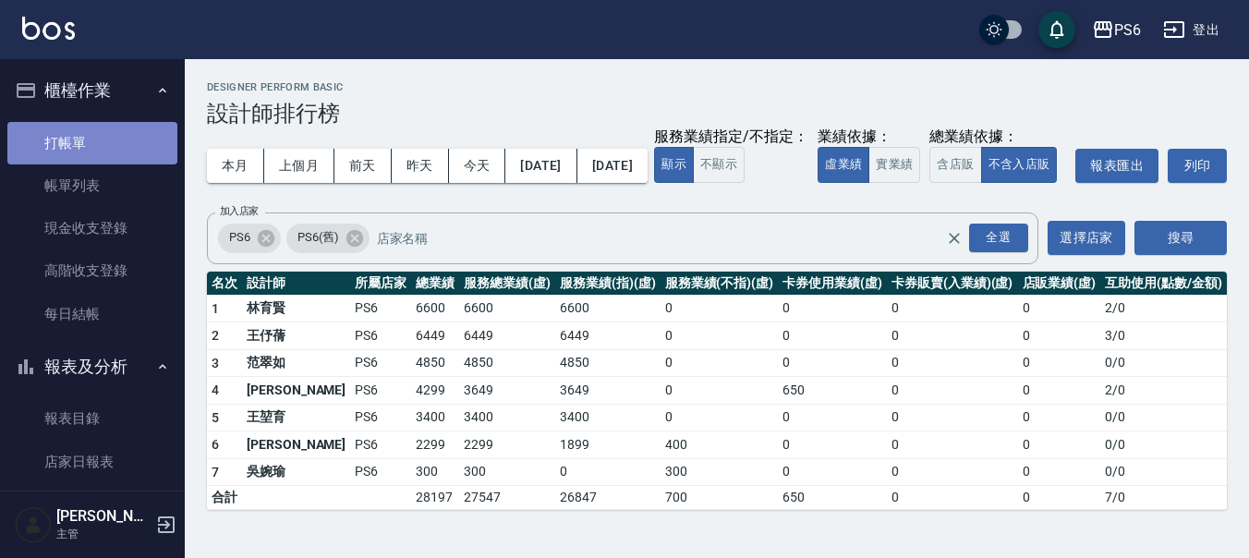
click at [117, 143] on link "打帳單" at bounding box center [92, 143] width 170 height 42
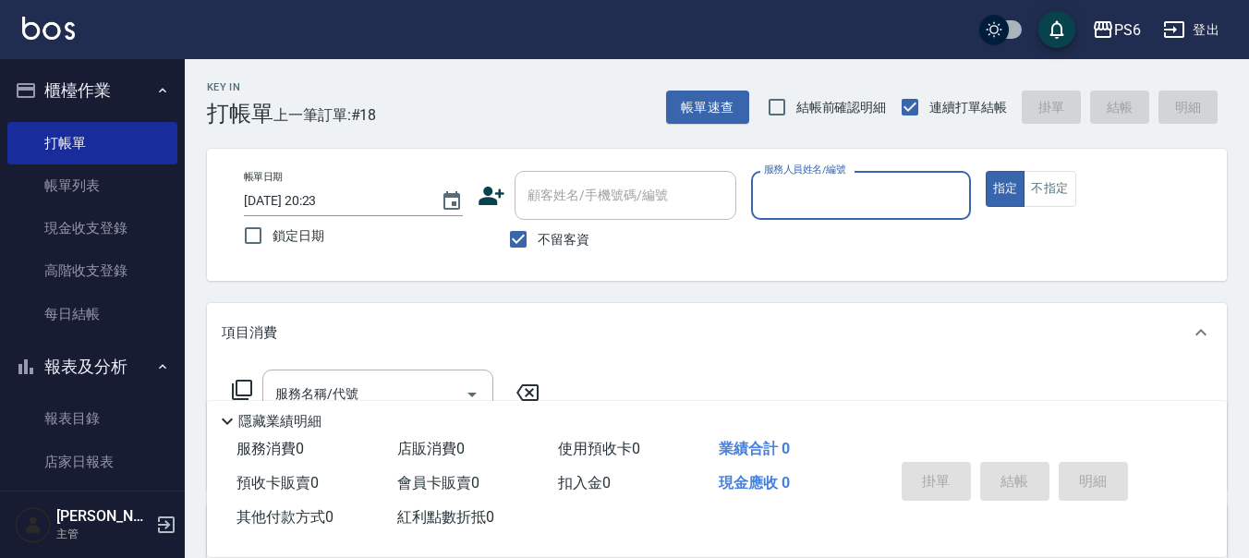
drag, startPoint x: 508, startPoint y: 245, endPoint x: 558, endPoint y: 213, distance: 59.0
click at [509, 245] on input "不留客資" at bounding box center [518, 239] width 39 height 39
checkbox input "false"
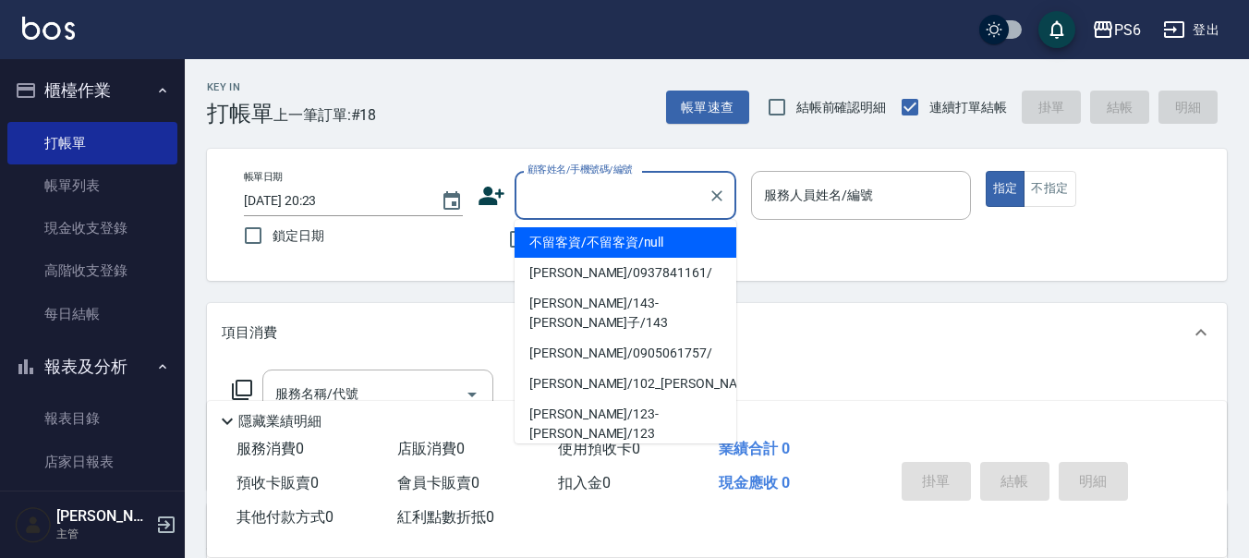
click at [569, 202] on input "顧客姓名/手機號碼/編號" at bounding box center [611, 195] width 177 height 32
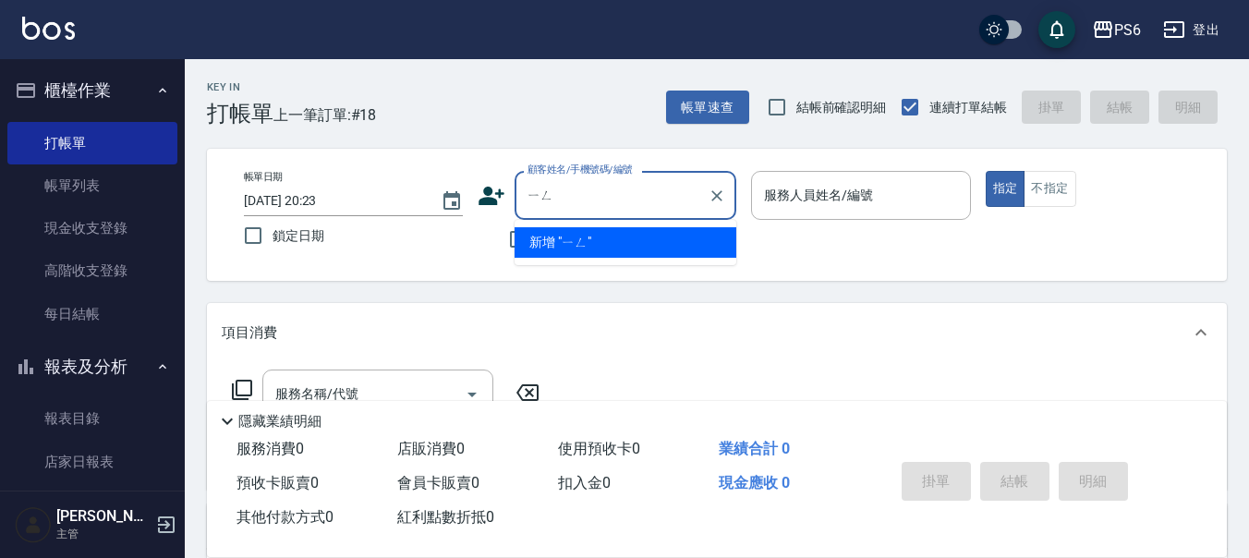
type input "營"
type input "應"
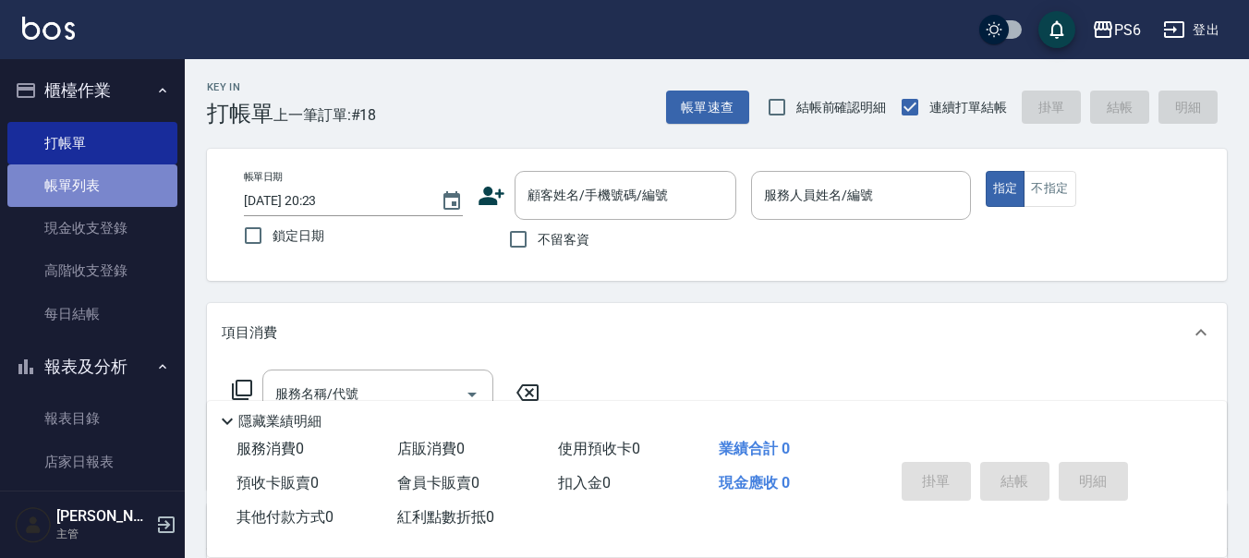
click at [93, 177] on link "帳單列表" at bounding box center [92, 185] width 170 height 42
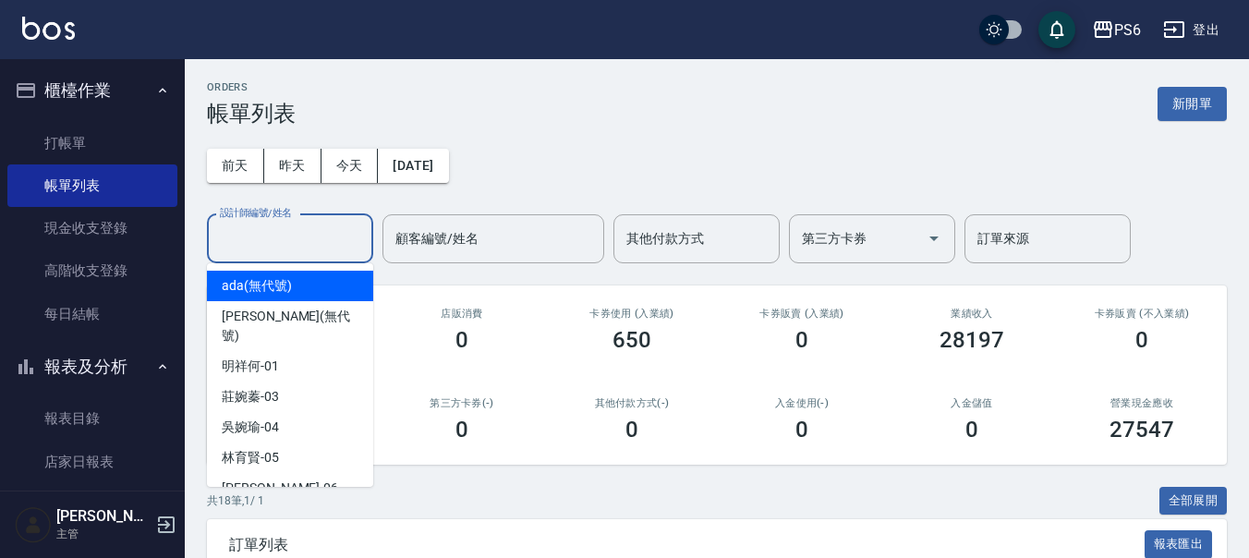
click at [313, 238] on input "設計師編號/姓名" at bounding box center [290, 239] width 150 height 32
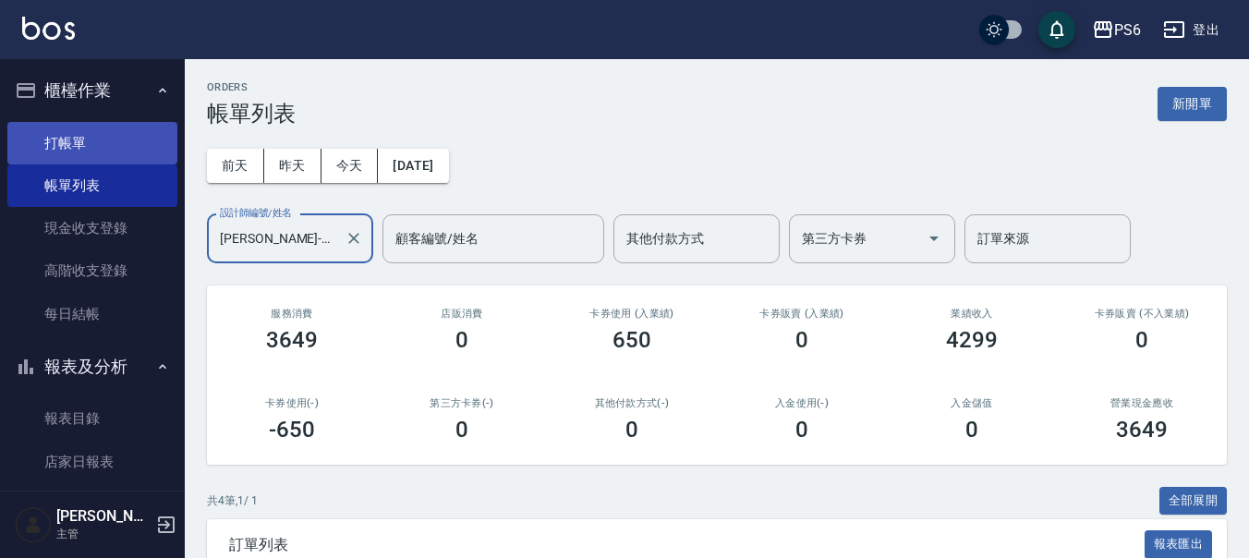
type input "李佳凌-06"
click at [96, 154] on link "打帳單" at bounding box center [92, 143] width 170 height 42
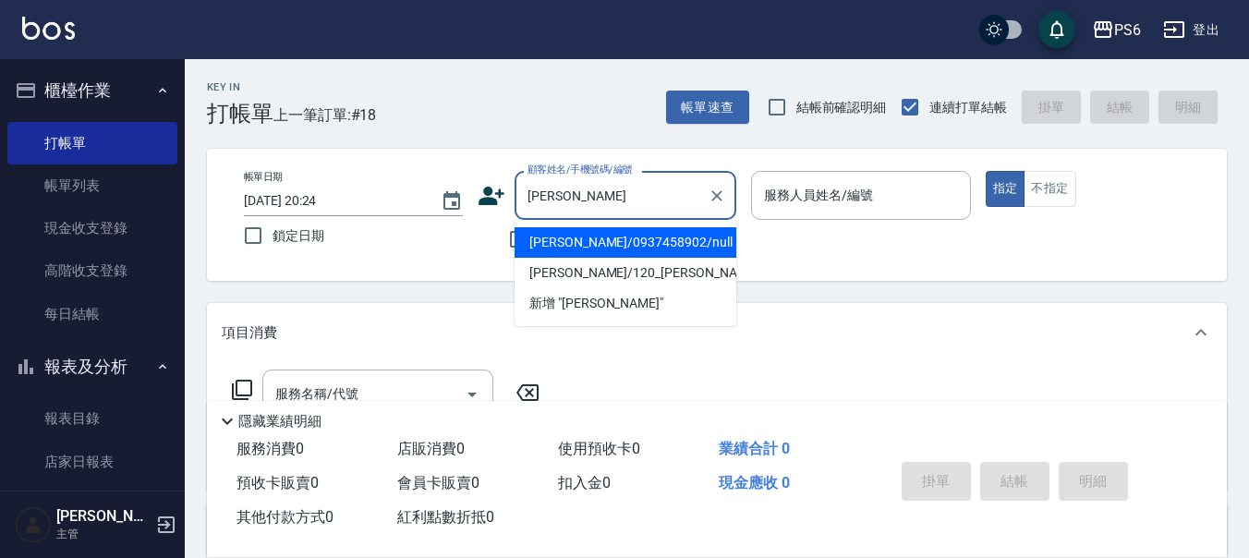
click at [641, 249] on li "李英華/0937458902/null" at bounding box center [626, 242] width 222 height 30
type input "李英華/0937458902/null"
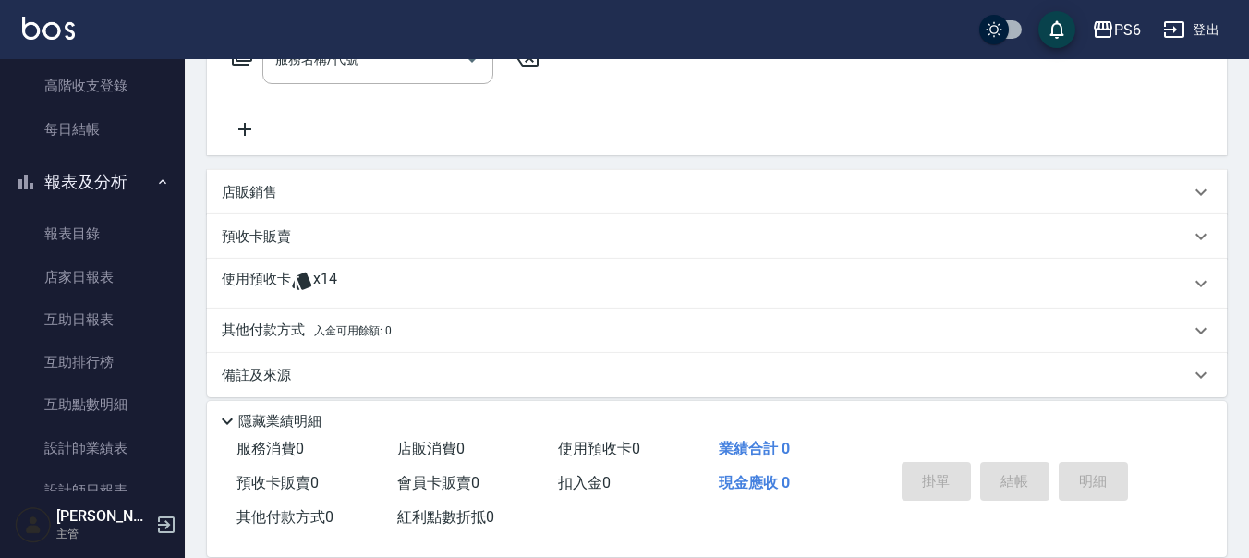
scroll to position [351, 0]
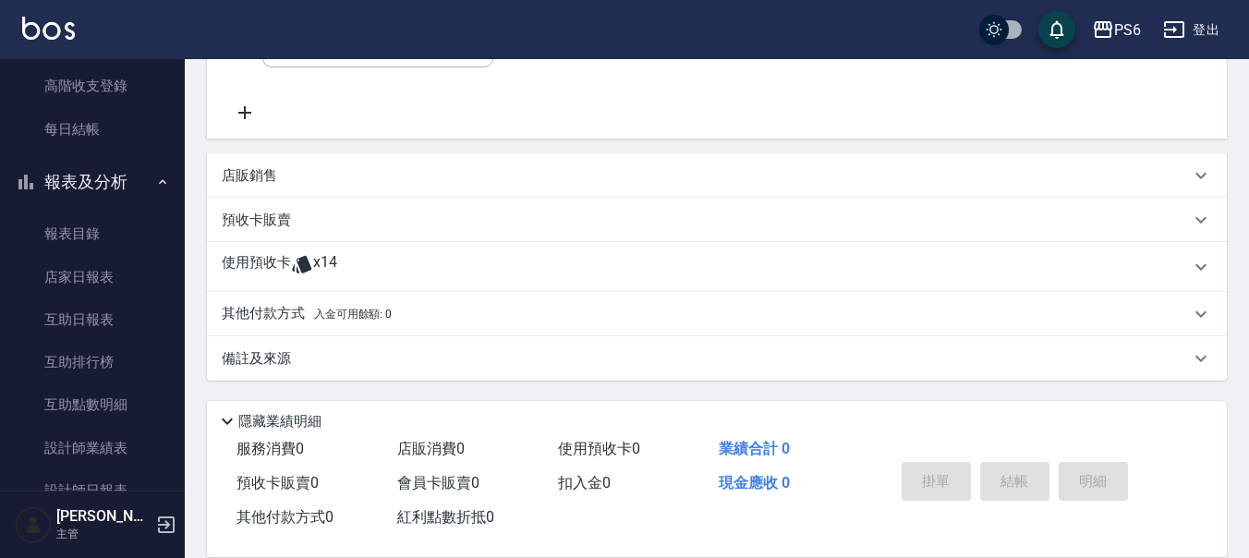
click at [364, 263] on div "使用預收卡 x14" at bounding box center [706, 267] width 968 height 28
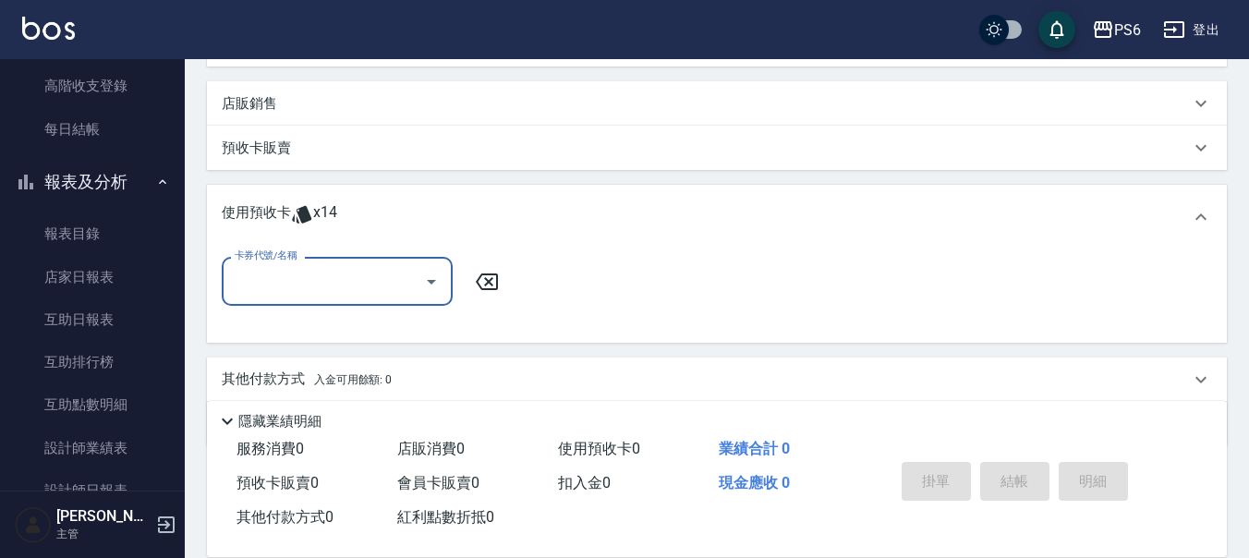
scroll to position [443, 0]
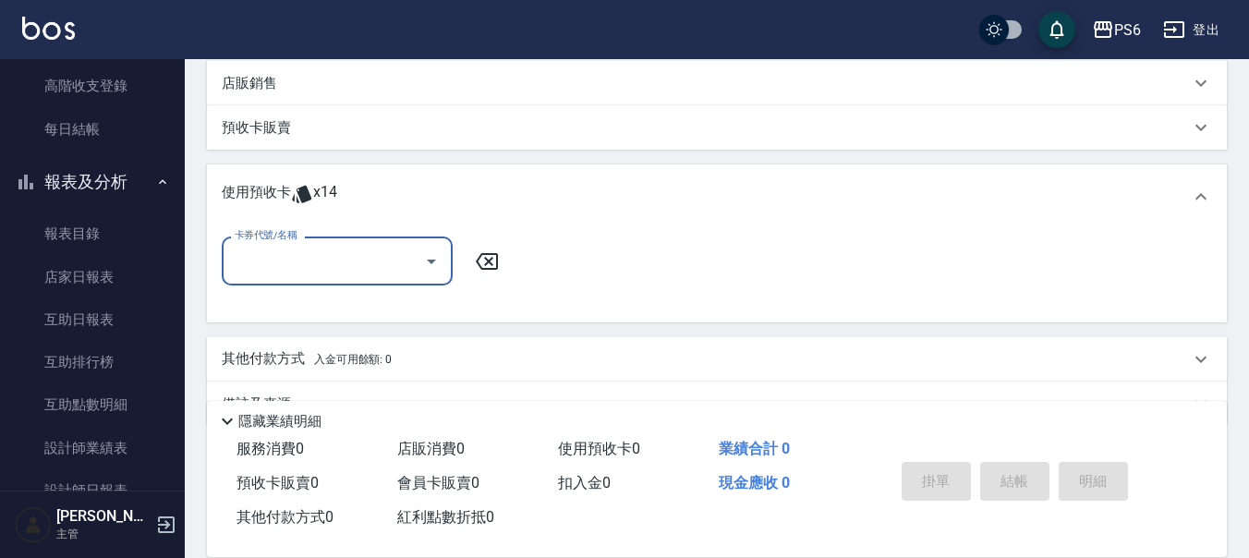
click at [378, 265] on input "卡券代號/名稱" at bounding box center [323, 261] width 187 height 32
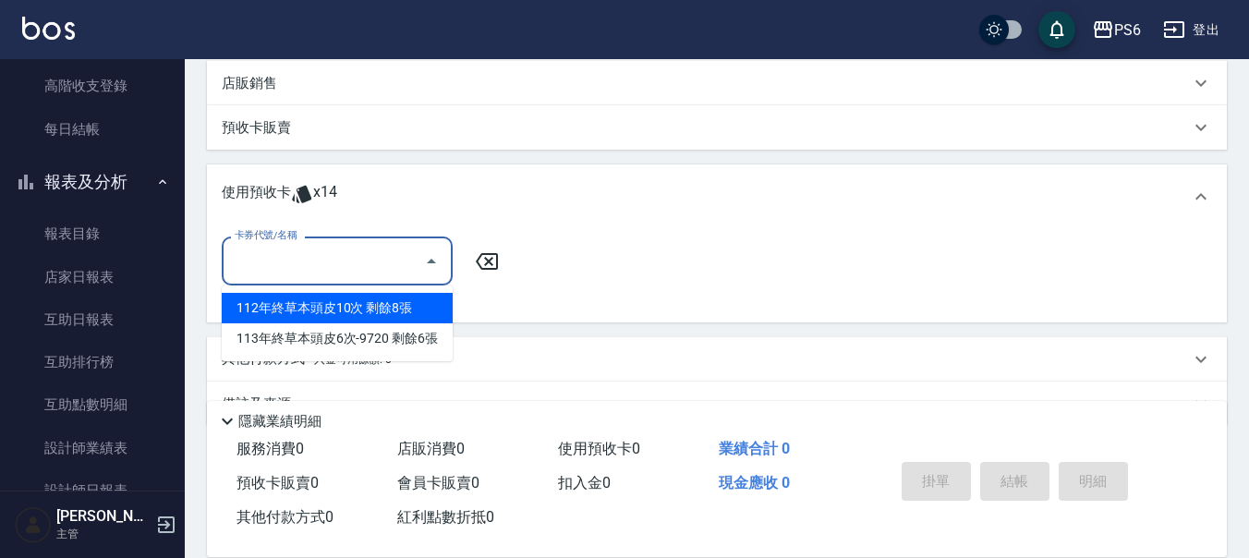
click at [392, 301] on div "112年終草本頭皮10次 剩餘8張" at bounding box center [337, 308] width 231 height 30
type input "112年終草本頭皮10次"
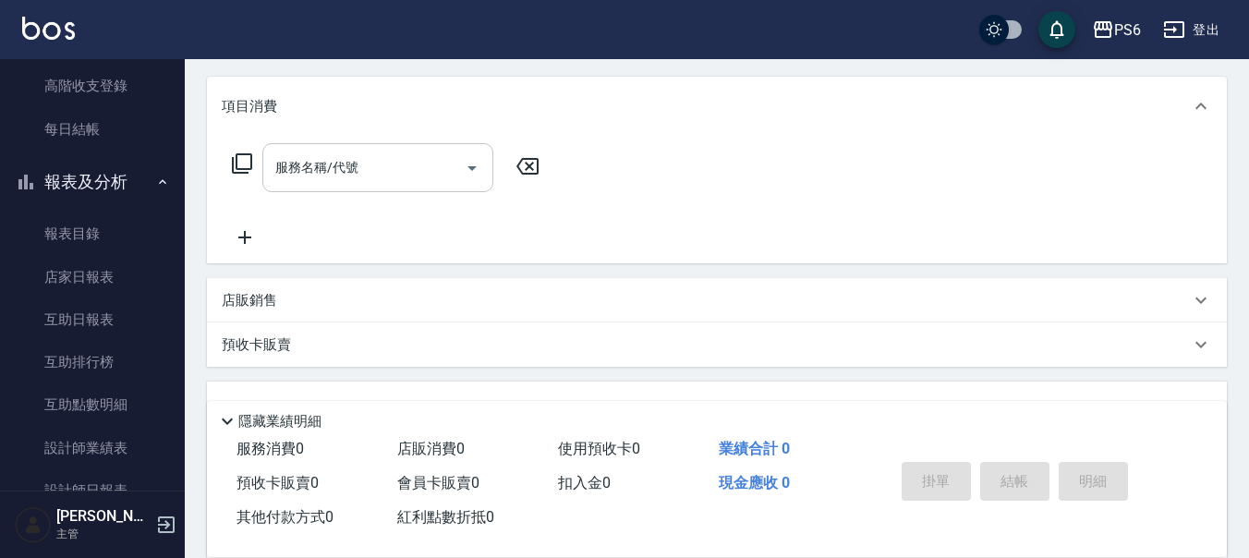
scroll to position [166, 0]
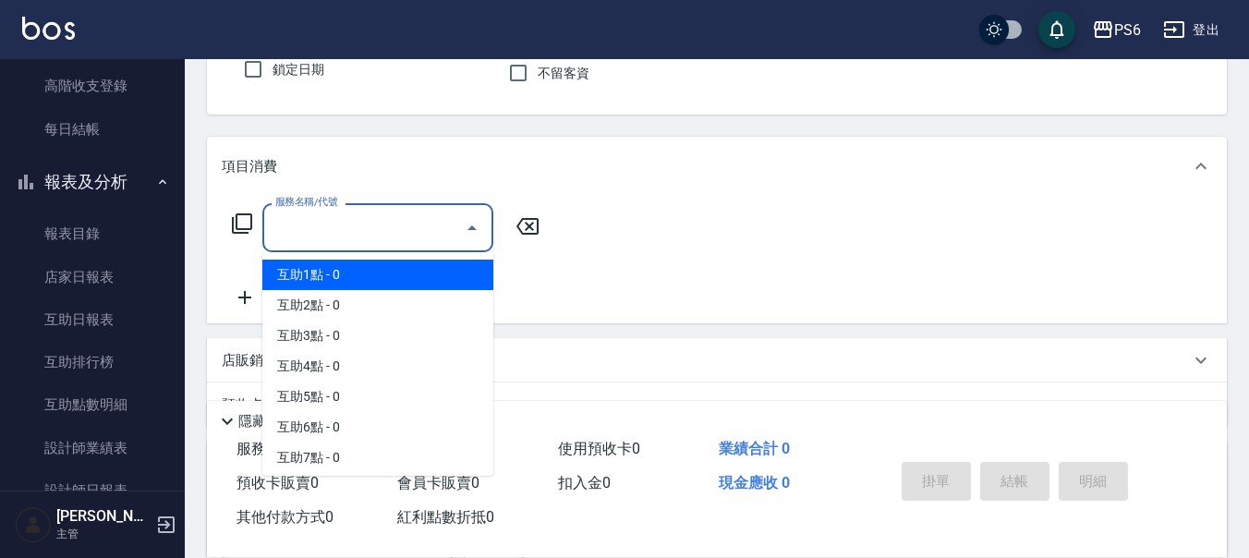
click at [314, 226] on div "服務名稱/代號 服務名稱/代號" at bounding box center [377, 227] width 231 height 49
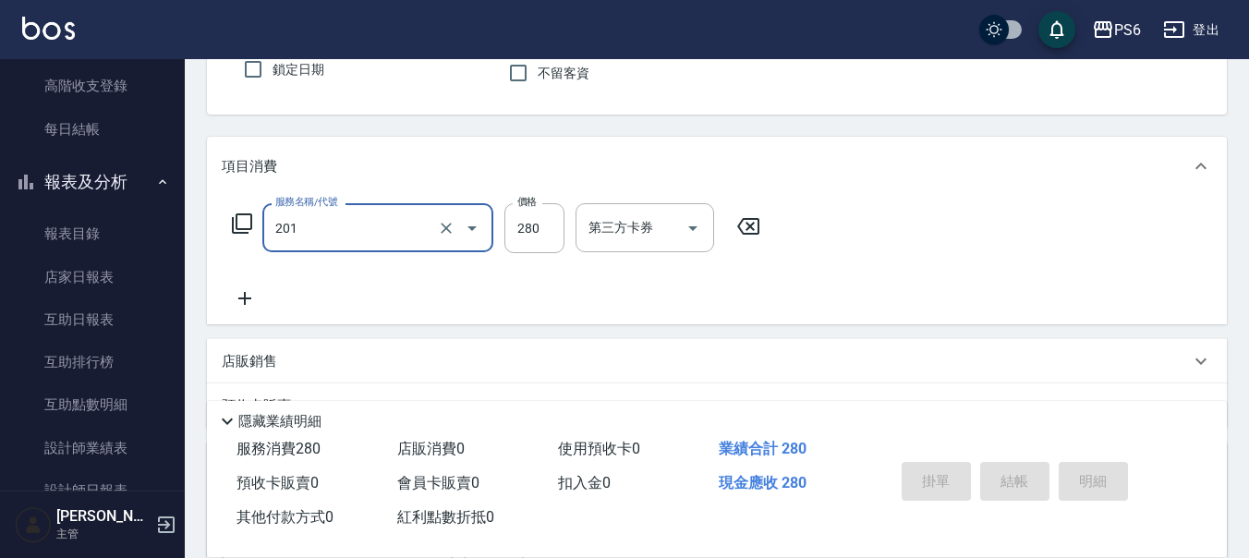
type input "一般洗髮(201)"
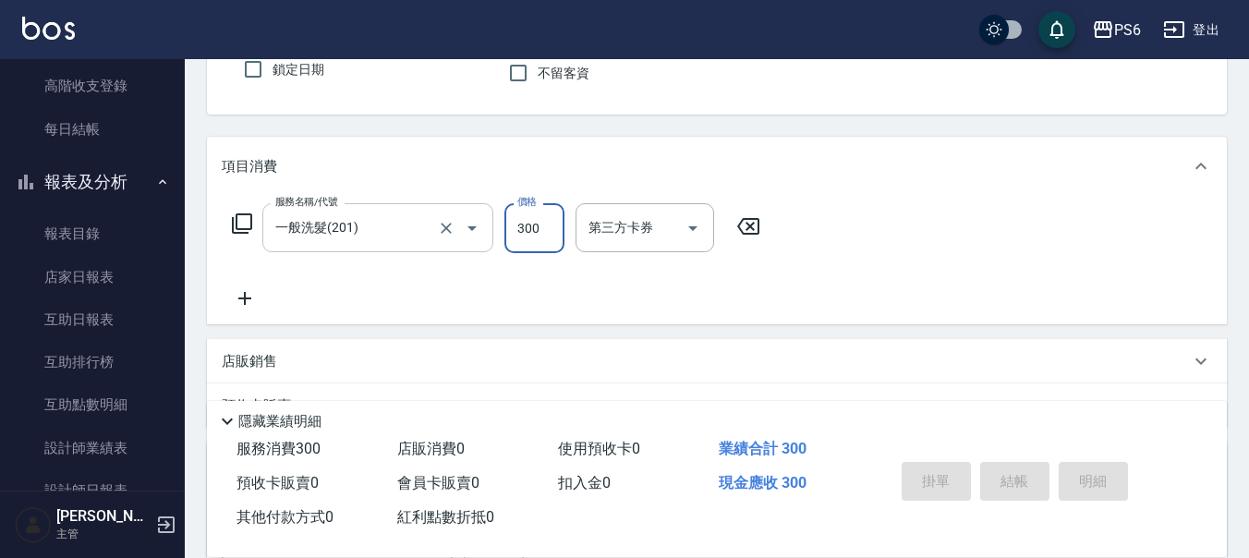
type input "300"
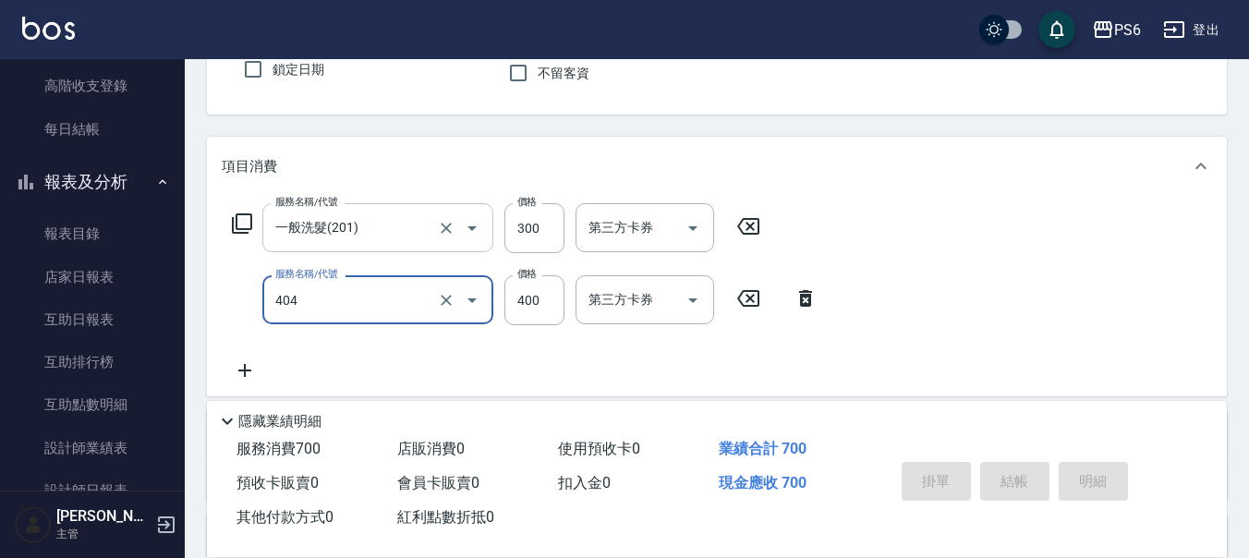
type input "B級剪髮(404)"
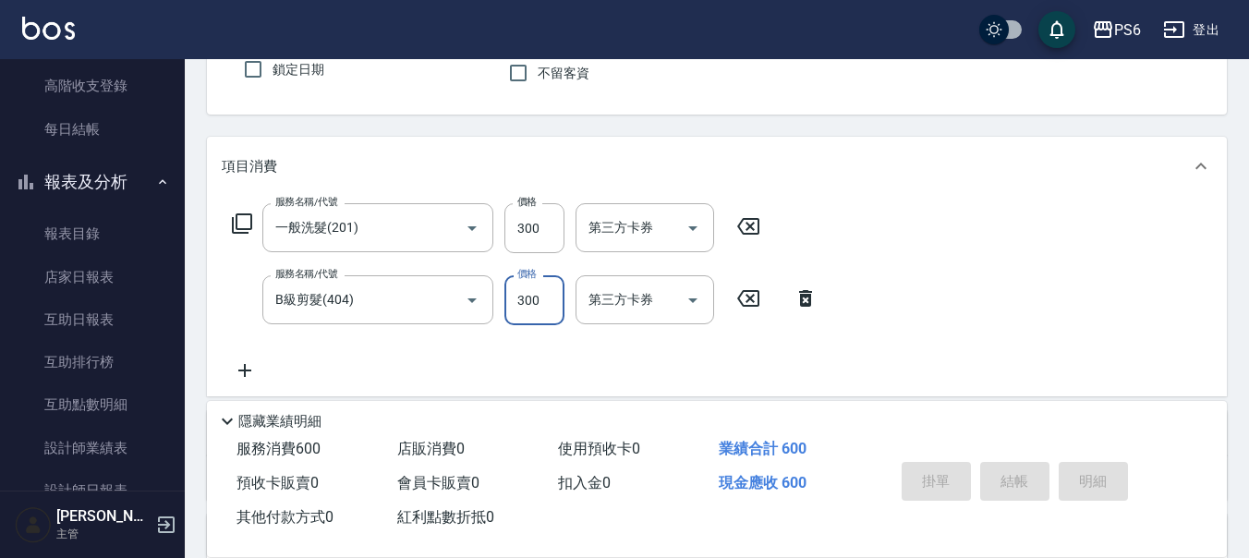
scroll to position [0, 0]
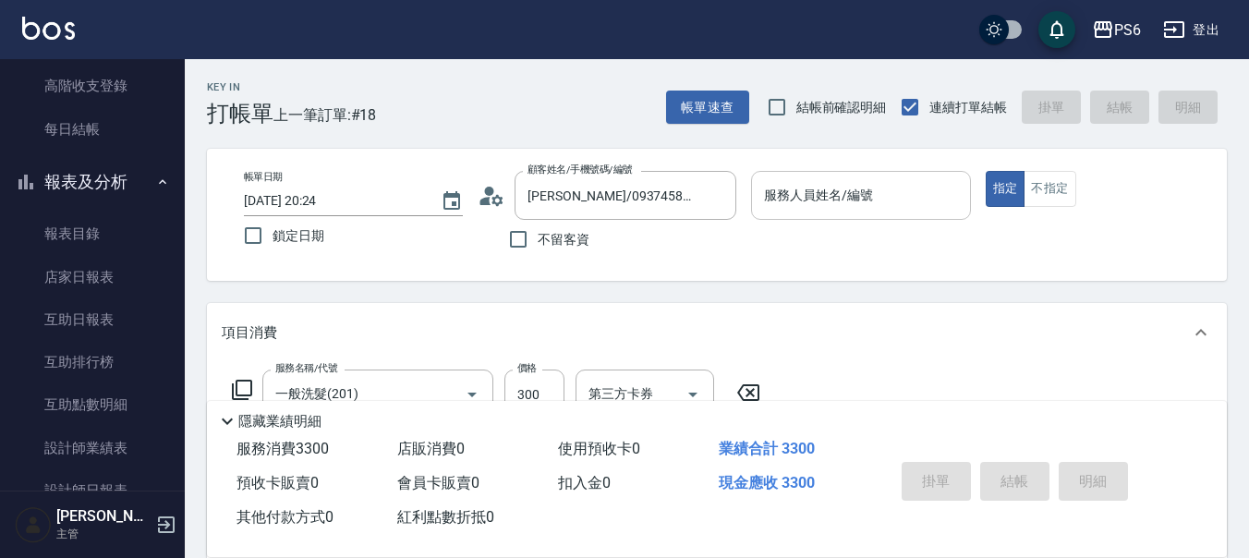
click at [751, 181] on div "服務人員姓名/編號" at bounding box center [860, 195] width 219 height 49
type input "3000"
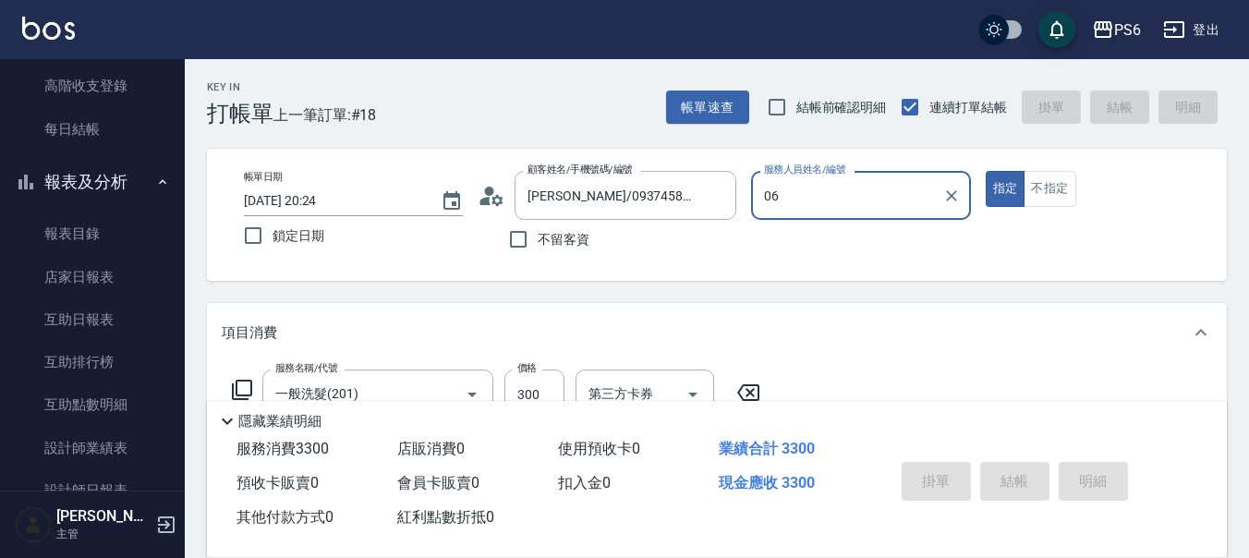
type input "李佳凌-06"
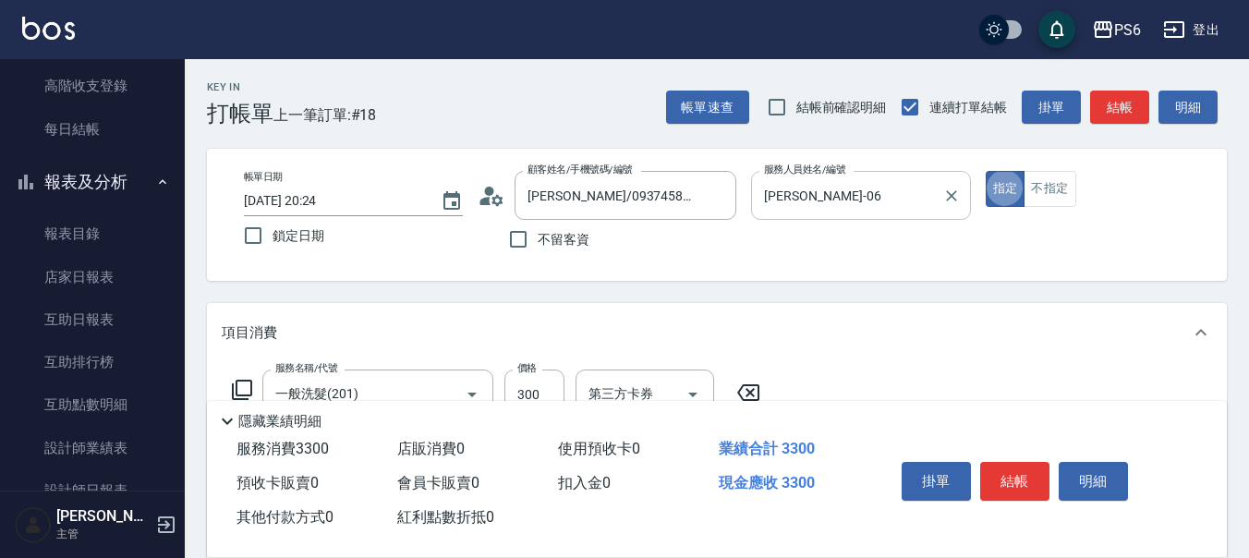
type button "true"
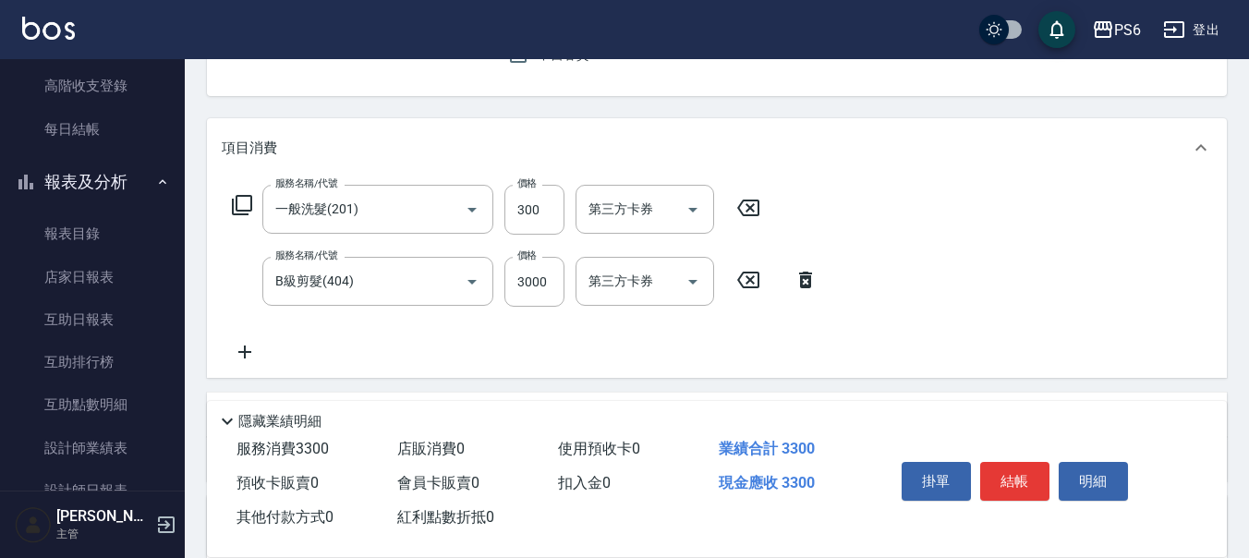
click at [565, 281] on div "服務名稱/代號 B級剪髮(404) 服務名稱/代號 價格 3000 價格 第三方卡券 第三方卡券" at bounding box center [525, 282] width 607 height 50
click at [552, 277] on input "3000" at bounding box center [534, 282] width 60 height 50
click at [560, 275] on input "3000" at bounding box center [534, 282] width 60 height 50
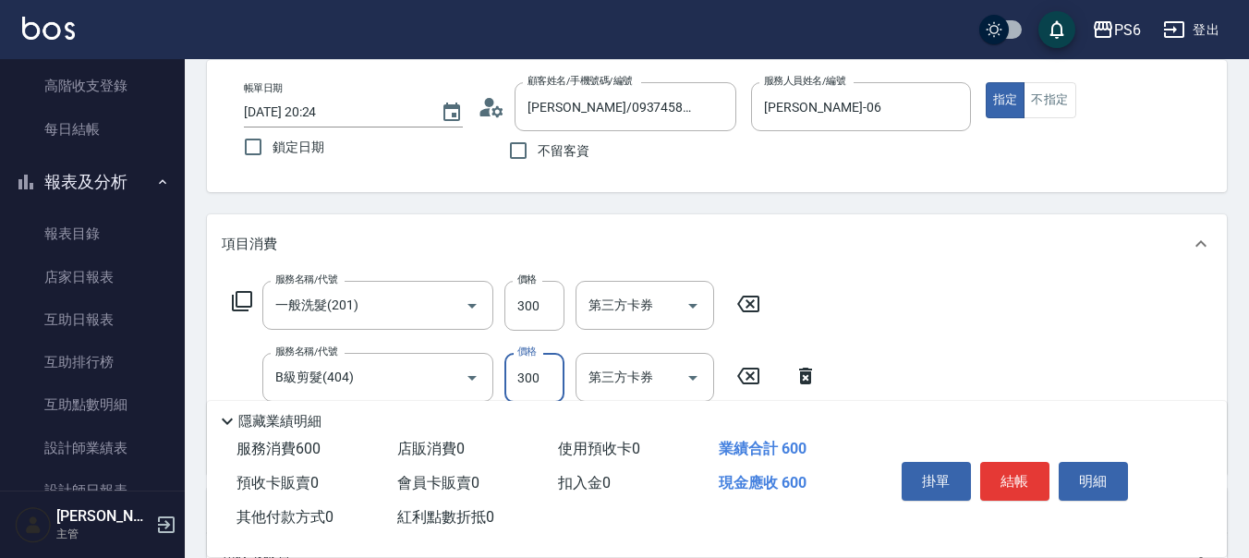
scroll to position [0, 0]
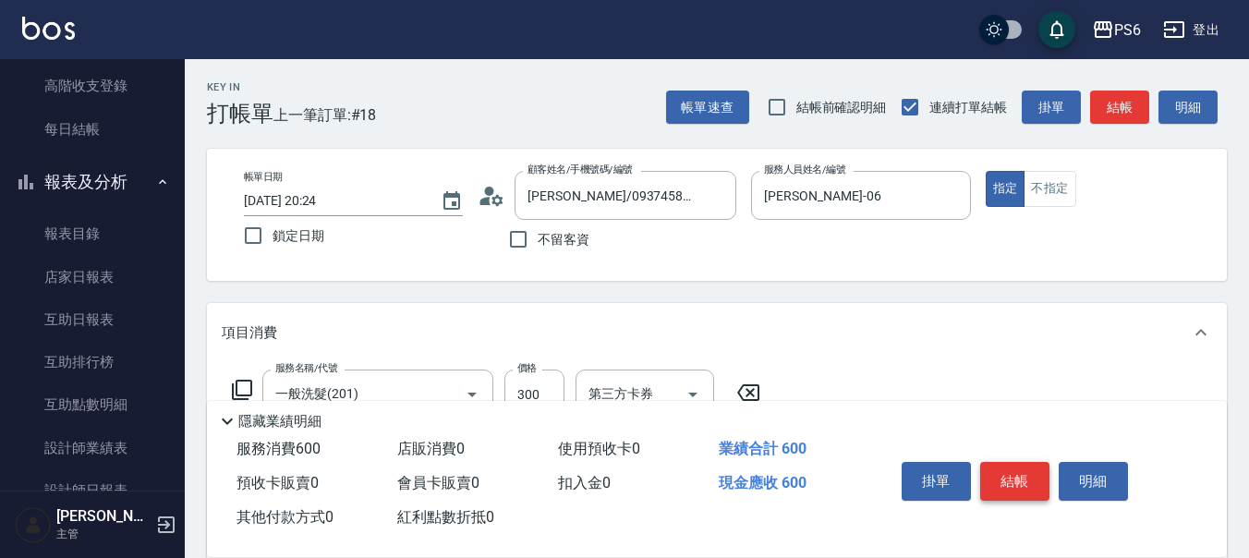
type input "300"
click at [1023, 467] on button "結帳" at bounding box center [1014, 481] width 69 height 39
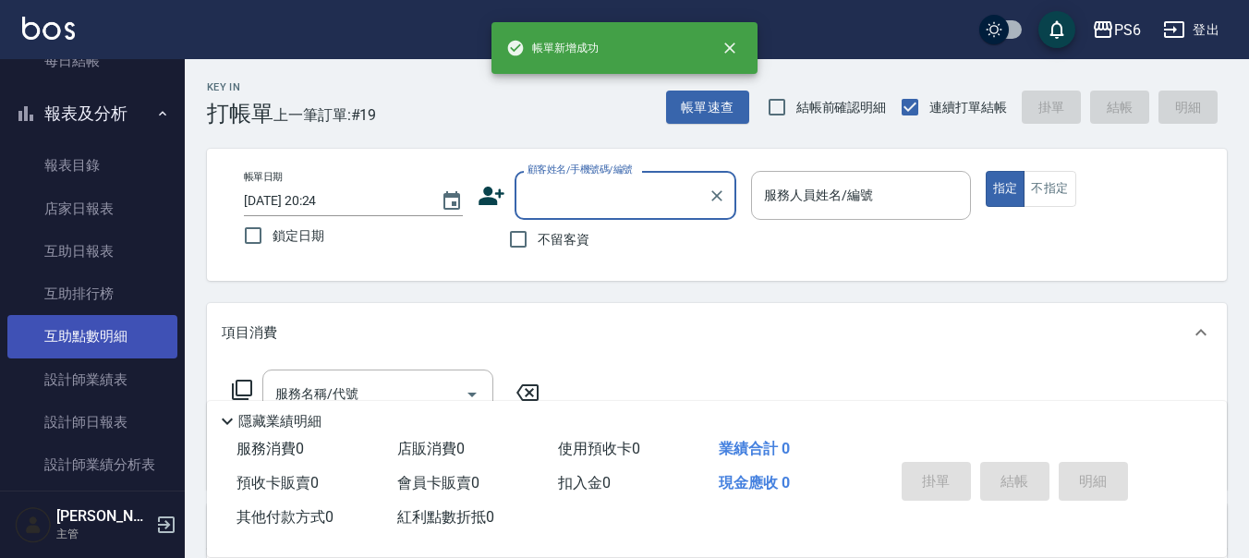
scroll to position [370, 0]
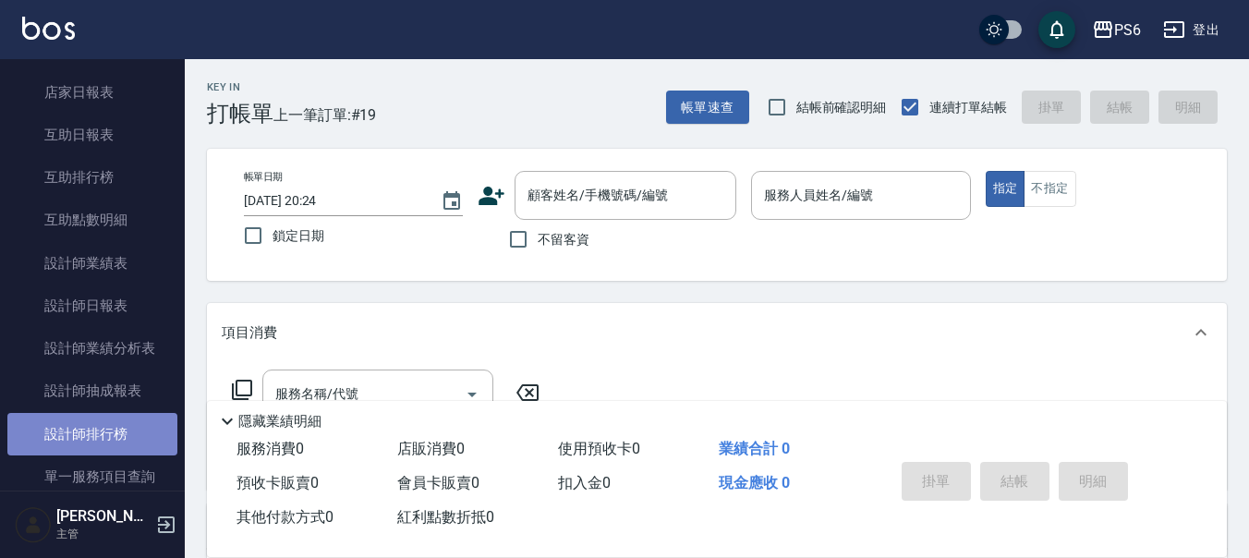
drag, startPoint x: 133, startPoint y: 425, endPoint x: 1039, endPoint y: 553, distance: 915.3
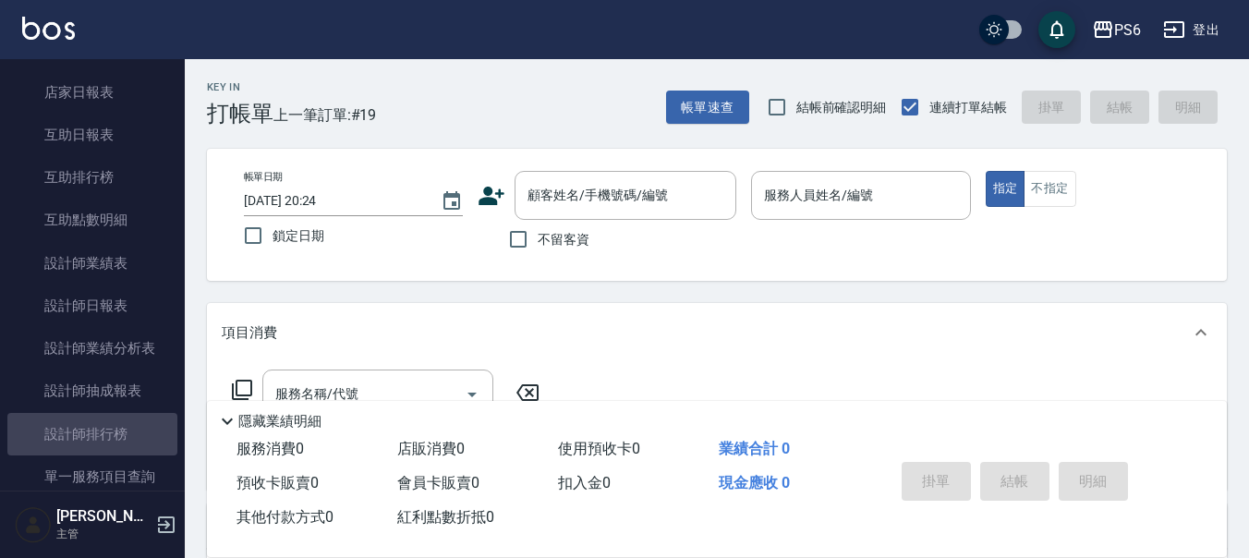
click at [133, 426] on link "設計師排行榜" at bounding box center [92, 434] width 170 height 42
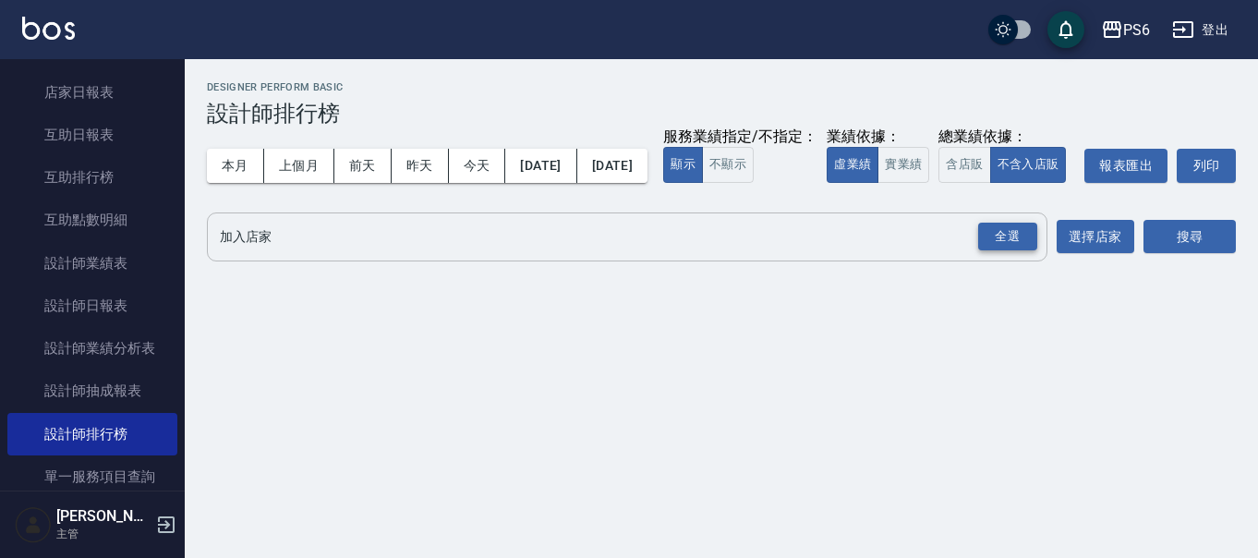
click at [1034, 251] on div "全選" at bounding box center [1007, 237] width 59 height 29
click at [1187, 255] on button "搜尋" at bounding box center [1190, 238] width 92 height 34
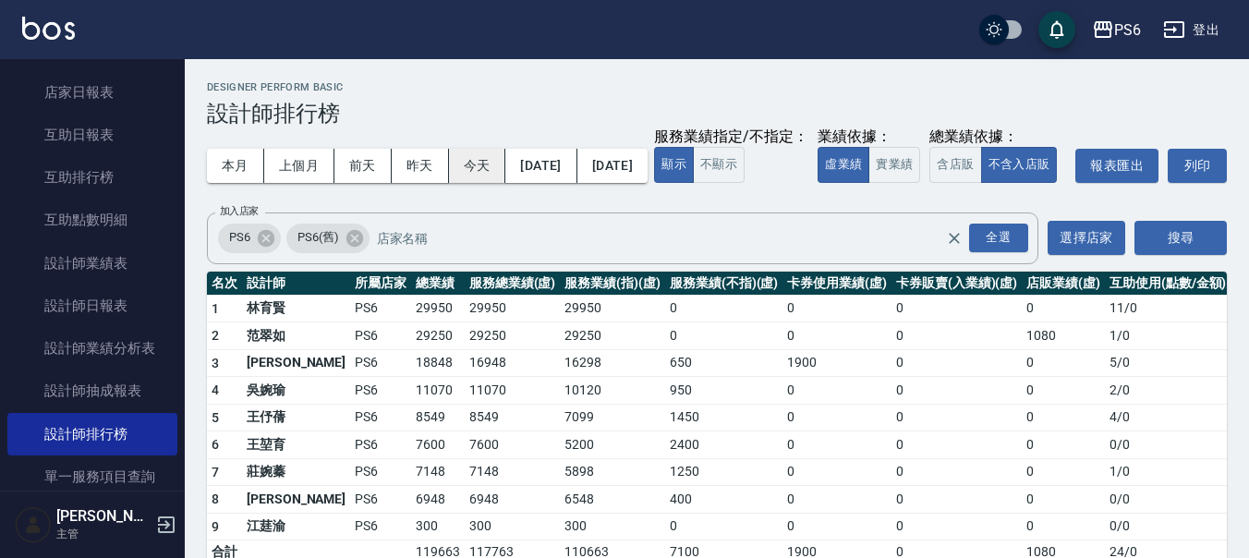
click at [475, 159] on button "今天" at bounding box center [477, 166] width 57 height 34
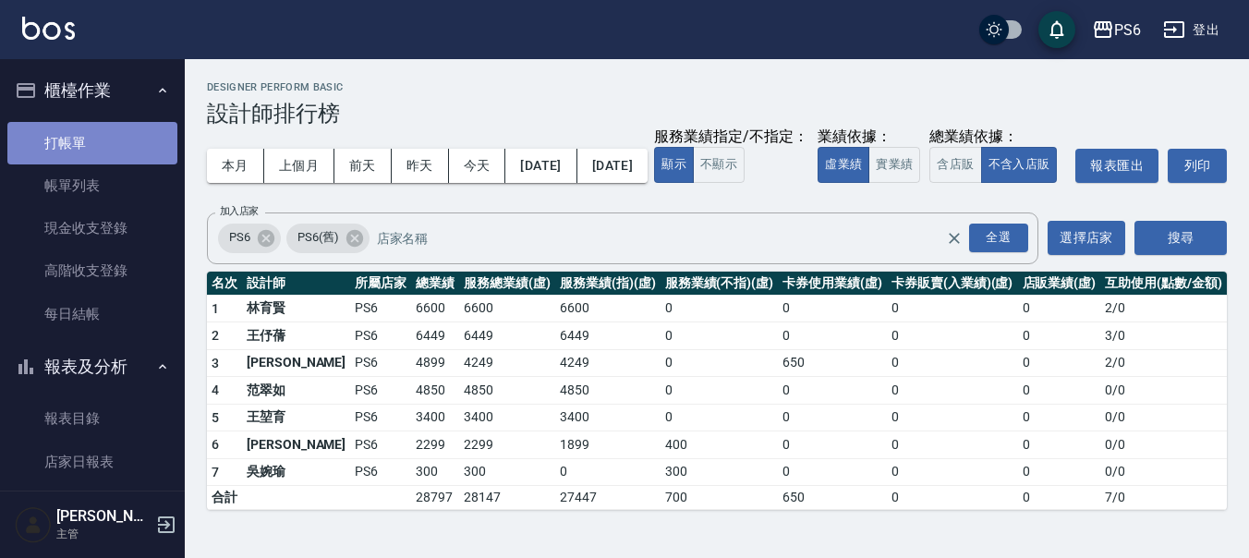
click at [122, 152] on link "打帳單" at bounding box center [92, 143] width 170 height 42
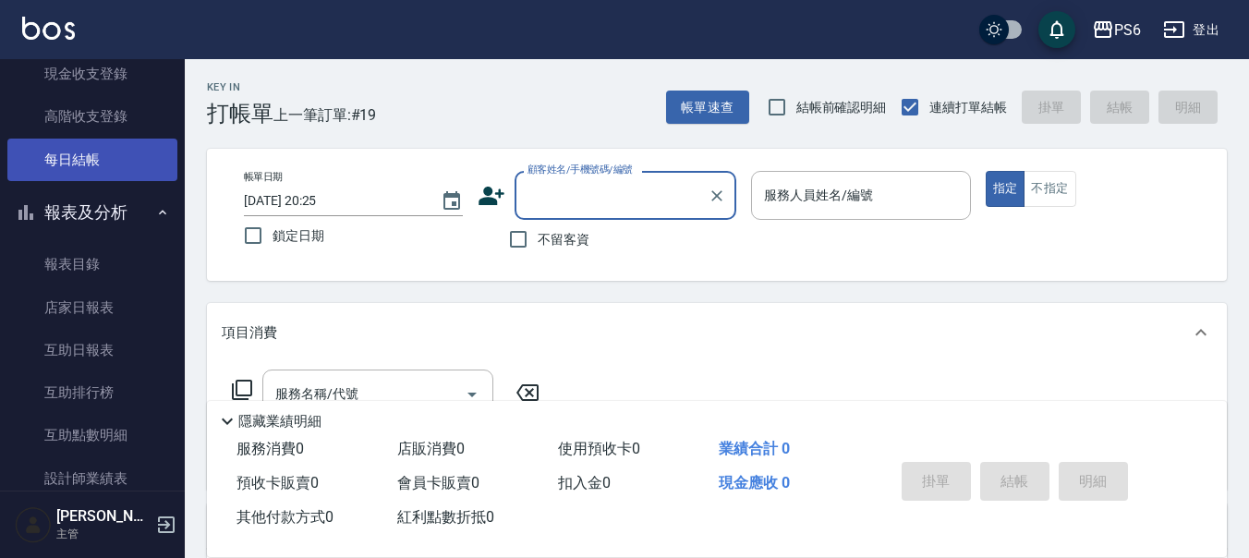
scroll to position [185, 0]
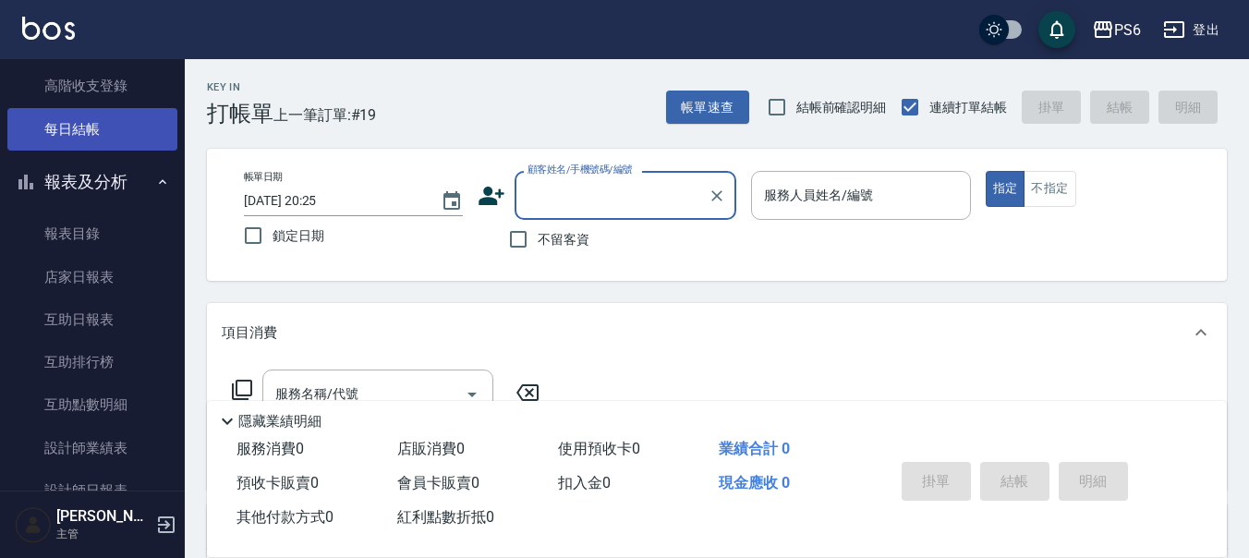
click at [91, 113] on link "每日結帳" at bounding box center [92, 129] width 170 height 42
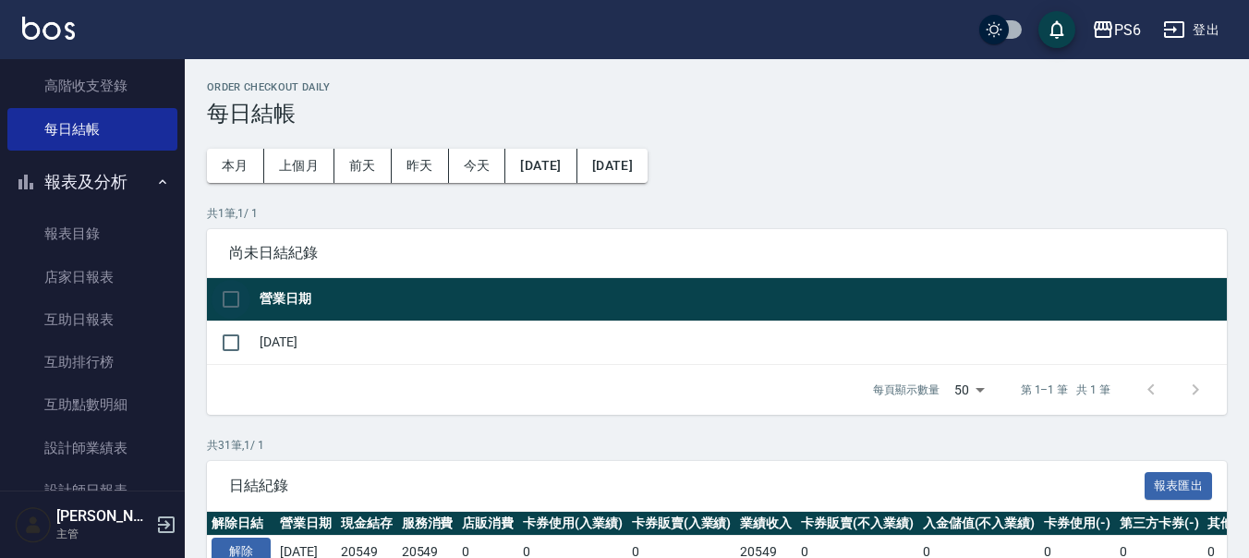
drag, startPoint x: 232, startPoint y: 297, endPoint x: 452, endPoint y: 432, distance: 258.4
click at [238, 298] on input "checkbox" at bounding box center [231, 299] width 39 height 39
checkbox input "true"
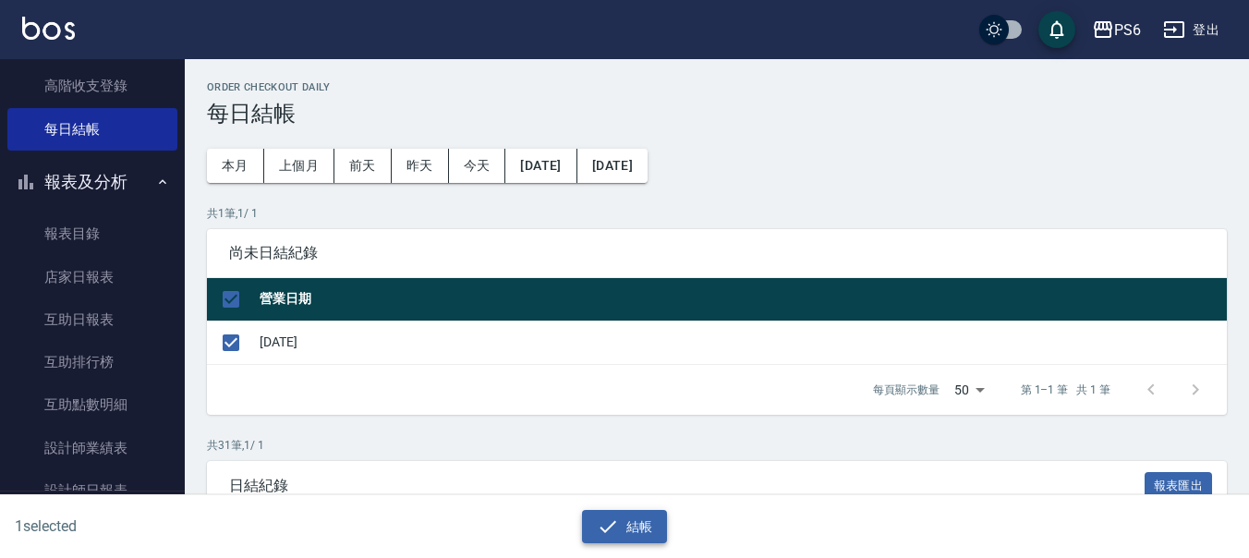
click at [596, 511] on div "結帳" at bounding box center [617, 519] width 617 height 49
click at [603, 524] on icon "button" at bounding box center [608, 527] width 22 height 22
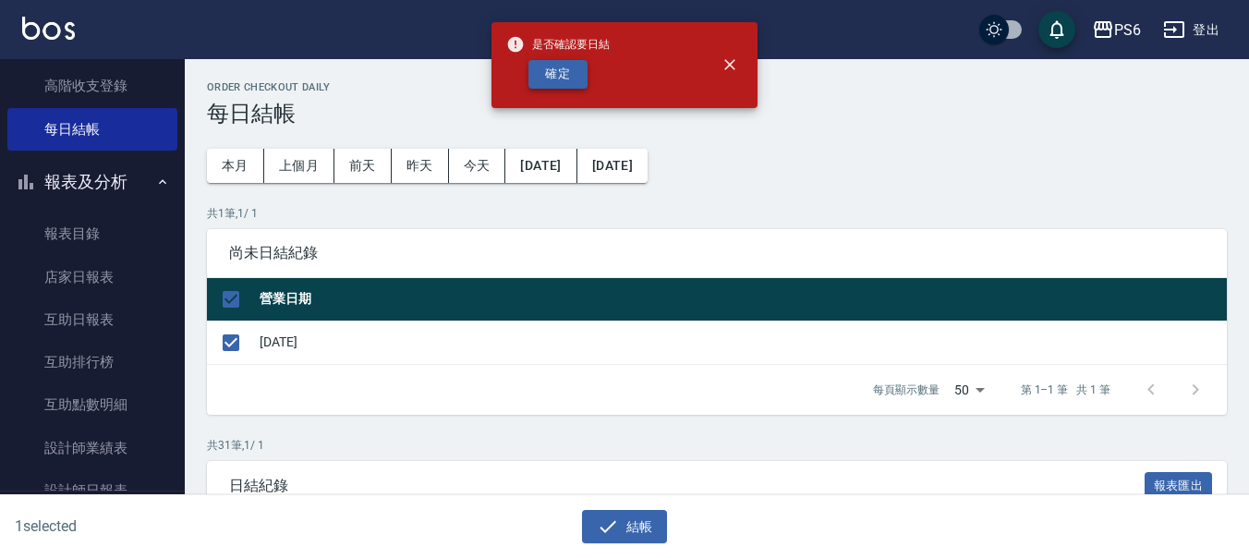
click at [571, 61] on button "確定" at bounding box center [557, 74] width 59 height 29
checkbox input "false"
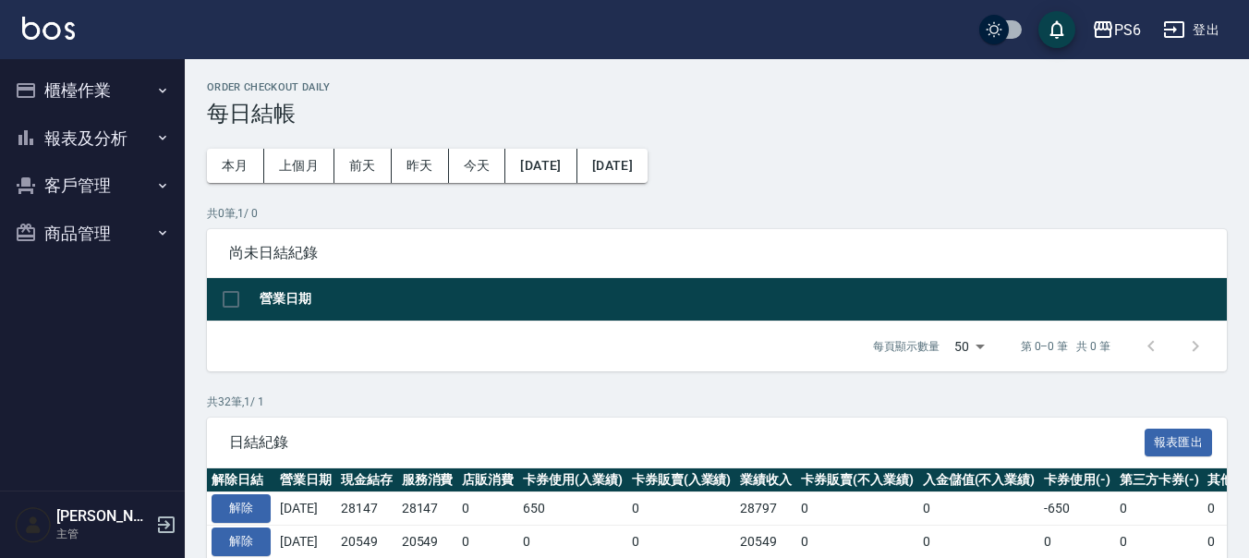
click at [104, 135] on button "報表及分析" at bounding box center [92, 139] width 170 height 48
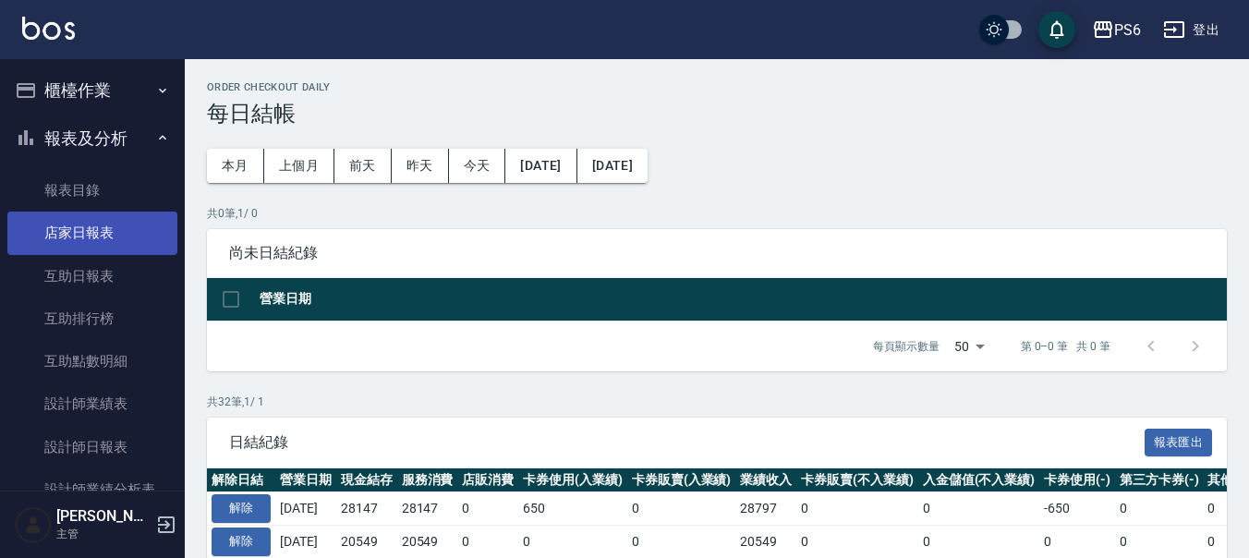
click at [113, 246] on link "店家日報表" at bounding box center [92, 233] width 170 height 42
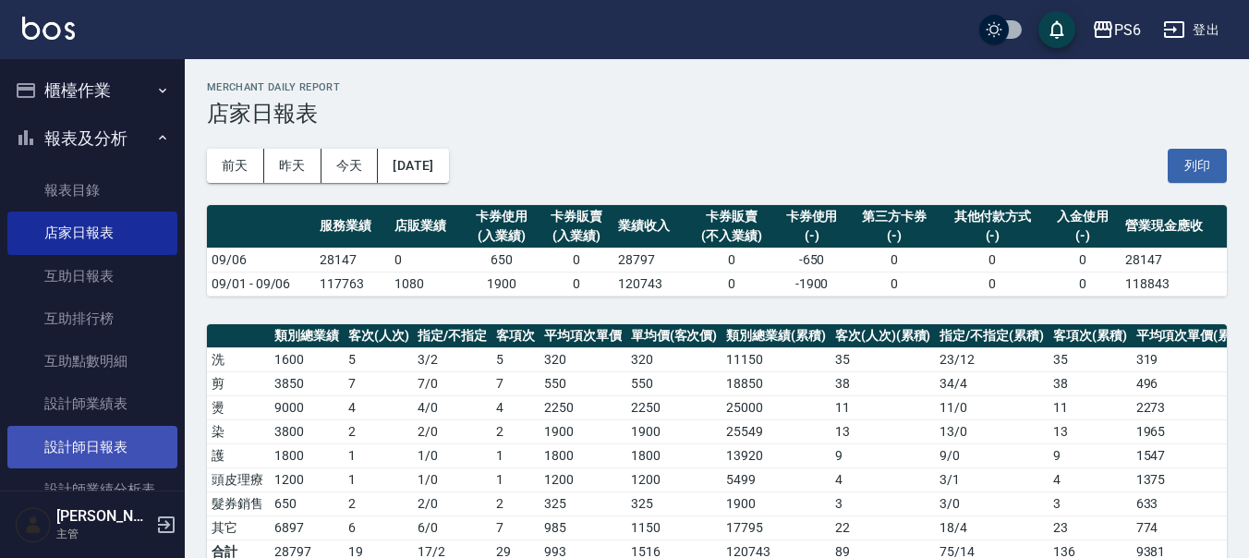
click at [99, 444] on link "設計師日報表" at bounding box center [92, 447] width 170 height 42
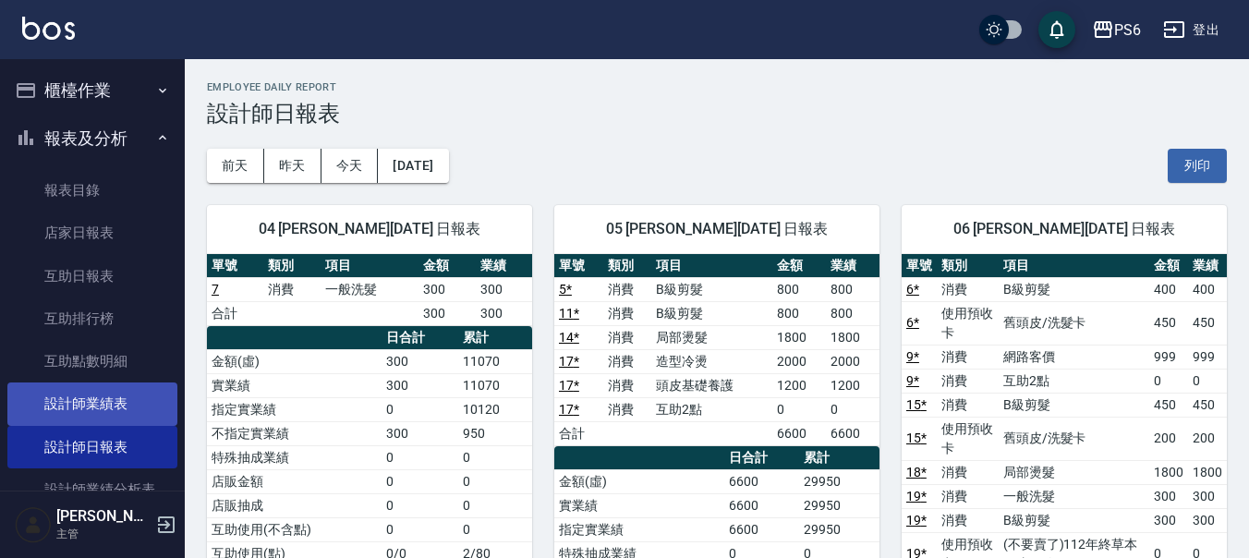
click at [106, 399] on link "設計師業績表" at bounding box center [92, 403] width 170 height 42
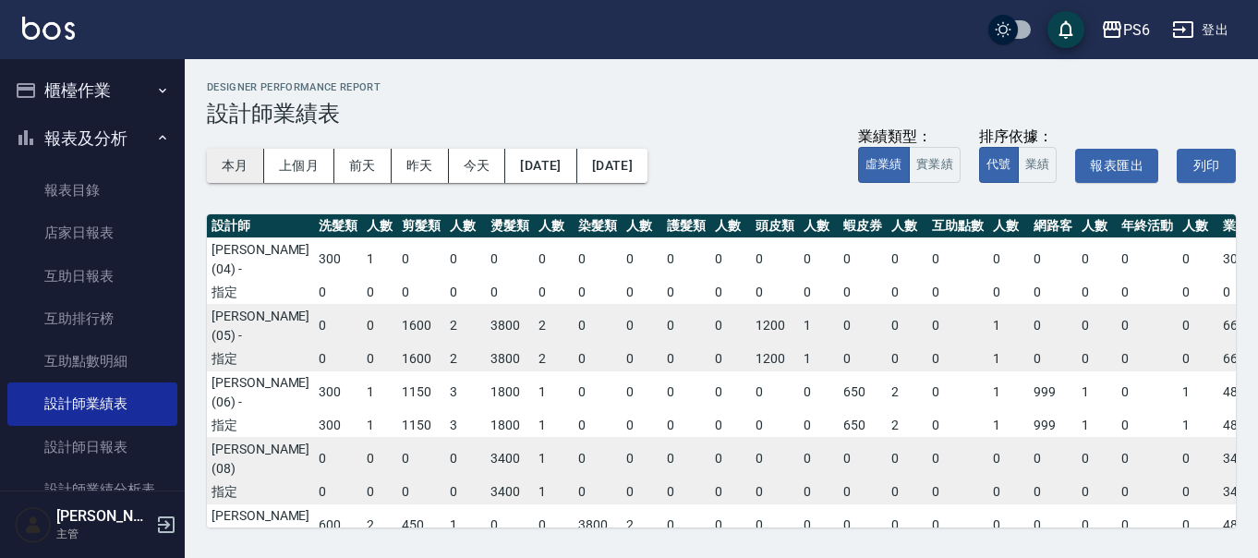
click at [229, 175] on button "本月" at bounding box center [235, 166] width 57 height 34
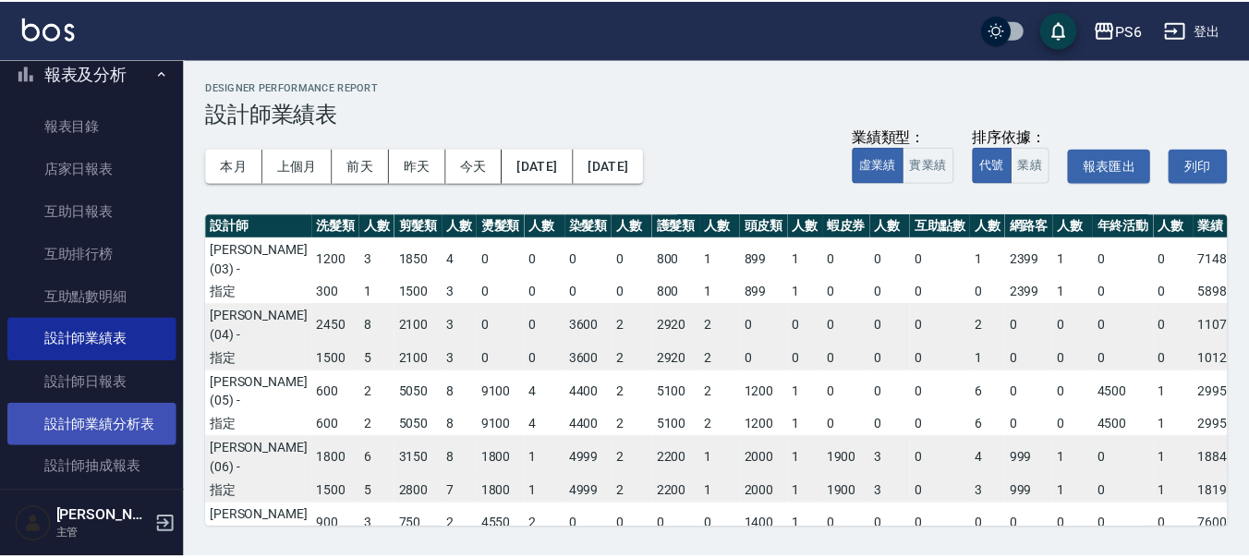
scroll to position [92, 0]
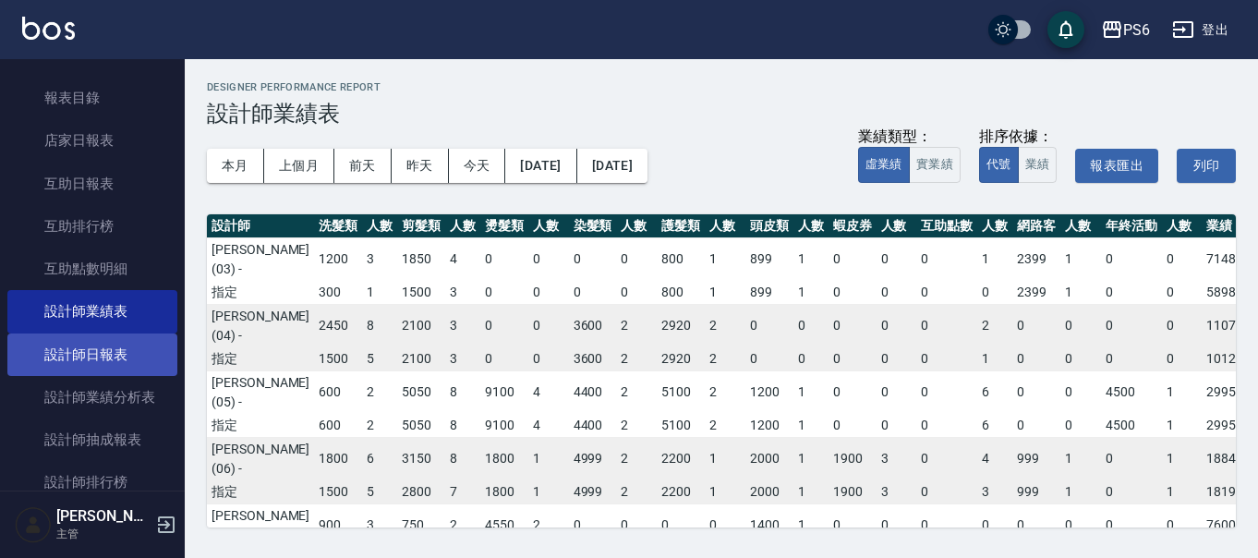
click at [123, 367] on link "設計師日報表" at bounding box center [92, 355] width 170 height 42
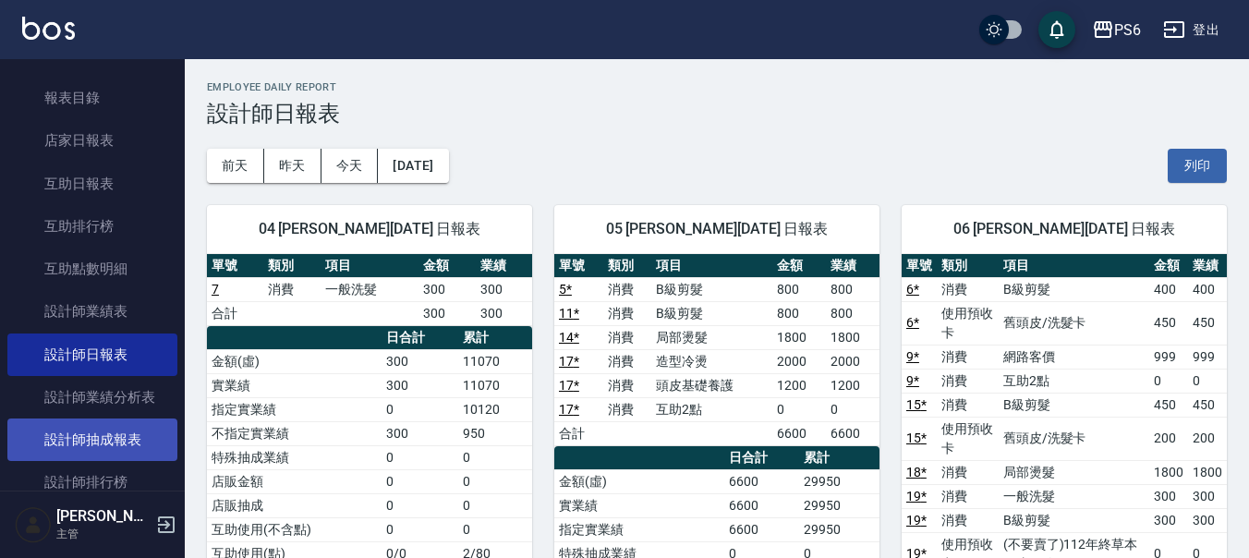
click at [117, 458] on link "設計師抽成報表" at bounding box center [92, 439] width 170 height 42
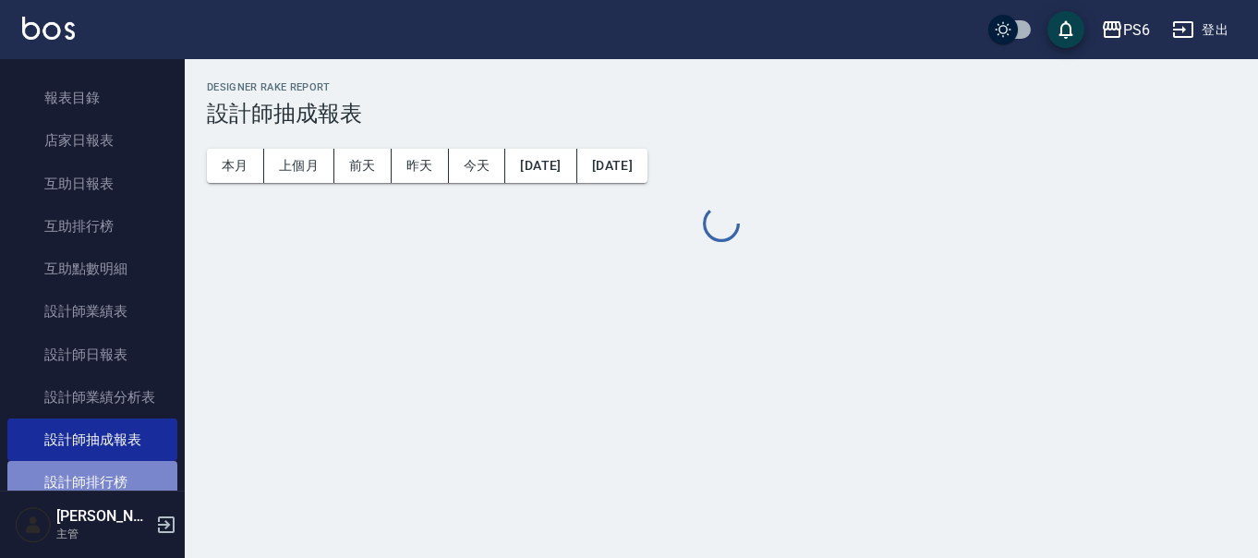
click at [117, 478] on link "設計師排行榜" at bounding box center [92, 482] width 170 height 42
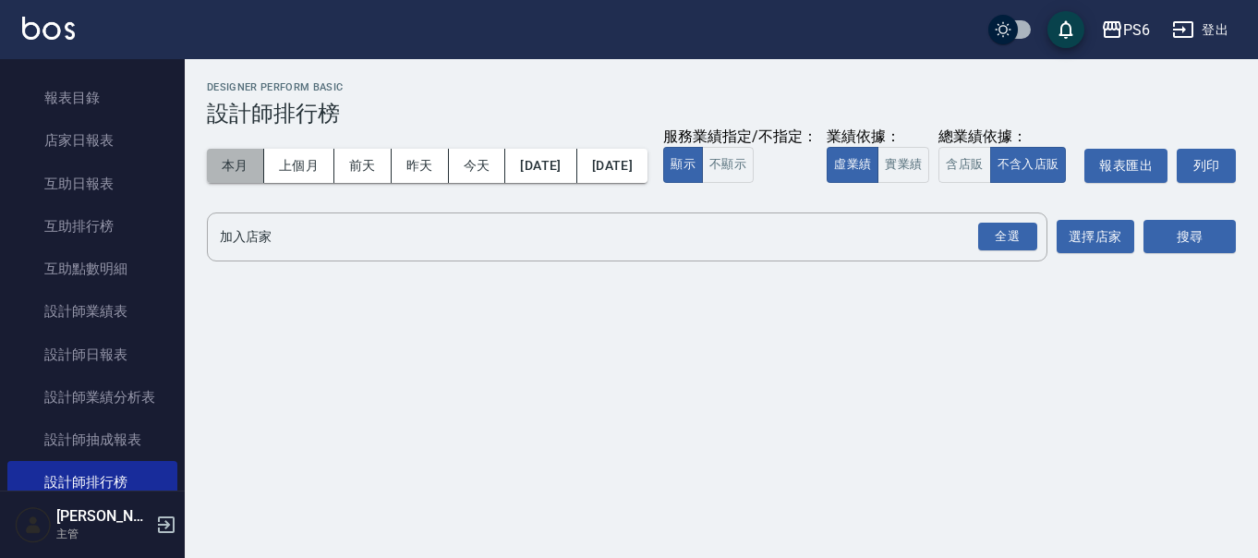
click at [210, 172] on button "本月" at bounding box center [235, 166] width 57 height 34
click at [1021, 251] on div "全選" at bounding box center [1007, 237] width 59 height 29
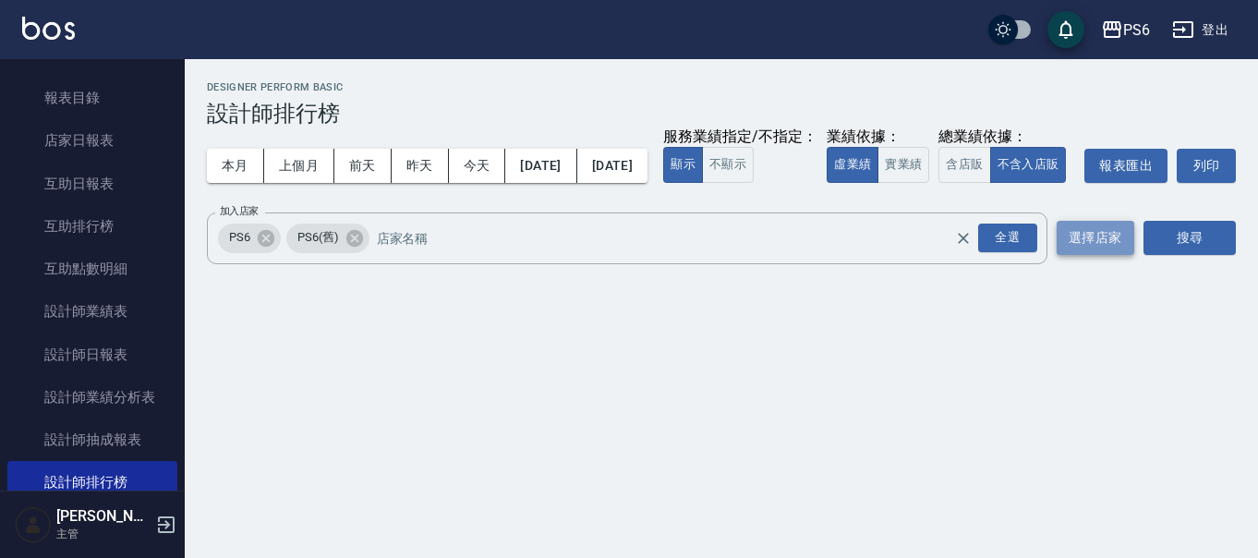
click at [1111, 255] on button "選擇店家" at bounding box center [1096, 238] width 78 height 34
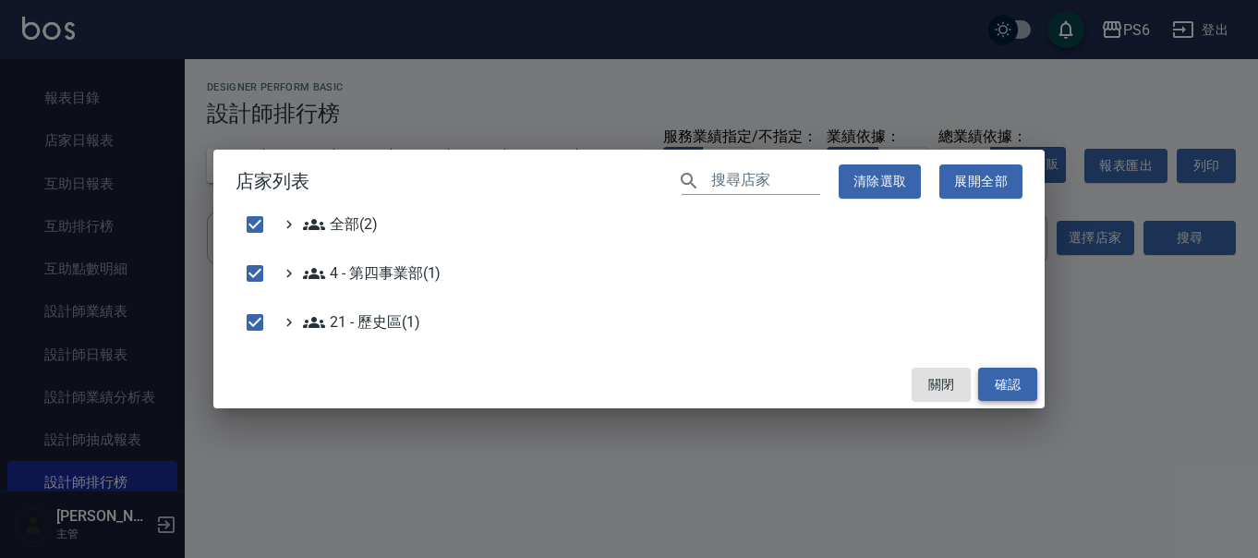
click at [996, 381] on button "確認" at bounding box center [1007, 385] width 59 height 34
checkbox input "false"
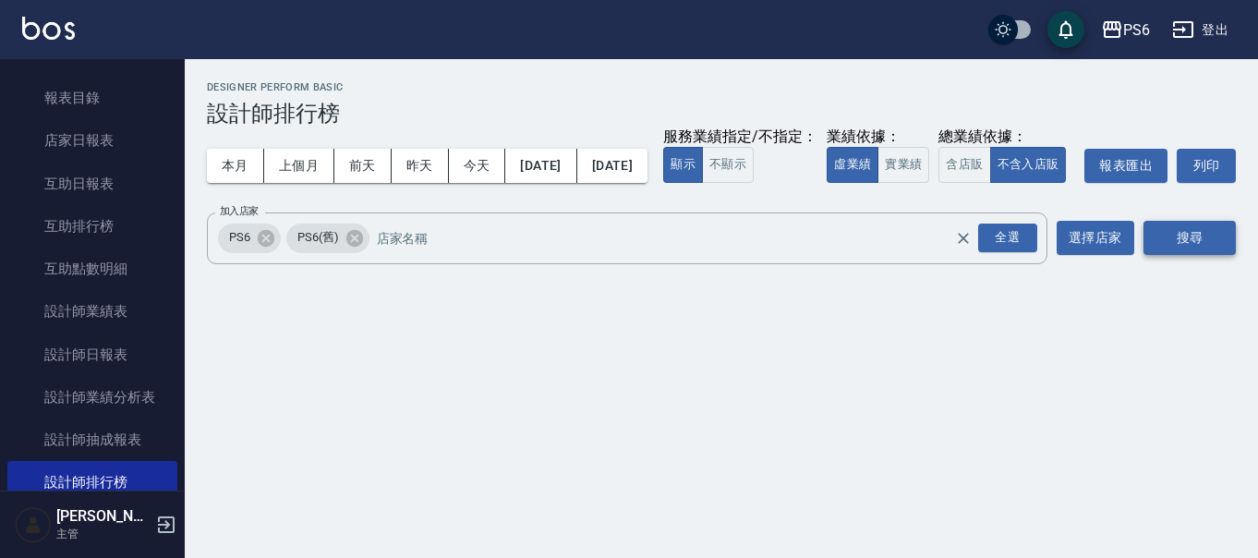
click at [1187, 255] on button "搜尋" at bounding box center [1190, 238] width 92 height 34
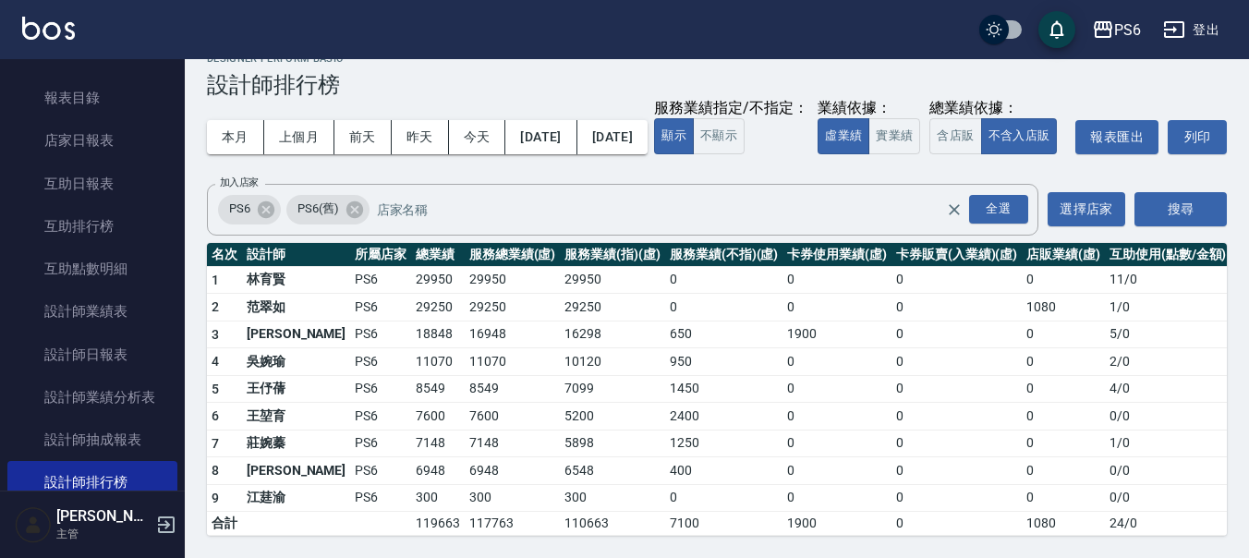
scroll to position [66, 0]
